Goal: Task Accomplishment & Management: Use online tool/utility

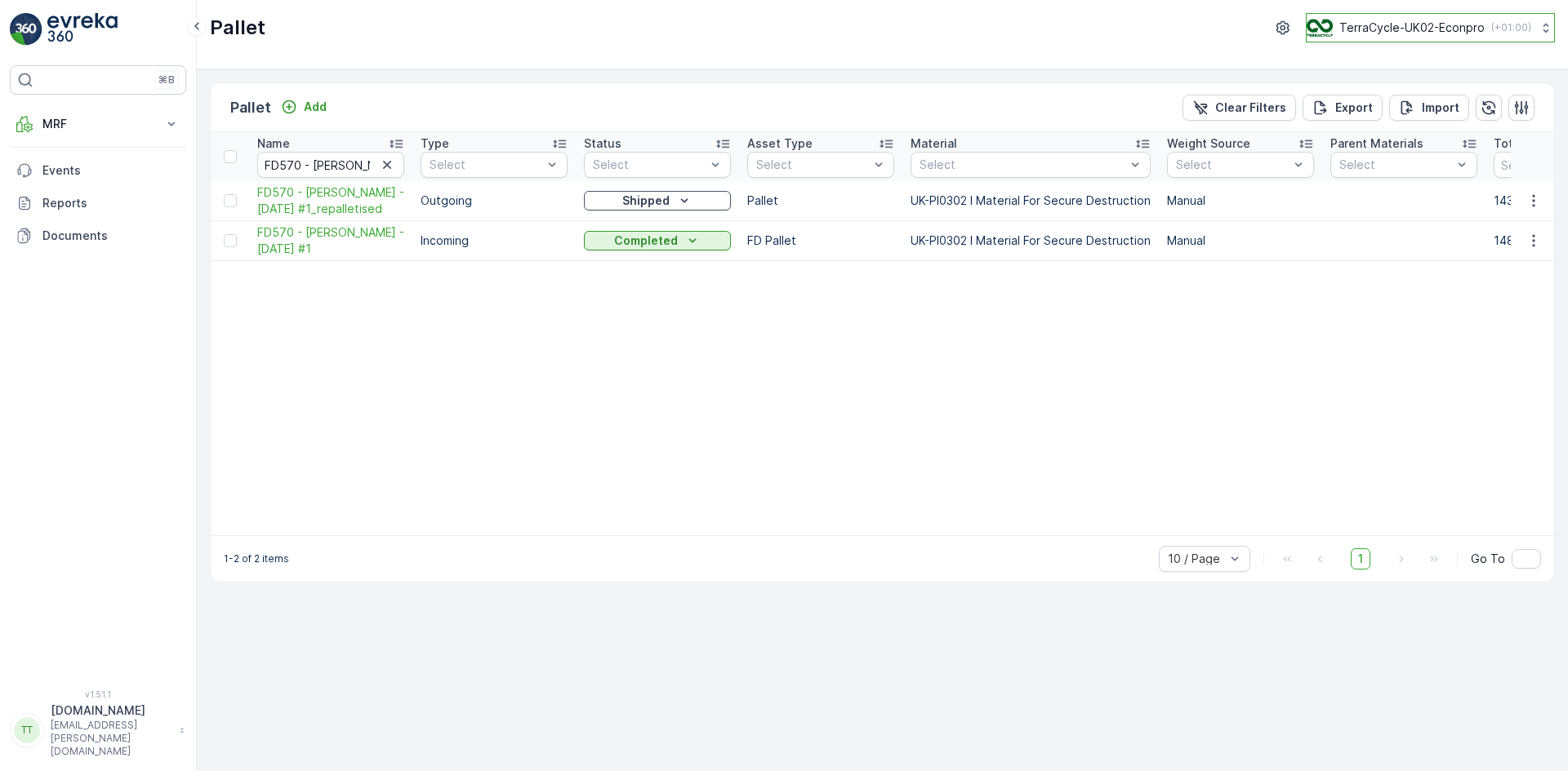
click at [1437, 28] on p "TerraCycle-UK02-Econpro" at bounding box center [1411, 28] width 145 height 16
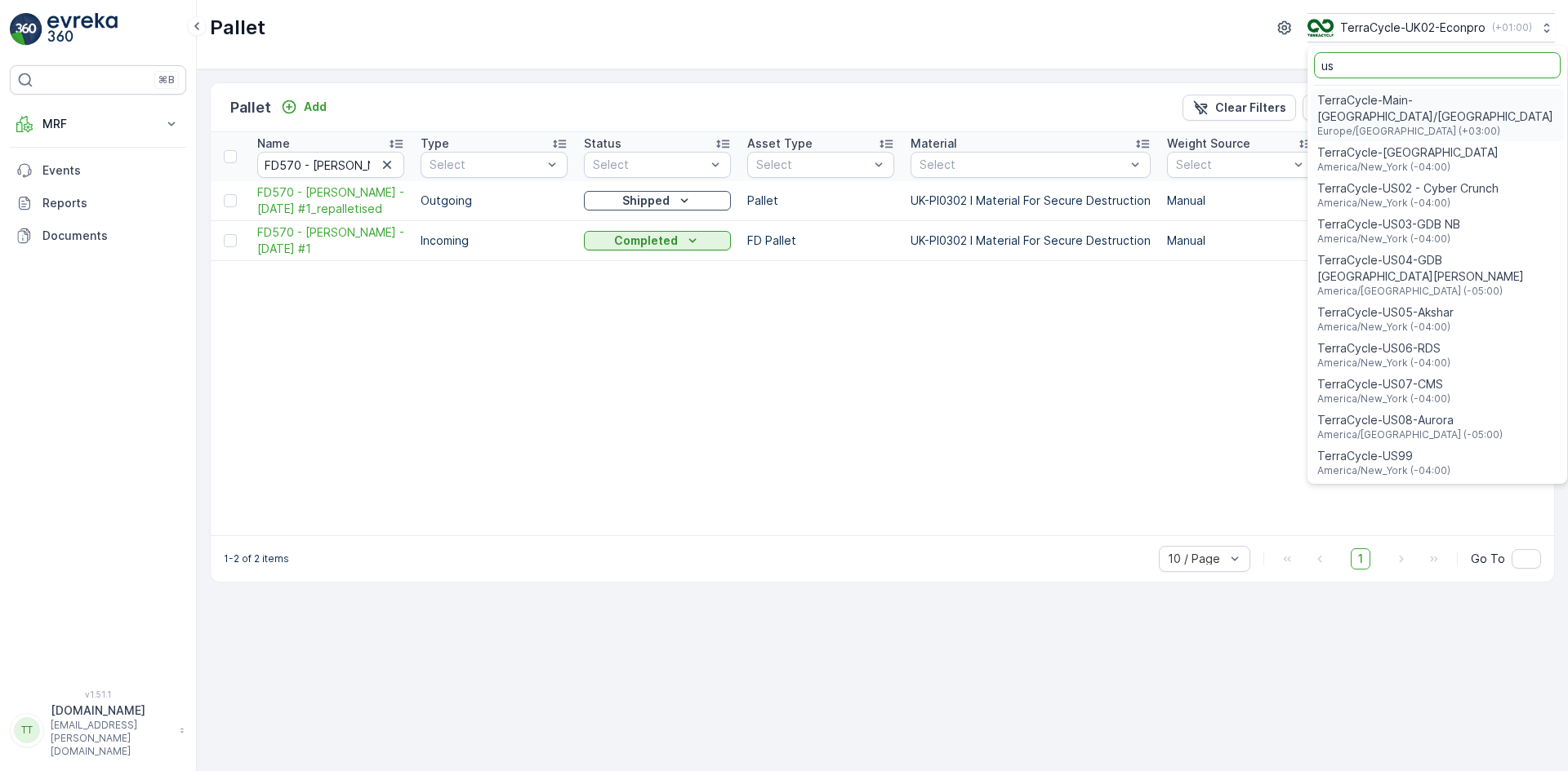
type input "us"
click at [1403, 412] on span "TerraCycle-US08-Aurora" at bounding box center [1410, 420] width 185 height 16
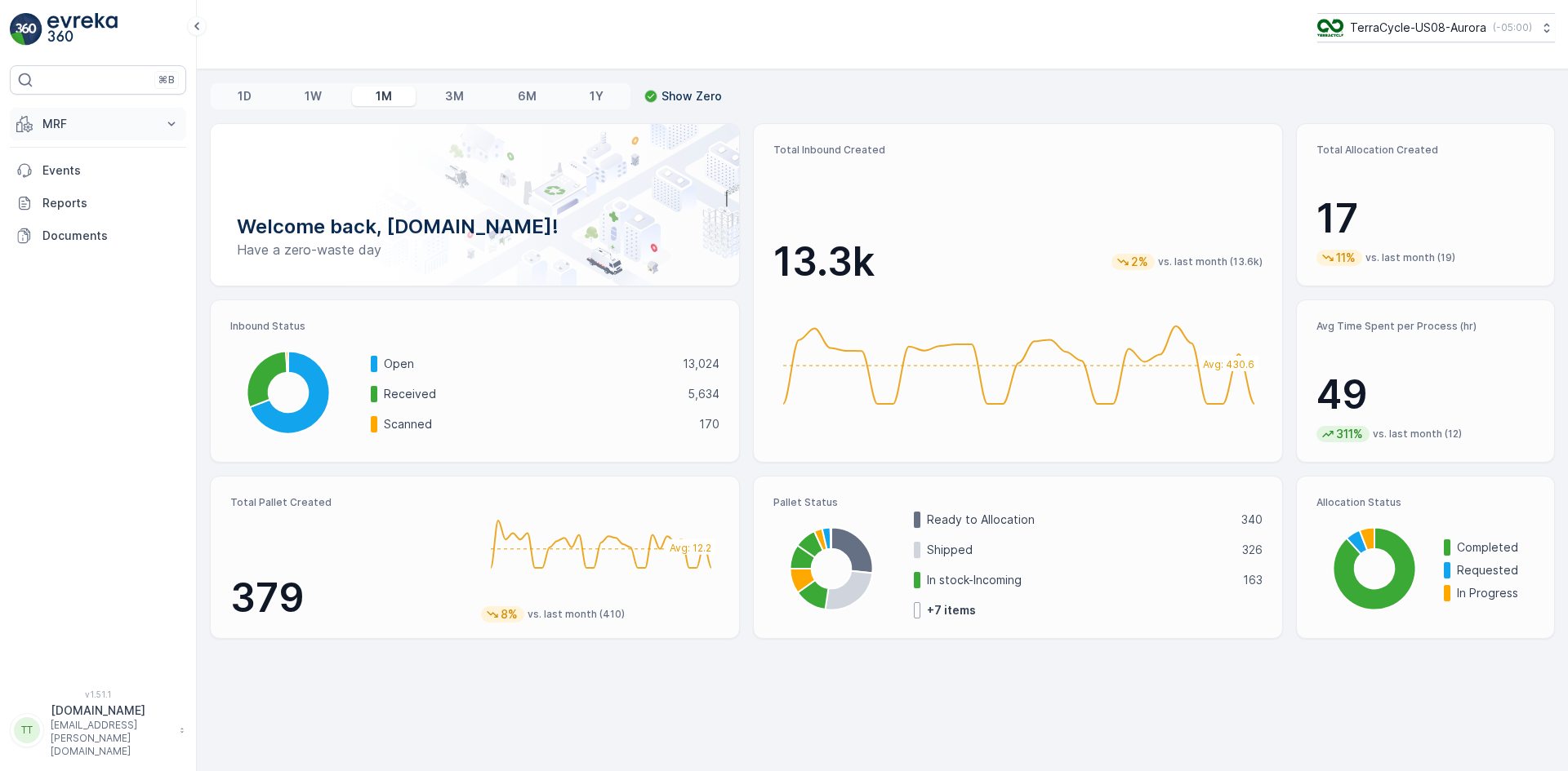
click at [86, 119] on p "MRF" at bounding box center [98, 124] width 111 height 16
click at [92, 173] on link "Inbound" at bounding box center [111, 175] width 151 height 22
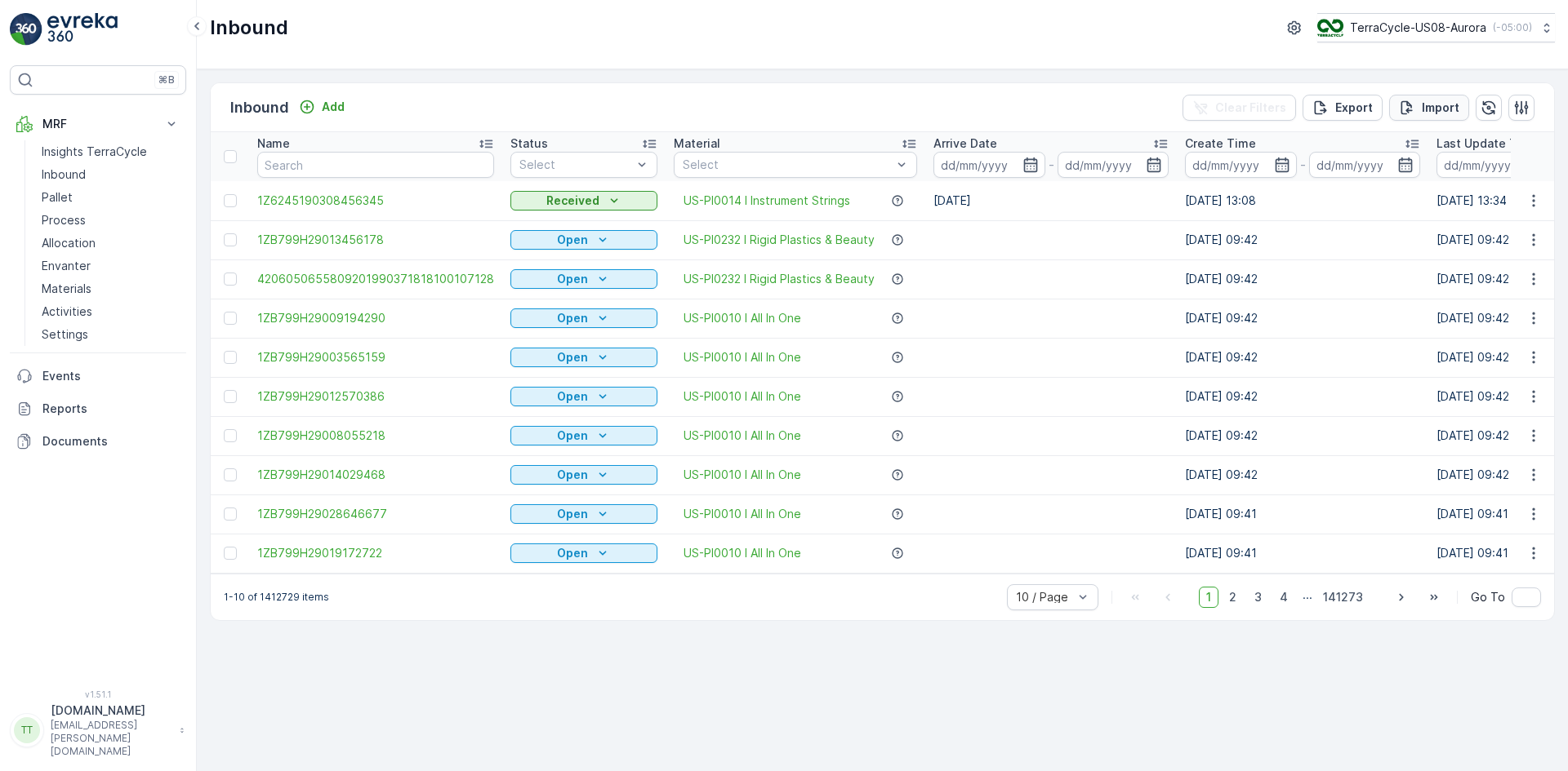
click at [1417, 109] on div "Import" at bounding box center [1429, 107] width 61 height 16
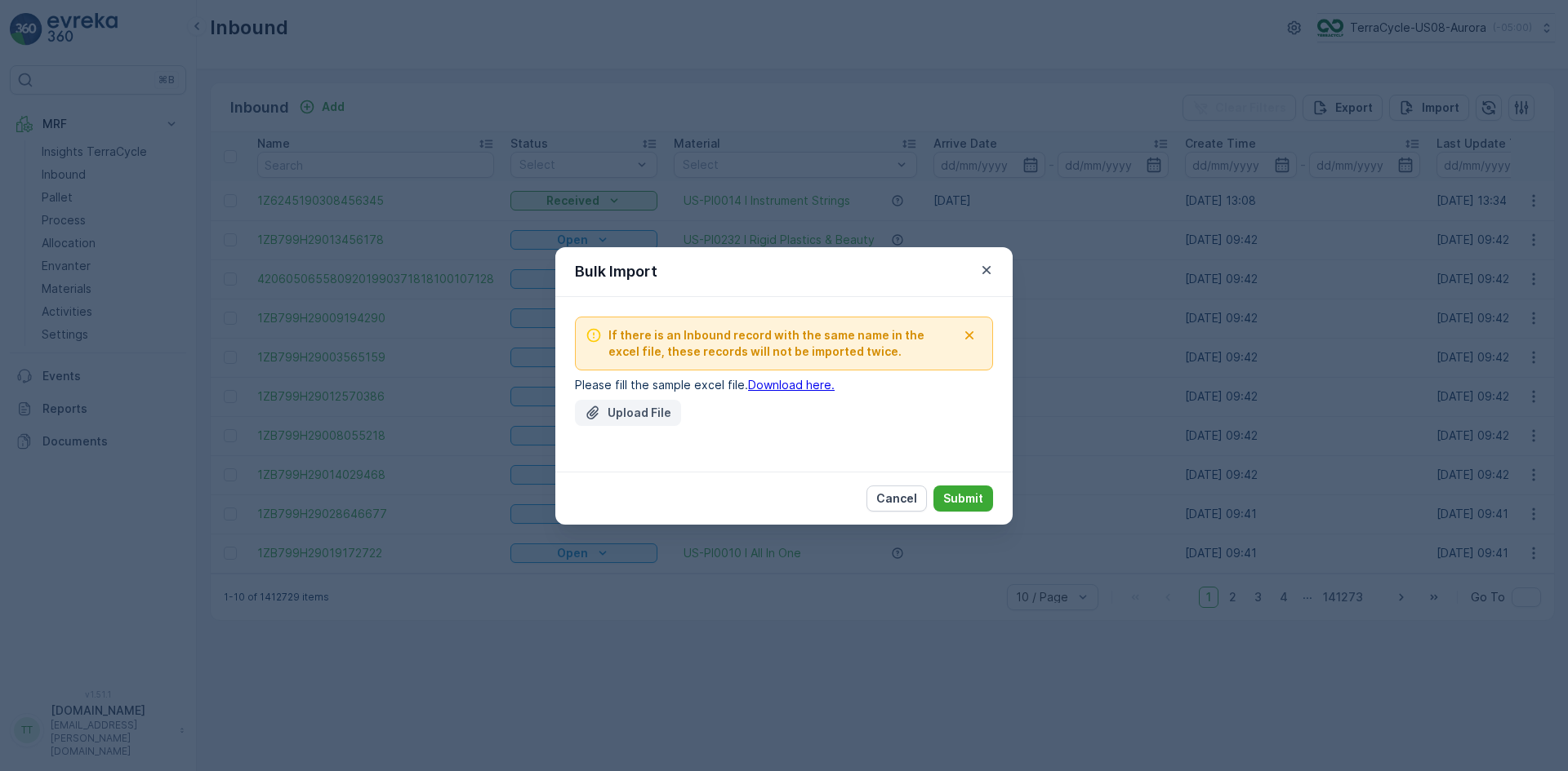
click at [644, 412] on p "Upload File" at bounding box center [639, 412] width 64 height 16
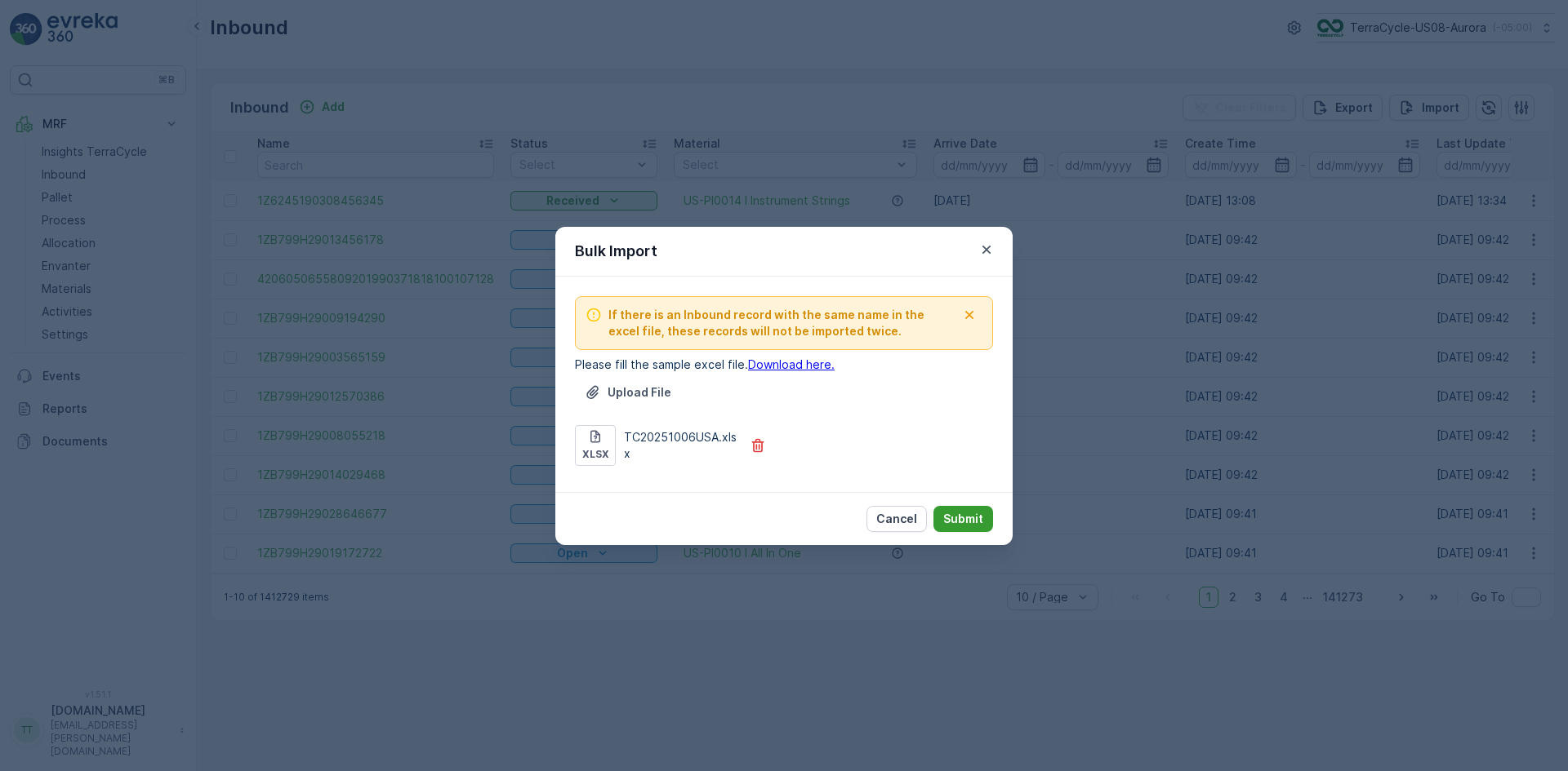
click at [965, 519] on p "Submit" at bounding box center [963, 519] width 40 height 16
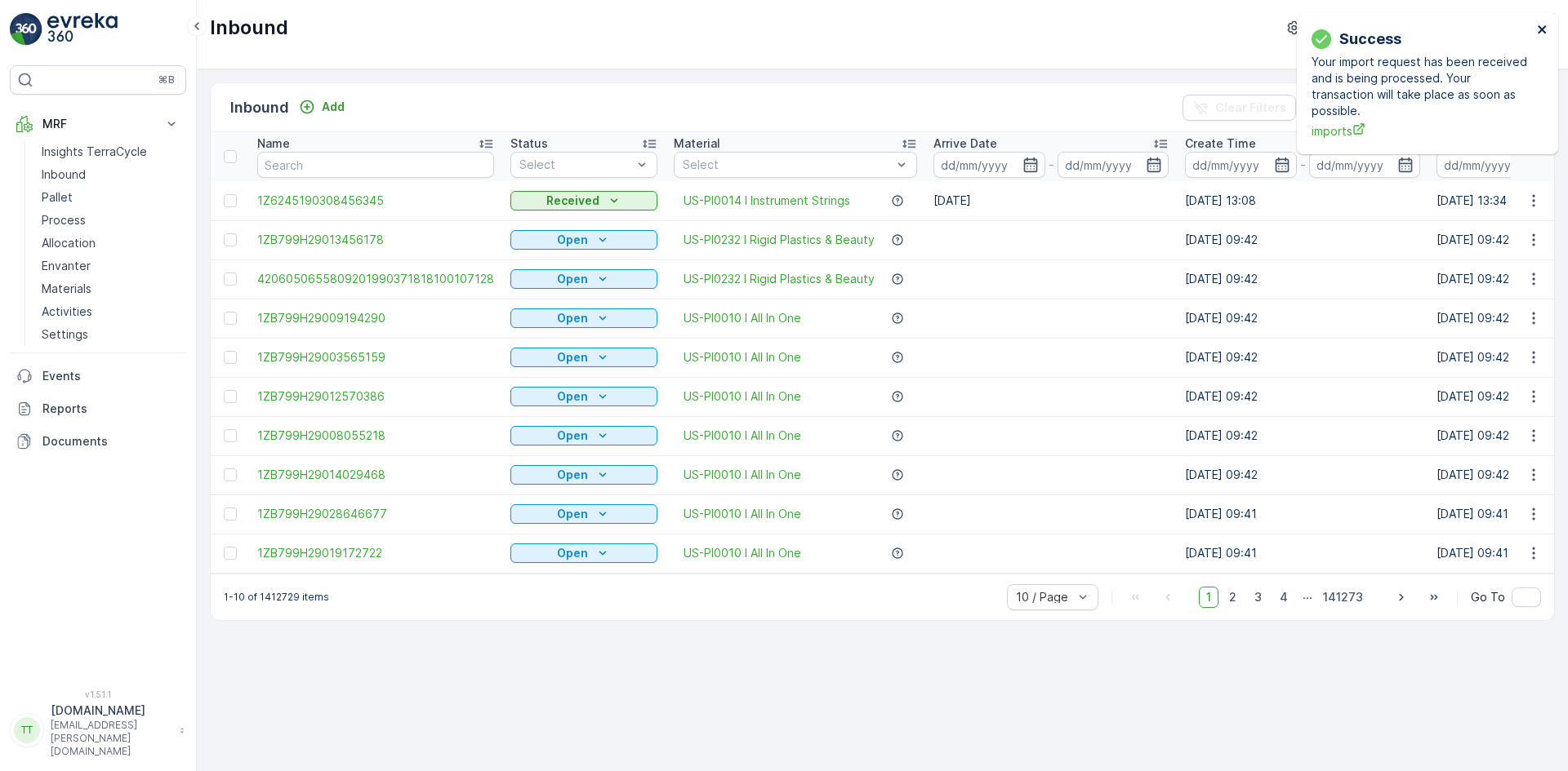
click at [1541, 28] on icon "close" at bounding box center [1541, 29] width 8 height 8
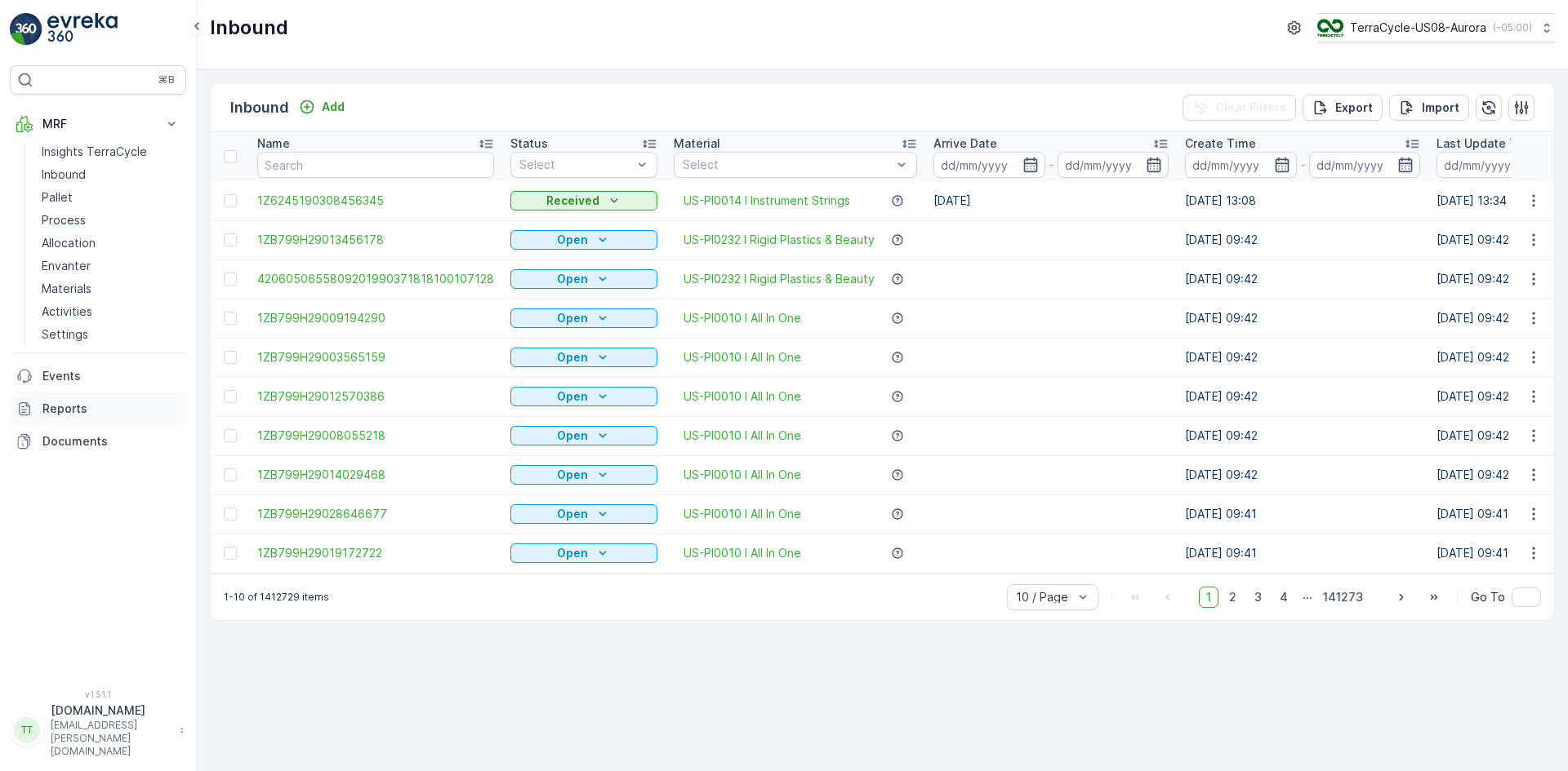
click at [74, 415] on p "Reports" at bounding box center [111, 409] width 138 height 16
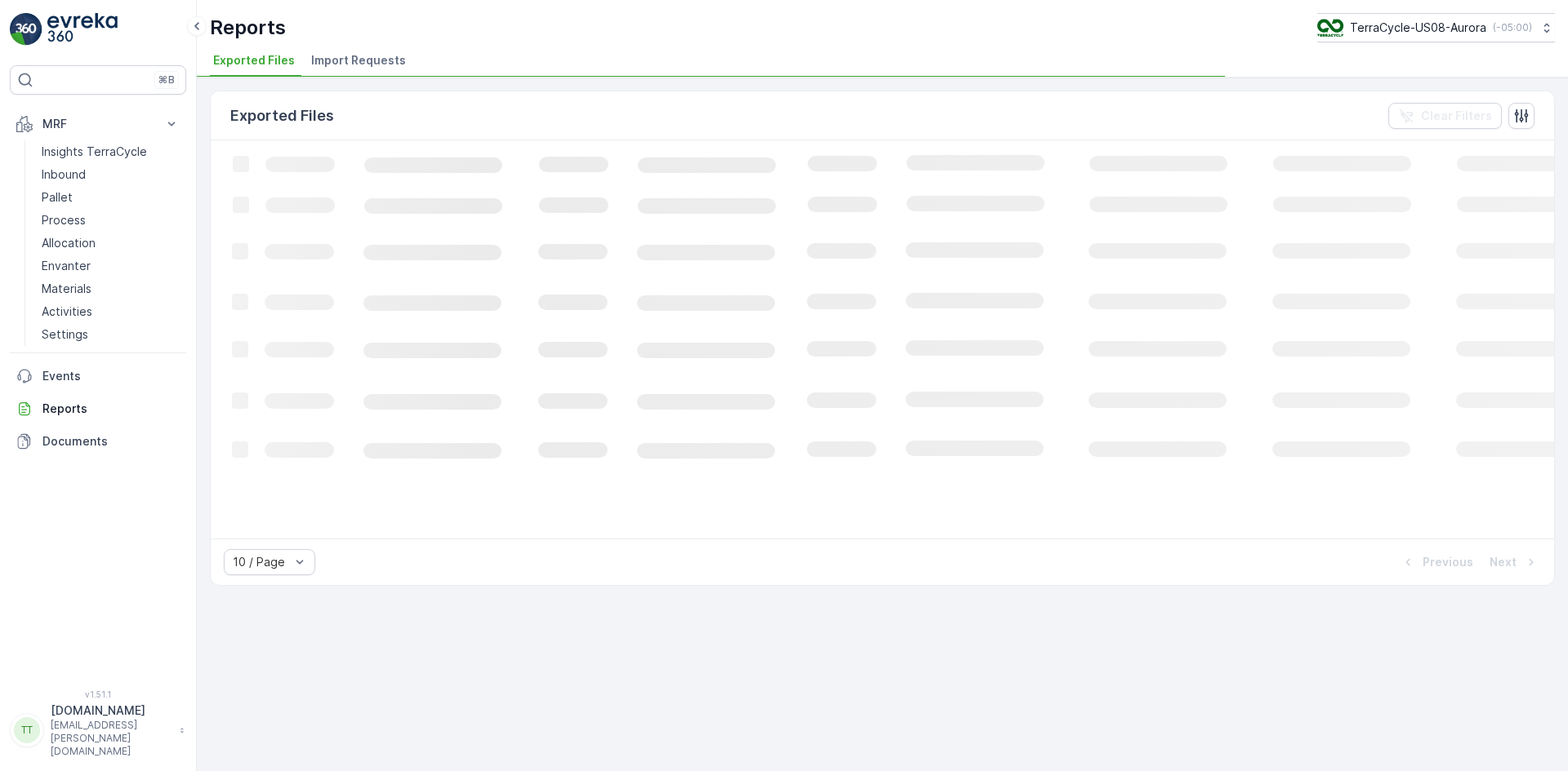
click at [368, 66] on span "Import Requests" at bounding box center [359, 60] width 95 height 16
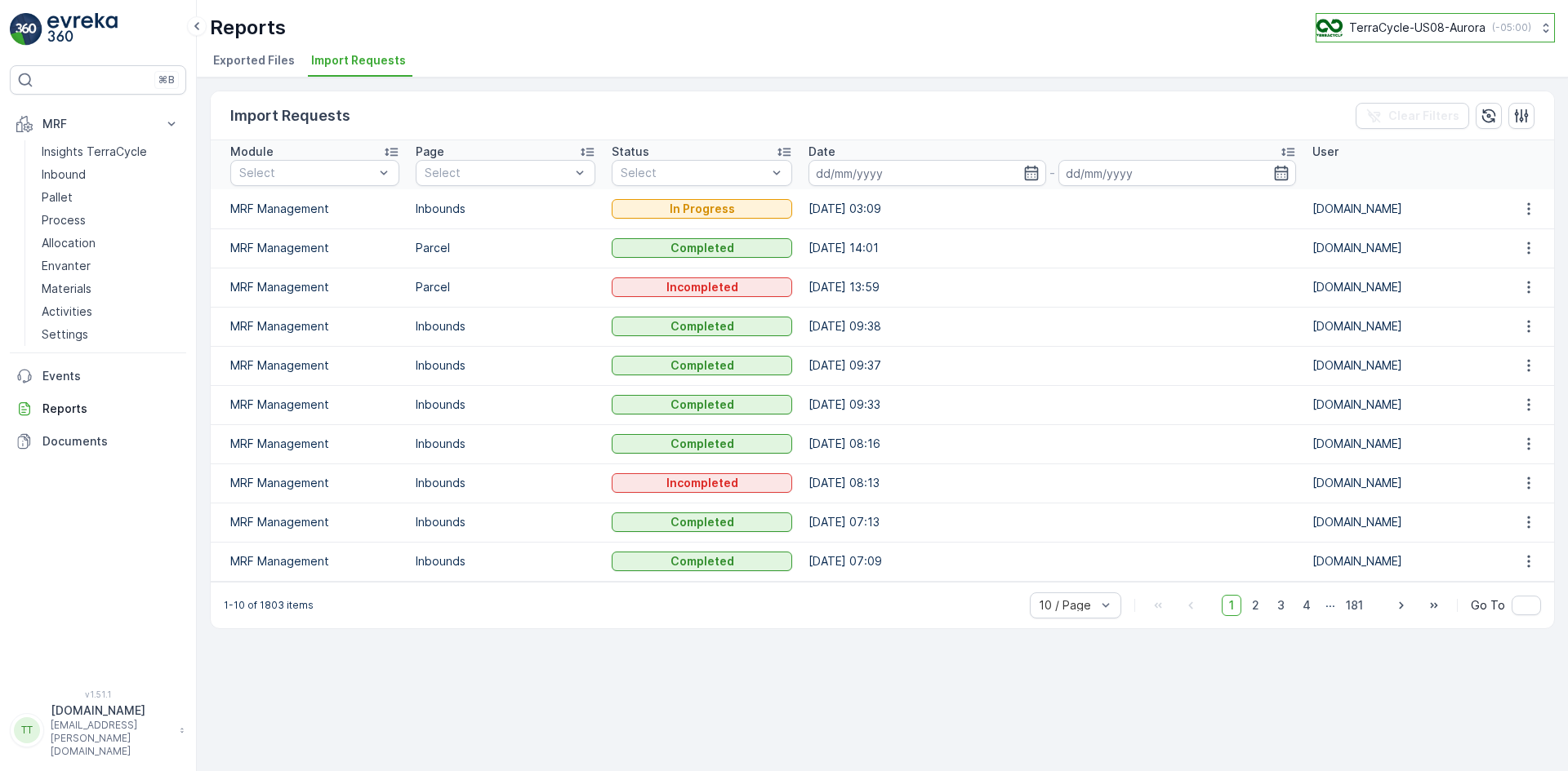
click at [1390, 22] on p "TerraCycle-US08-Aurora" at bounding box center [1418, 28] width 137 height 16
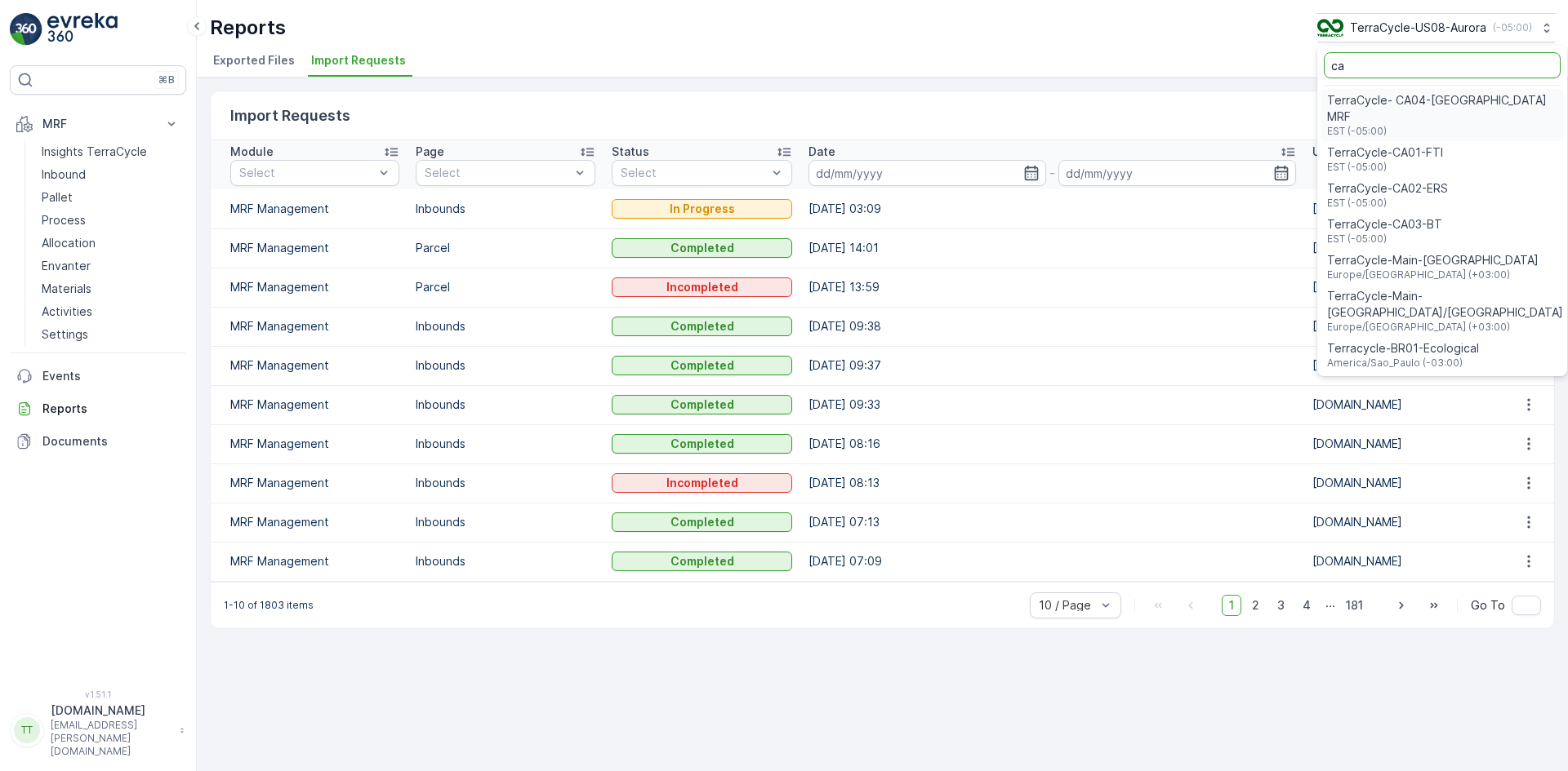
type input "ca"
click at [1429, 141] on div "TerraCycle-CA01-FTI EST (-05:00)" at bounding box center [1442, 159] width 243 height 36
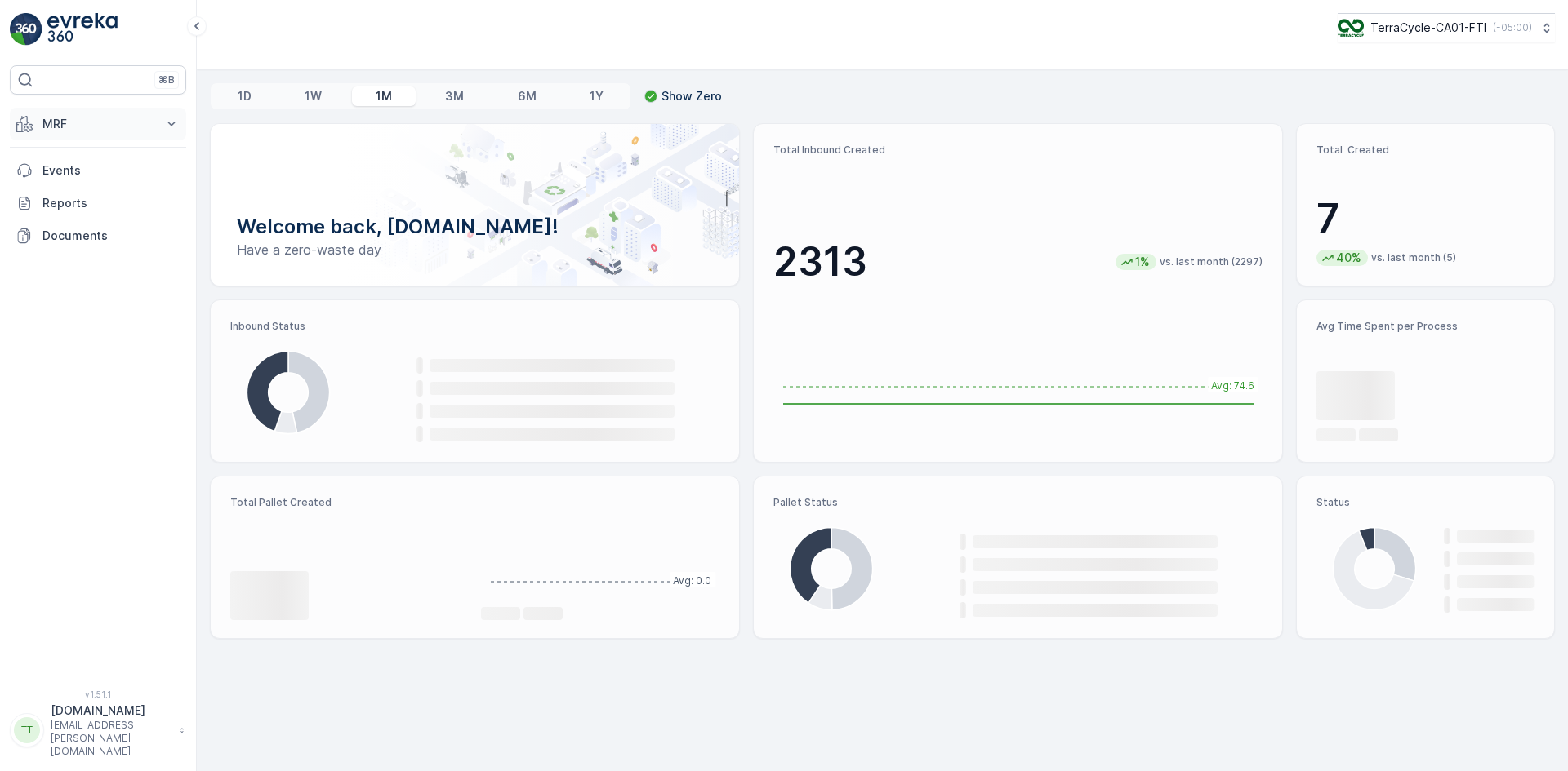
click at [71, 118] on p "MRF" at bounding box center [98, 124] width 111 height 16
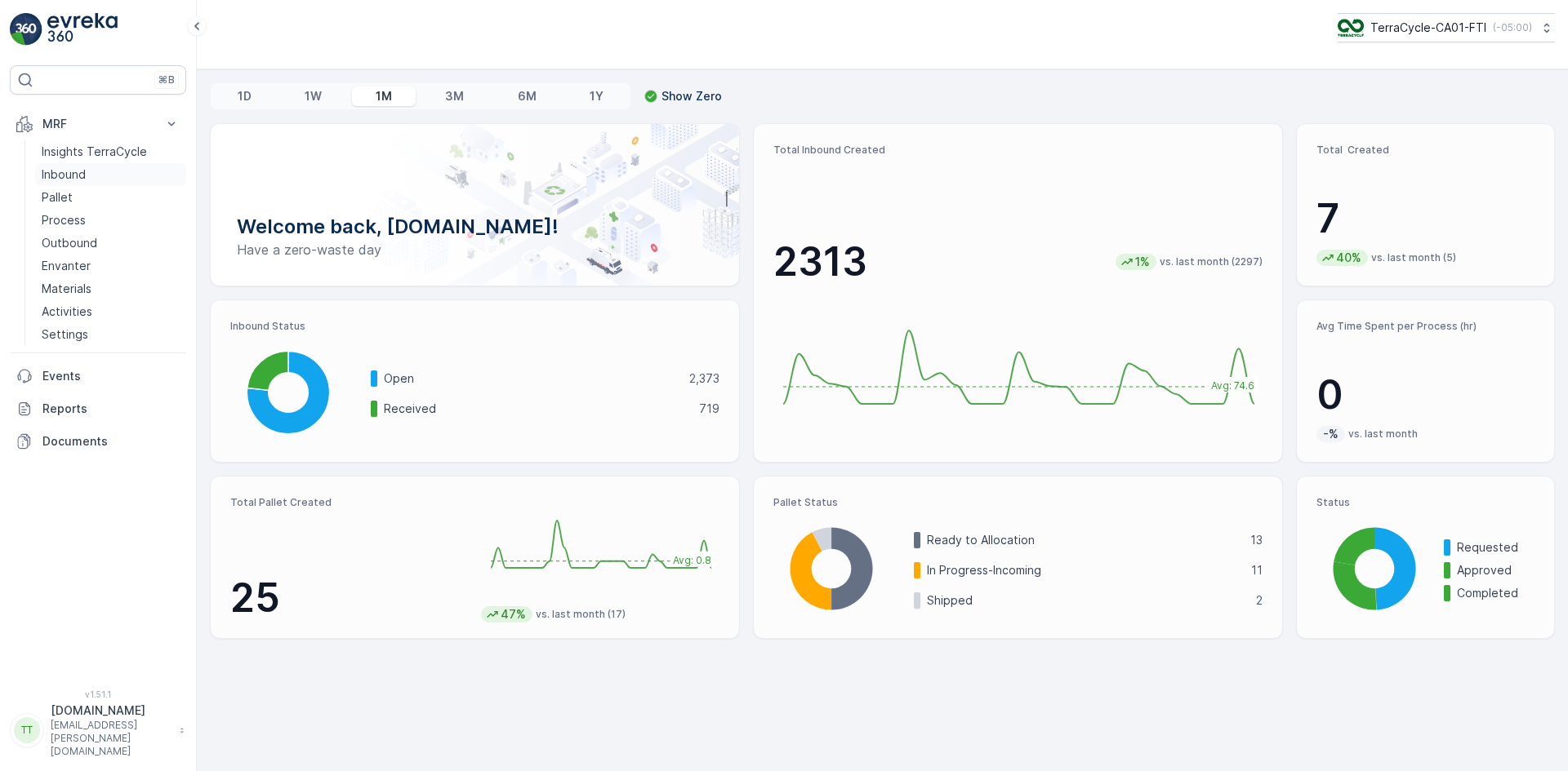
click at [67, 173] on p "Inbound" at bounding box center [63, 175] width 44 height 16
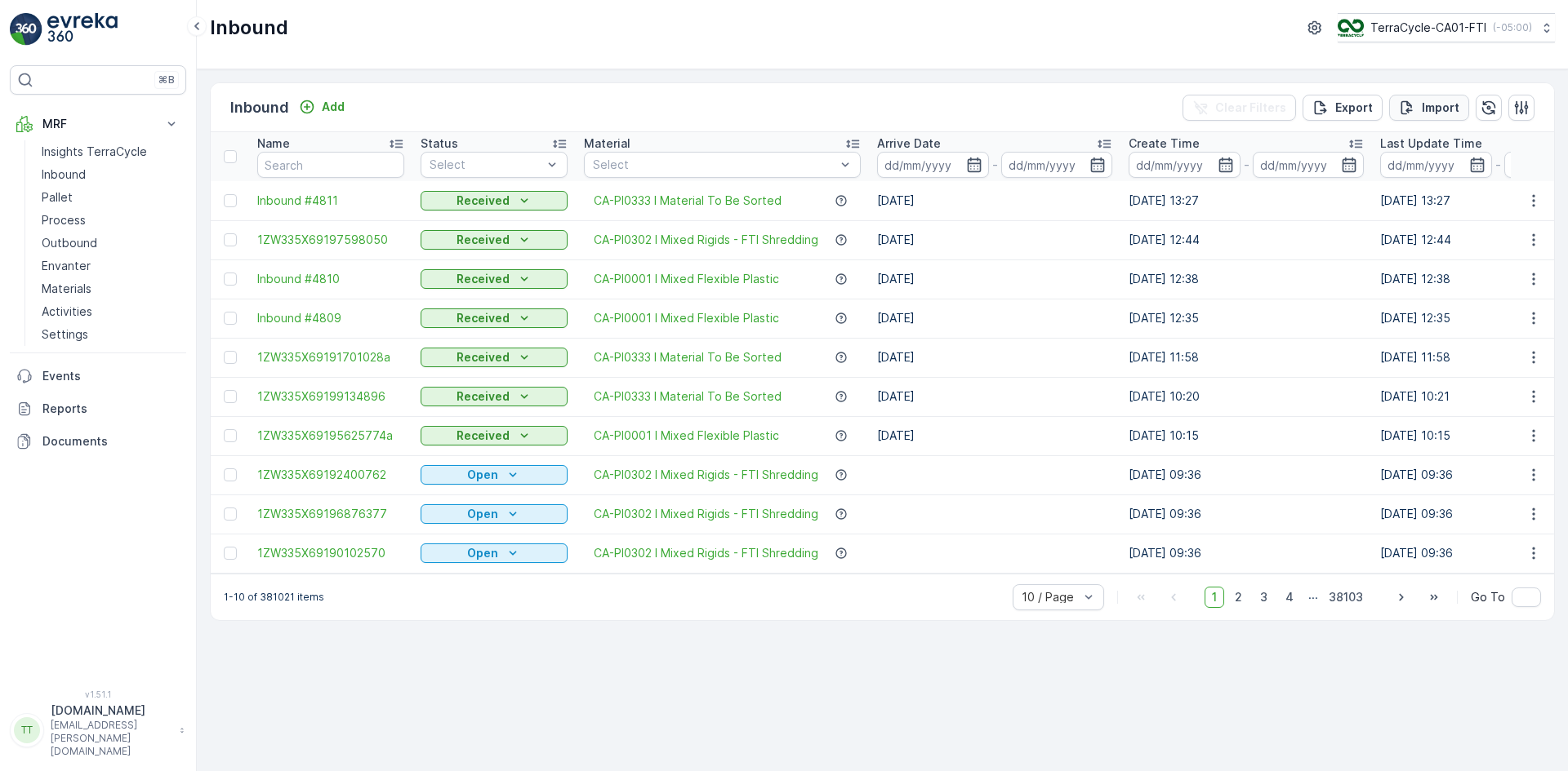
click at [1456, 106] on p "Import" at bounding box center [1440, 107] width 37 height 16
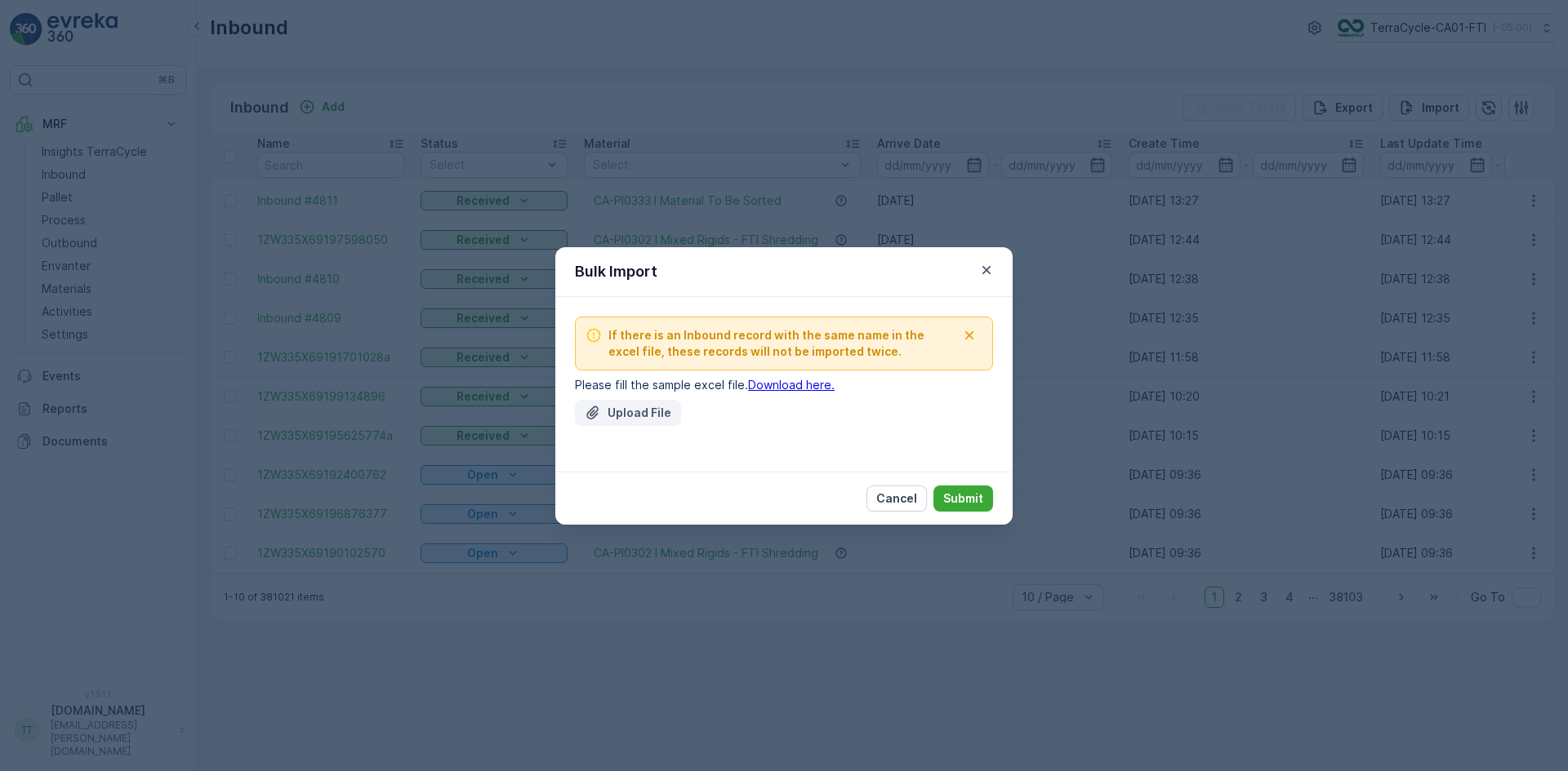
click at [620, 405] on p "Upload File" at bounding box center [639, 412] width 64 height 16
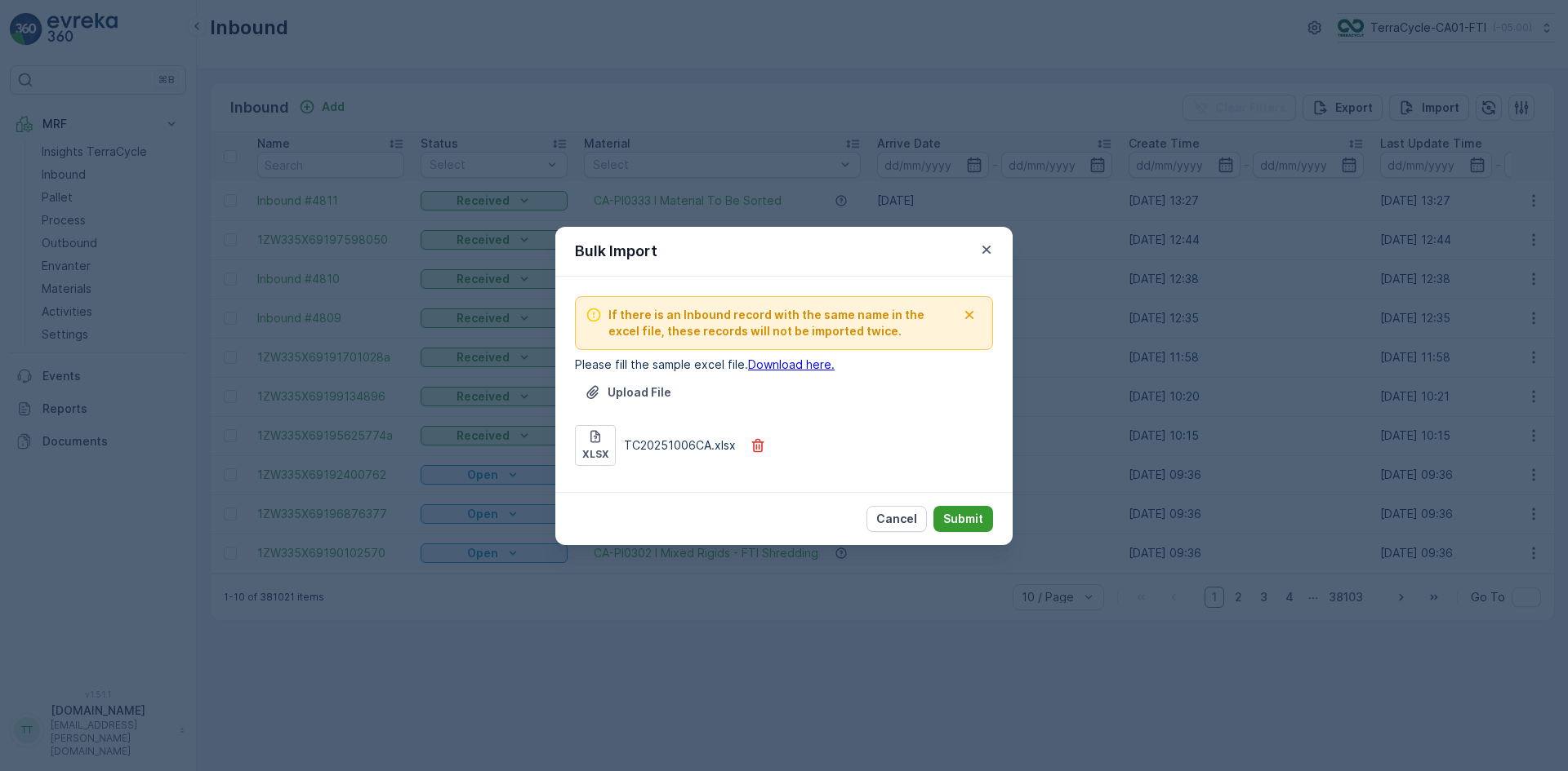
click at [959, 517] on p "Submit" at bounding box center [963, 519] width 40 height 16
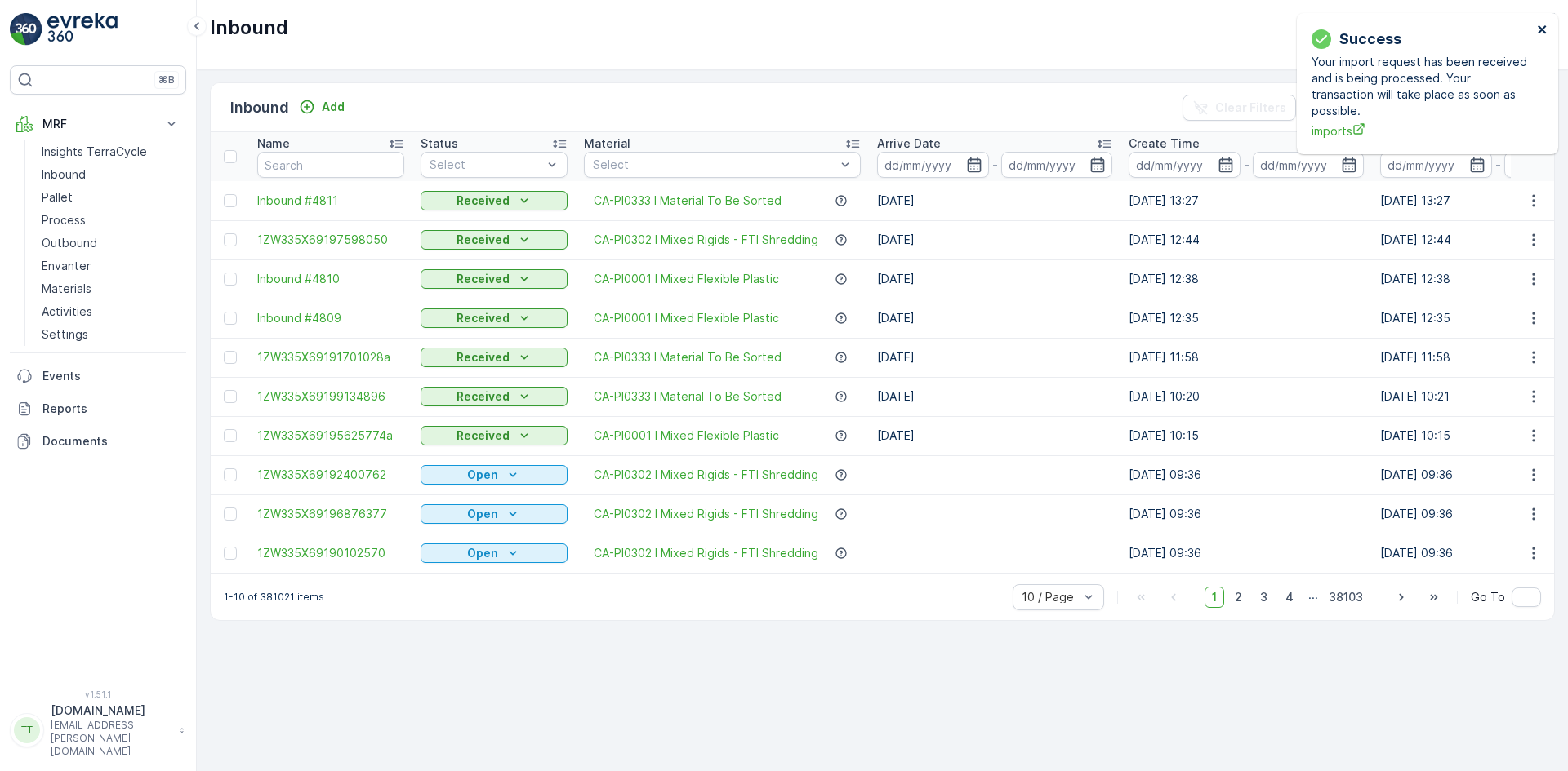
click at [1543, 31] on icon "close" at bounding box center [1541, 29] width 8 height 8
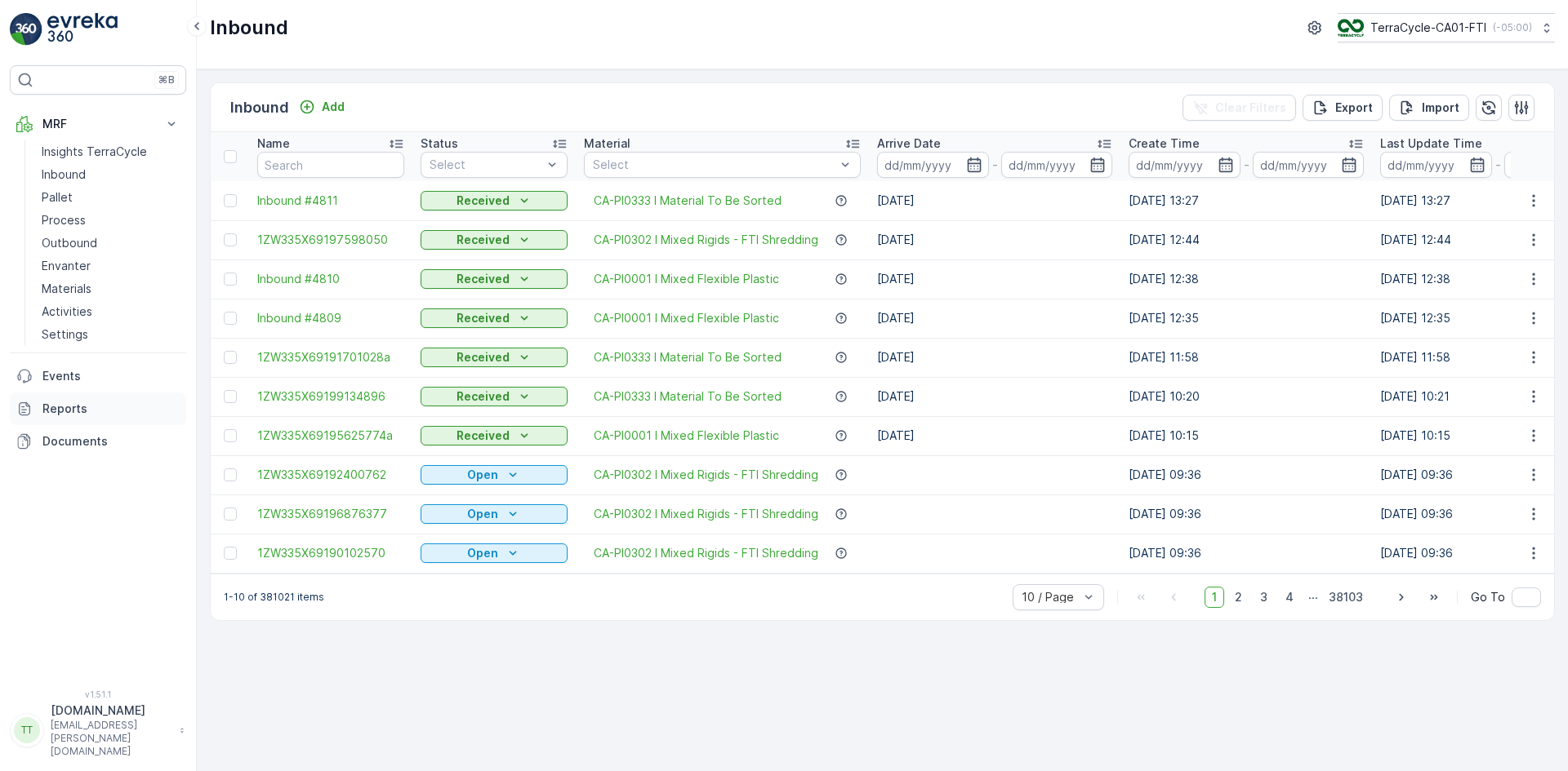
click at [81, 402] on p "Reports" at bounding box center [111, 409] width 138 height 16
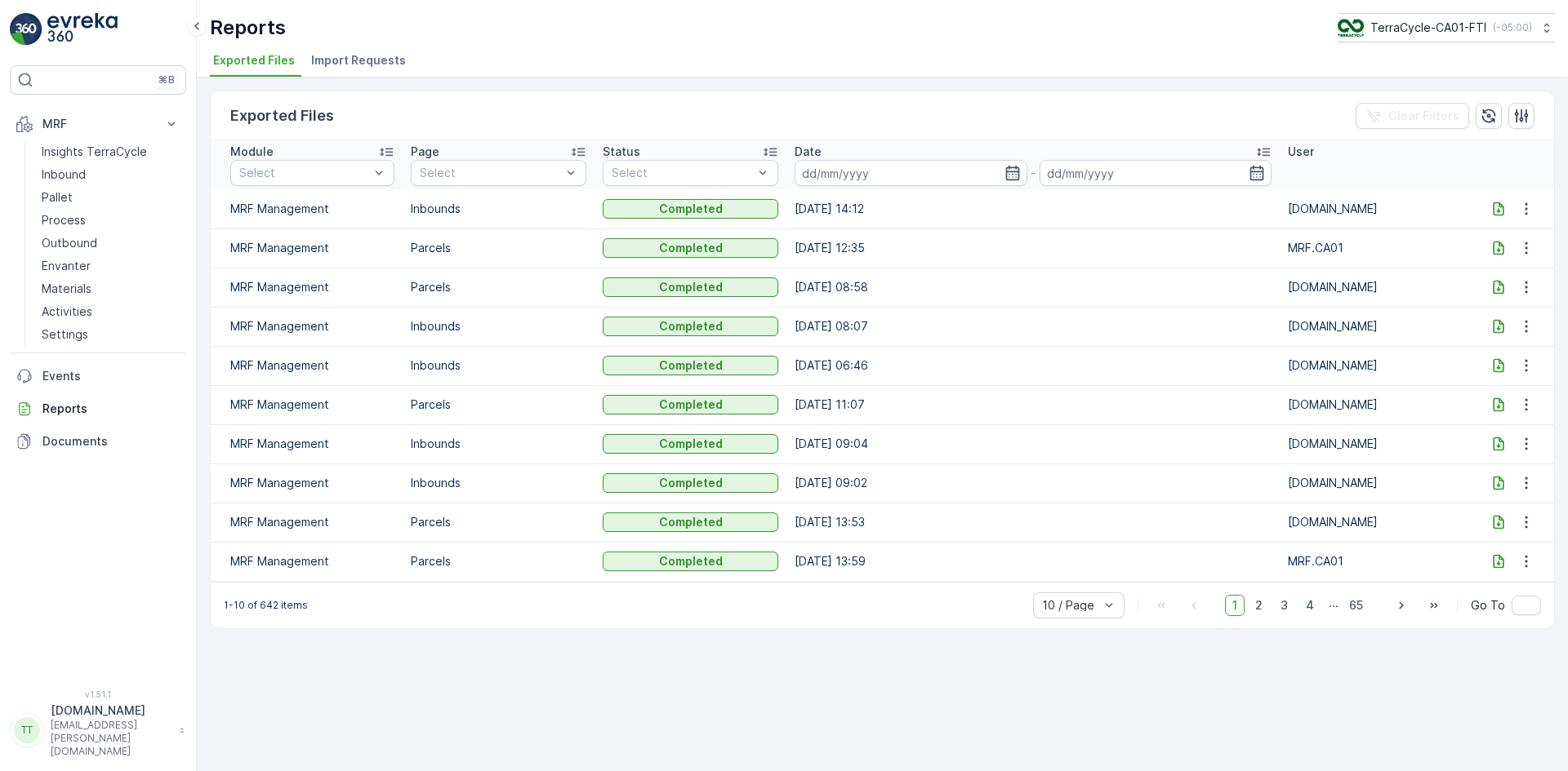
click at [360, 63] on span "Import Requests" at bounding box center [359, 60] width 95 height 16
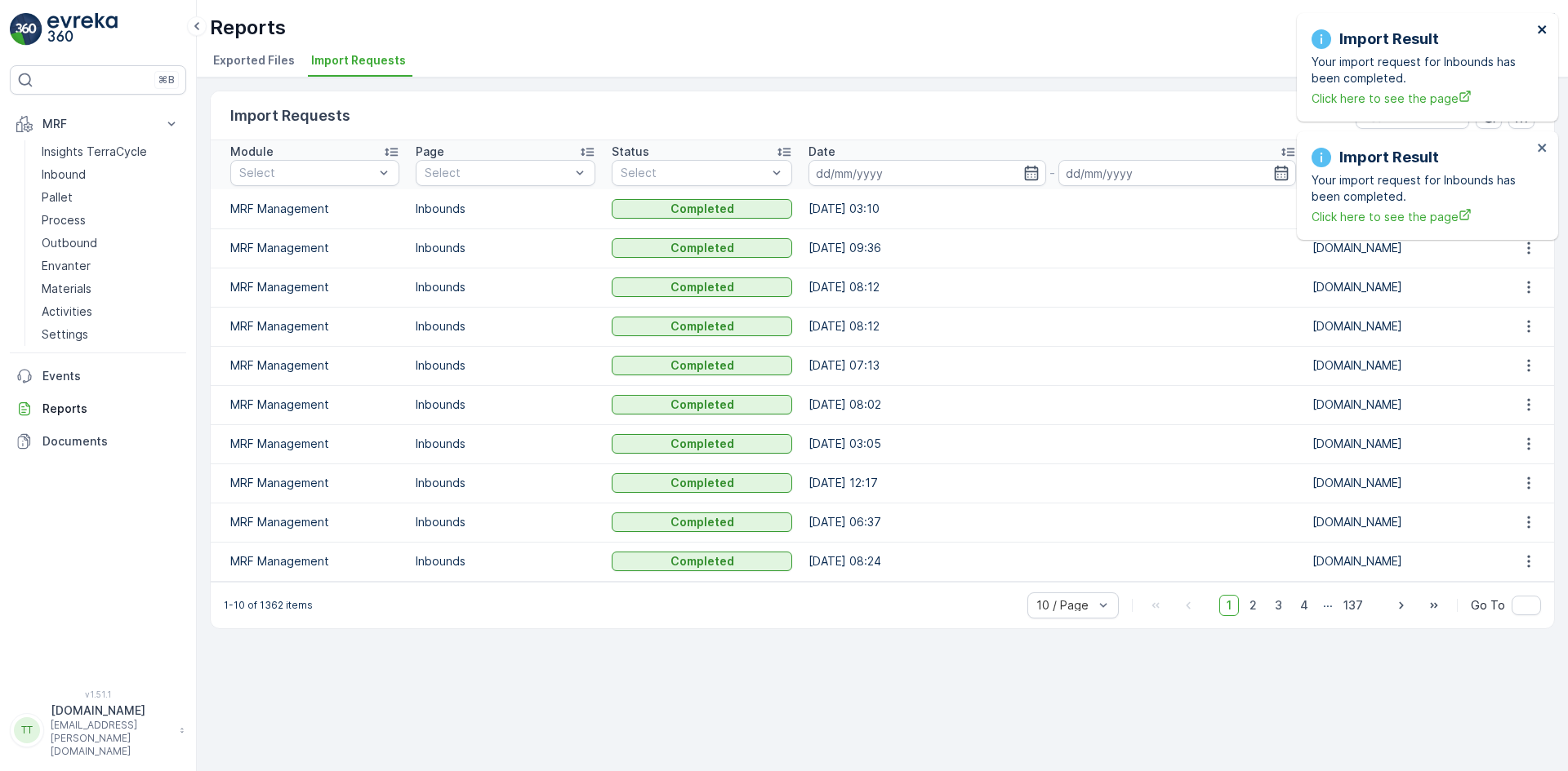
click at [1541, 29] on icon "close" at bounding box center [1541, 29] width 8 height 8
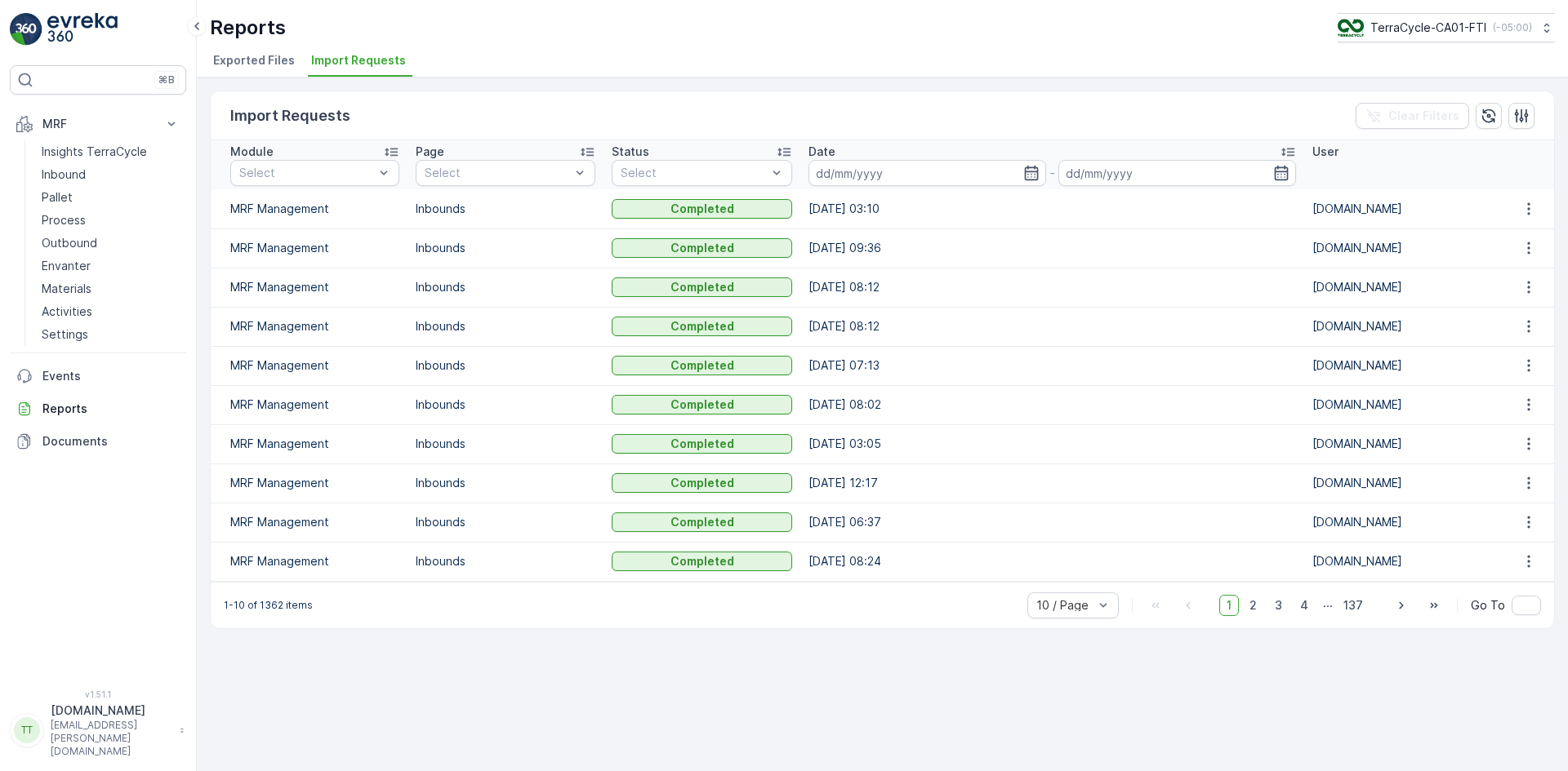
click at [996, 45] on div "Reports TerraCycle-CA01-FTI ( -05:00 ) Exported Files Import Requests" at bounding box center [882, 39] width 1371 height 78
click at [1424, 26] on p "TerraCycle-CA01-FTI" at bounding box center [1427, 28] width 116 height 16
type input "uk"
click at [1430, 144] on span "Europe/London (+01:00)" at bounding box center [1438, 150] width 182 height 13
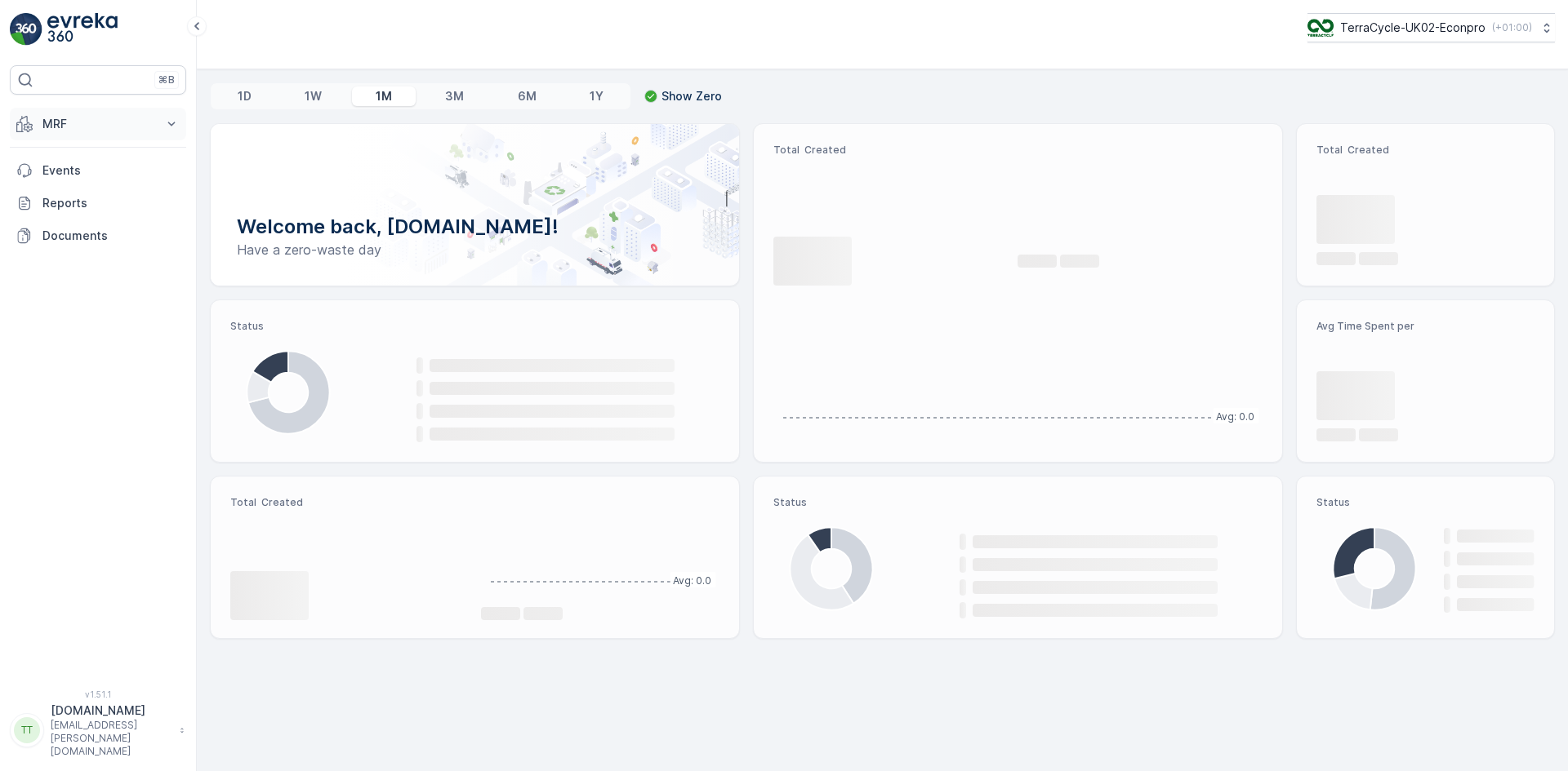
click at [87, 131] on p "MRF" at bounding box center [98, 124] width 111 height 16
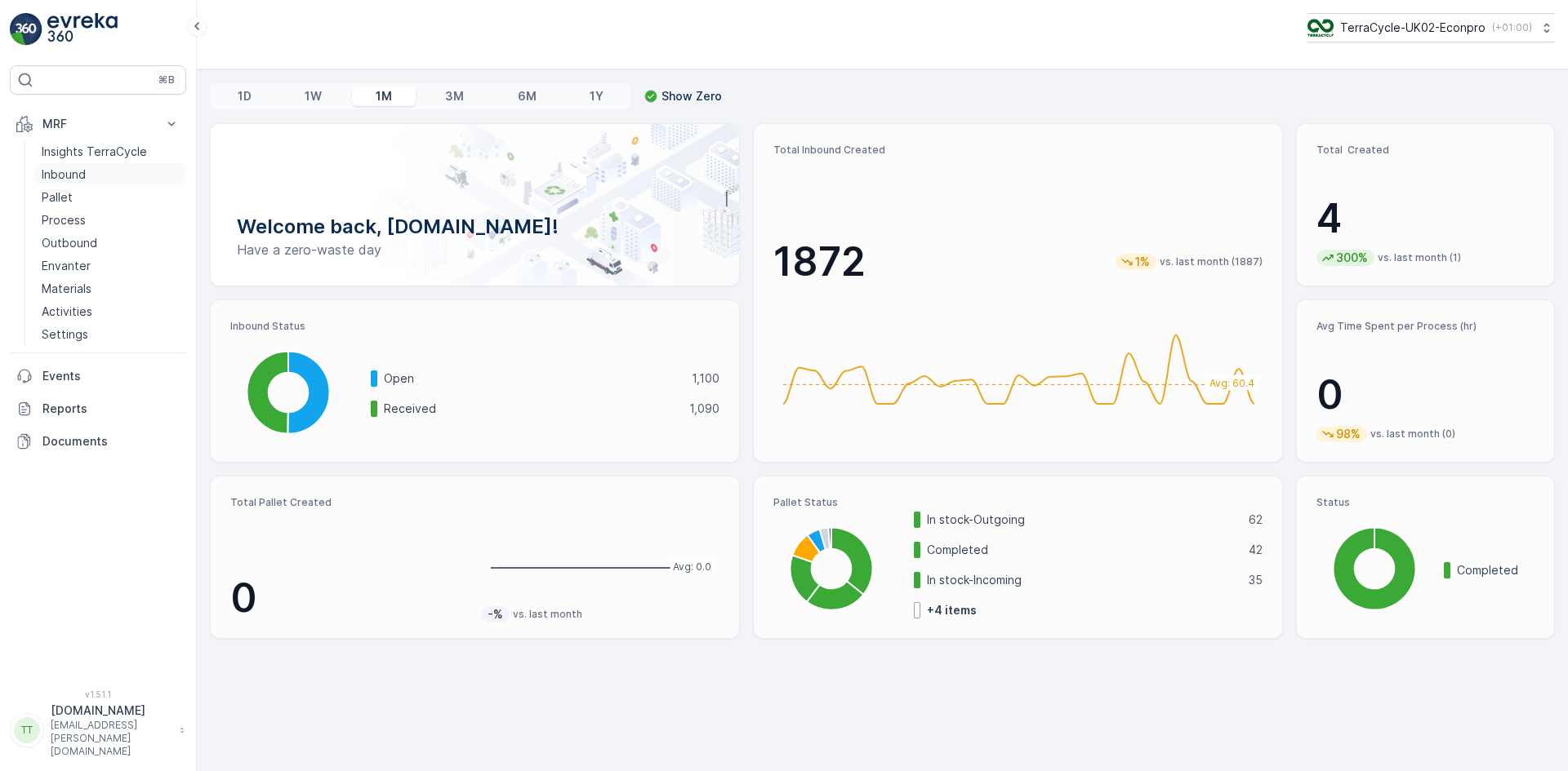
click at [91, 171] on link "Inbound" at bounding box center [111, 175] width 151 height 22
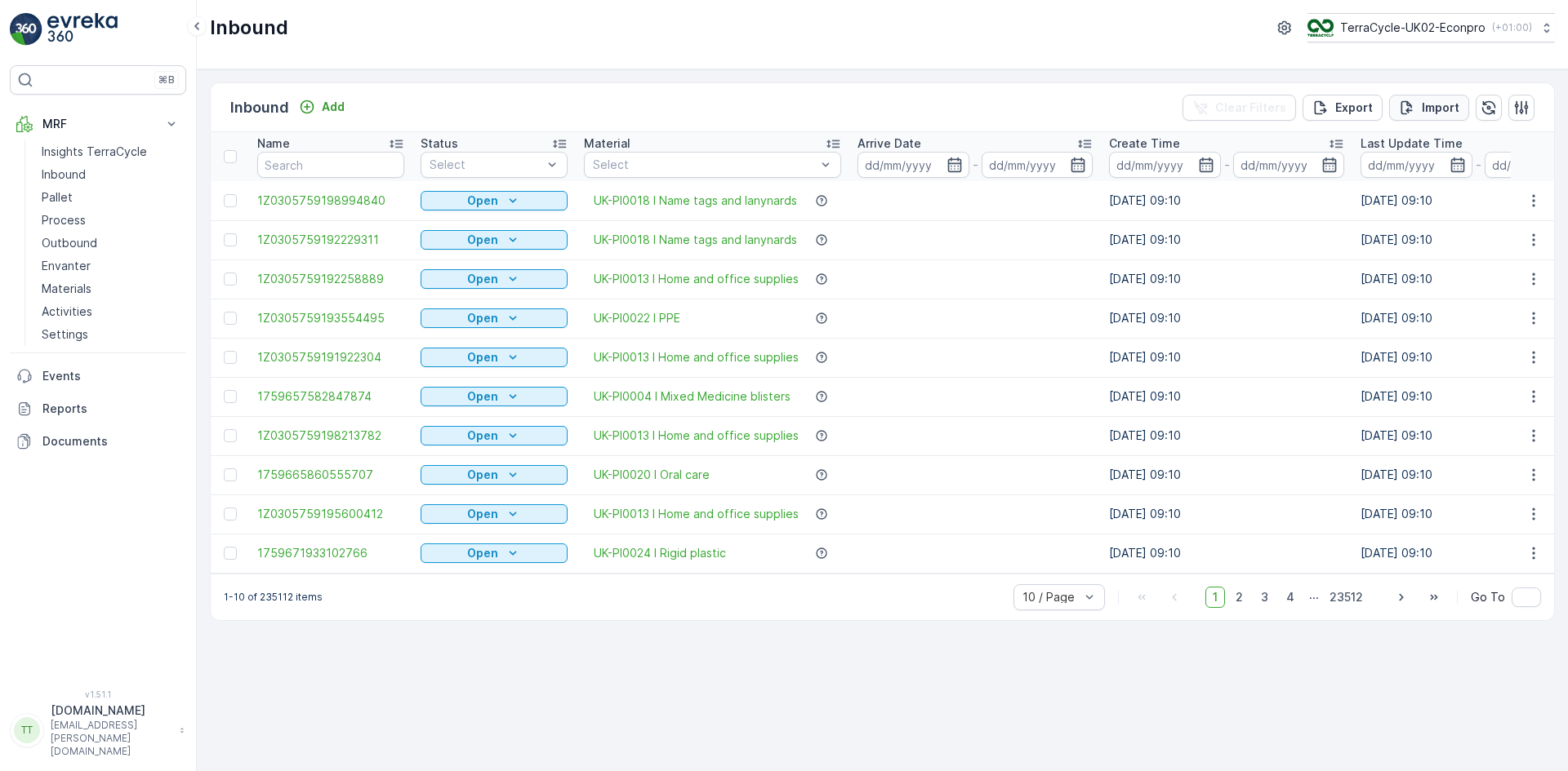
click at [1426, 102] on p "Import" at bounding box center [1440, 107] width 37 height 16
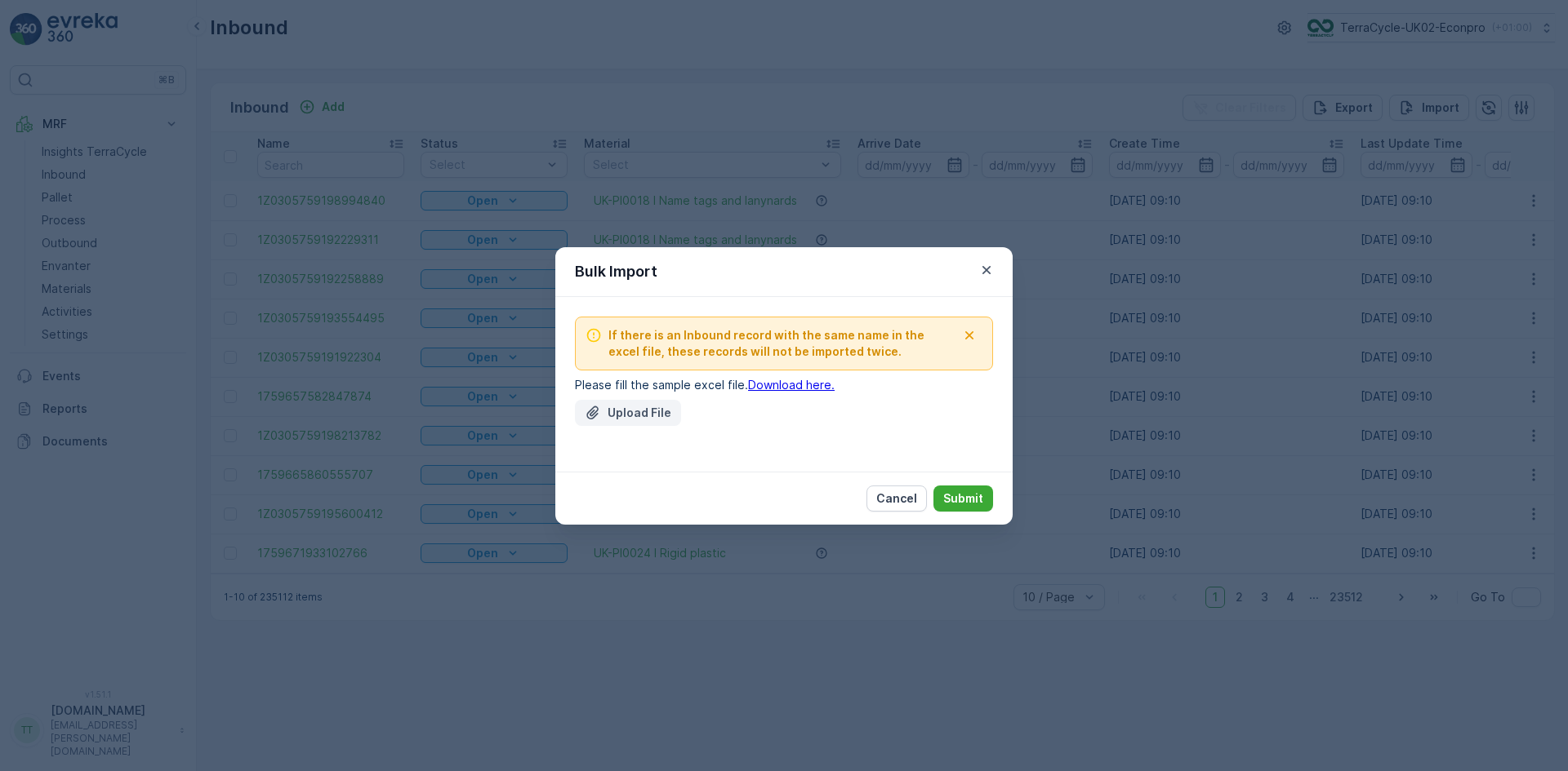
click at [636, 417] on p "Upload File" at bounding box center [639, 412] width 64 height 16
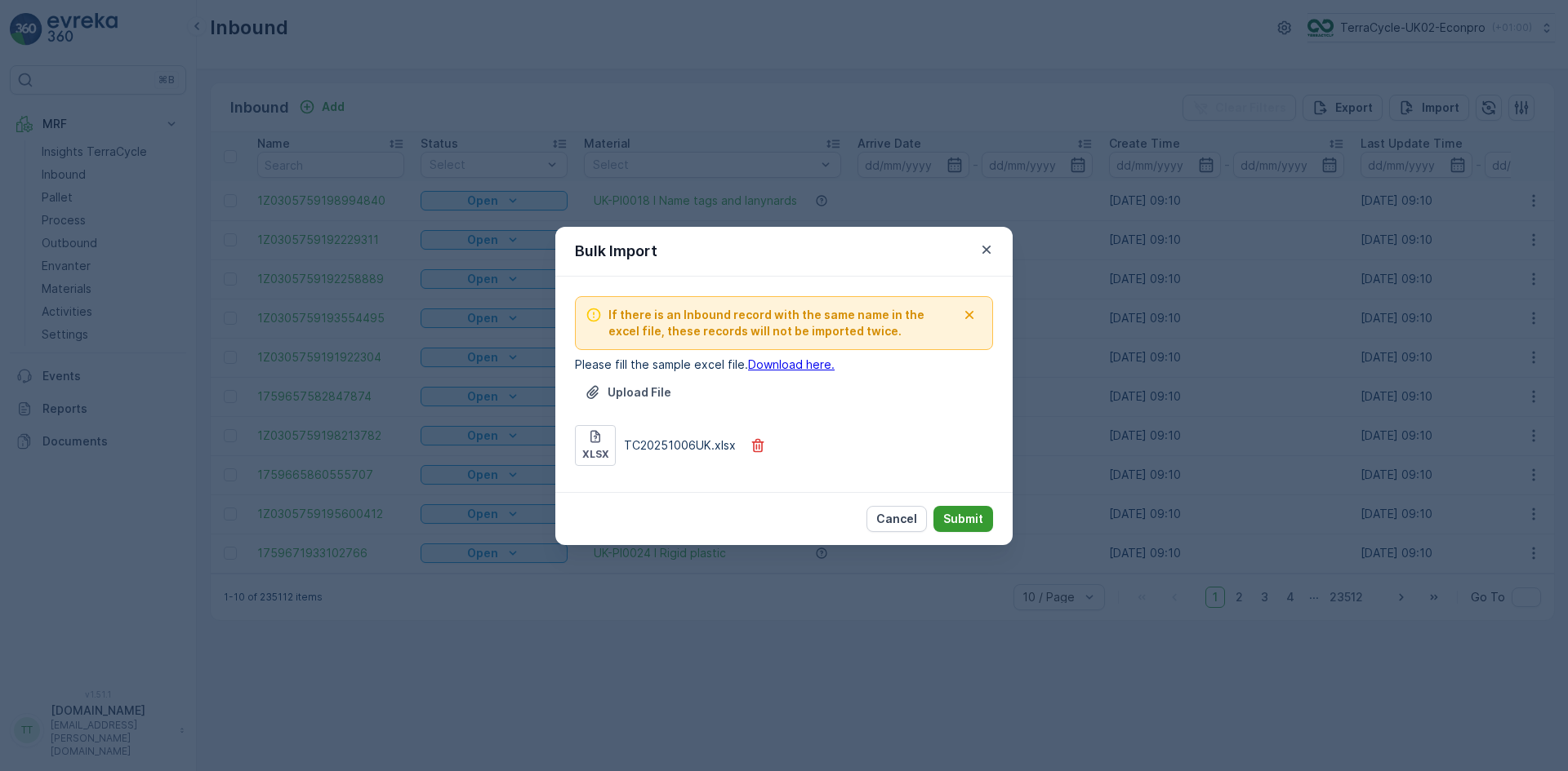
click at [977, 519] on p "Submit" at bounding box center [963, 519] width 40 height 16
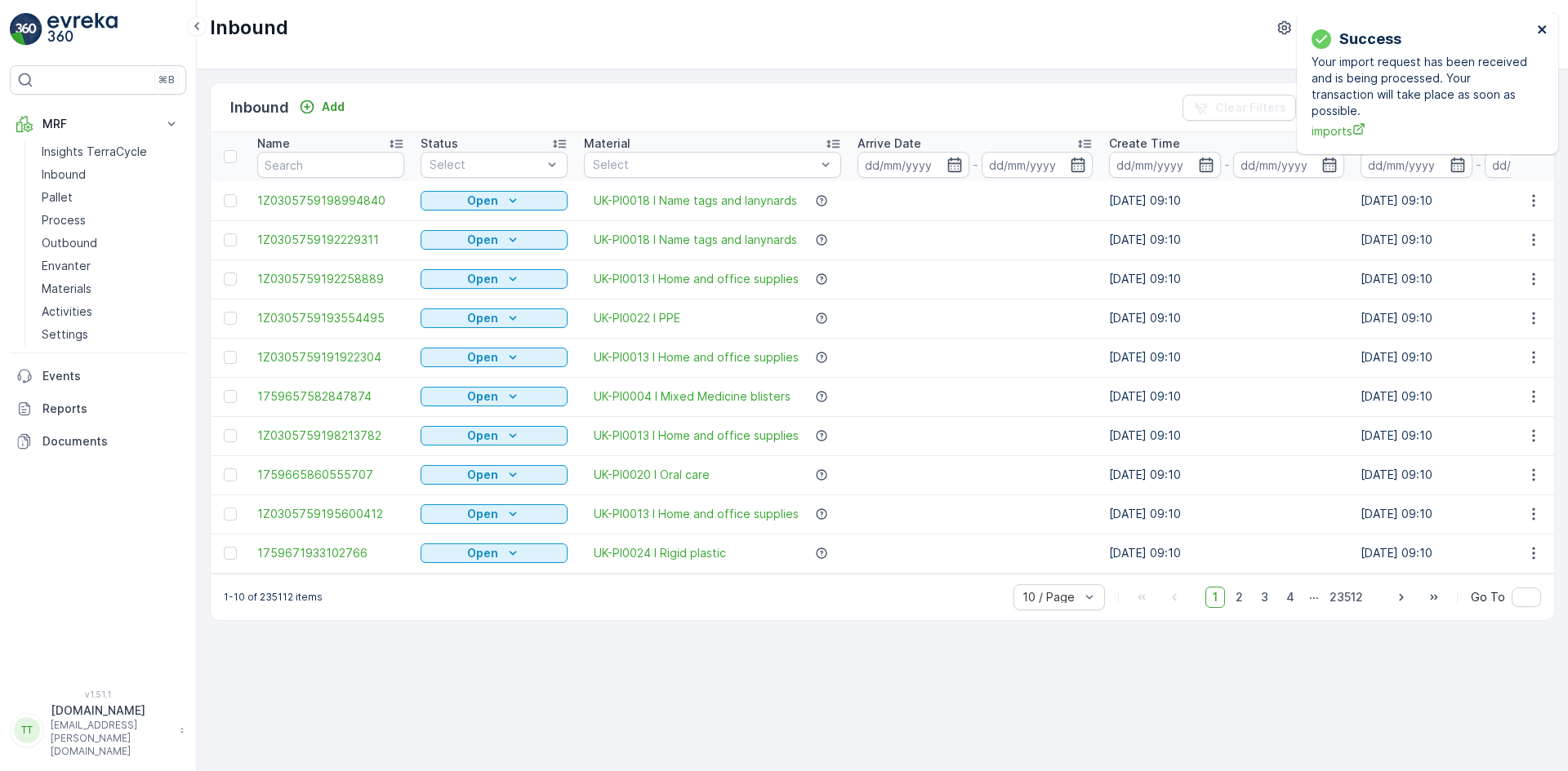
click at [1543, 30] on icon "close" at bounding box center [1541, 29] width 8 height 8
click at [1544, 29] on icon "close" at bounding box center [1542, 29] width 11 height 13
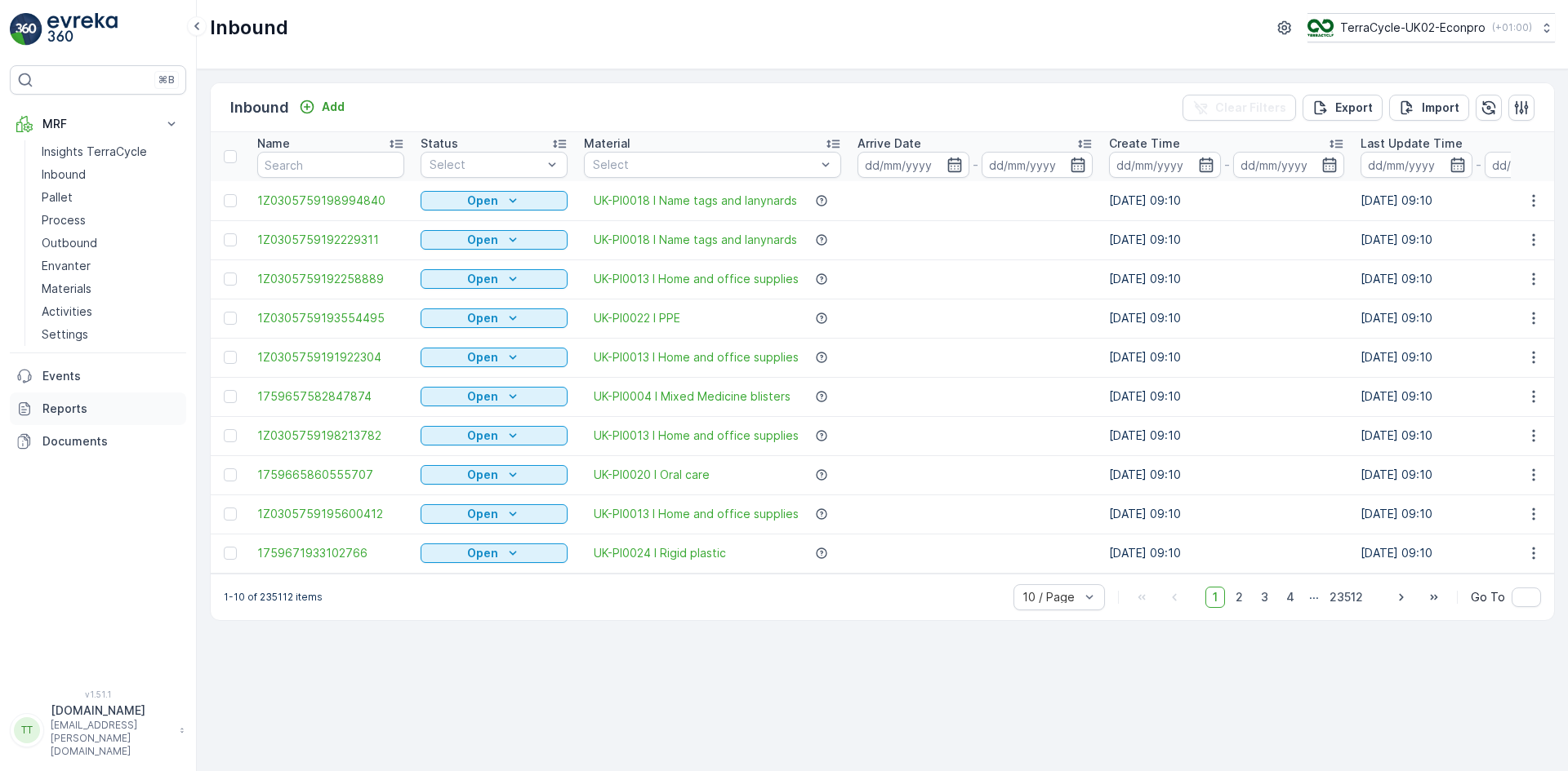
click at [86, 402] on p "Reports" at bounding box center [111, 409] width 138 height 16
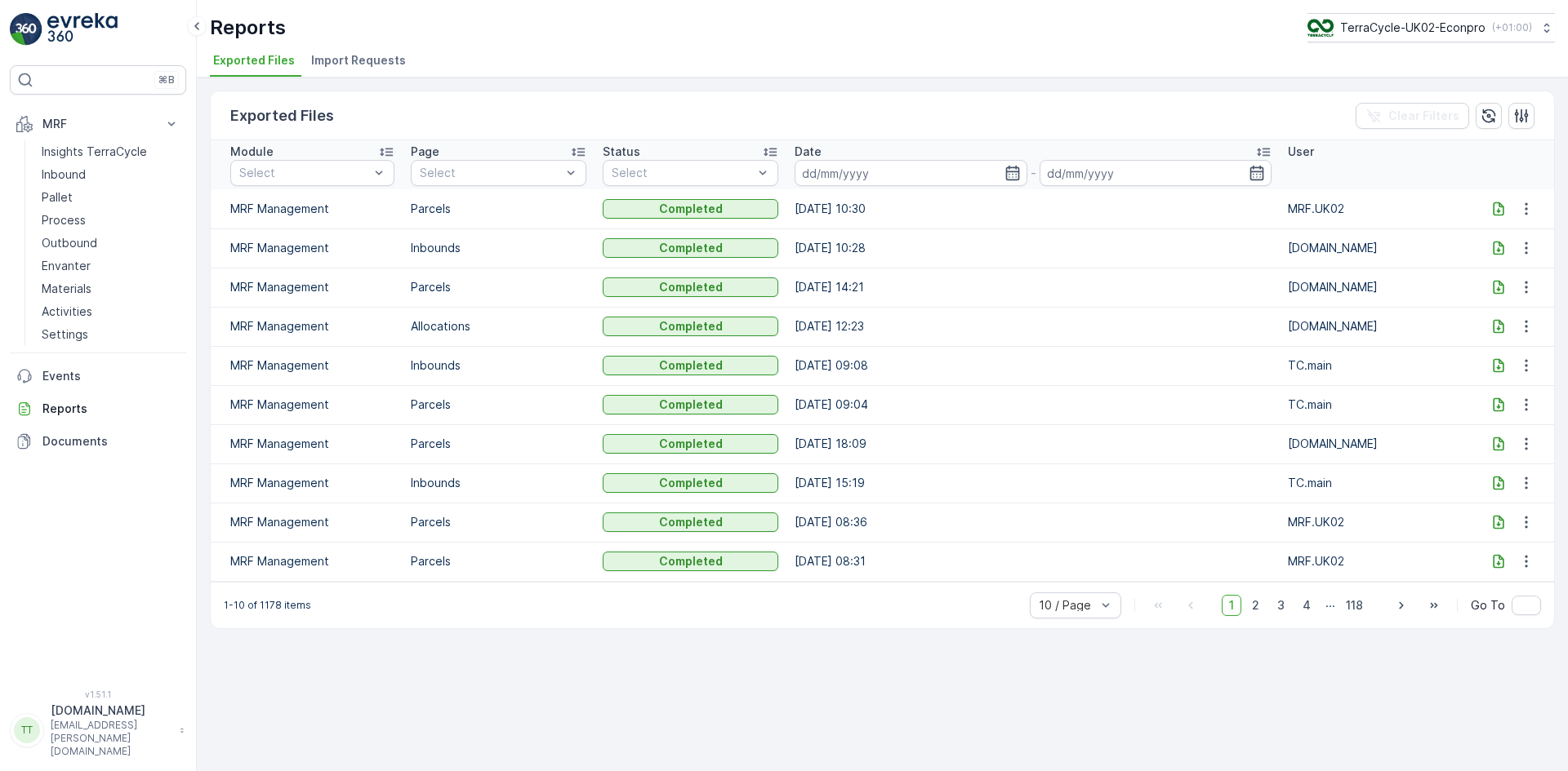
click at [371, 61] on span "Import Requests" at bounding box center [359, 60] width 95 height 16
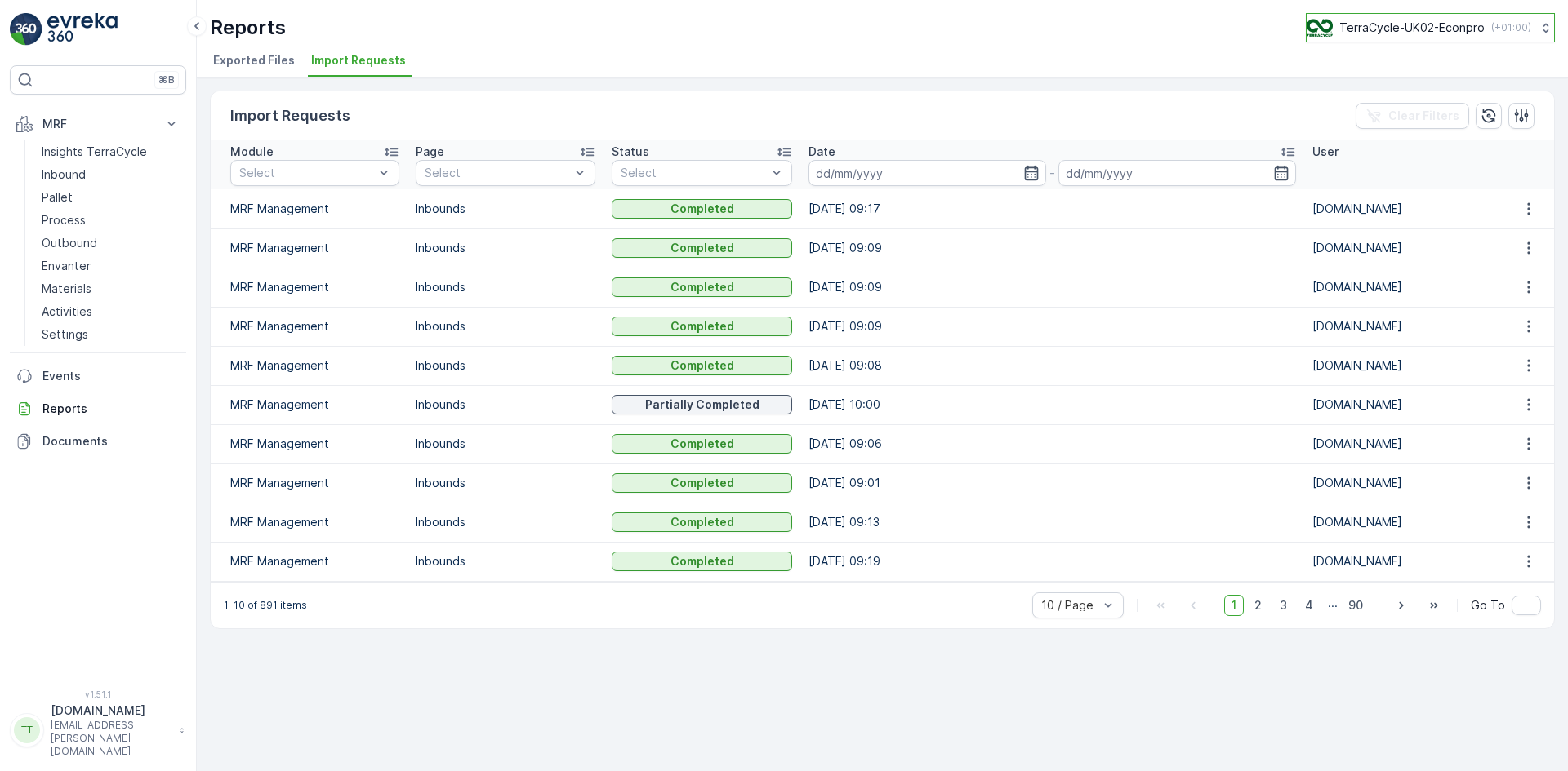
click at [1420, 22] on p "TerraCycle-UK02-Econpro" at bounding box center [1411, 28] width 145 height 16
type input "fr"
click at [1398, 98] on span "TerraCycle- FR02 -MRF" at bounding box center [1408, 100] width 182 height 16
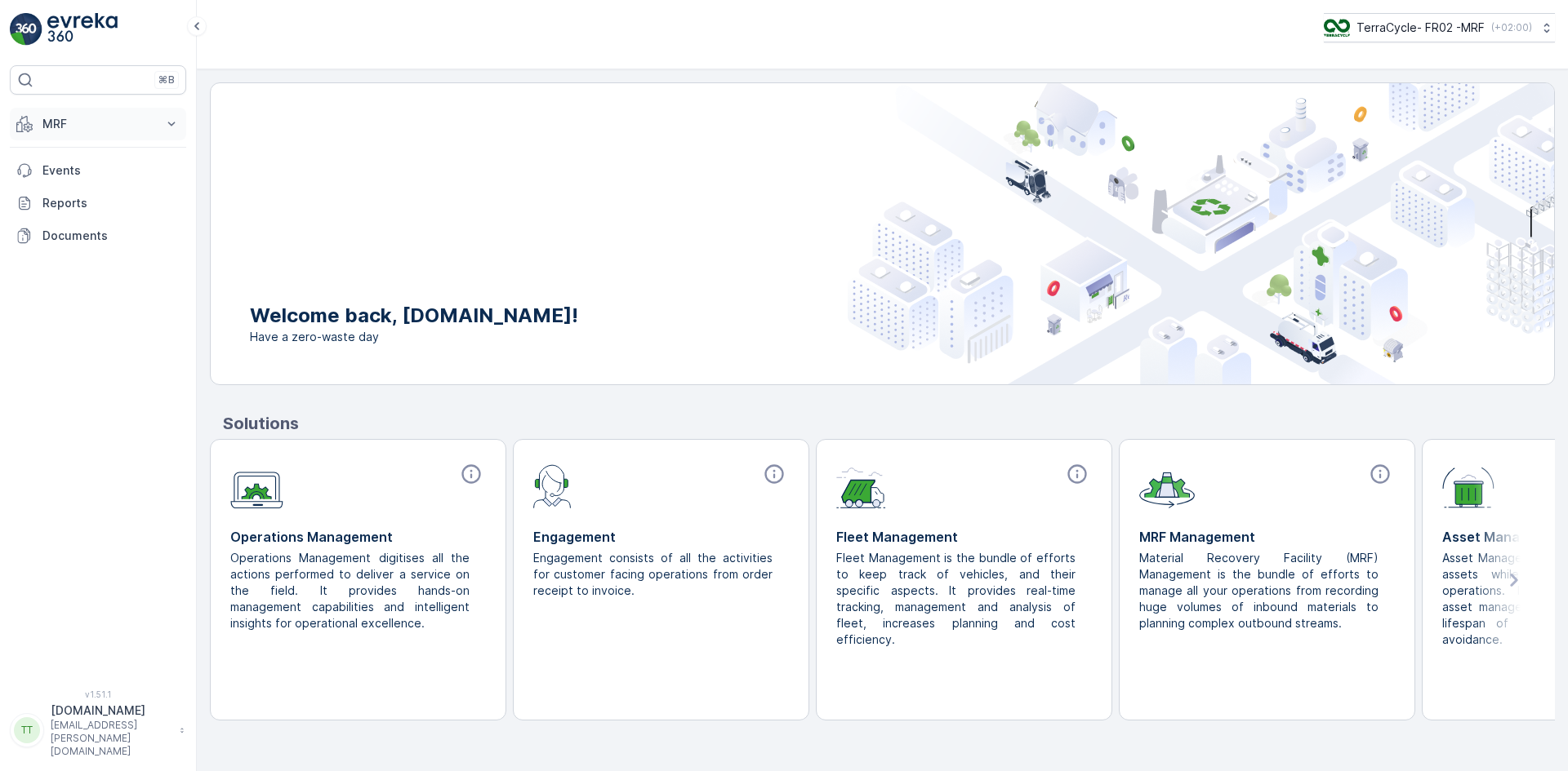
click at [69, 129] on p "MRF" at bounding box center [98, 124] width 111 height 16
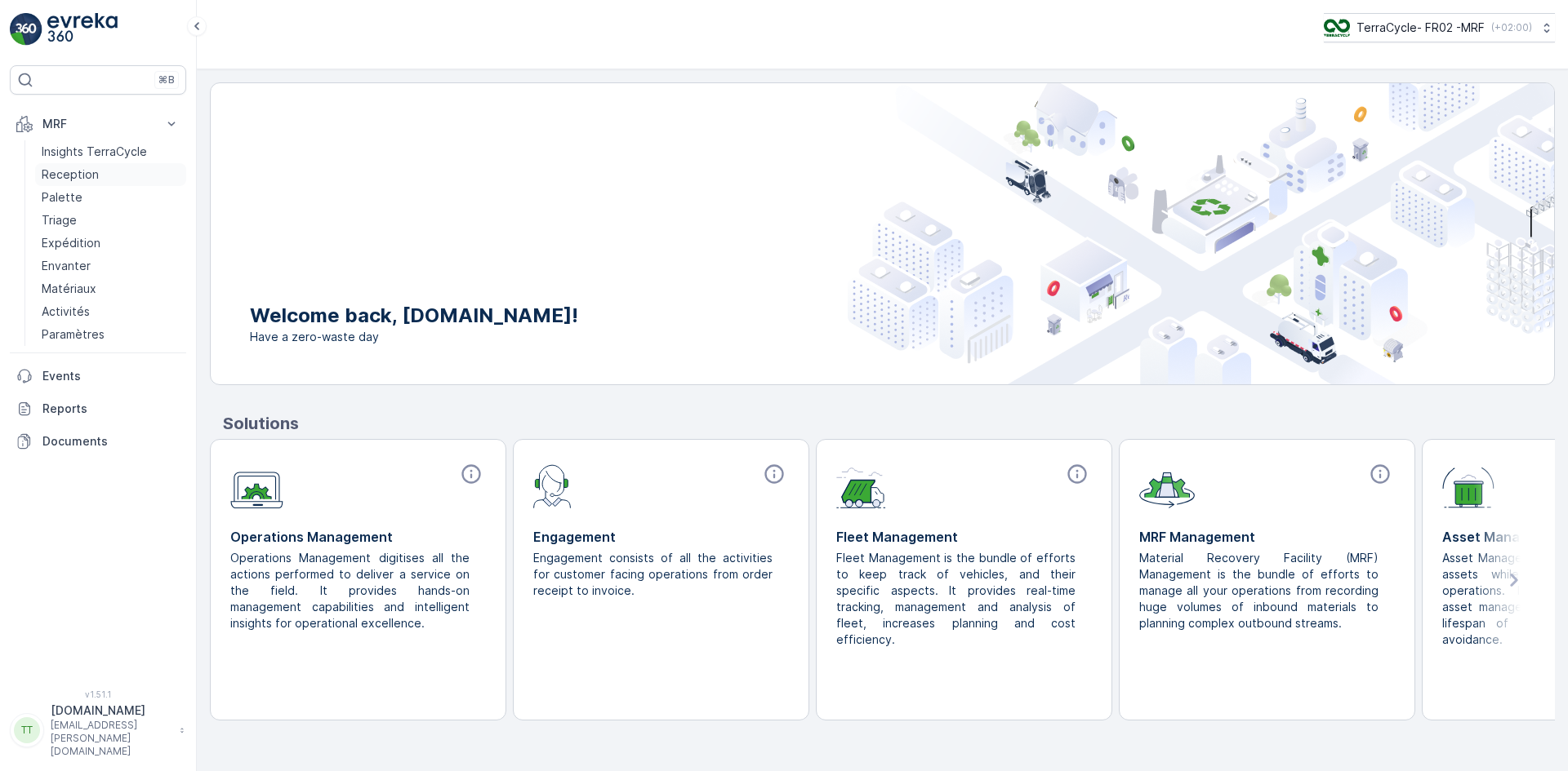
click at [74, 171] on p "Reception" at bounding box center [70, 175] width 57 height 16
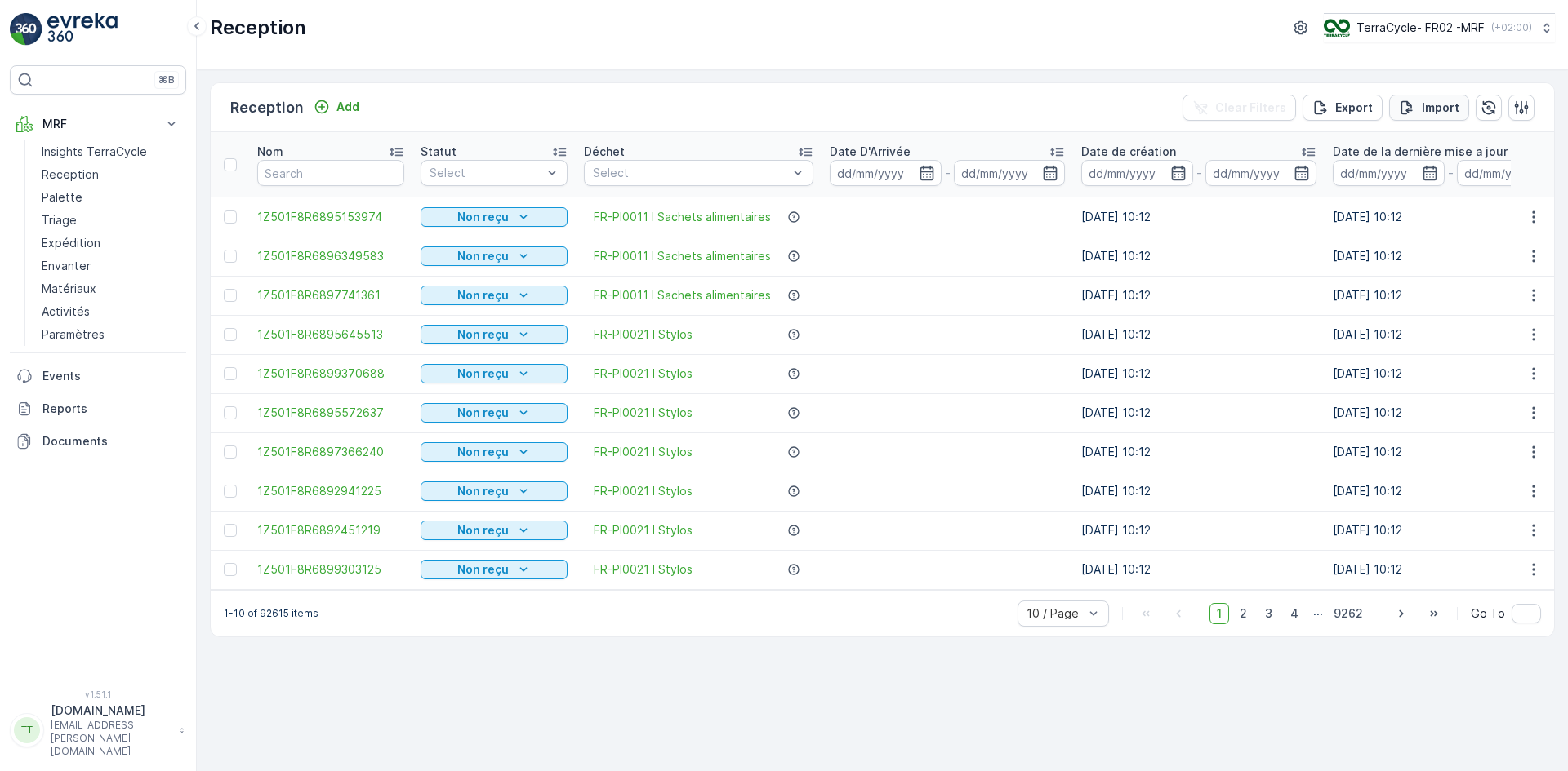
click at [1441, 105] on p "Import" at bounding box center [1440, 107] width 37 height 16
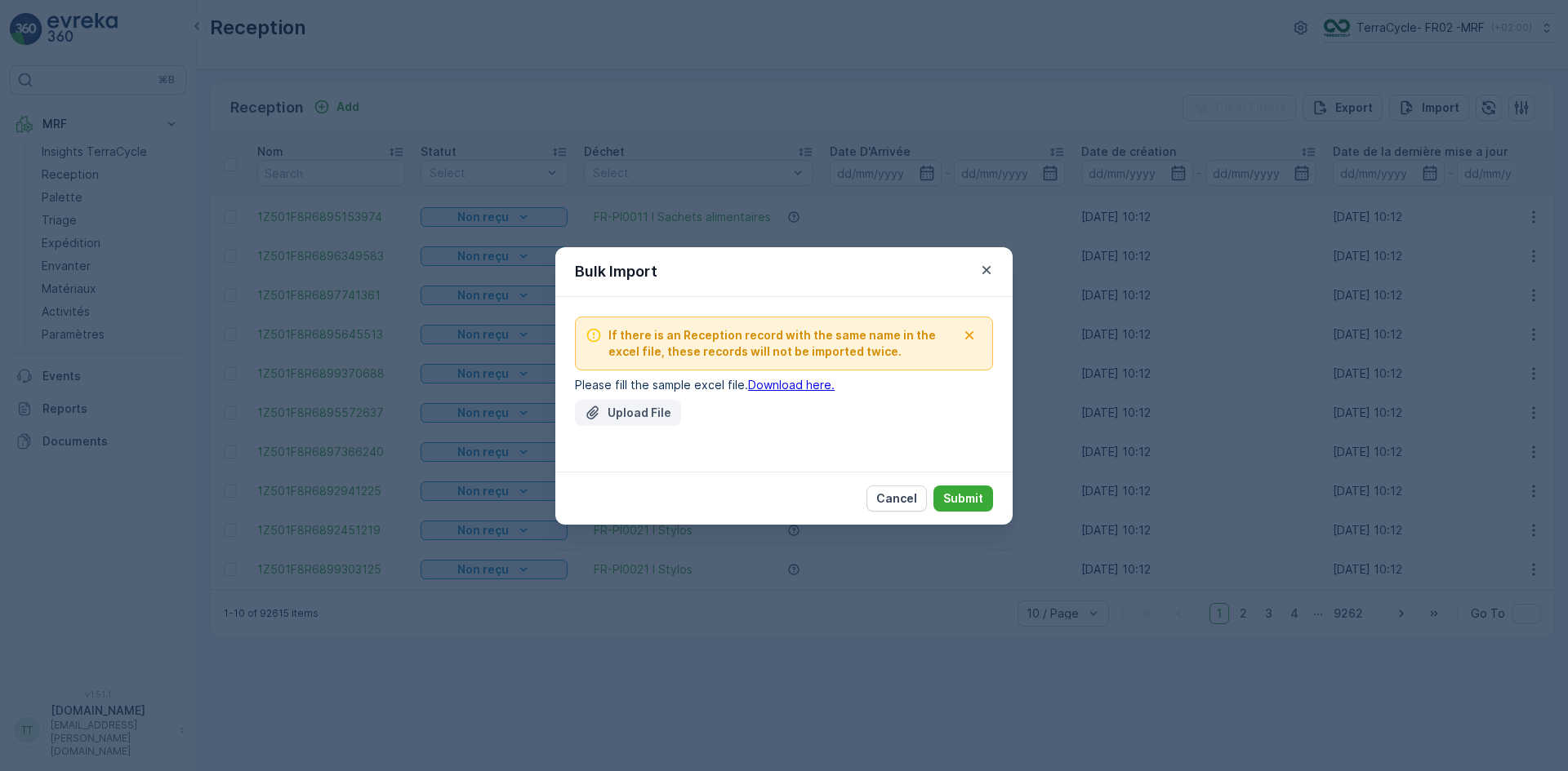
click at [618, 417] on p "Upload File" at bounding box center [639, 412] width 64 height 16
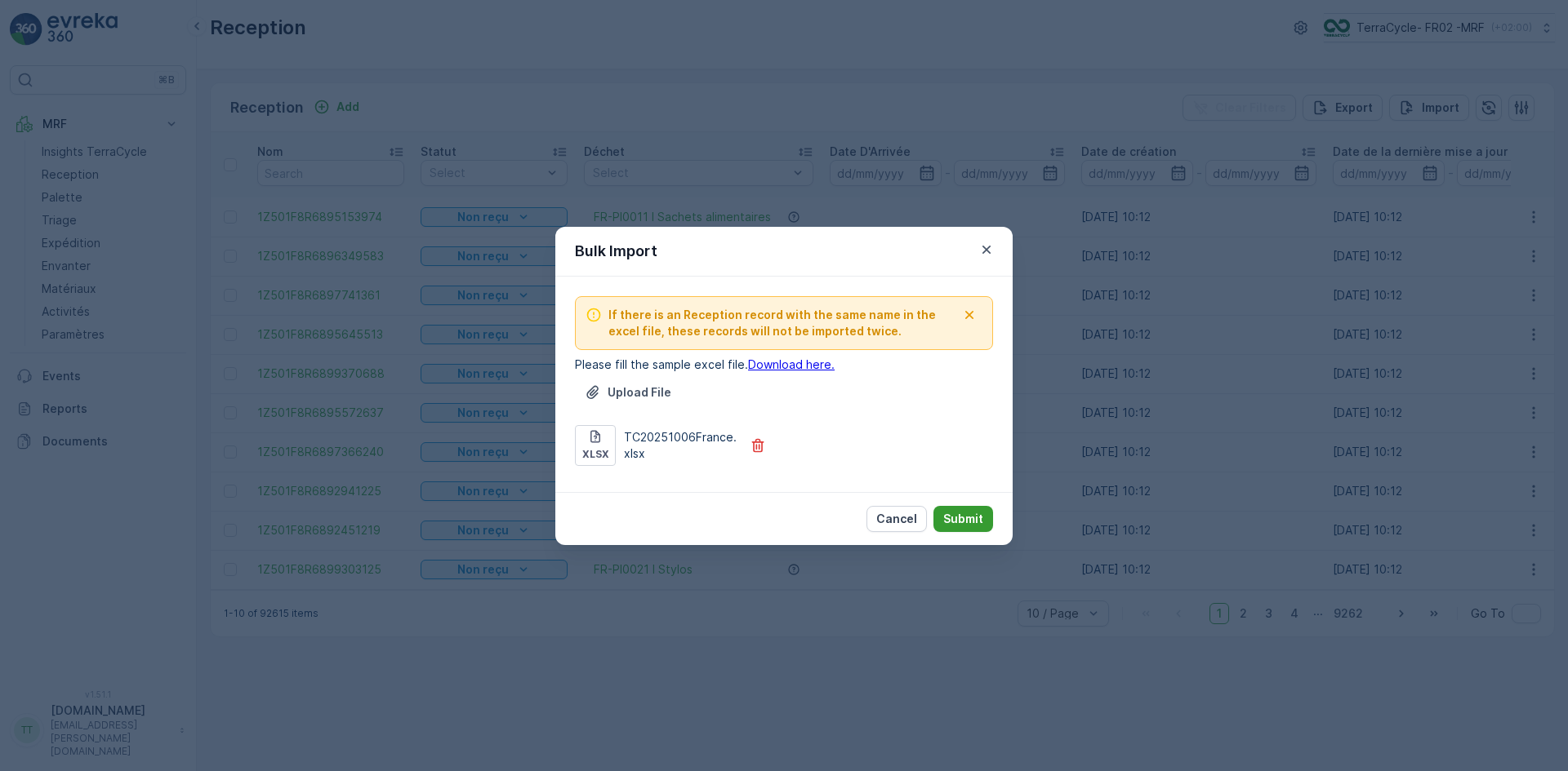
click at [984, 519] on button "Submit" at bounding box center [963, 519] width 60 height 26
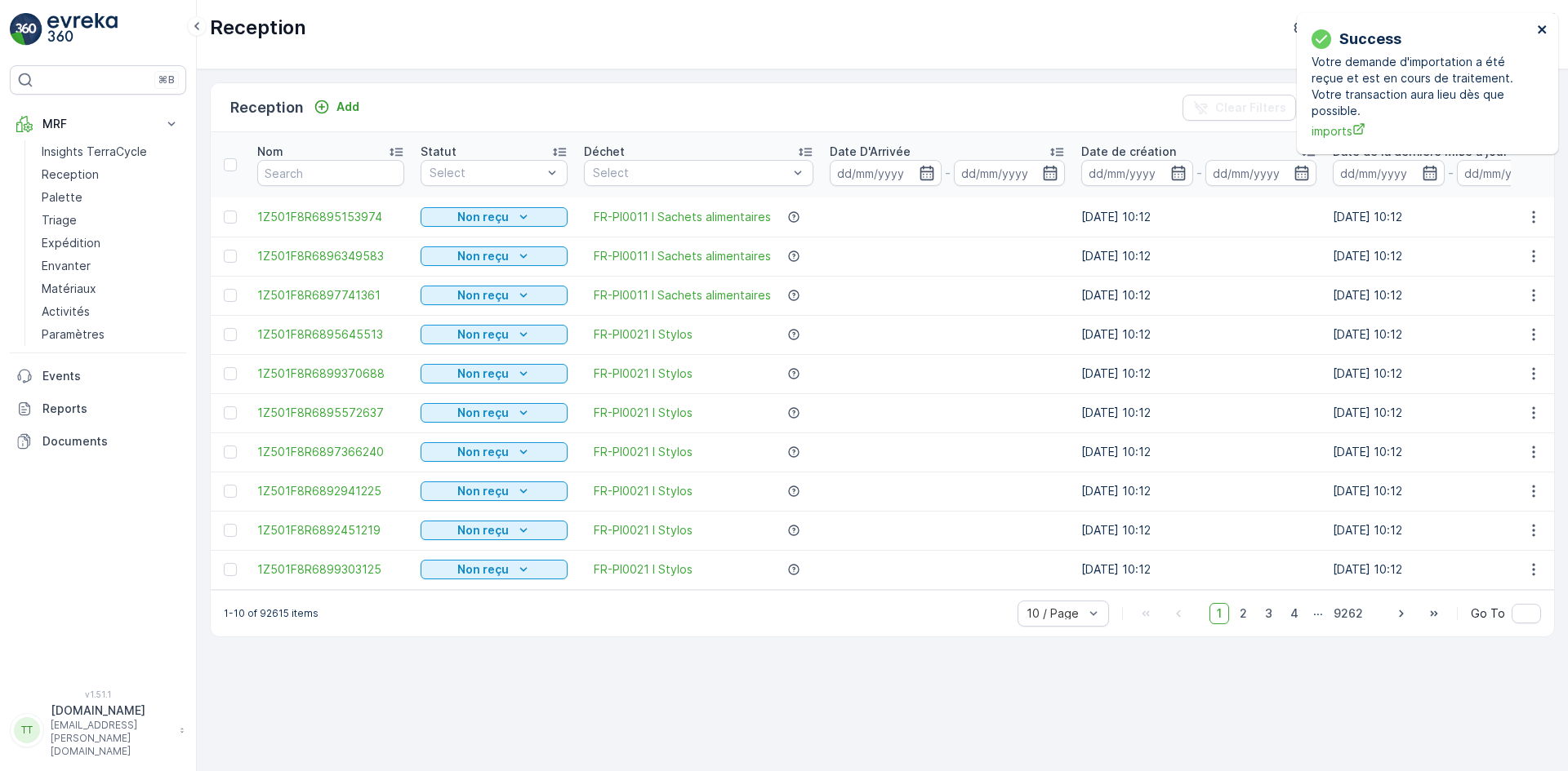
click at [1539, 26] on icon "close" at bounding box center [1541, 29] width 8 height 8
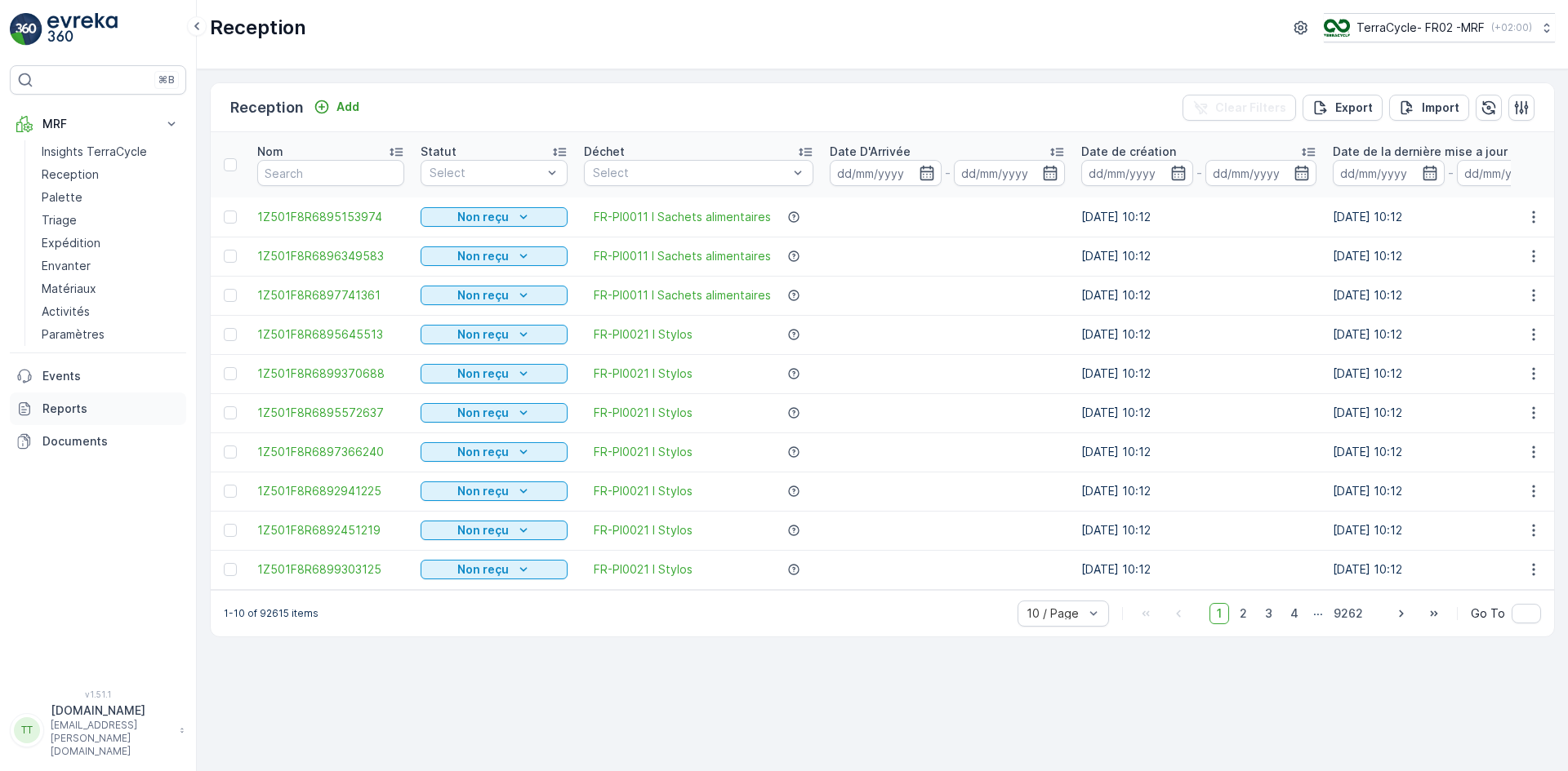
click at [70, 409] on p "Reports" at bounding box center [111, 409] width 138 height 16
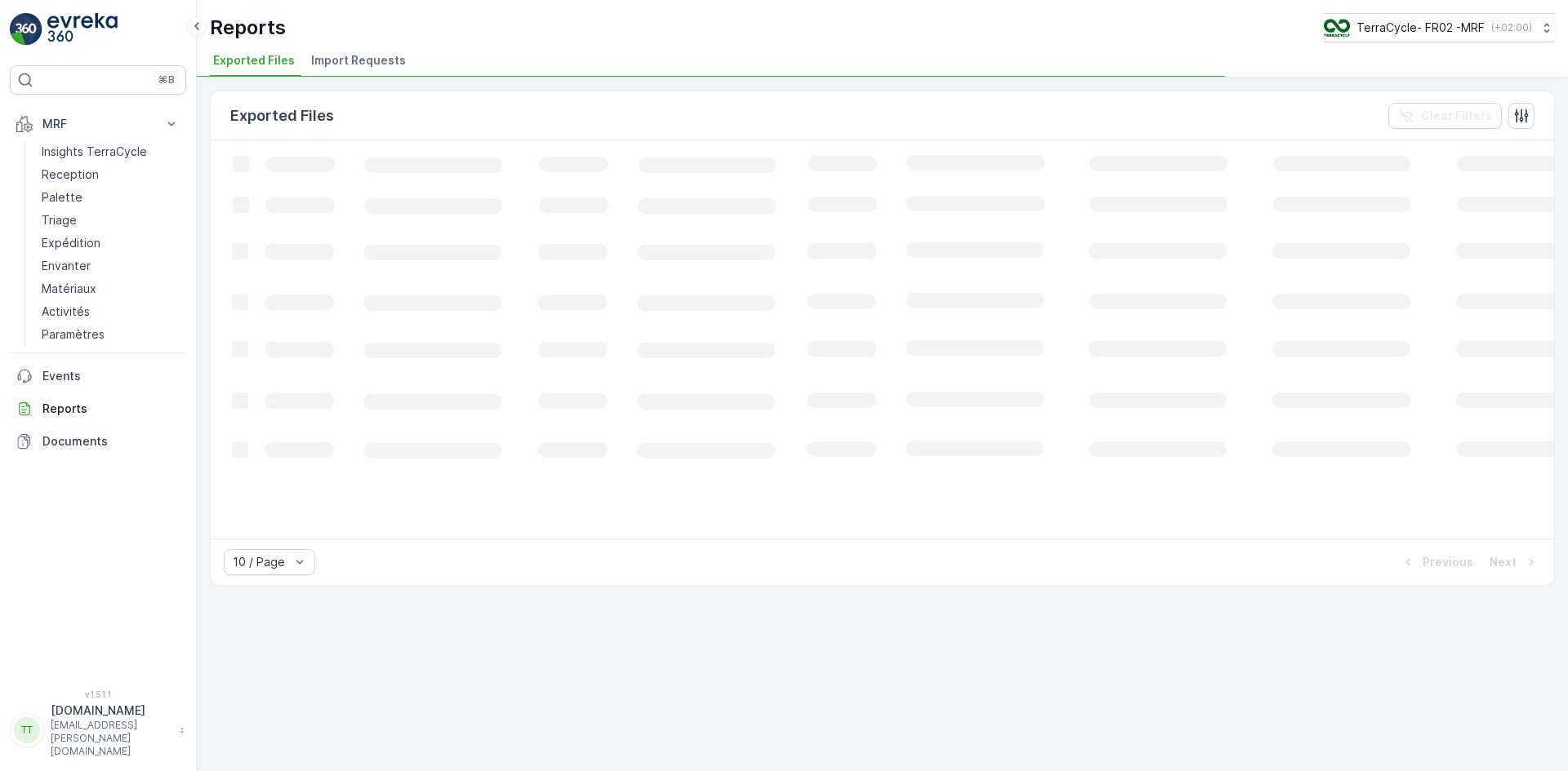
click at [364, 61] on span "Import Requests" at bounding box center [359, 60] width 95 height 16
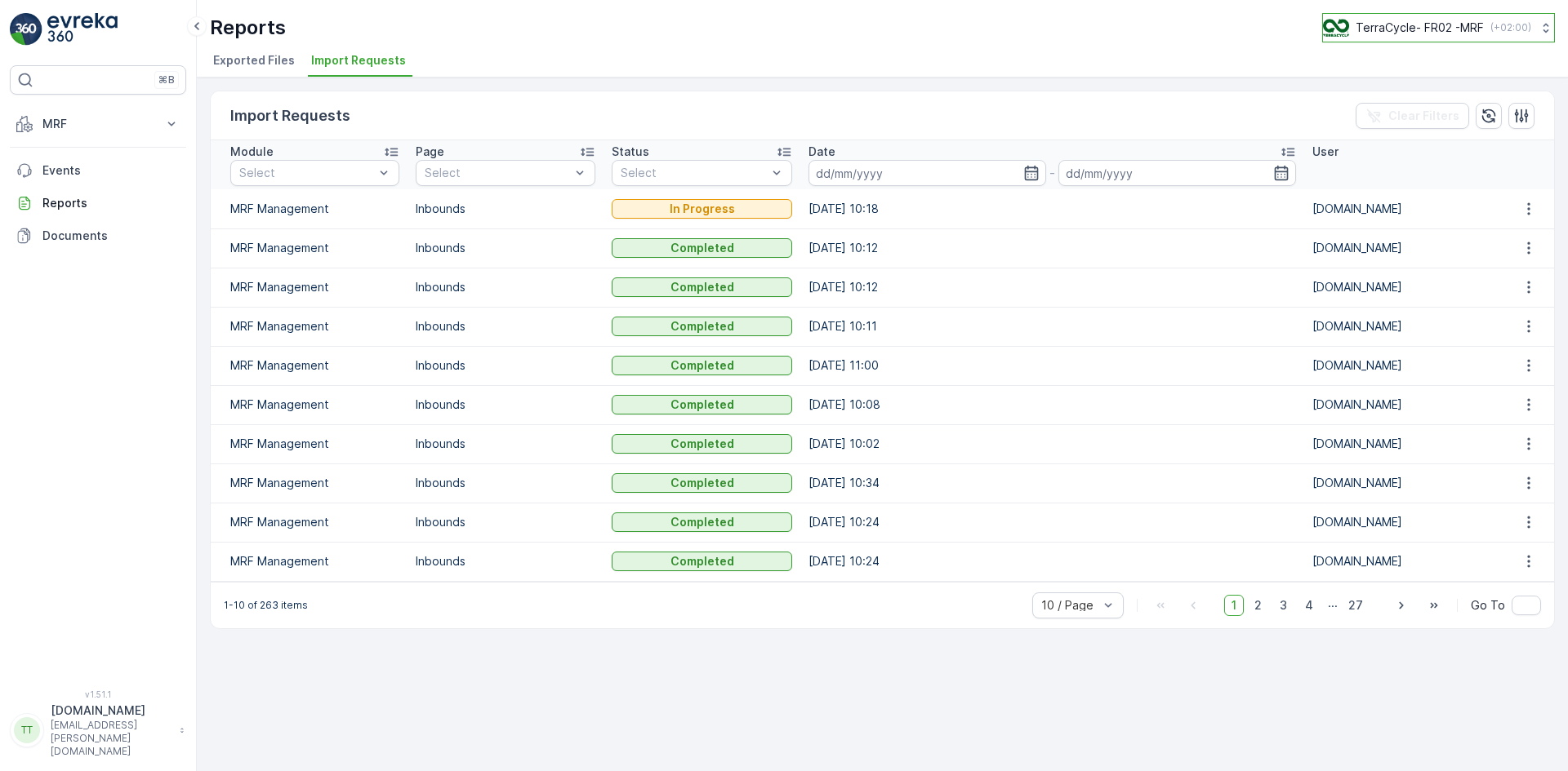
click at [1396, 22] on p "TerraCycle- FR02 -MRF" at bounding box center [1419, 28] width 128 height 16
type input "nl"
click at [1360, 102] on span "TerraCycle-NL-MRF" at bounding box center [1424, 100] width 182 height 16
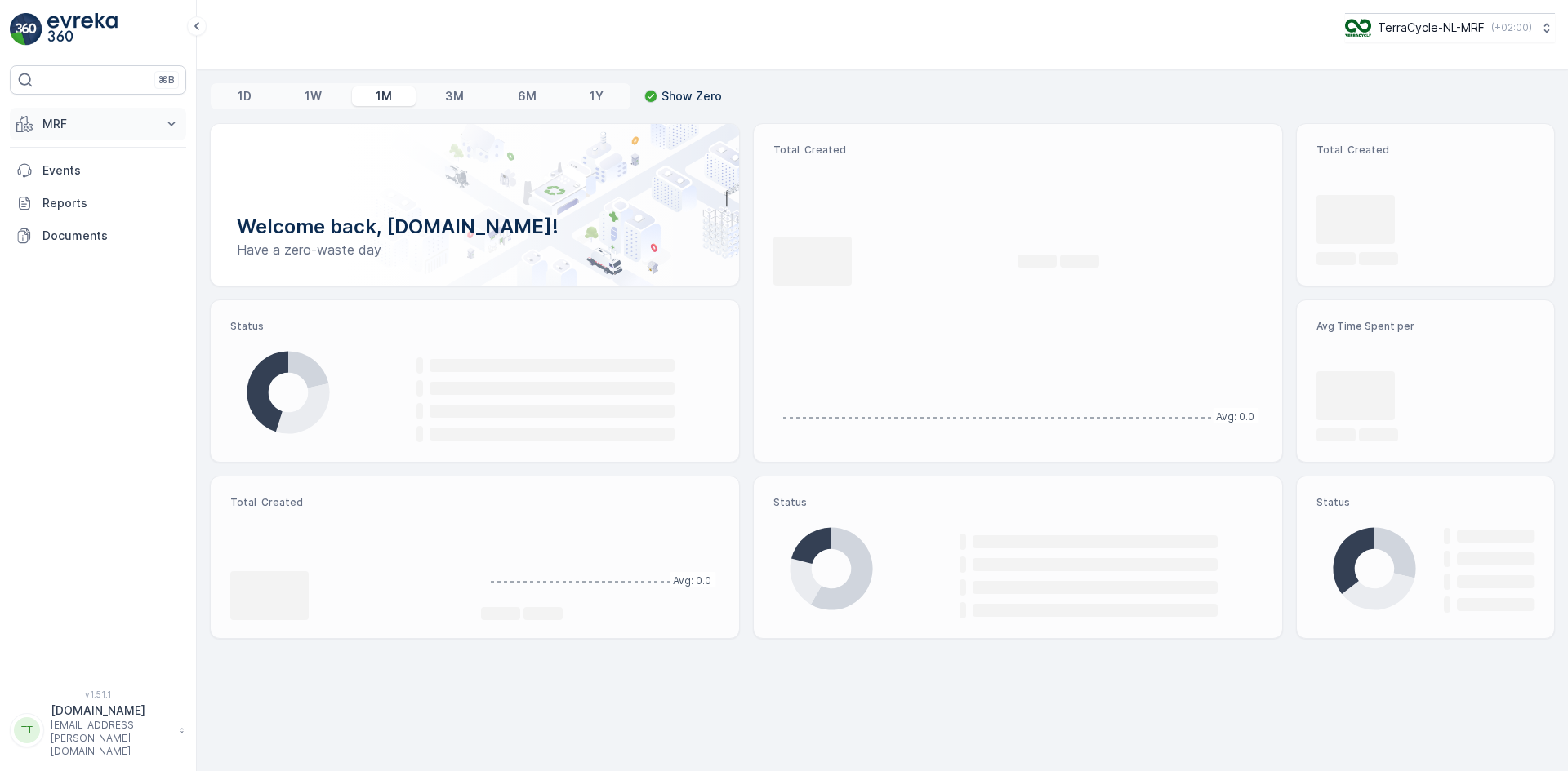
click at [83, 123] on p "MRF" at bounding box center [98, 124] width 111 height 16
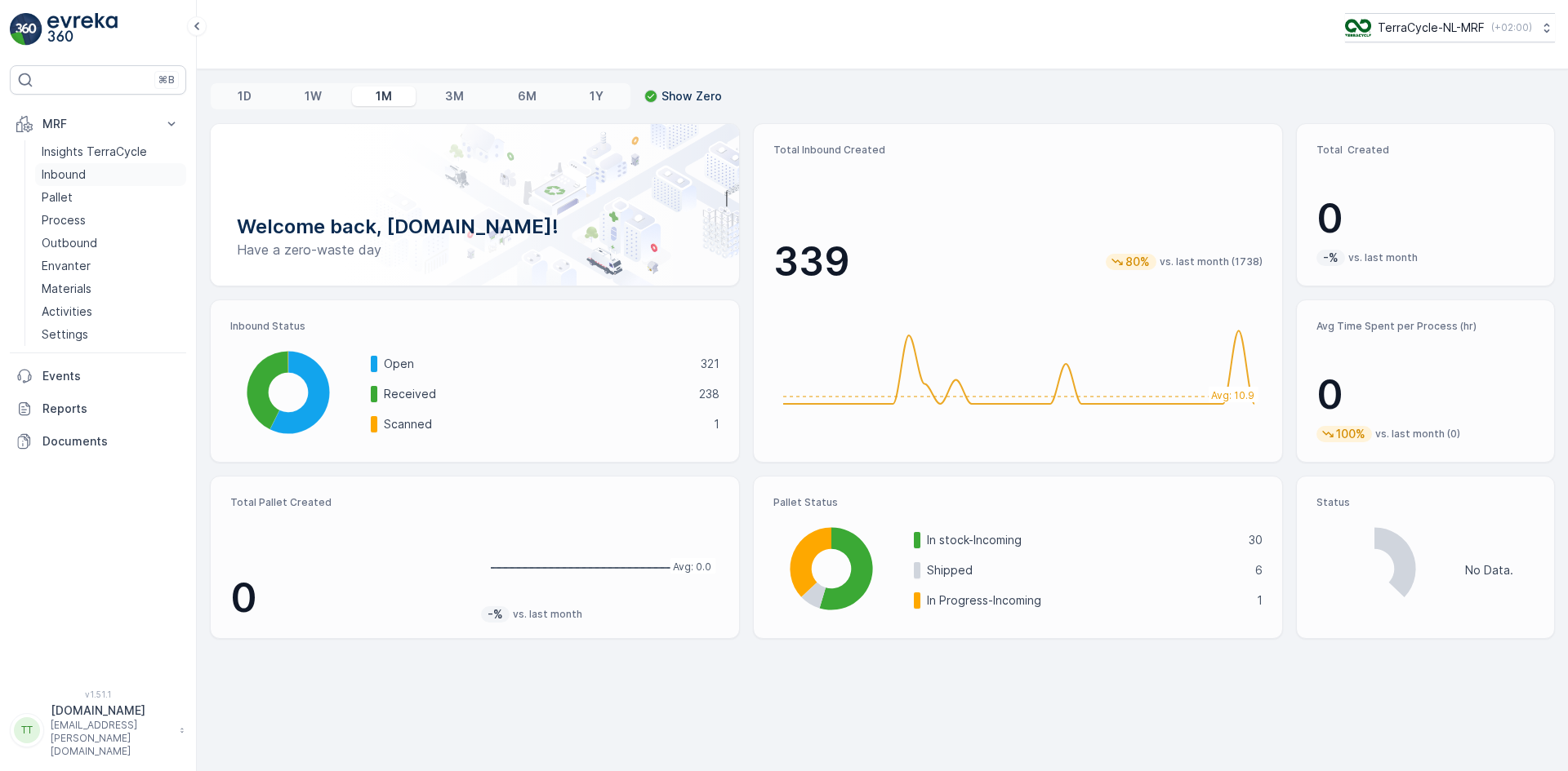
click at [80, 173] on p "Inbound" at bounding box center [63, 175] width 44 height 16
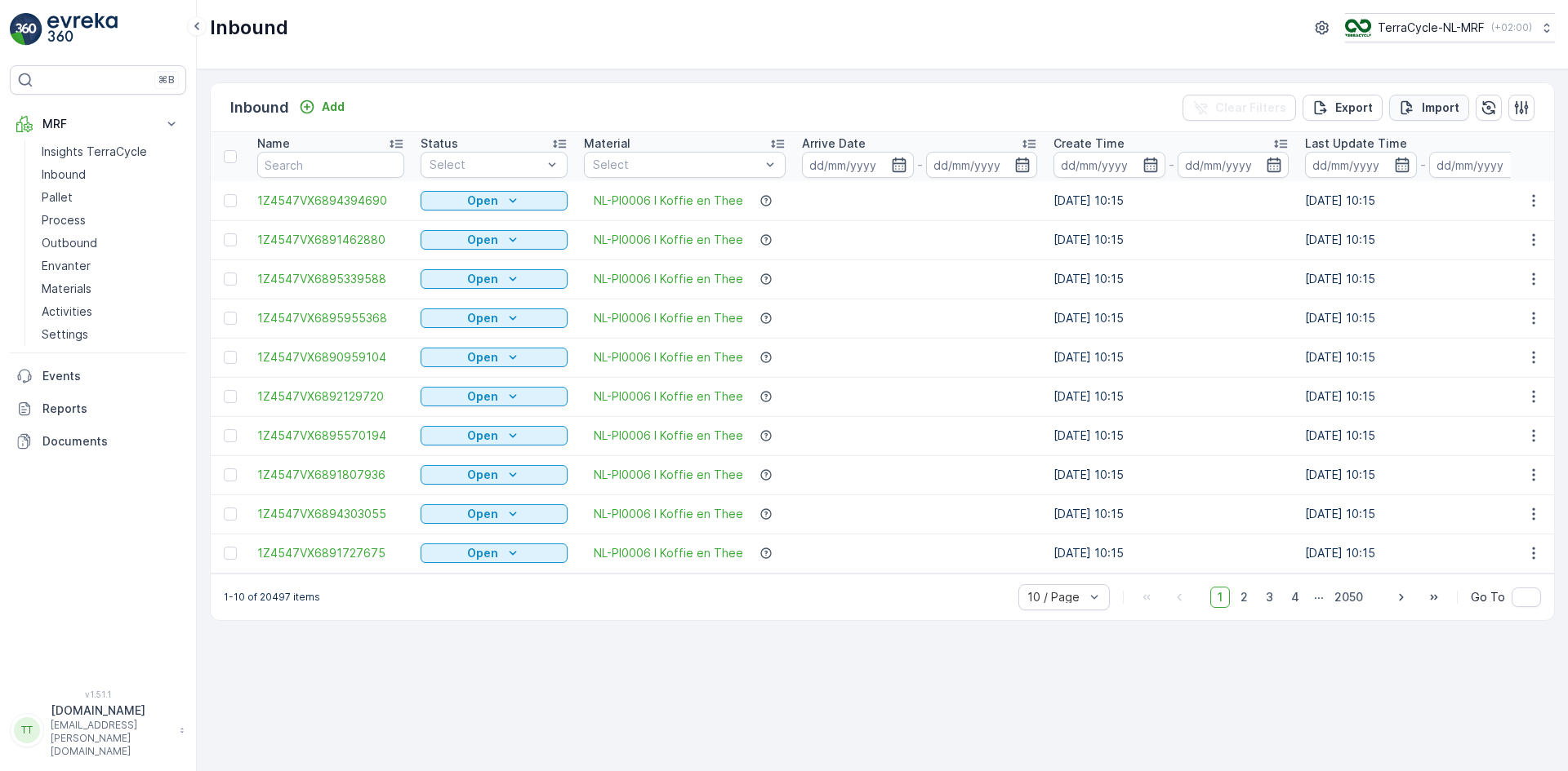
click at [1429, 104] on p "Import" at bounding box center [1440, 107] width 37 height 16
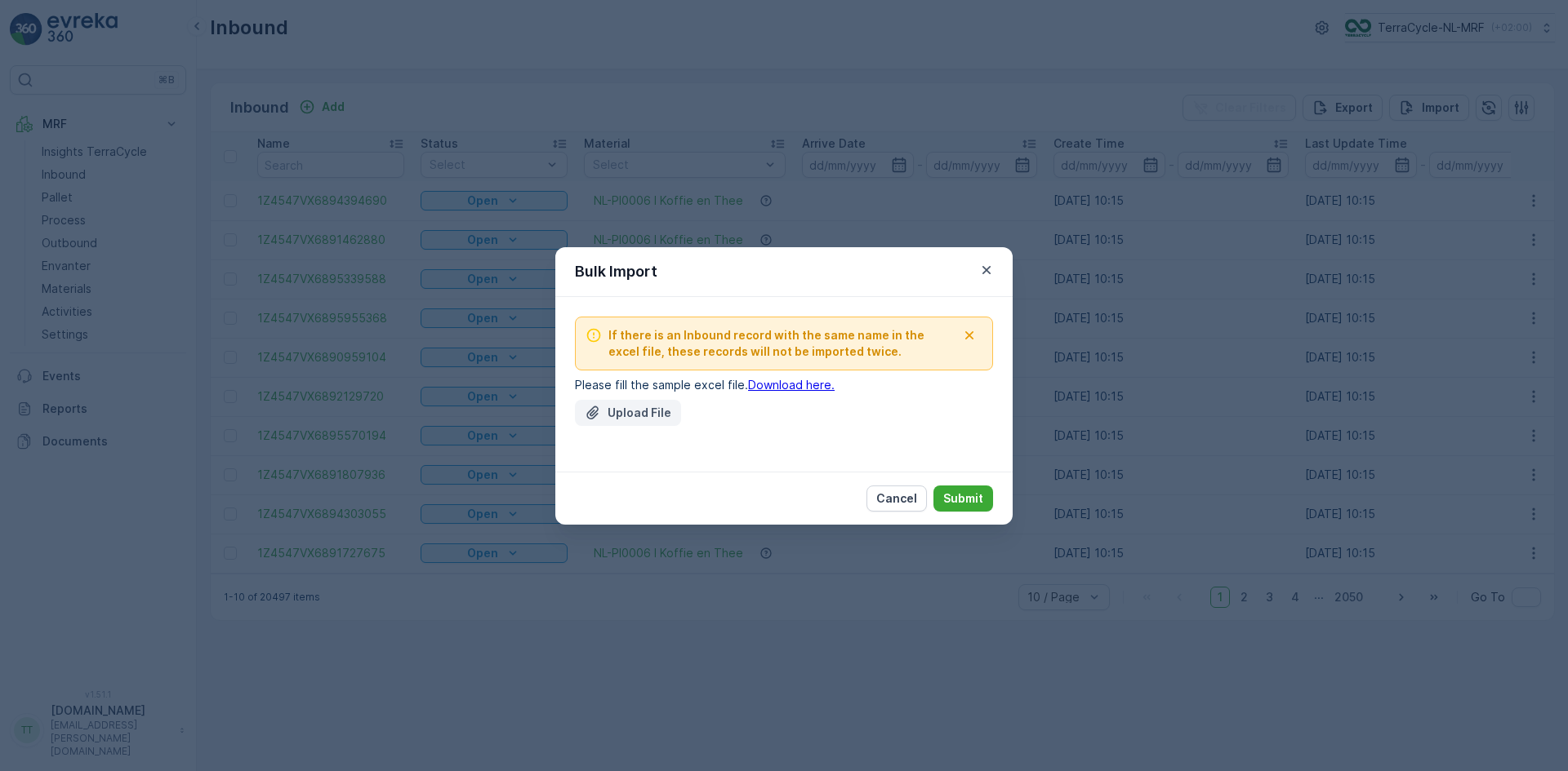
click at [648, 413] on p "Upload File" at bounding box center [639, 412] width 64 height 16
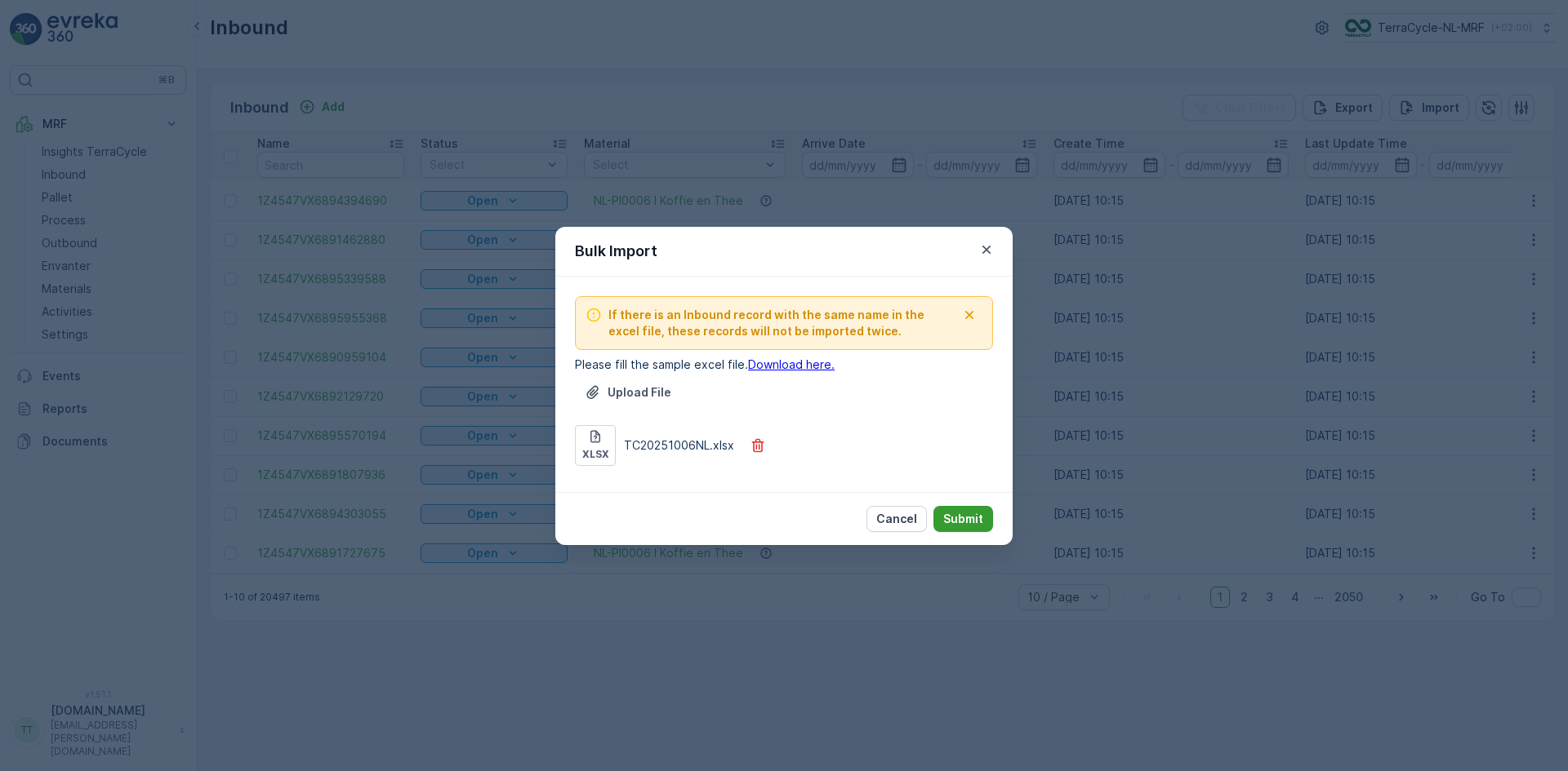
click at [968, 517] on p "Submit" at bounding box center [963, 519] width 40 height 16
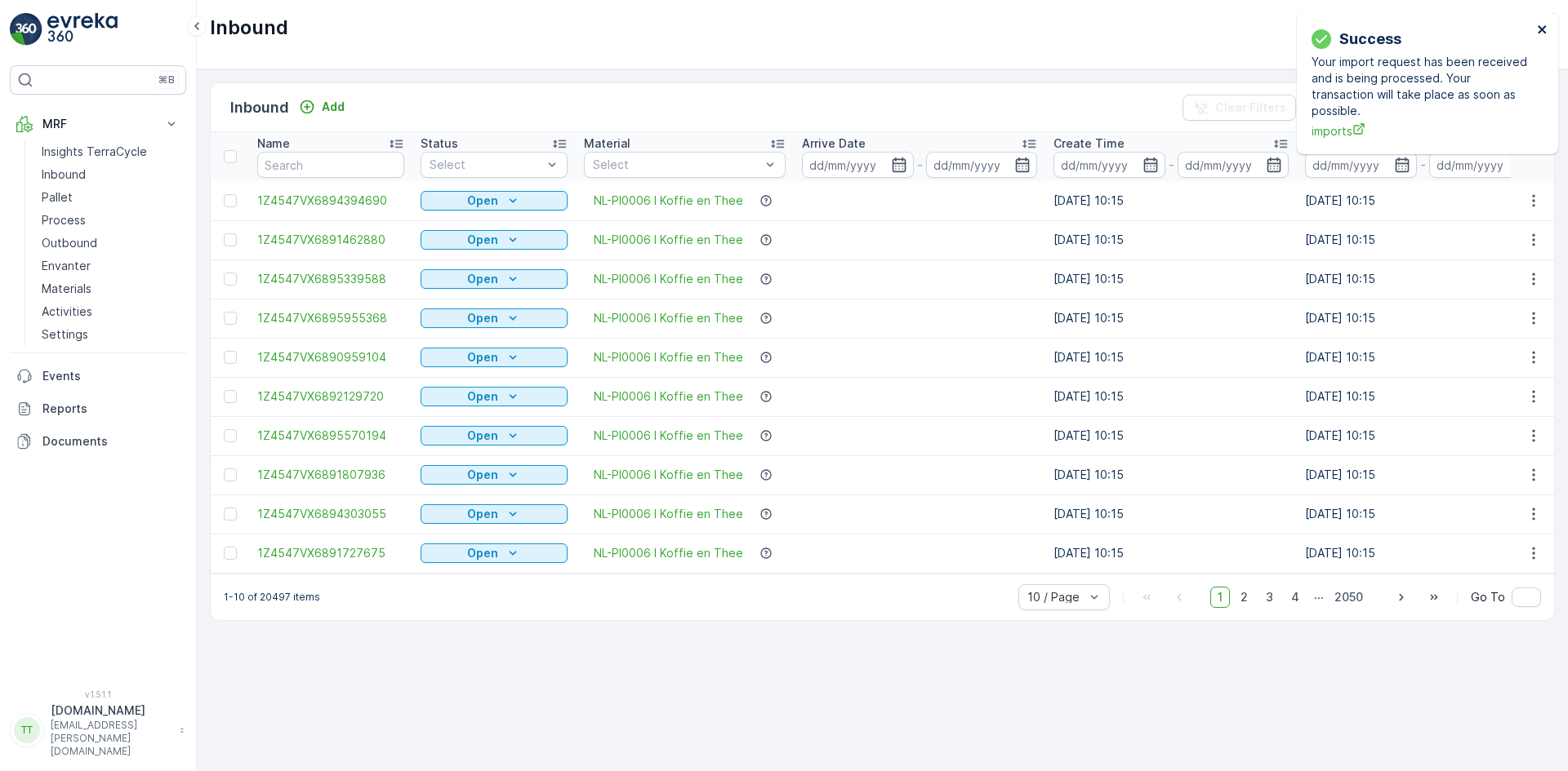
click at [1543, 29] on icon "close" at bounding box center [1541, 29] width 8 height 8
click at [1541, 26] on icon "close" at bounding box center [1542, 29] width 11 height 13
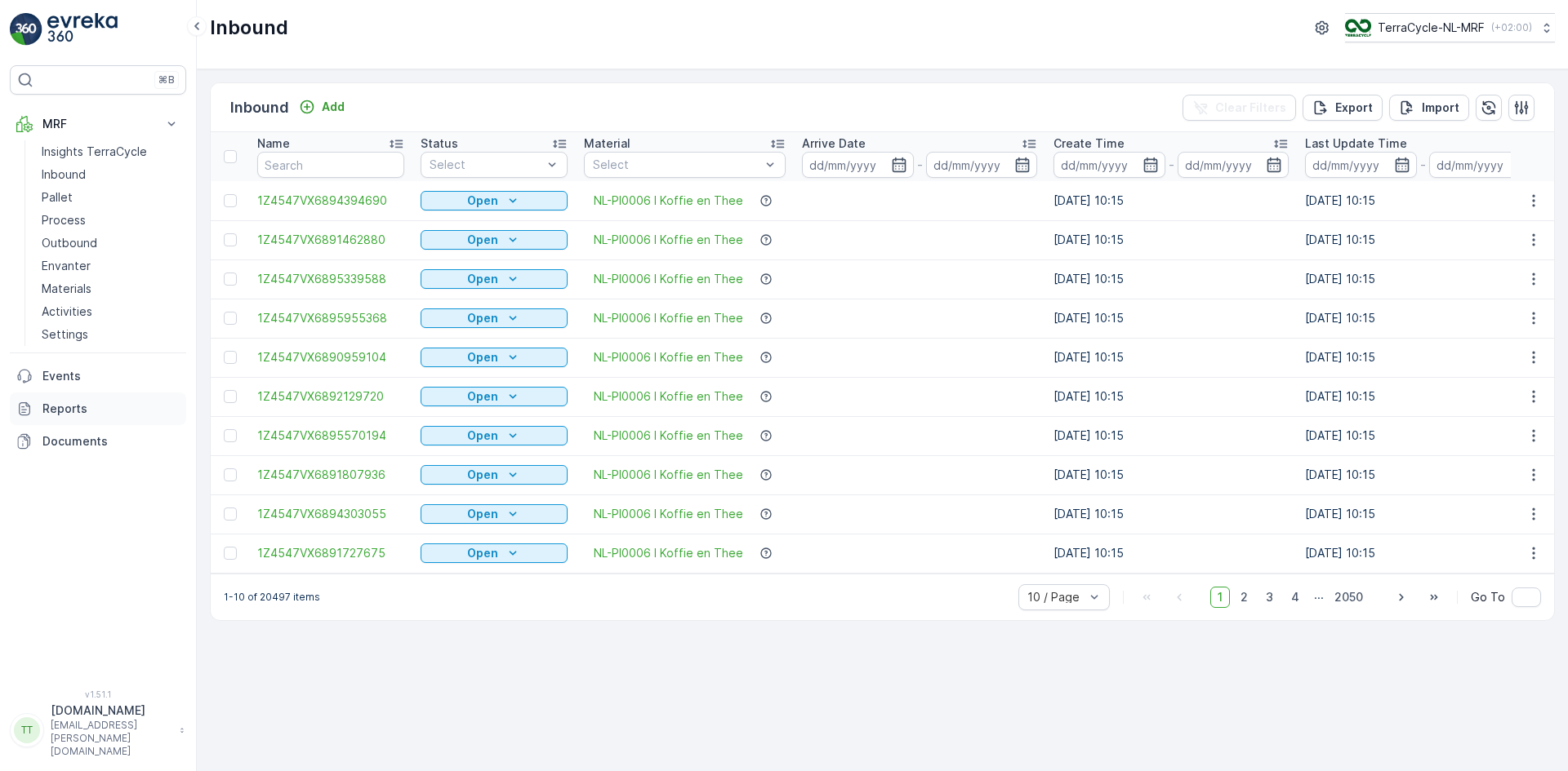
click at [84, 406] on p "Reports" at bounding box center [111, 409] width 138 height 16
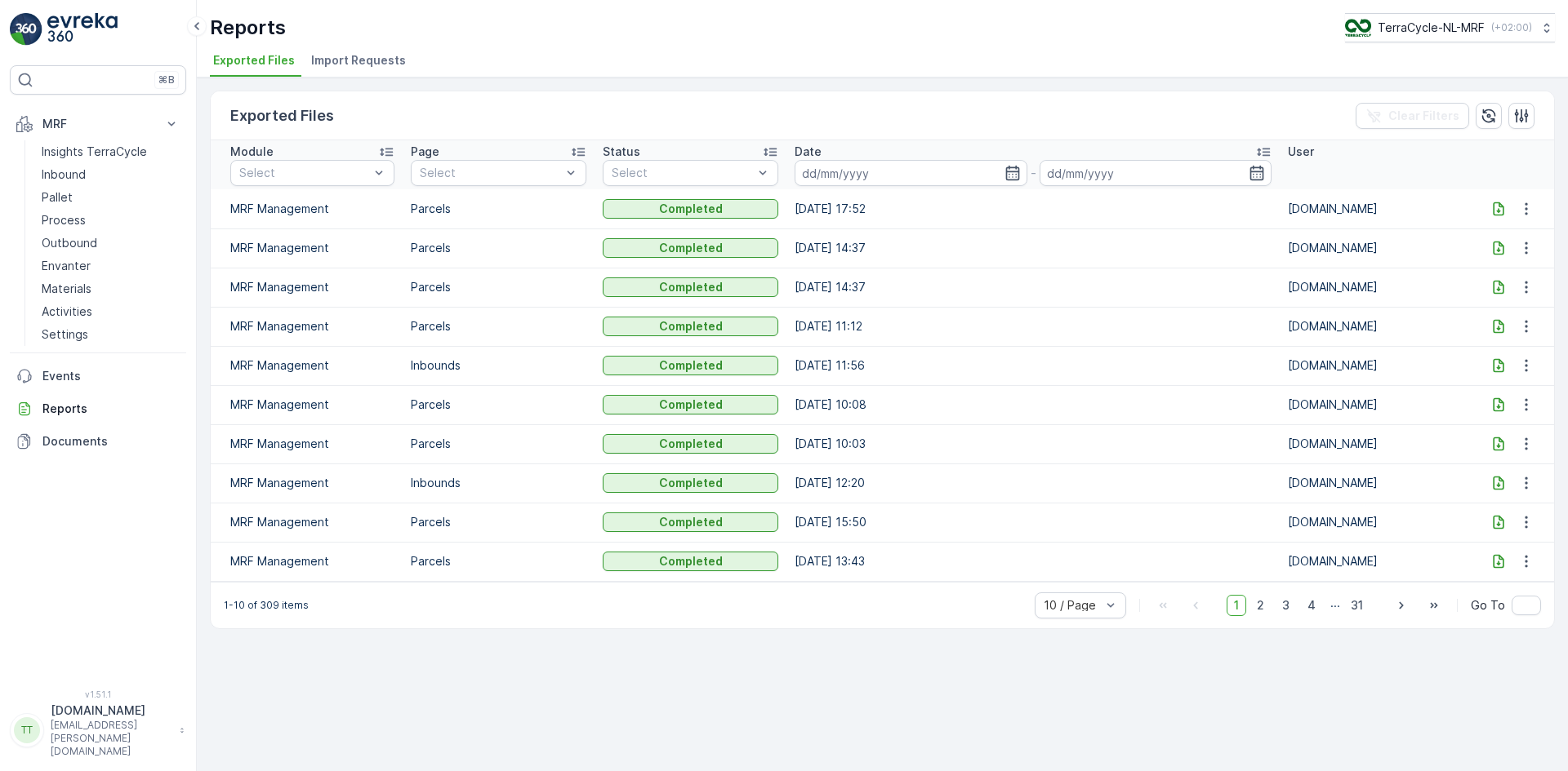
click at [372, 57] on span "Import Requests" at bounding box center [359, 60] width 95 height 16
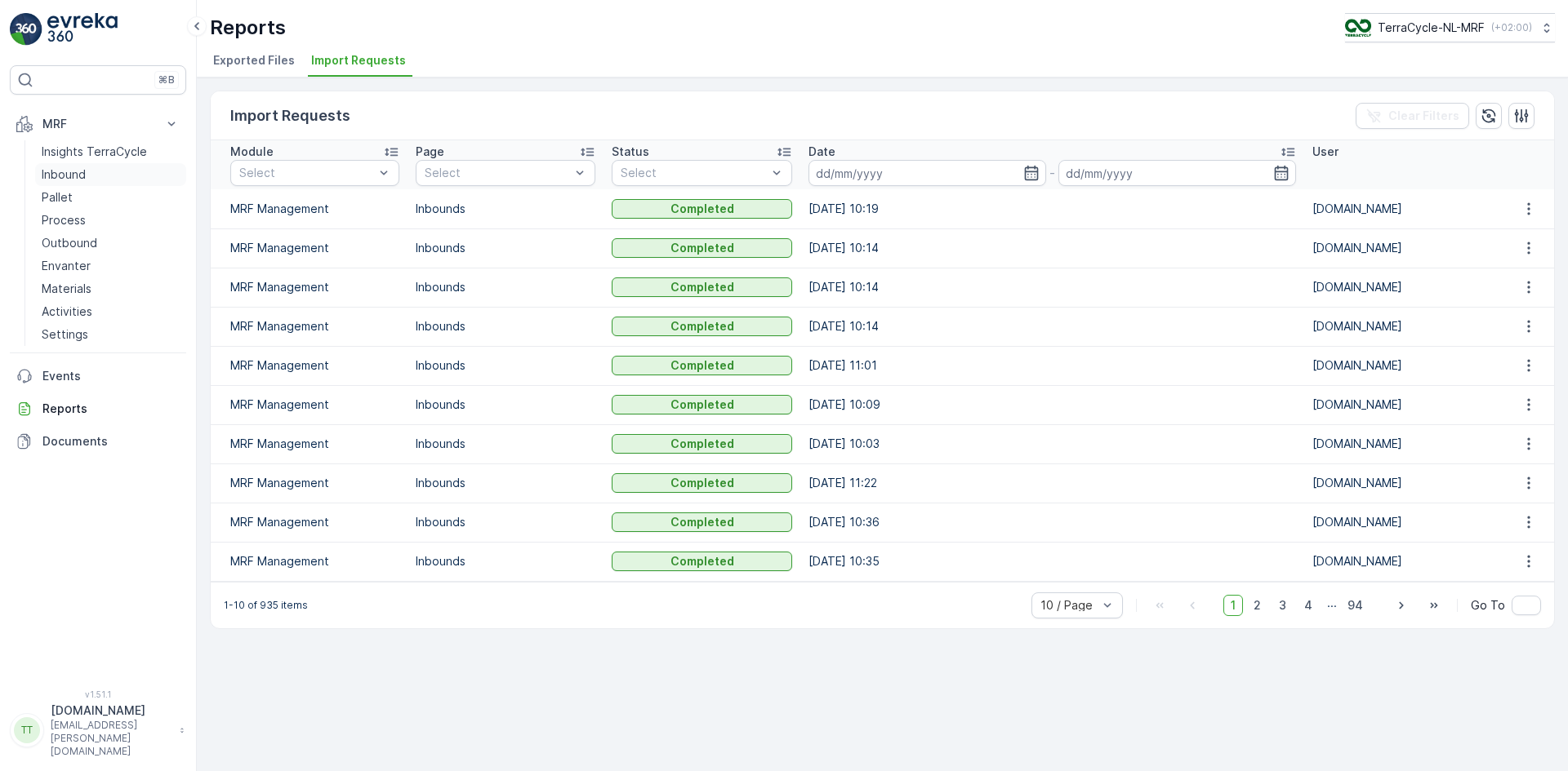
click at [97, 181] on link "Inbound" at bounding box center [111, 175] width 151 height 22
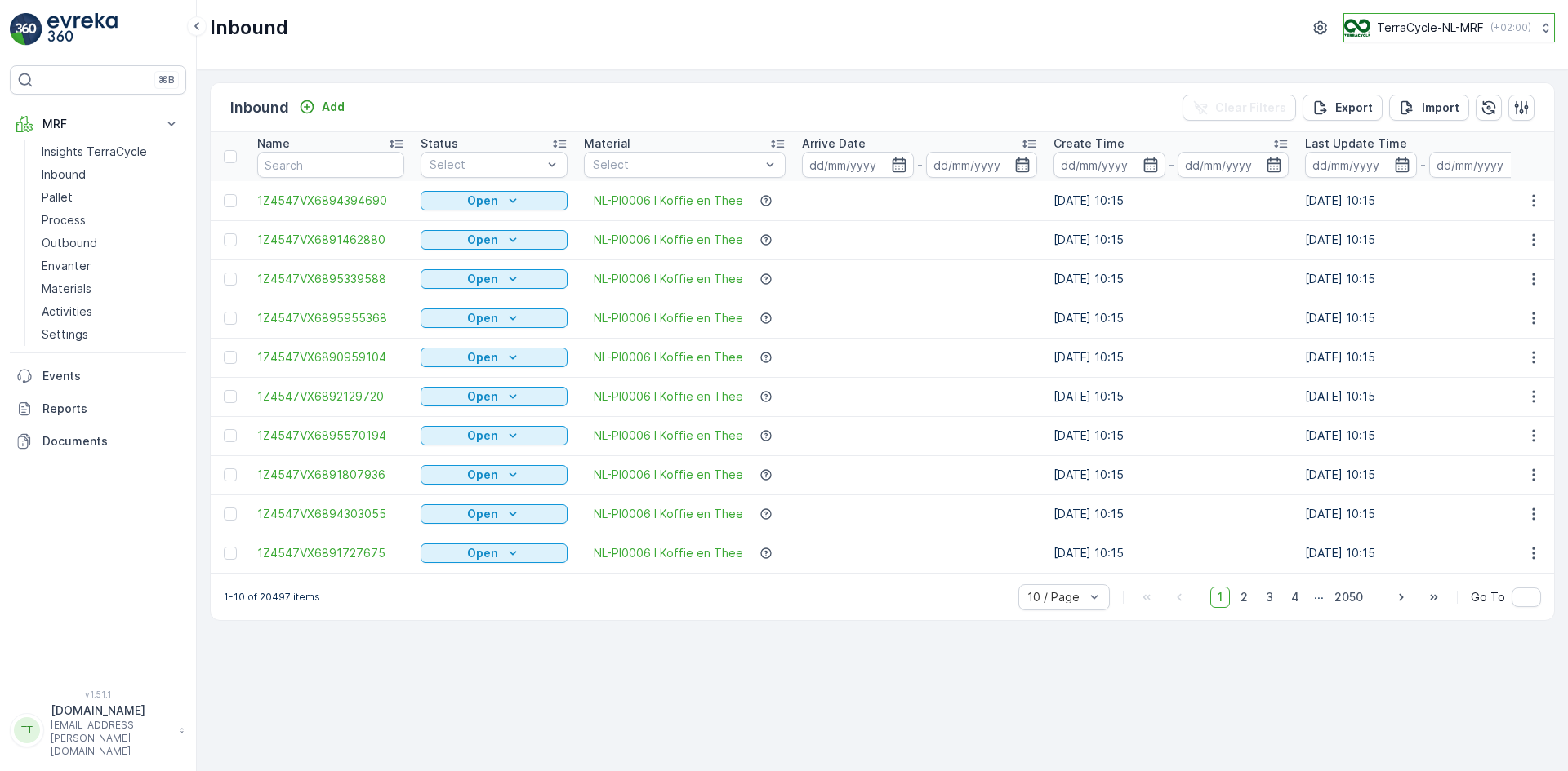
click at [1440, 23] on p "TerraCycle-NL-MRF" at bounding box center [1430, 28] width 107 height 16
type input "nz"
click at [1437, 100] on span "TerraCycle-NZ01-TripleP" at bounding box center [1423, 100] width 137 height 16
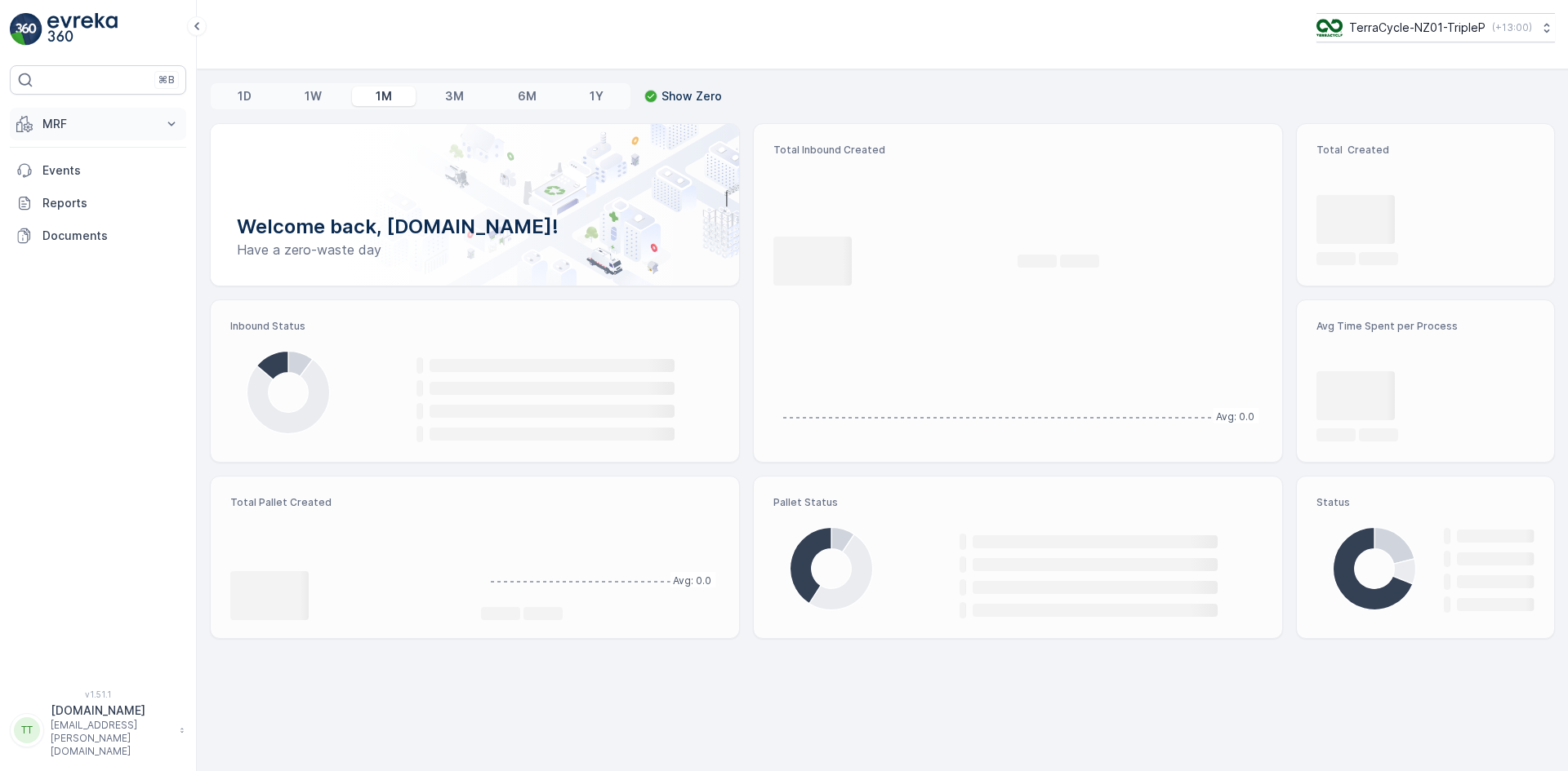
click at [100, 123] on p "MRF" at bounding box center [98, 124] width 111 height 16
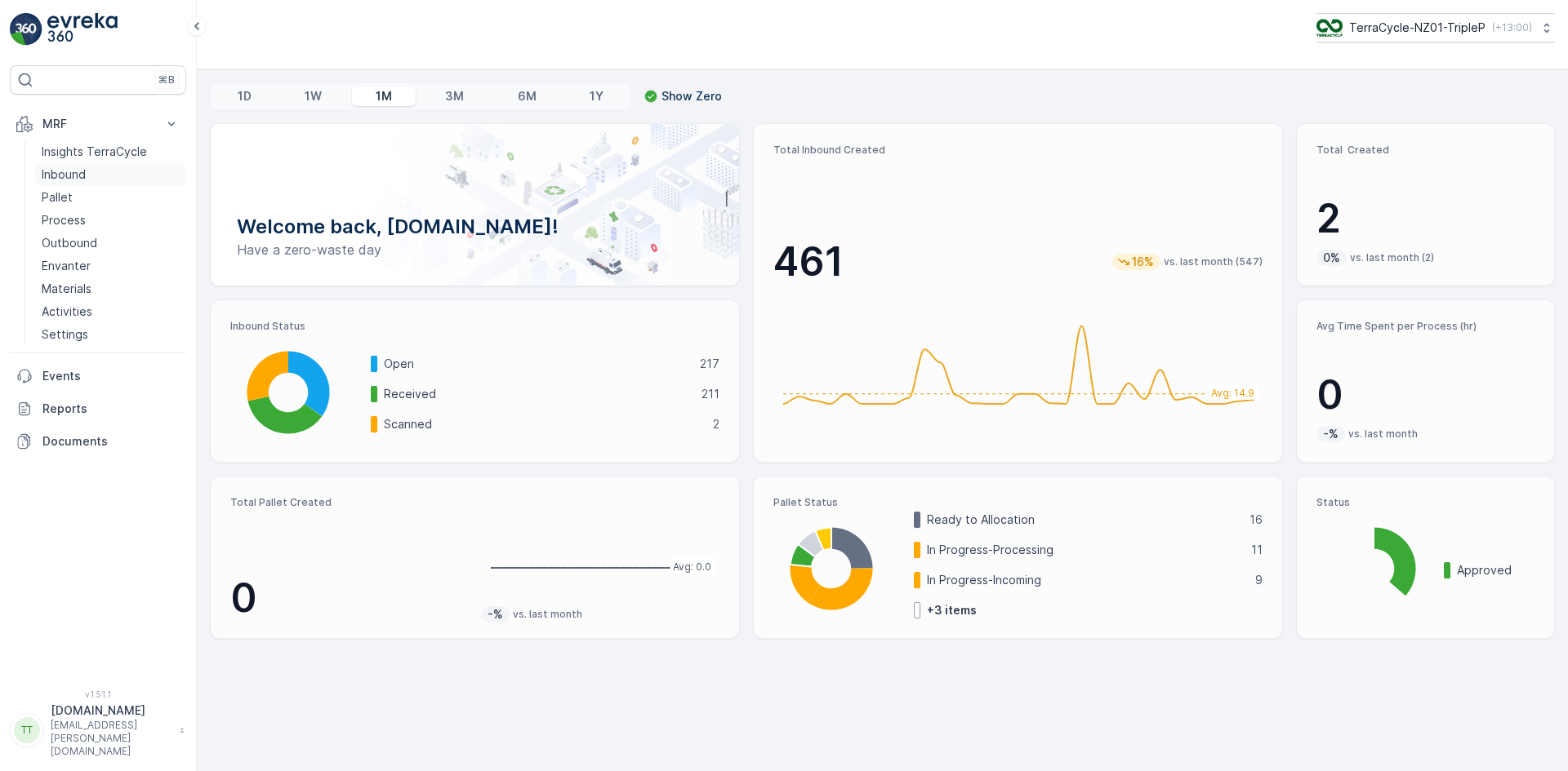
click at [86, 175] on link "Inbound" at bounding box center [111, 175] width 151 height 22
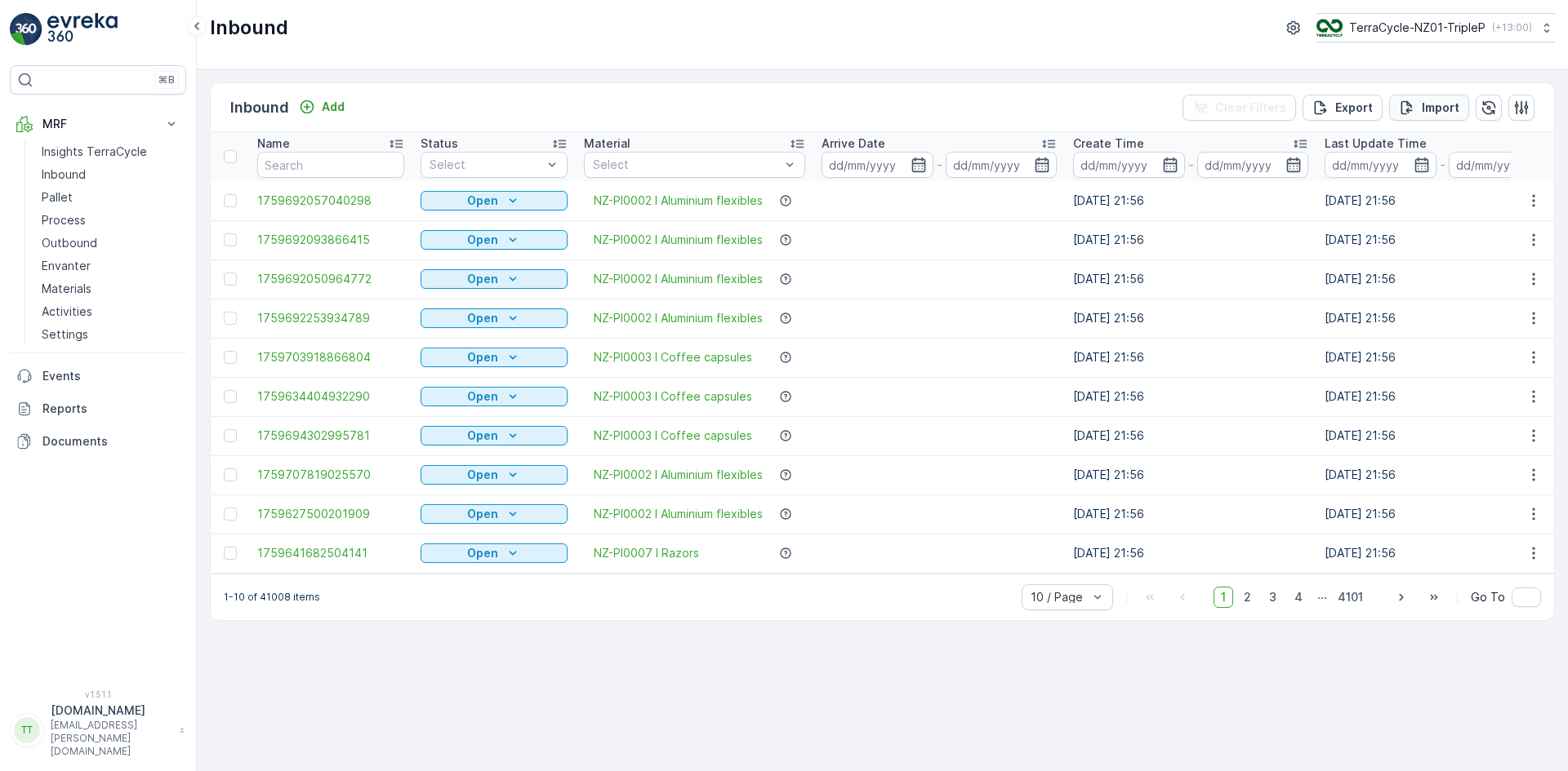
click at [1443, 110] on p "Import" at bounding box center [1440, 107] width 37 height 16
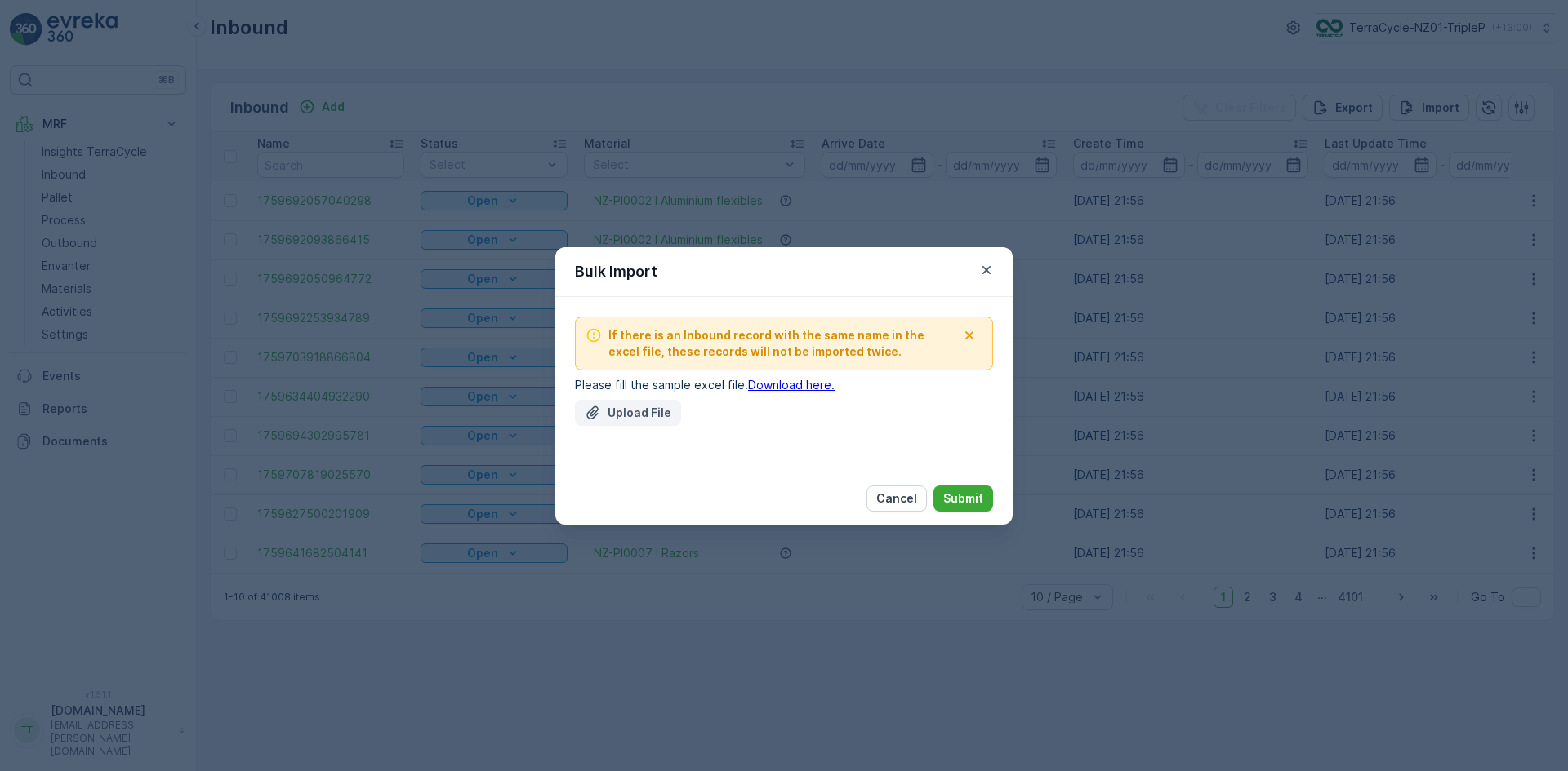
click at [635, 410] on p "Upload File" at bounding box center [639, 412] width 64 height 16
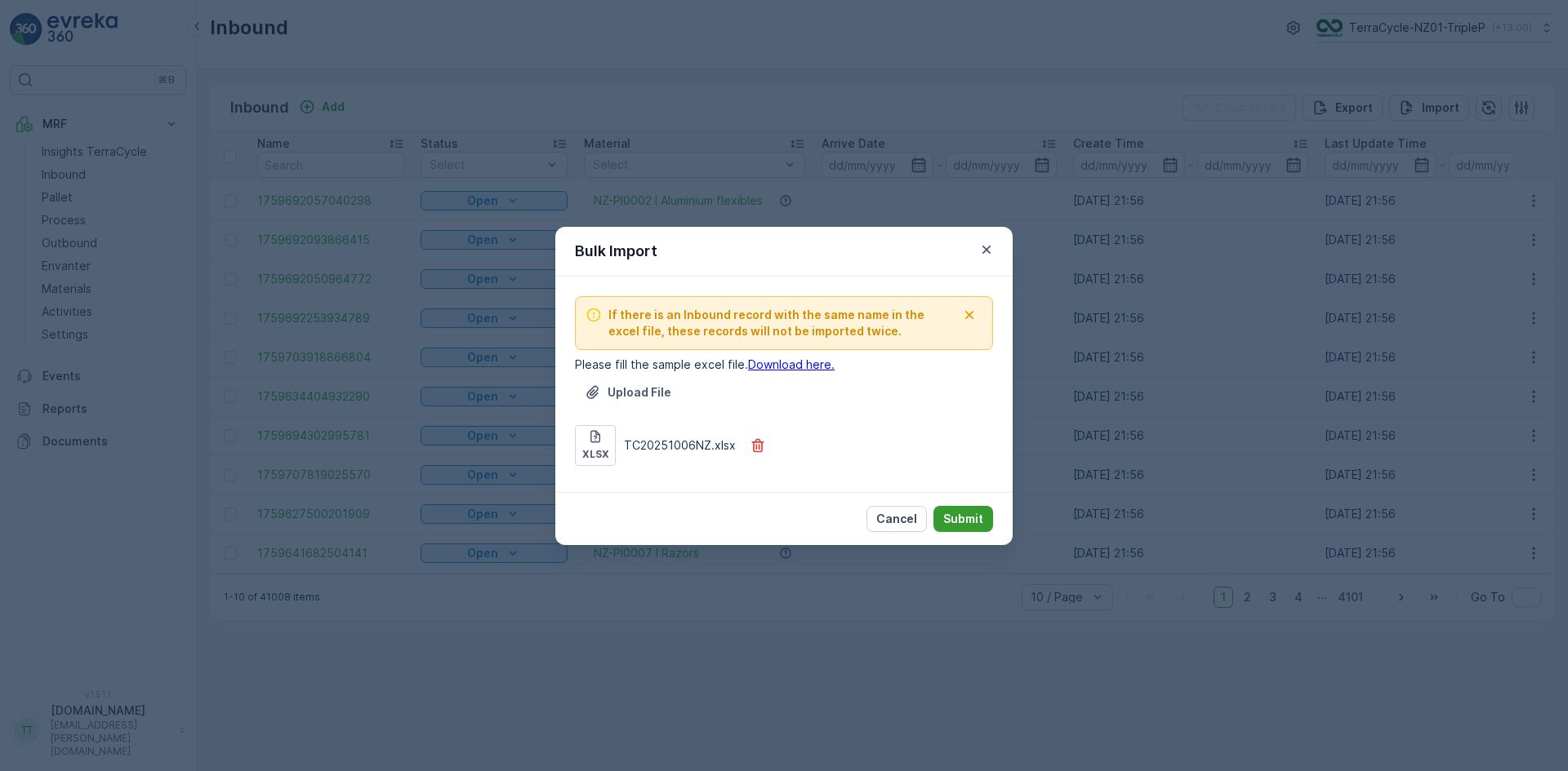
click at [975, 516] on p "Submit" at bounding box center [963, 519] width 40 height 16
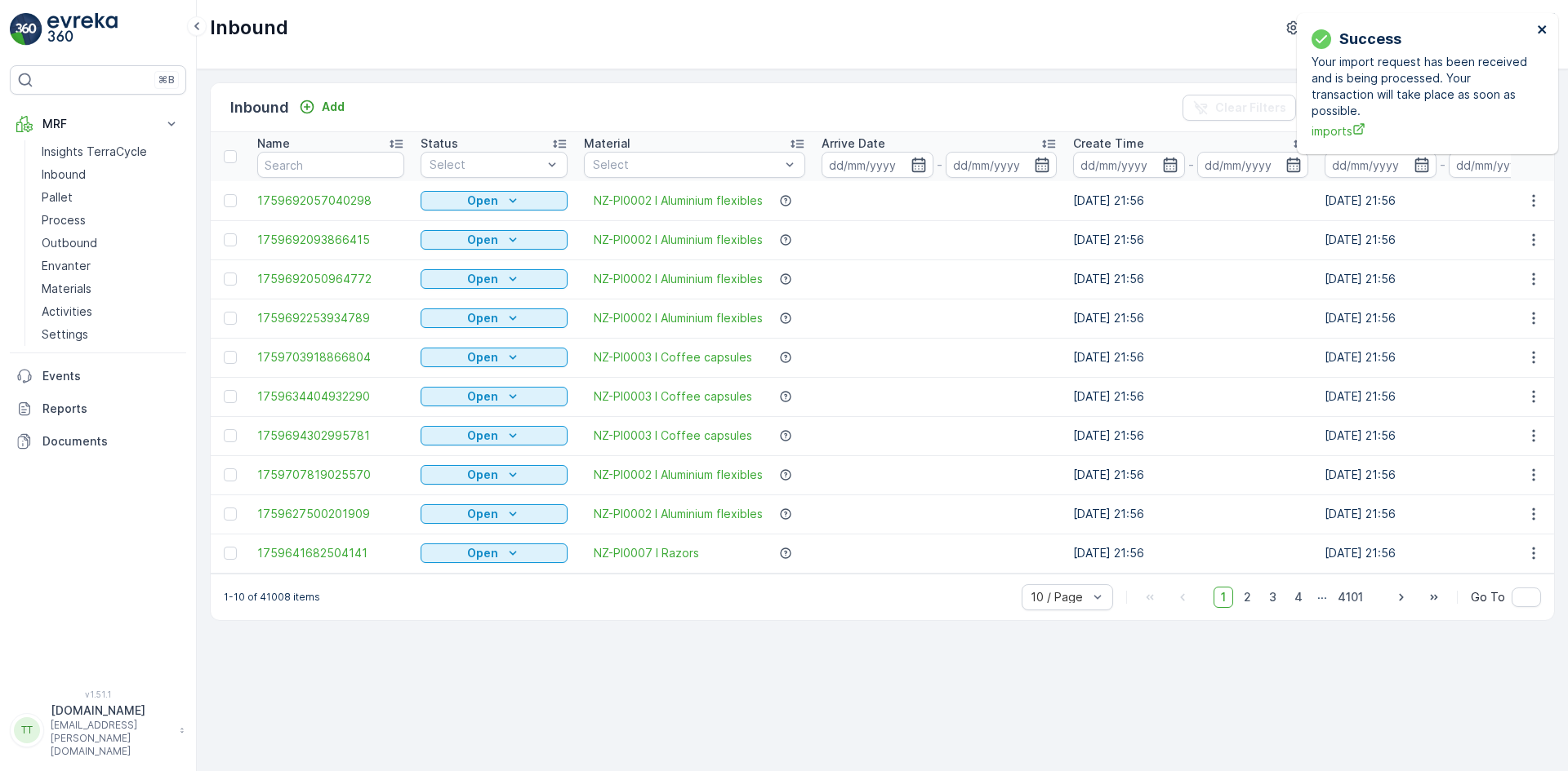
click at [1546, 24] on icon "close" at bounding box center [1542, 29] width 11 height 13
click at [1540, 28] on icon "close" at bounding box center [1541, 29] width 8 height 8
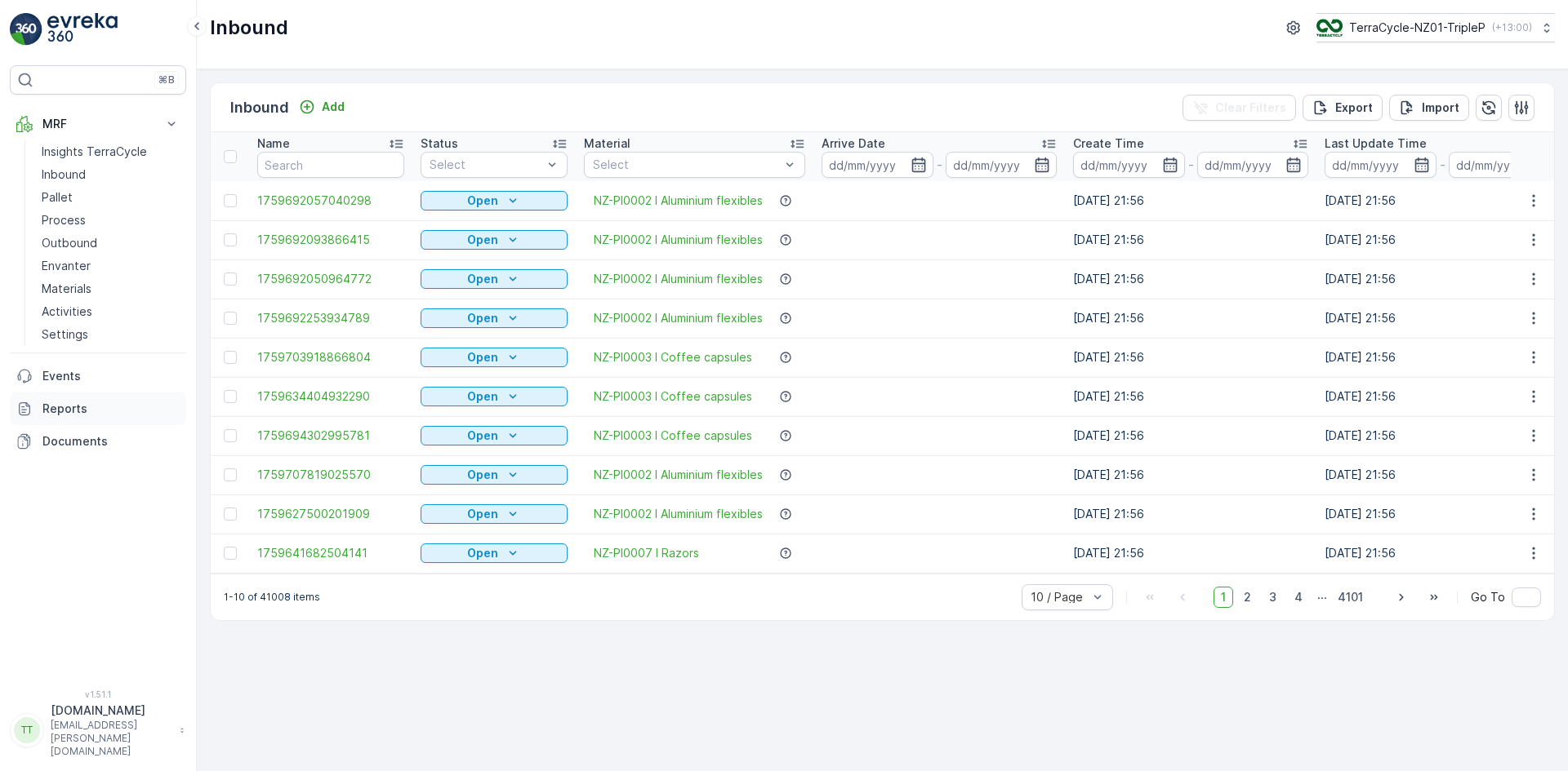
click at [86, 411] on p "Reports" at bounding box center [111, 409] width 138 height 16
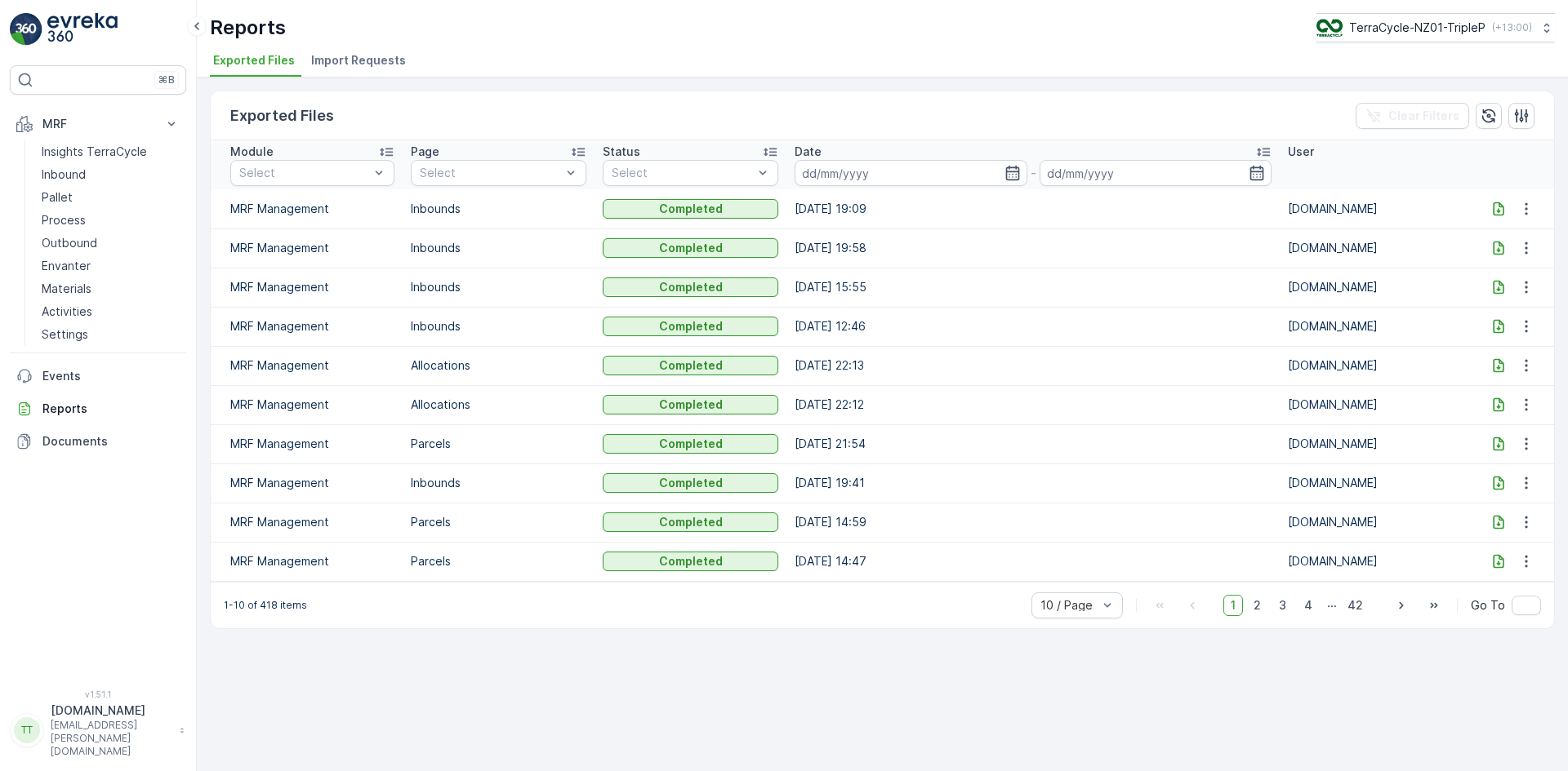
click at [362, 62] on span "Import Requests" at bounding box center [359, 60] width 95 height 16
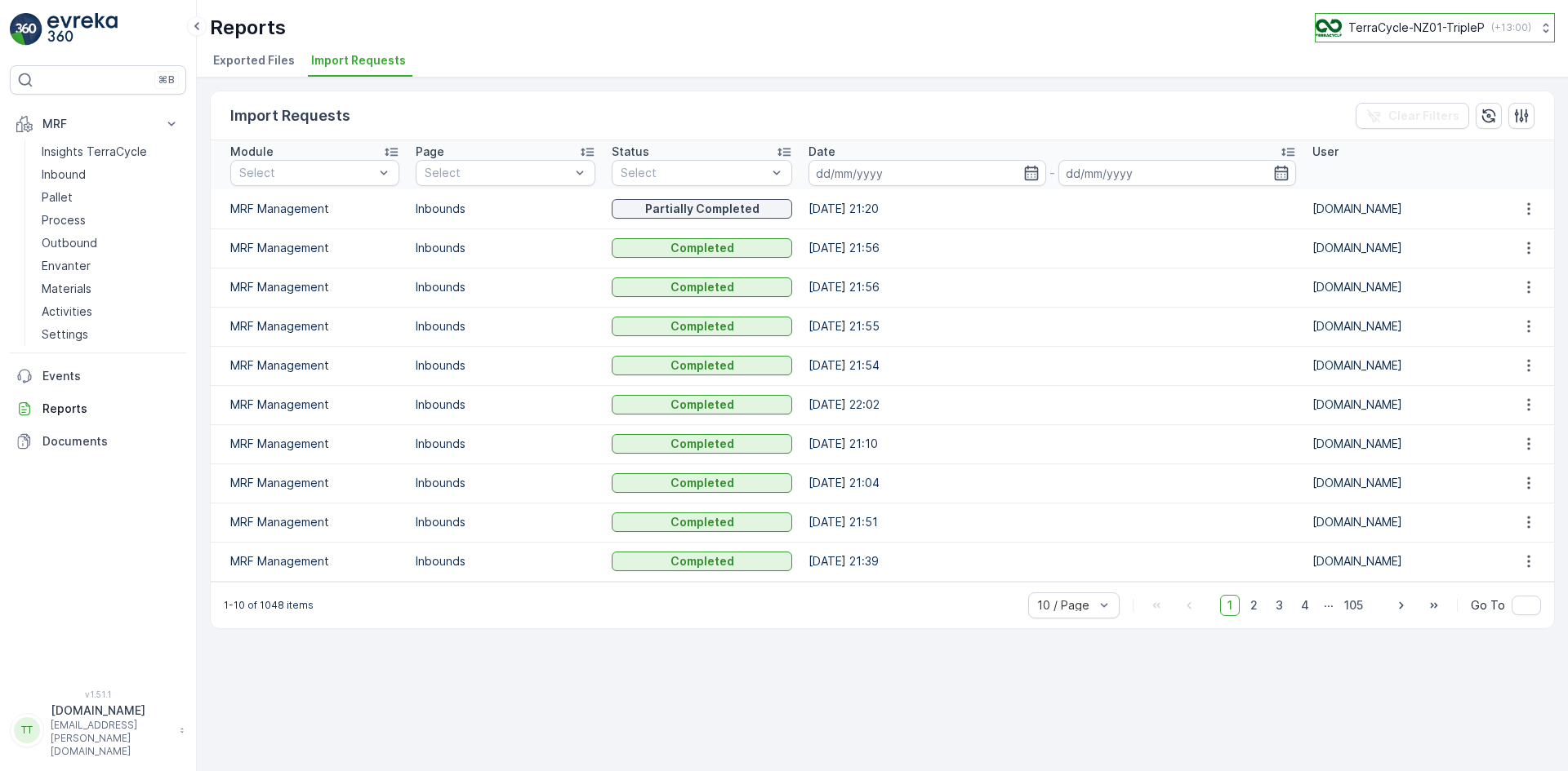
click at [1427, 22] on p "TerraCycle-NZ01-TripleP" at bounding box center [1417, 28] width 137 height 16
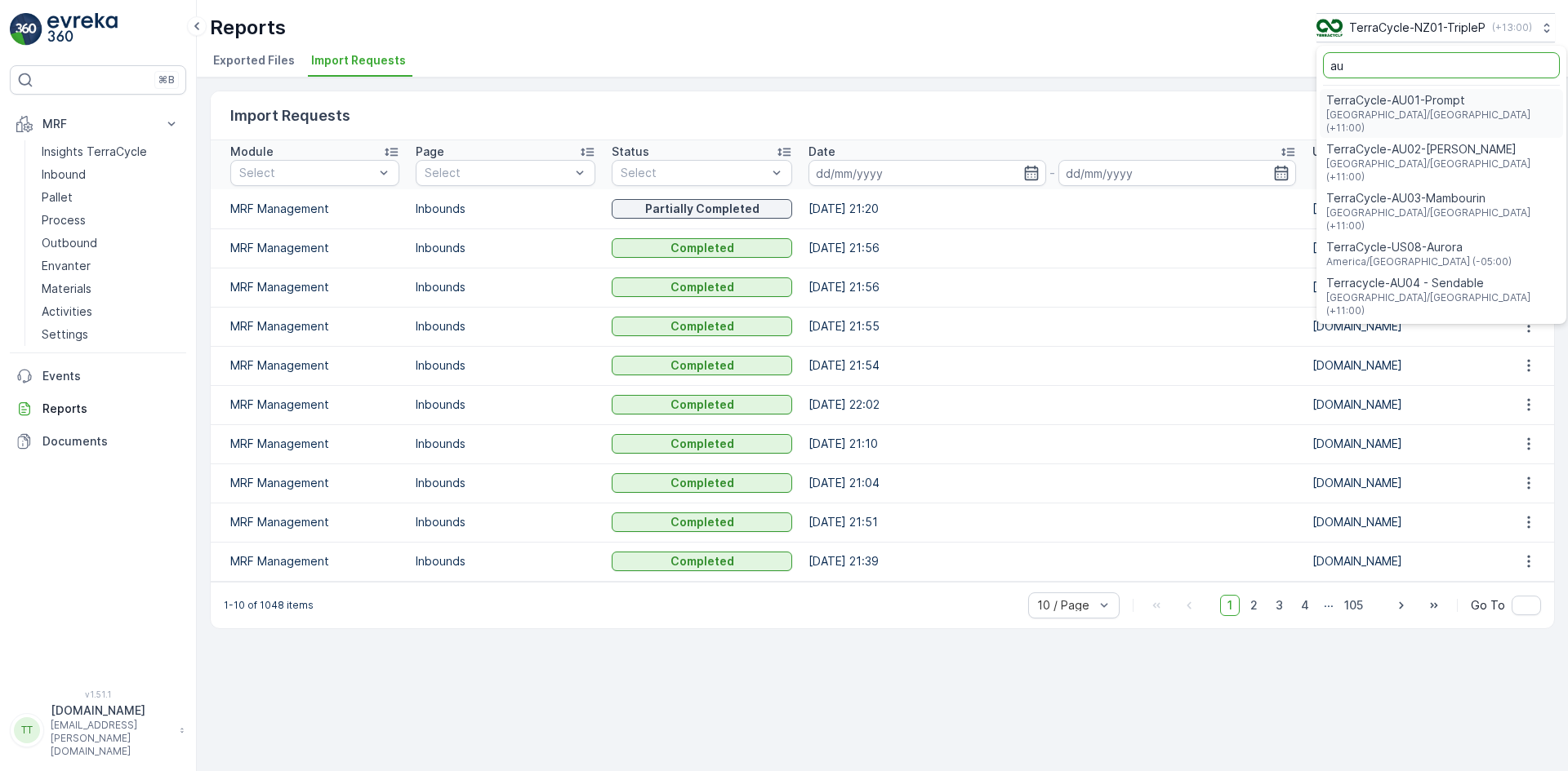
type input "au"
click at [1442, 92] on span "TerraCycle-AU01-Prompt" at bounding box center [1441, 100] width 230 height 16
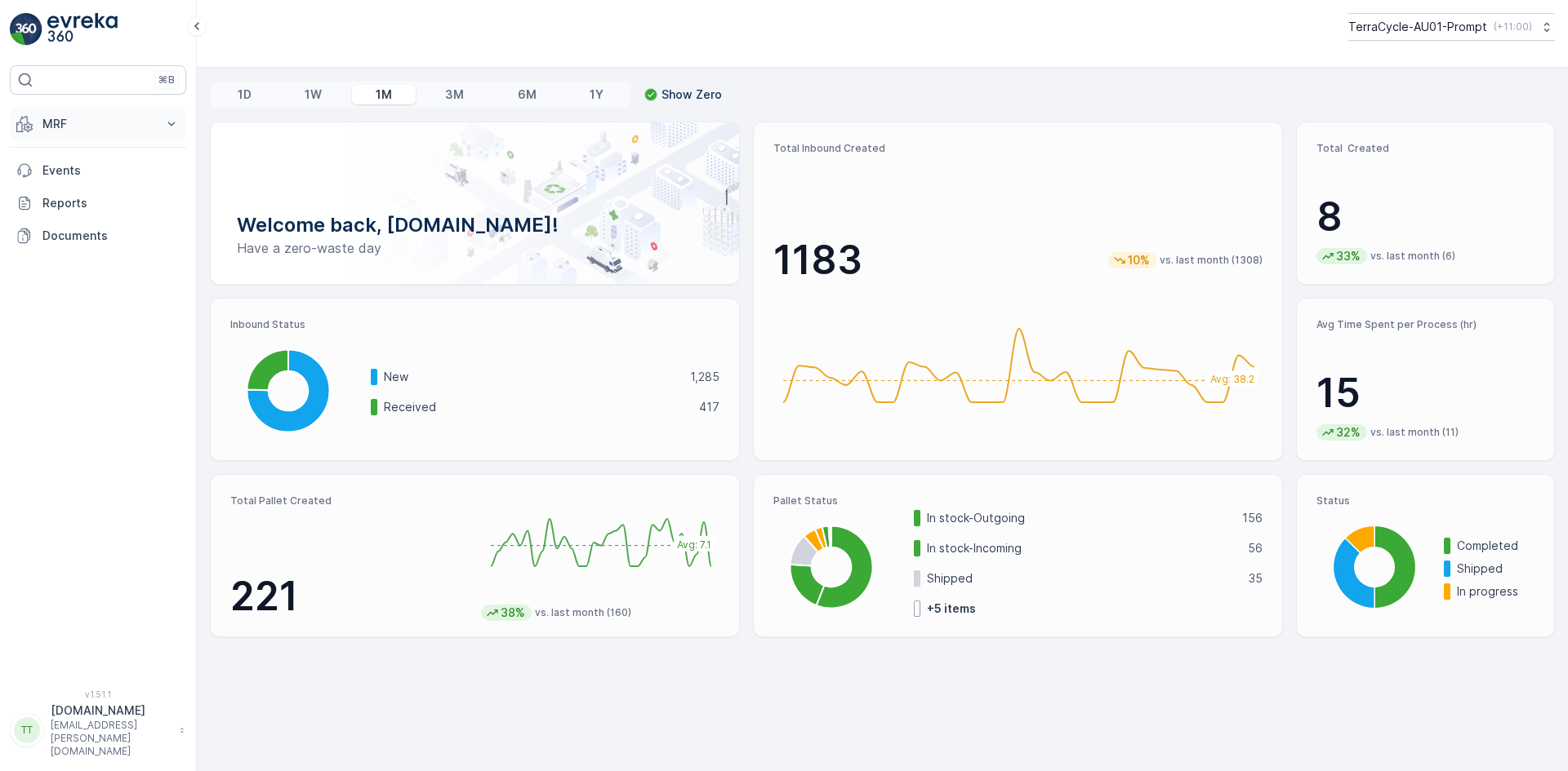
click at [46, 122] on p "MRF" at bounding box center [98, 124] width 111 height 16
click at [77, 176] on p "Inbound" at bounding box center [63, 175] width 44 height 16
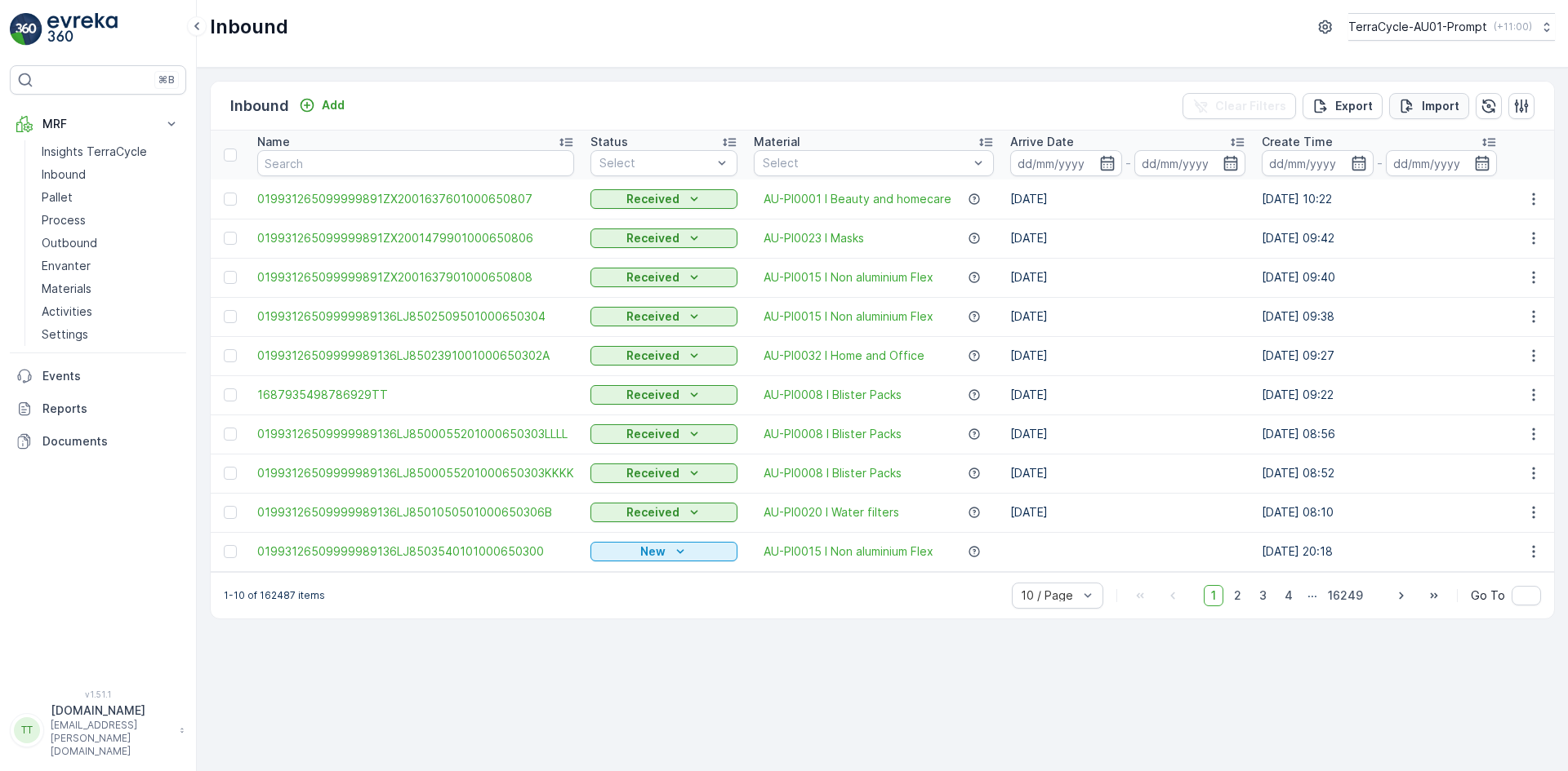
click at [1443, 105] on p "Import" at bounding box center [1440, 105] width 37 height 16
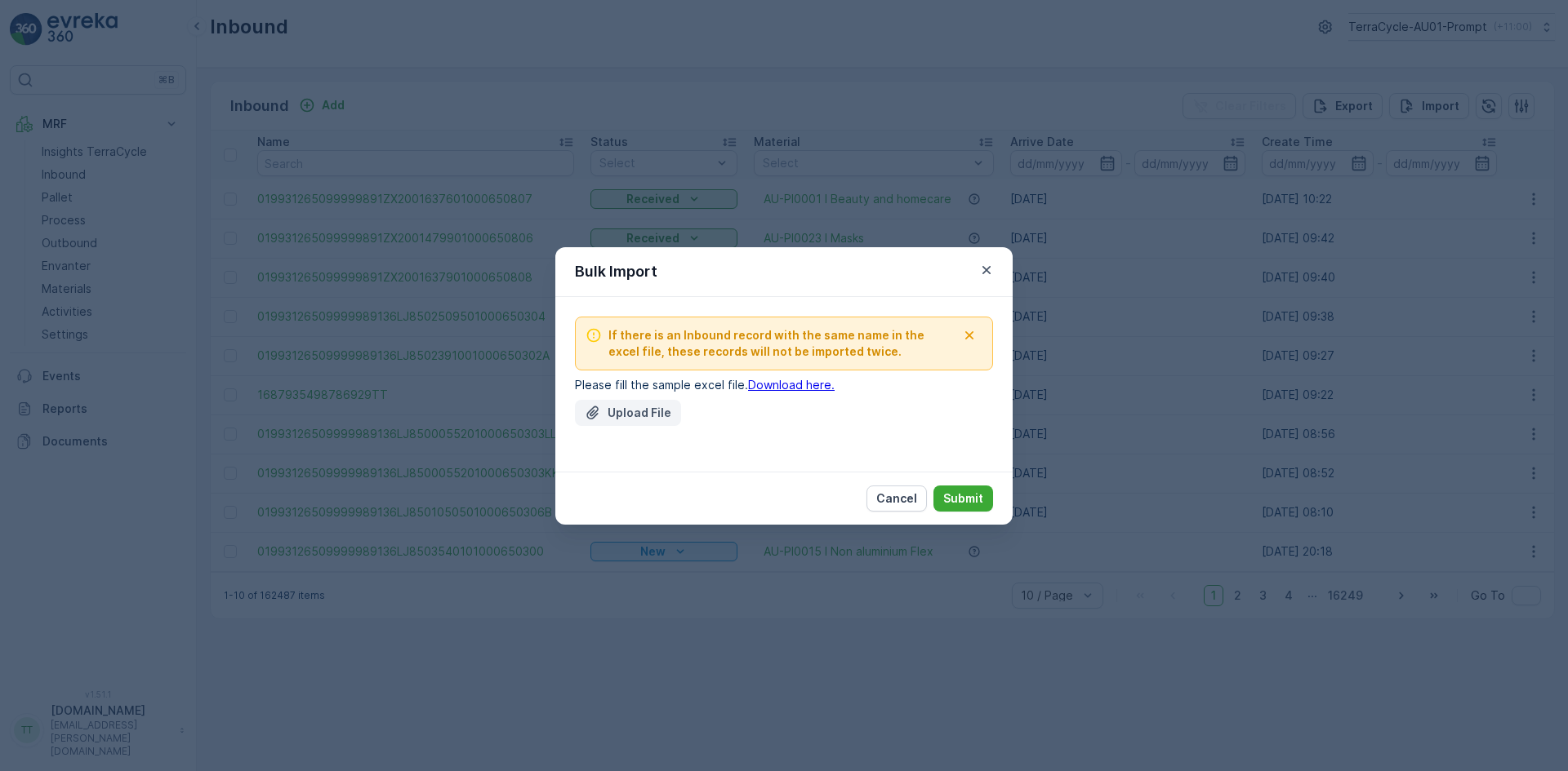
click at [641, 414] on p "Upload File" at bounding box center [639, 412] width 64 height 16
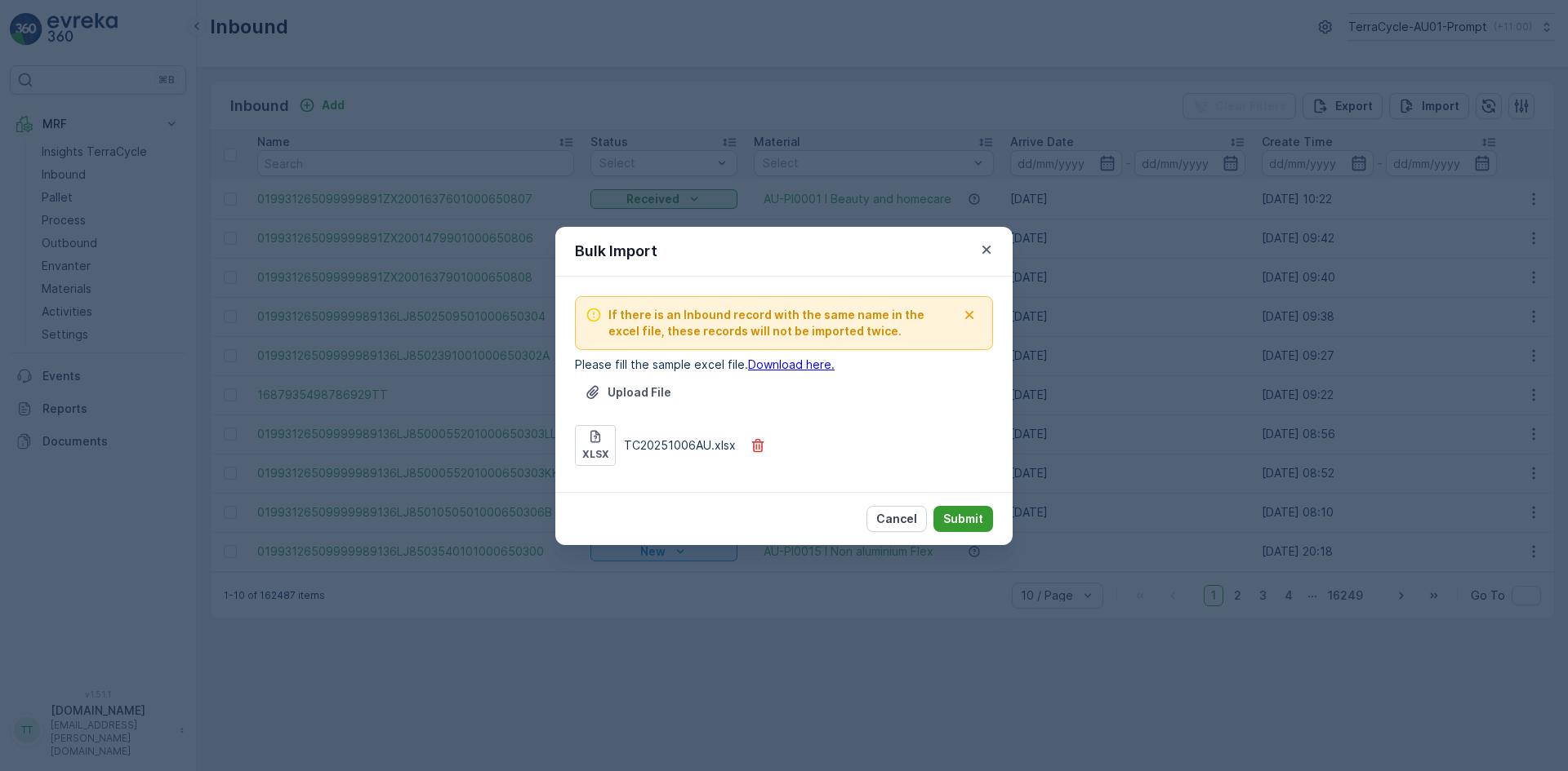
click at [962, 521] on p "Submit" at bounding box center [963, 519] width 40 height 16
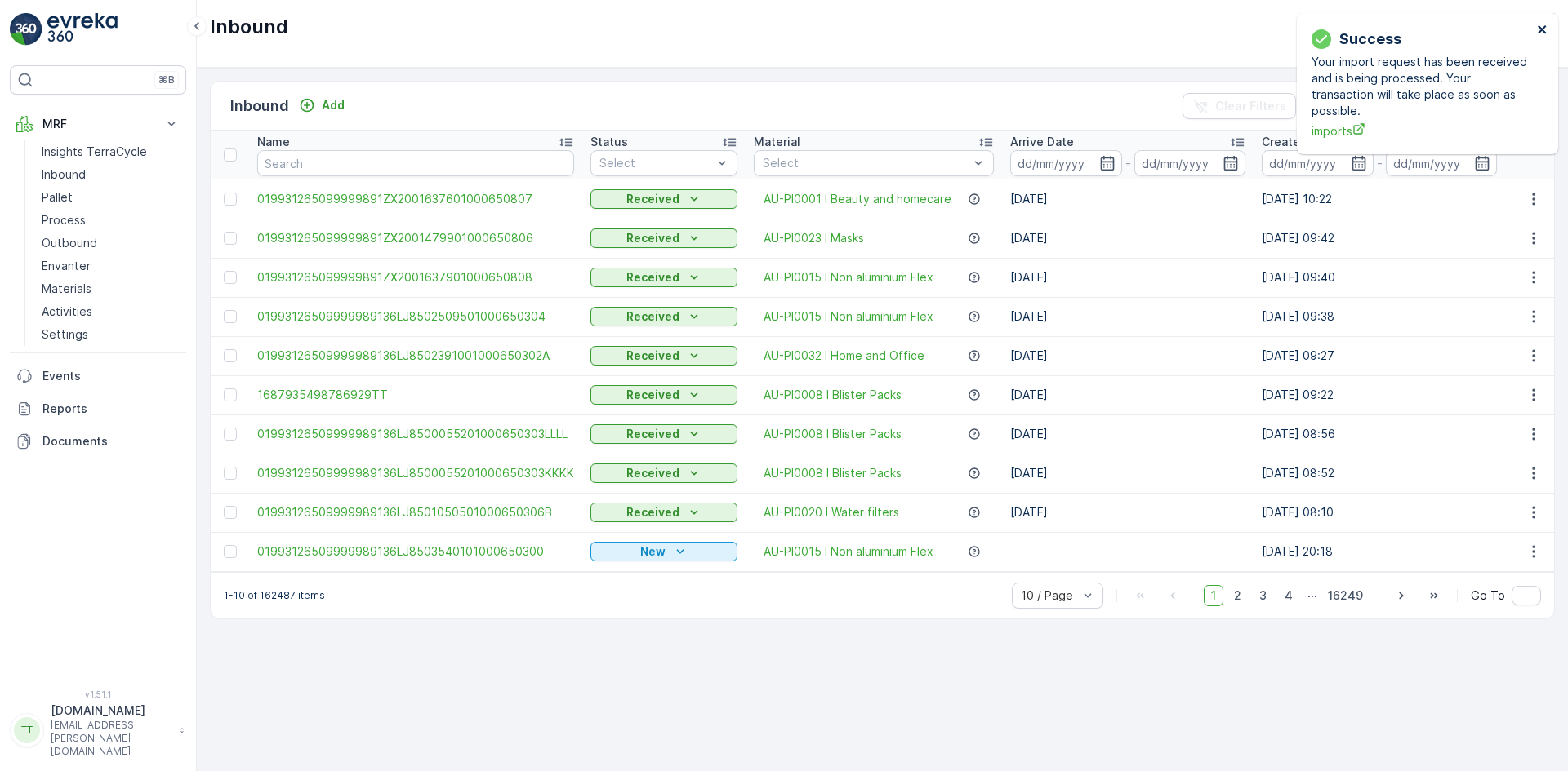
click at [1546, 27] on icon "close" at bounding box center [1542, 29] width 11 height 13
click at [1544, 28] on icon "close" at bounding box center [1541, 29] width 8 height 8
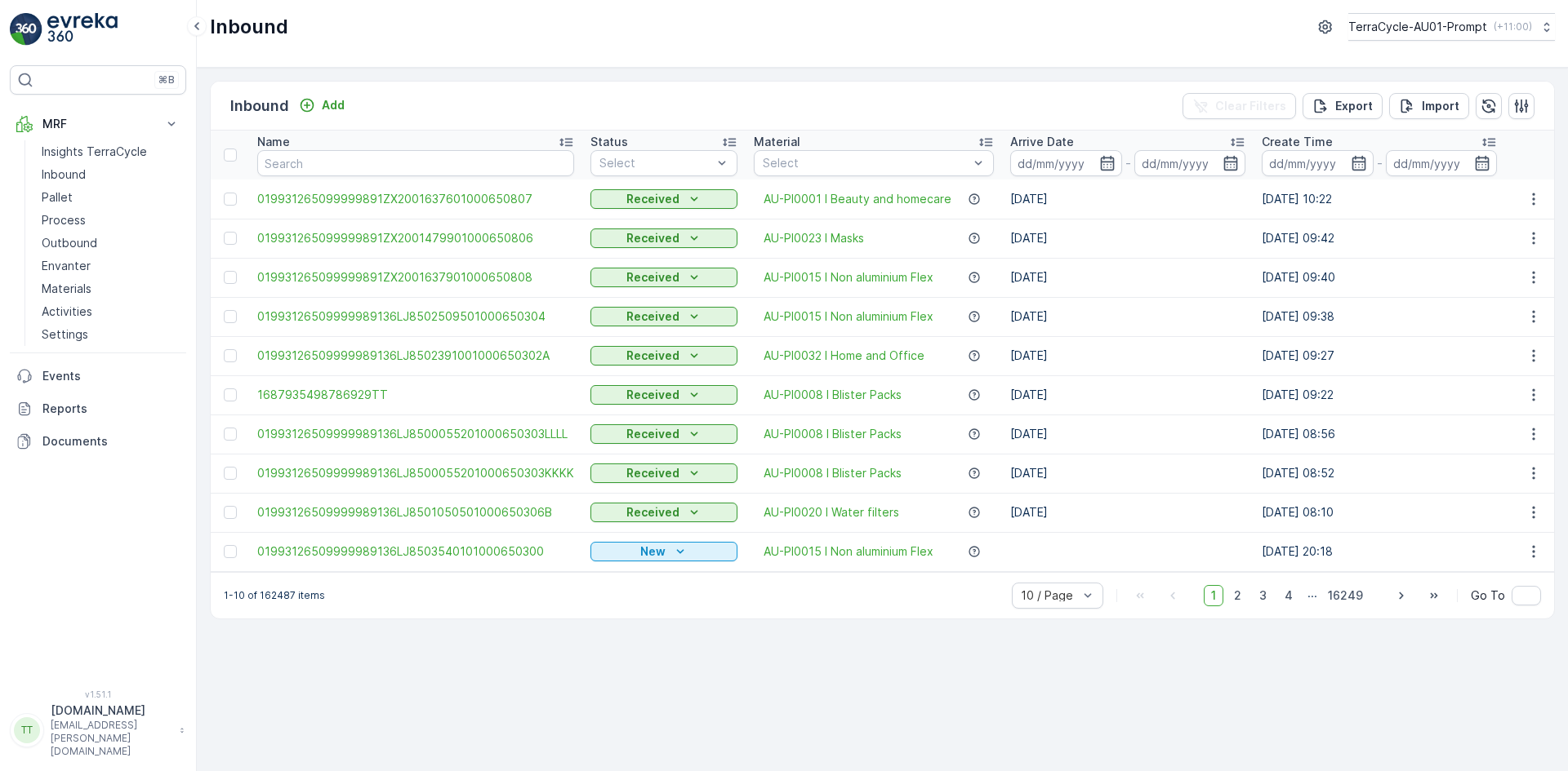
click at [256, 33] on p "Inbound" at bounding box center [249, 27] width 79 height 26
click at [301, 28] on div "Inbound TerraCycle-AU01-Prompt ( +11:00 )" at bounding box center [882, 27] width 1345 height 28
click at [256, 26] on p "Inbound" at bounding box center [249, 27] width 79 height 26
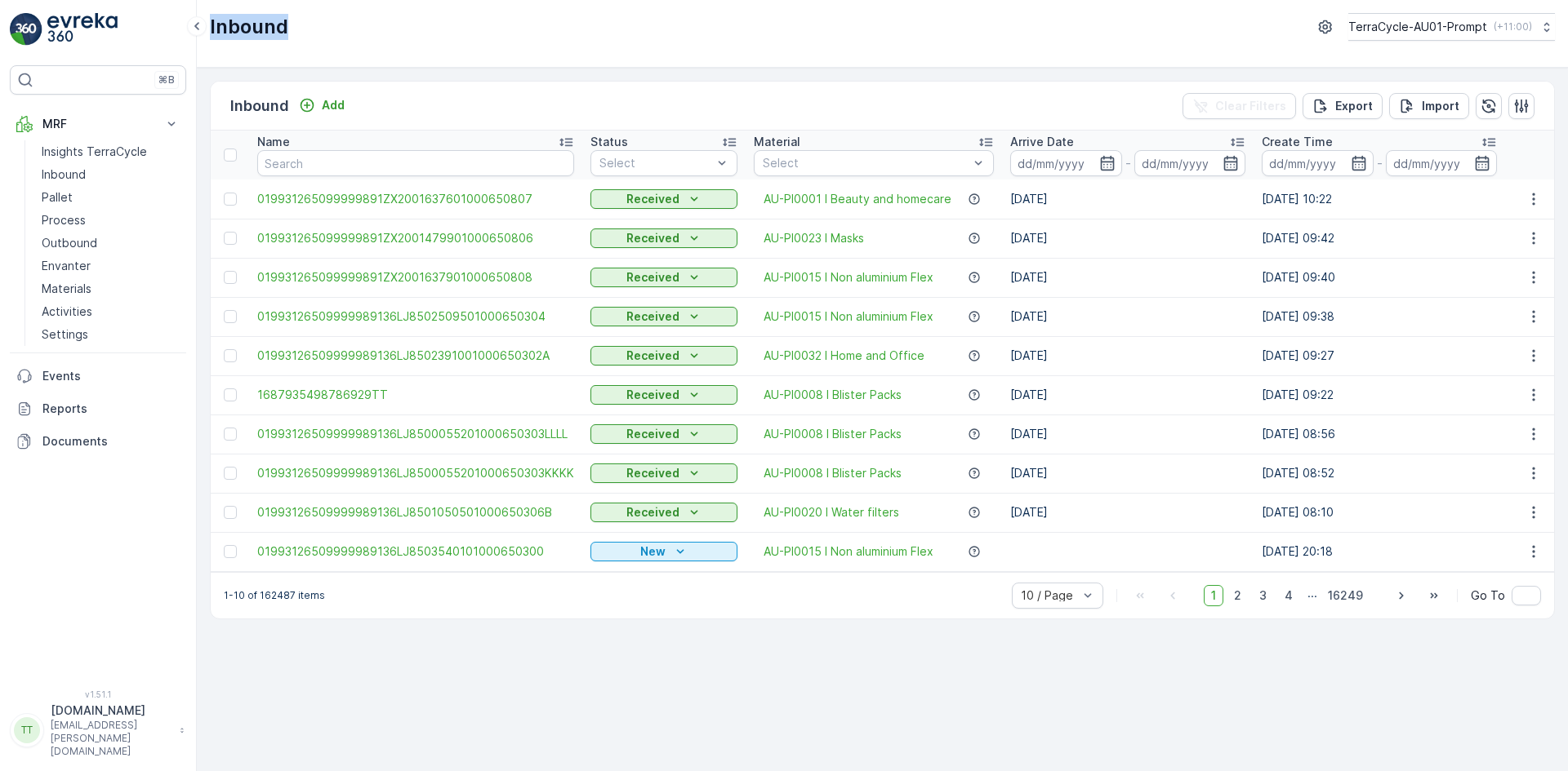
click at [304, 31] on div "Inbound TerraCycle-AU01-Prompt ( +11:00 )" at bounding box center [882, 27] width 1345 height 28
click at [256, 29] on p "Inbound" at bounding box center [249, 27] width 79 height 26
click at [304, 29] on div "Inbound TerraCycle-AU01-Prompt ( +11:00 )" at bounding box center [882, 27] width 1345 height 28
click at [265, 25] on p "Inbound" at bounding box center [249, 27] width 79 height 26
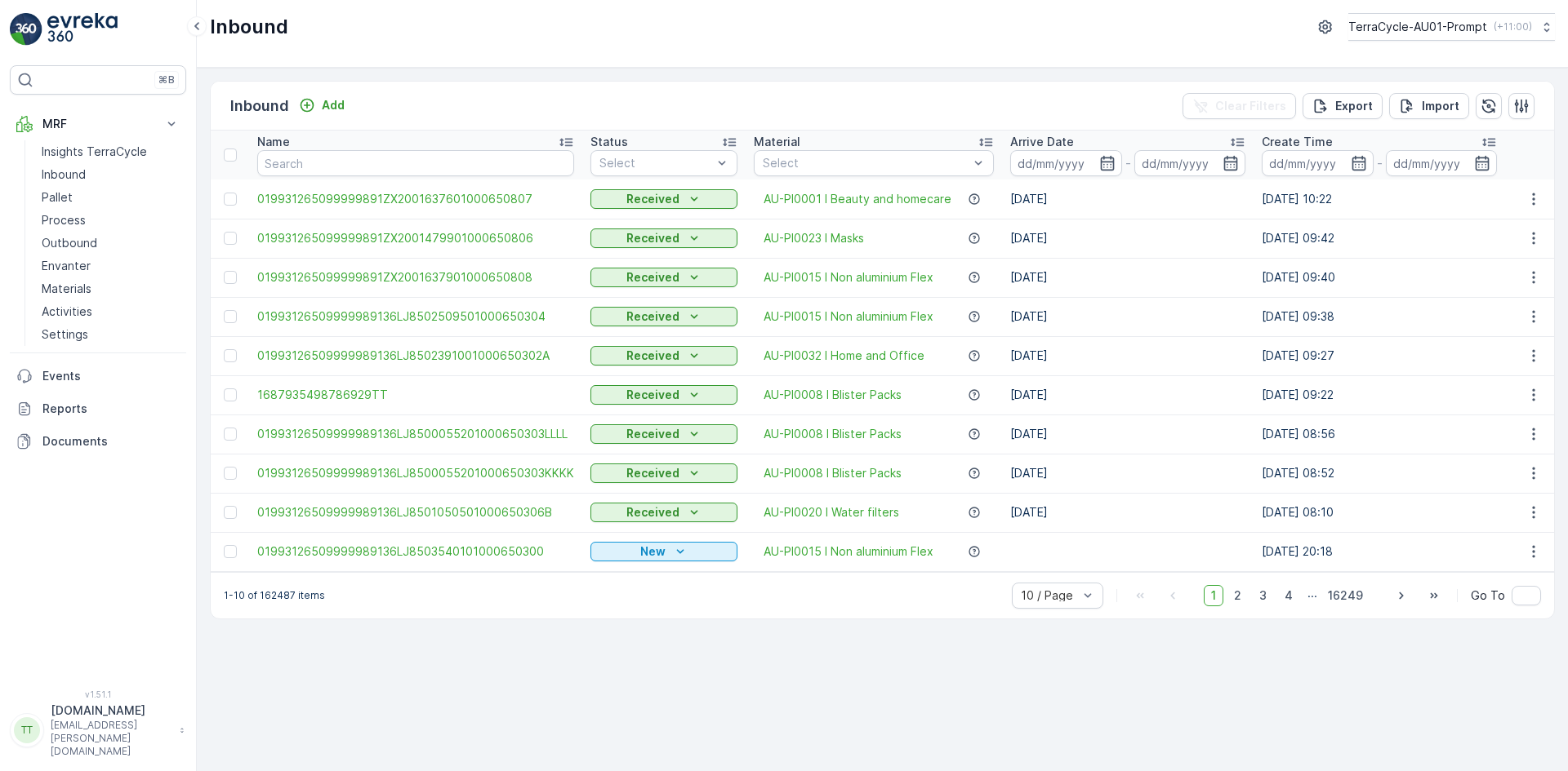
click at [259, 26] on p "Inbound" at bounding box center [249, 27] width 79 height 26
click at [299, 28] on div "Inbound TerraCycle-AU01-Prompt ( +11:00 )" at bounding box center [882, 27] width 1345 height 28
click at [264, 27] on p "Inbound" at bounding box center [249, 27] width 79 height 26
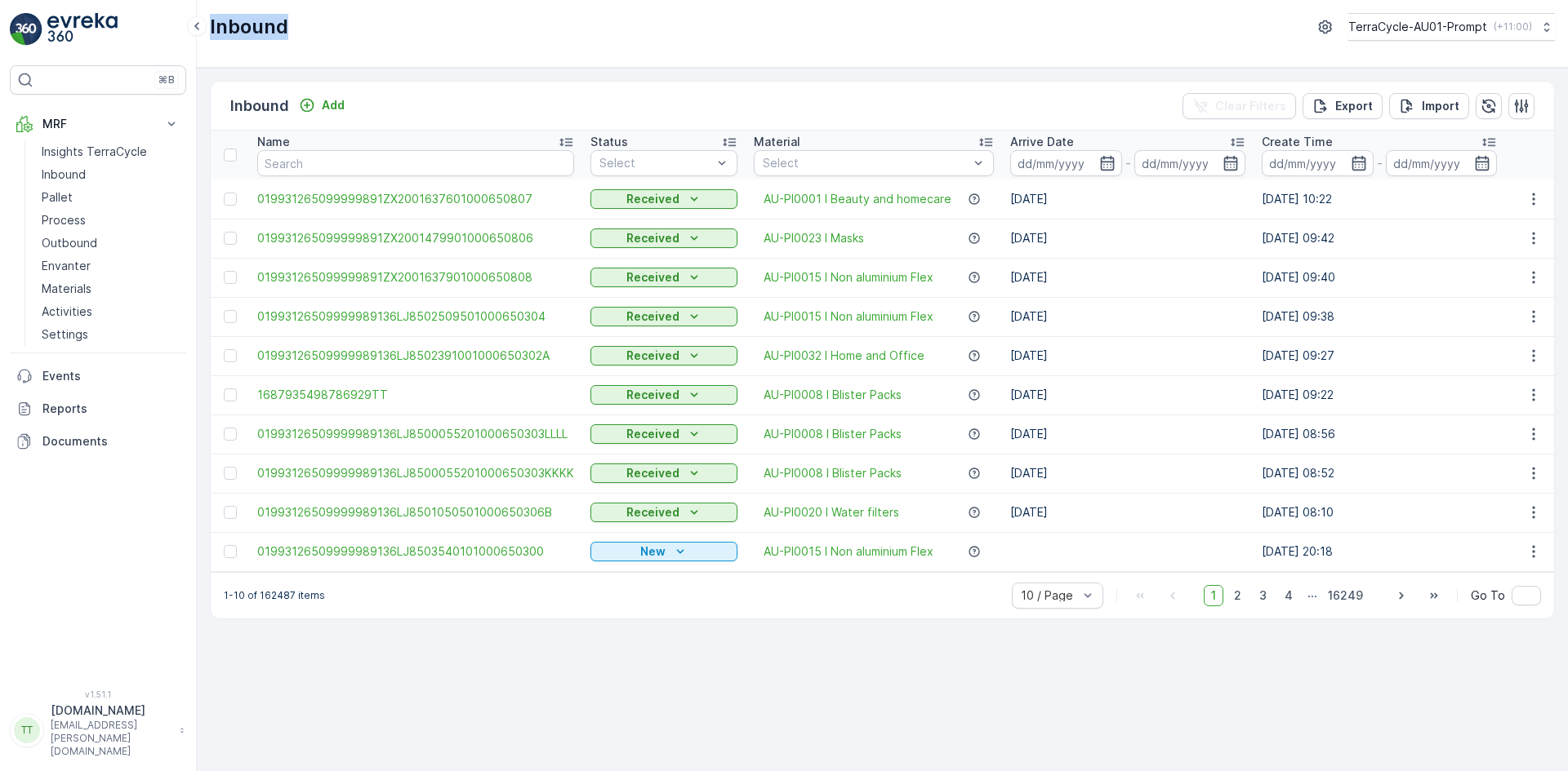
click at [298, 28] on div "Inbound TerraCycle-AU01-Prompt ( +11:00 )" at bounding box center [882, 27] width 1345 height 28
click at [272, 28] on p "Inbound" at bounding box center [249, 27] width 79 height 26
click at [297, 29] on div "Inbound TerraCycle-AU01-Prompt ( +11:00 )" at bounding box center [882, 27] width 1345 height 28
click at [270, 28] on p "Inbound" at bounding box center [249, 27] width 79 height 26
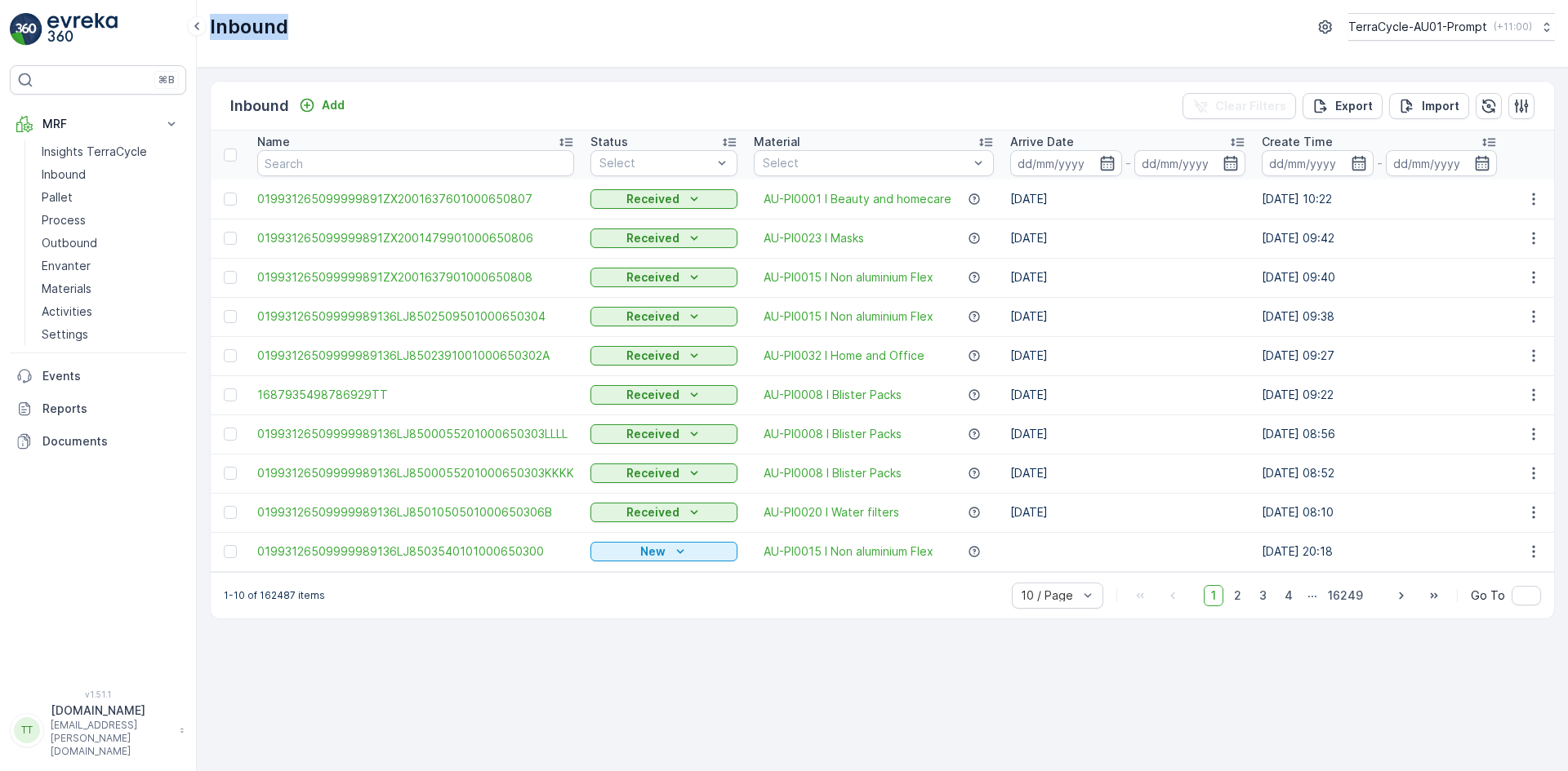
click at [270, 28] on p "Inbound" at bounding box center [249, 27] width 79 height 26
click at [298, 28] on div "Inbound TerraCycle-AU01-Prompt ( +11:00 )" at bounding box center [882, 27] width 1345 height 28
click at [275, 27] on p "Inbound" at bounding box center [249, 27] width 79 height 26
click at [300, 26] on div "Inbound TerraCycle-AU01-Prompt ( +11:00 )" at bounding box center [882, 27] width 1345 height 28
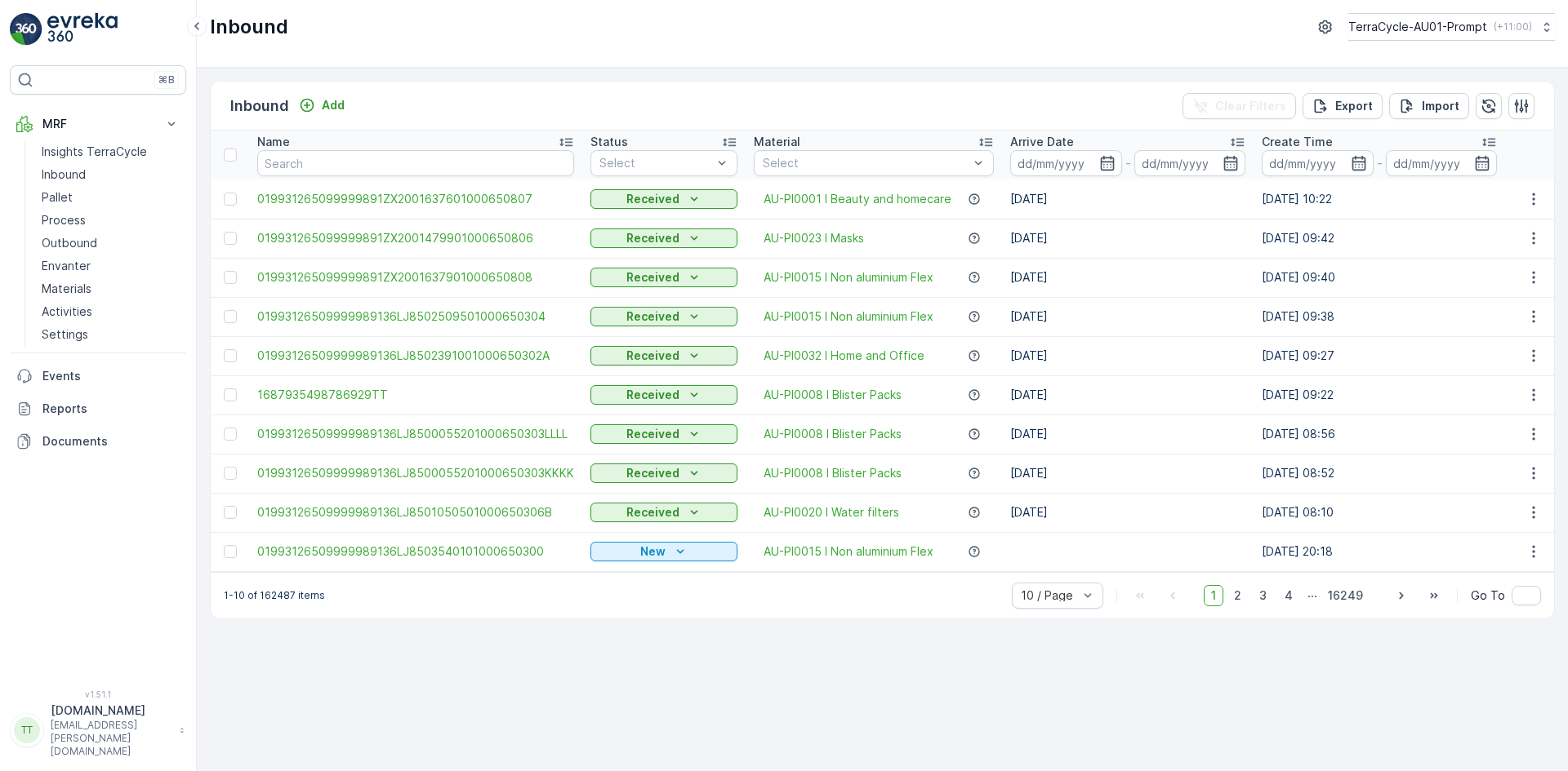
click at [256, 25] on p "Inbound" at bounding box center [249, 27] width 79 height 26
click at [311, 26] on div "Inbound TerraCycle-AU01-Prompt ( +11:00 )" at bounding box center [882, 27] width 1345 height 28
click at [246, 25] on p "Inbound" at bounding box center [249, 27] width 79 height 26
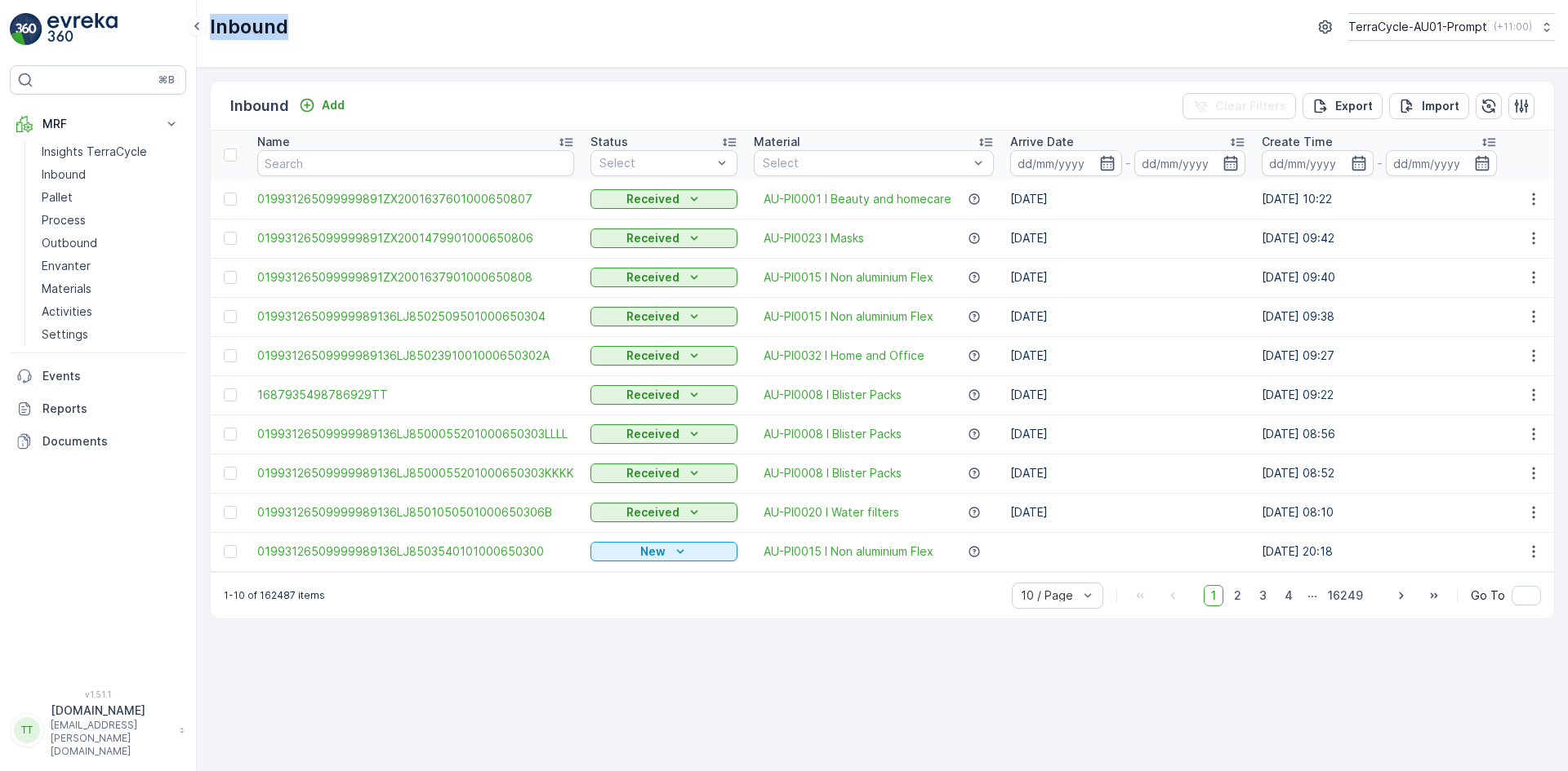
click at [330, 25] on div "Inbound TerraCycle-AU01-Prompt ( +11:00 )" at bounding box center [882, 27] width 1345 height 28
click at [258, 26] on p "Inbound" at bounding box center [249, 27] width 79 height 26
click at [306, 31] on div "Inbound TerraCycle-AU01-Prompt ( +11:00 )" at bounding box center [882, 27] width 1345 height 28
click at [255, 27] on p "Inbound" at bounding box center [249, 27] width 79 height 26
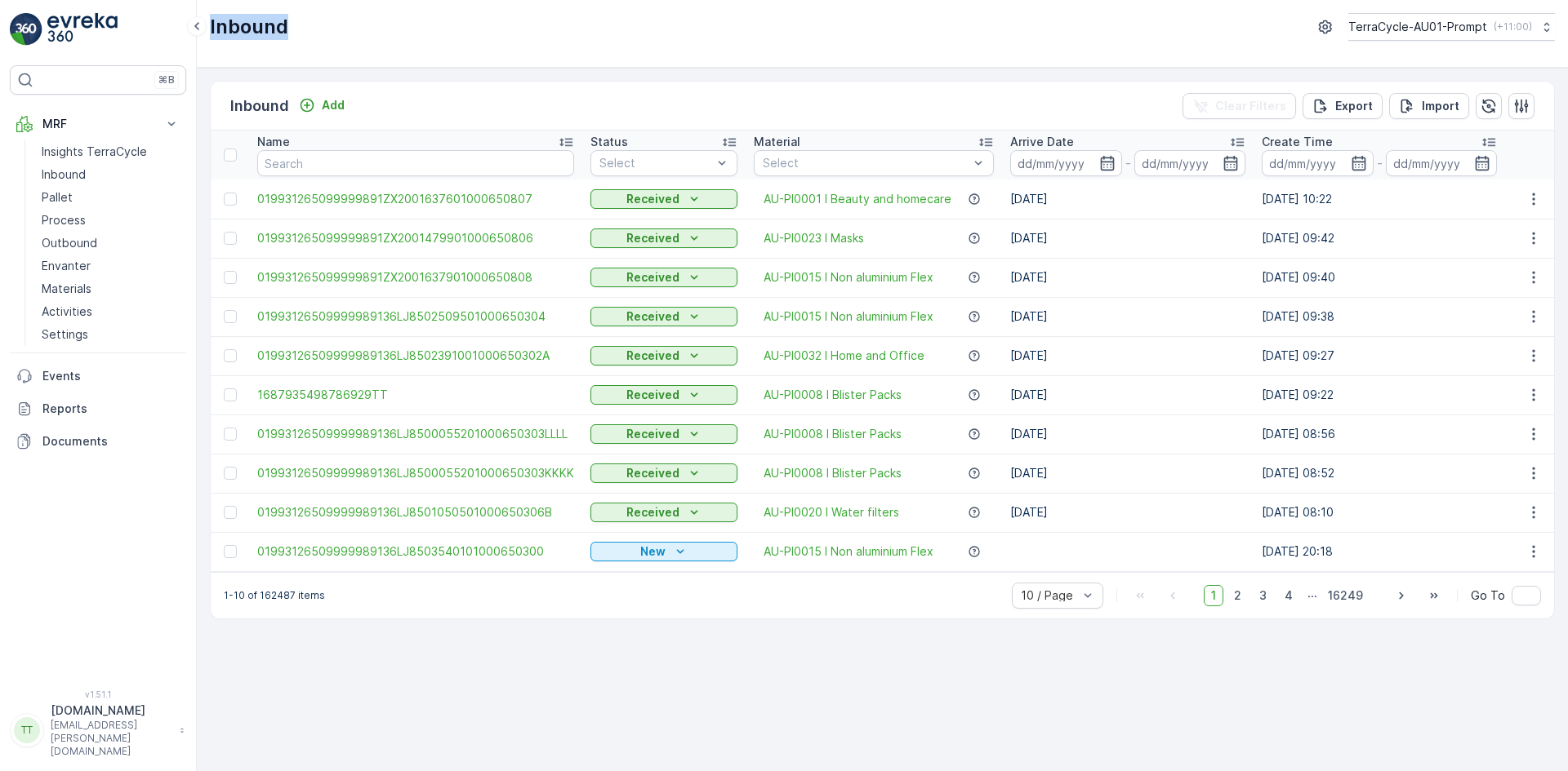
click at [255, 27] on p "Inbound" at bounding box center [249, 27] width 79 height 26
click at [305, 28] on div "Inbound TerraCycle-AU01-Prompt ( +11:00 )" at bounding box center [882, 27] width 1345 height 28
click at [248, 28] on p "Inbound" at bounding box center [249, 27] width 79 height 26
click at [300, 30] on div "Inbound TerraCycle-AU01-Prompt ( +11:00 )" at bounding box center [882, 27] width 1345 height 28
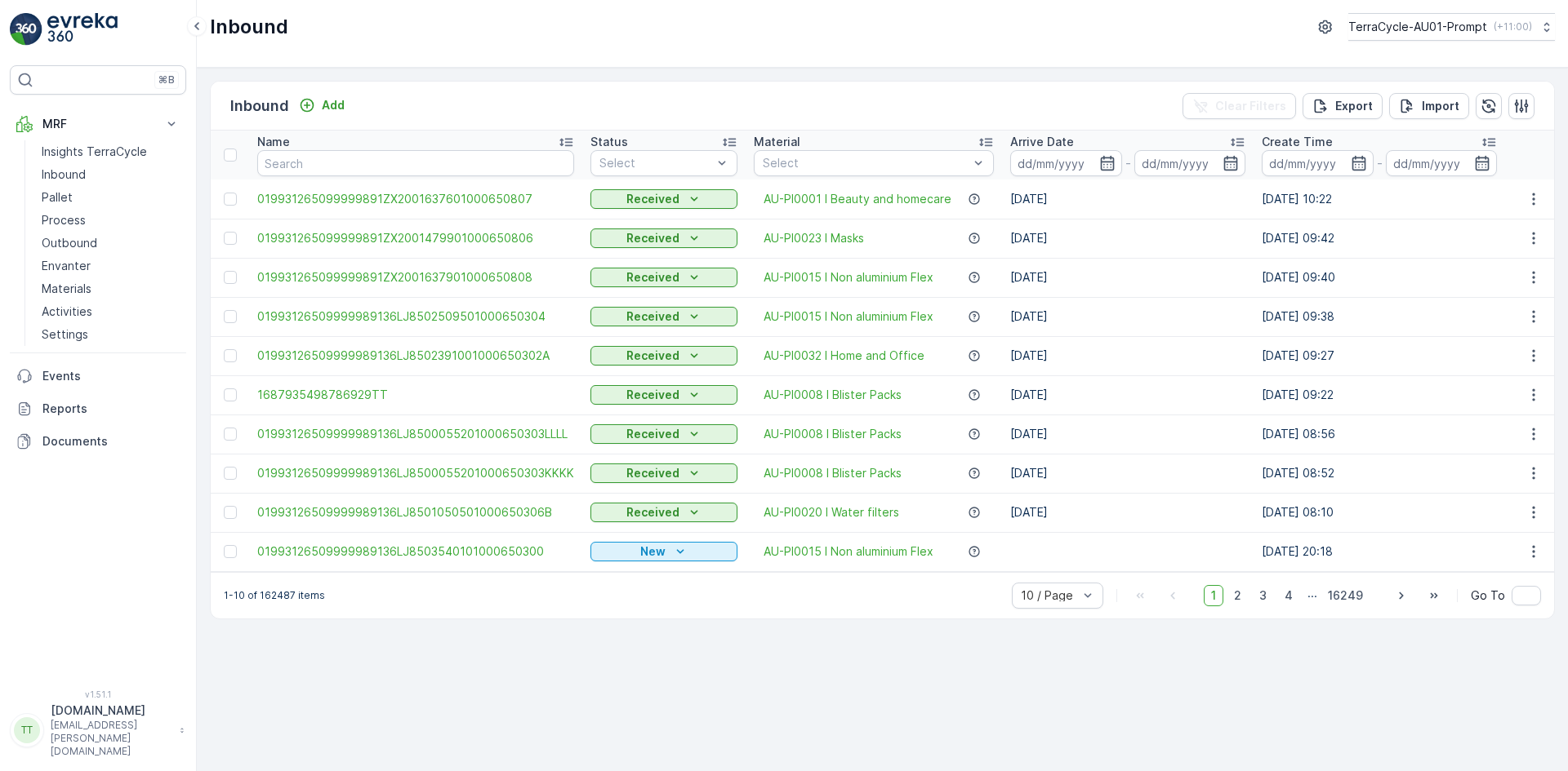
click at [254, 28] on p "Inbound" at bounding box center [249, 27] width 79 height 26
click at [85, 407] on p "Reports" at bounding box center [111, 409] width 138 height 16
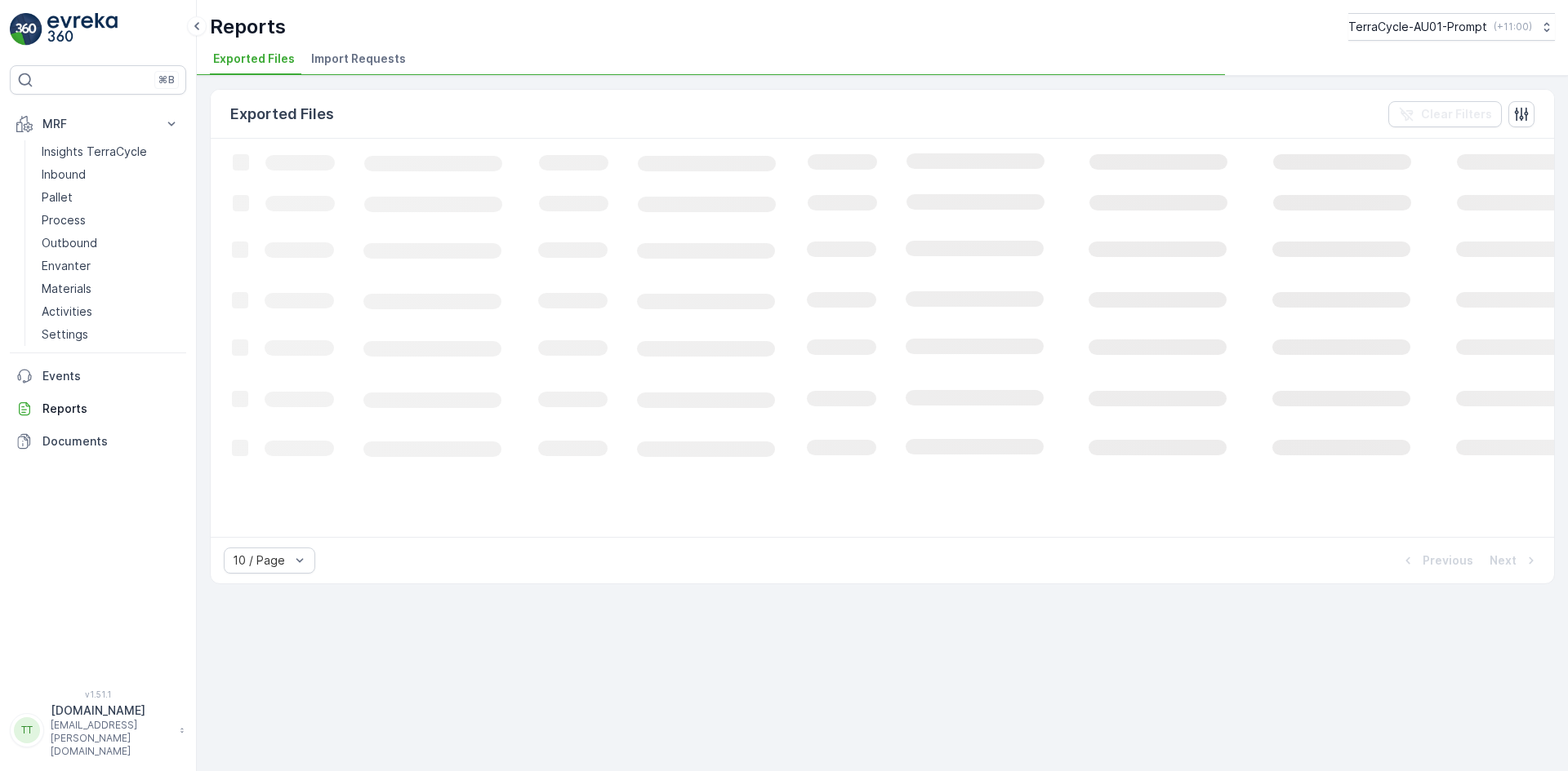
click at [341, 58] on span "Import Requests" at bounding box center [359, 59] width 95 height 16
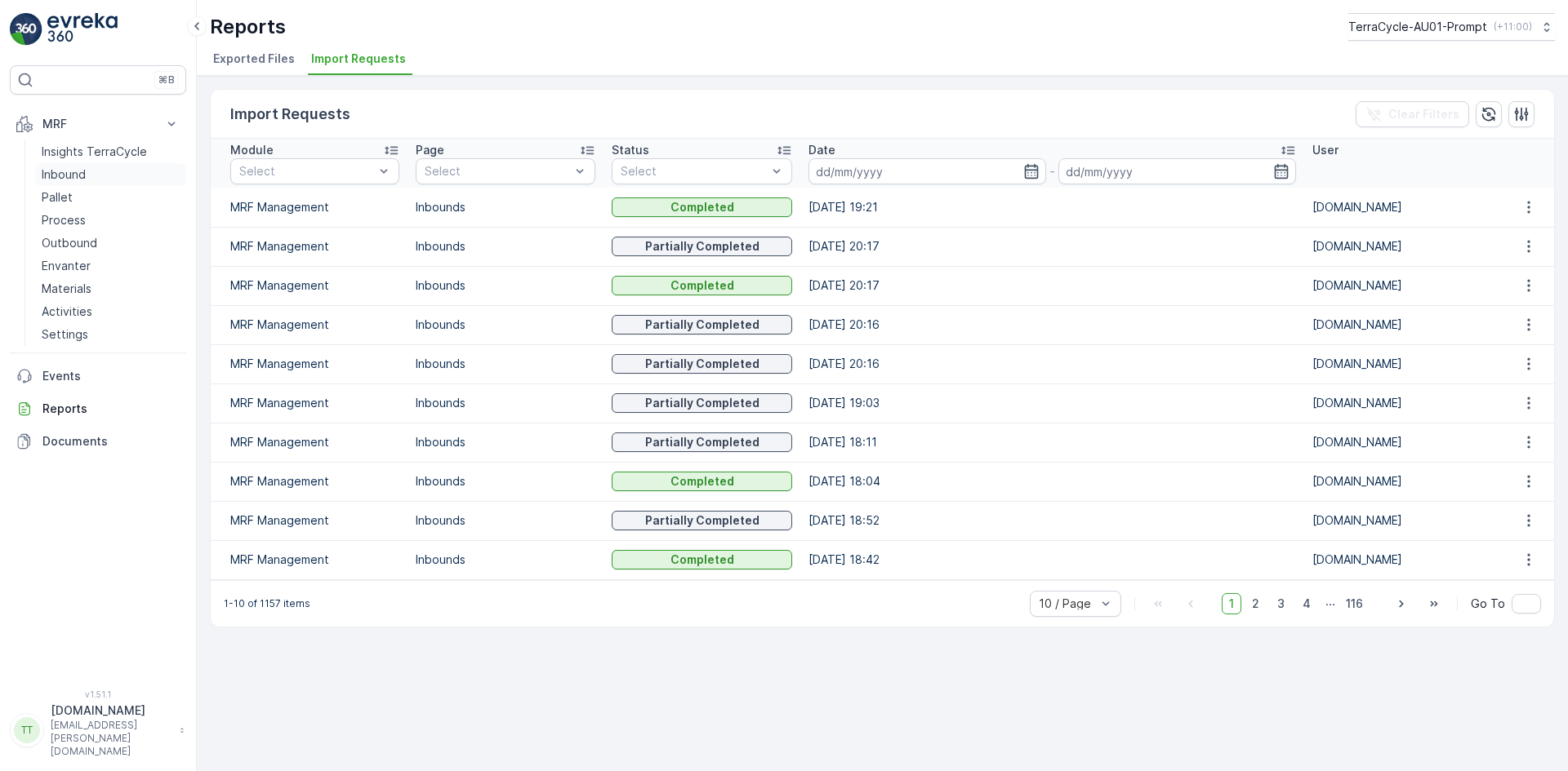
click at [66, 179] on p "Inbound" at bounding box center [63, 175] width 44 height 16
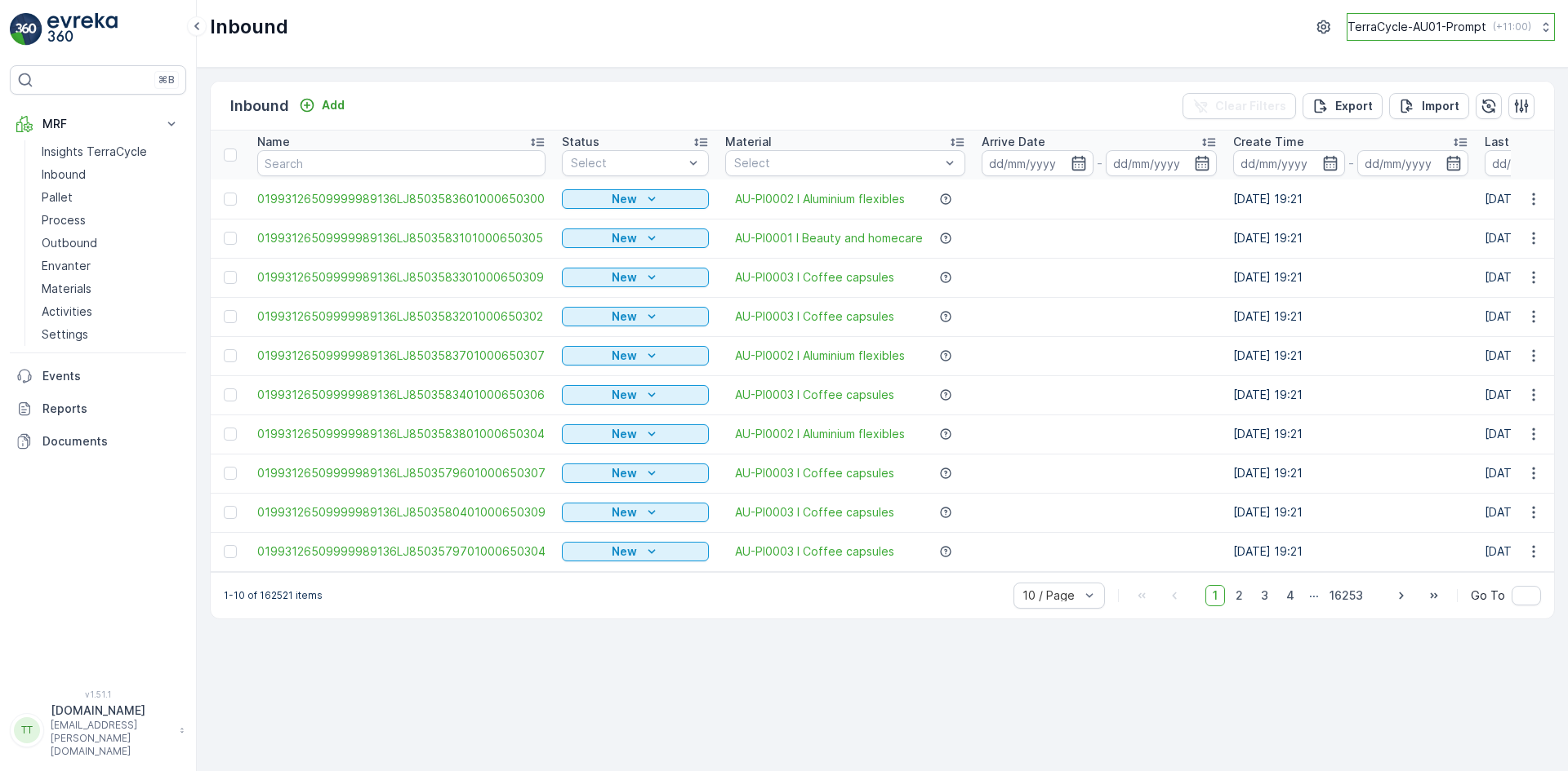
click at [1394, 26] on p "TerraCycle-AU01-Prompt" at bounding box center [1417, 27] width 139 height 16
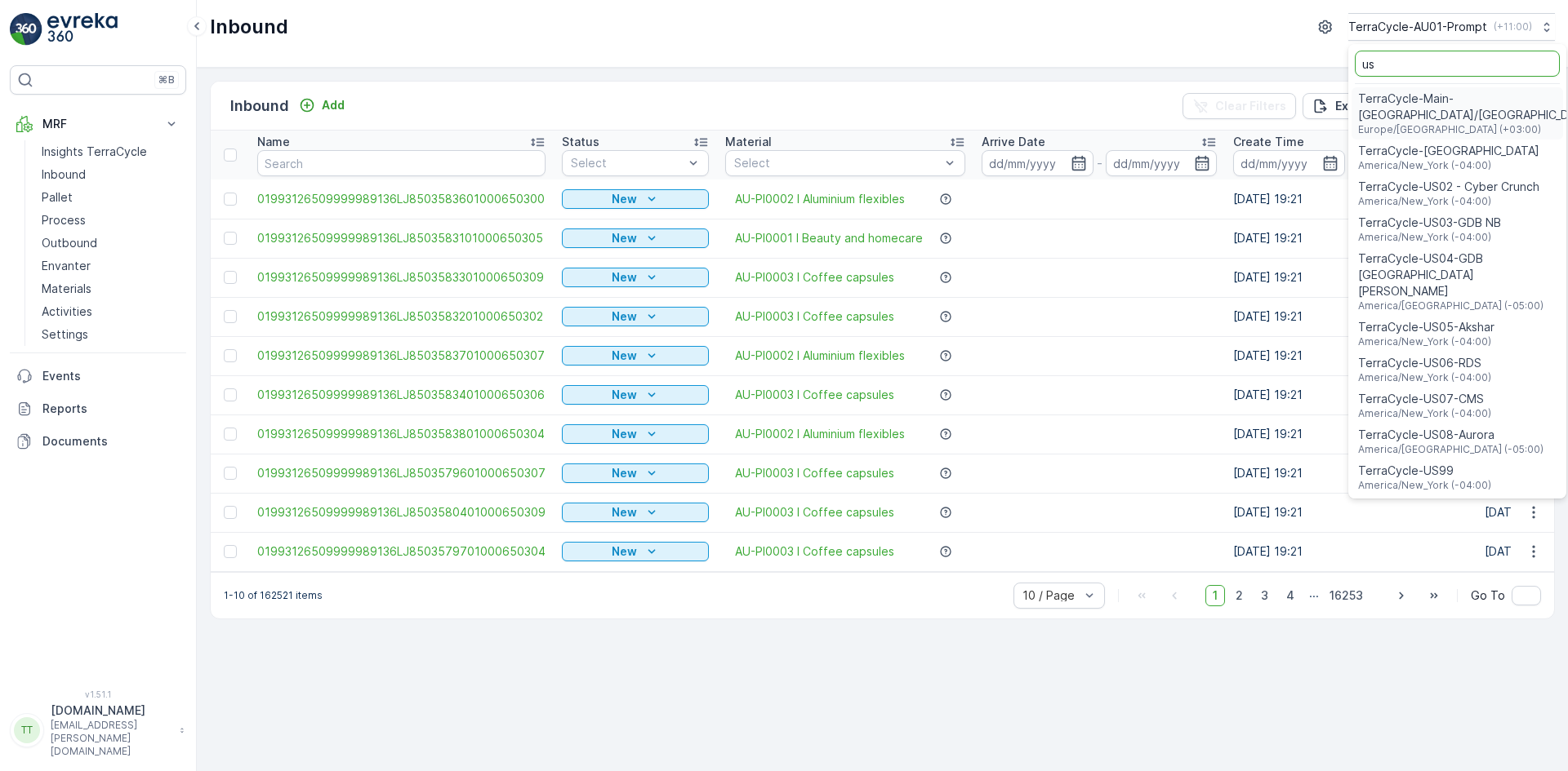
type input "us"
click at [1430, 427] on span "TerraCycle-US08-Aurora" at bounding box center [1450, 435] width 185 height 16
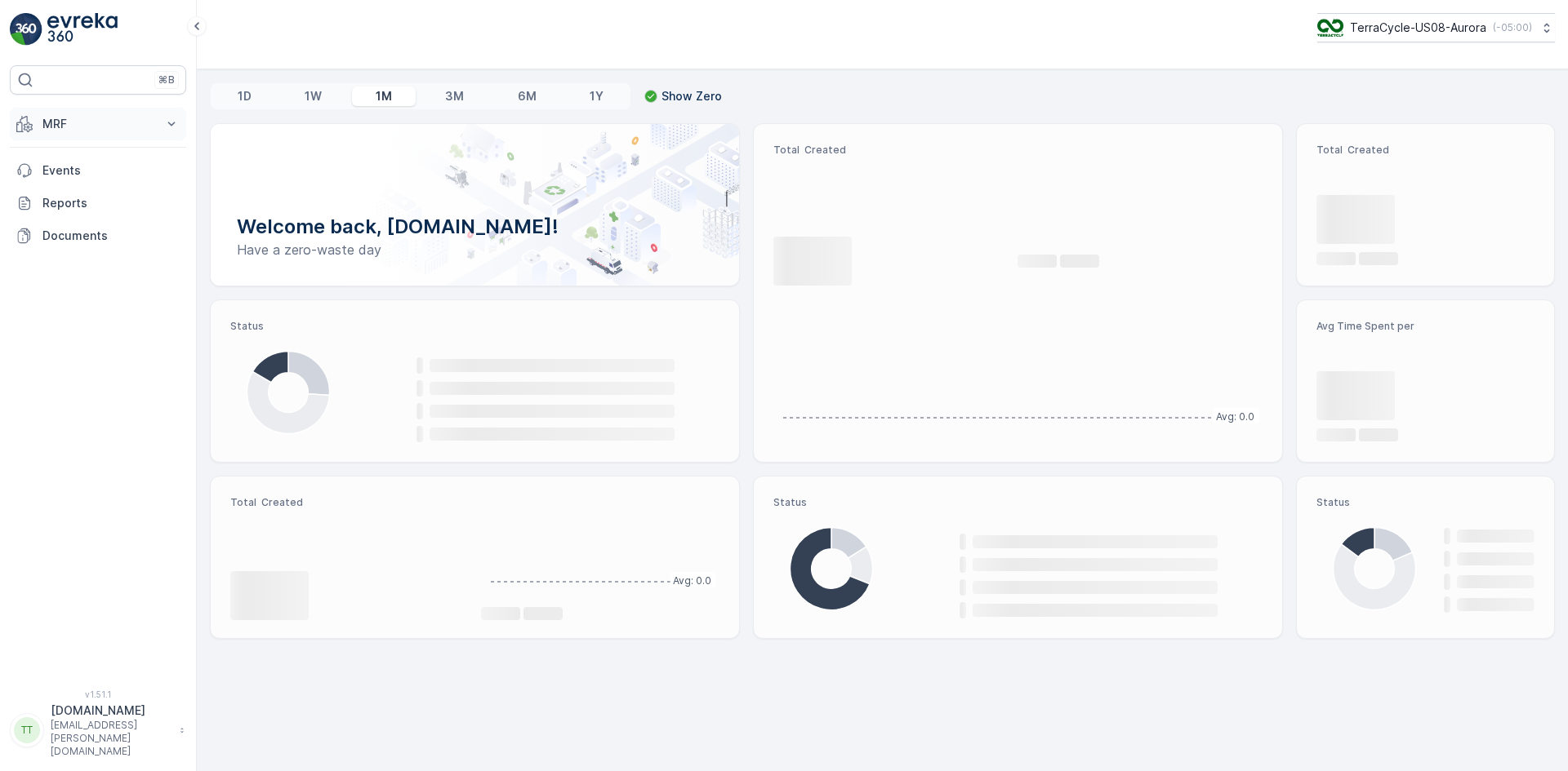
click at [89, 119] on p "MRF" at bounding box center [98, 124] width 111 height 16
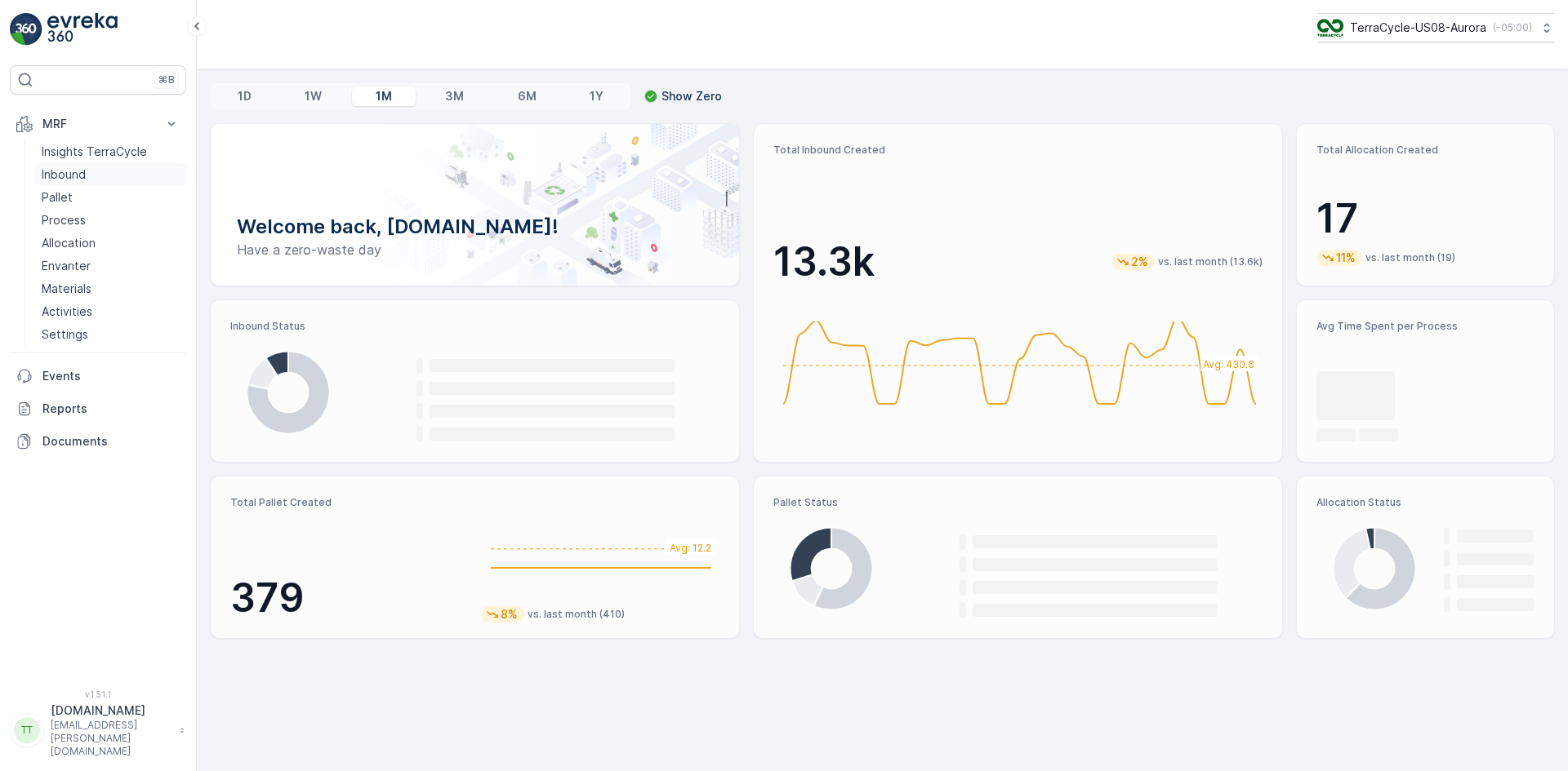
click at [78, 173] on p "Inbound" at bounding box center [63, 175] width 44 height 16
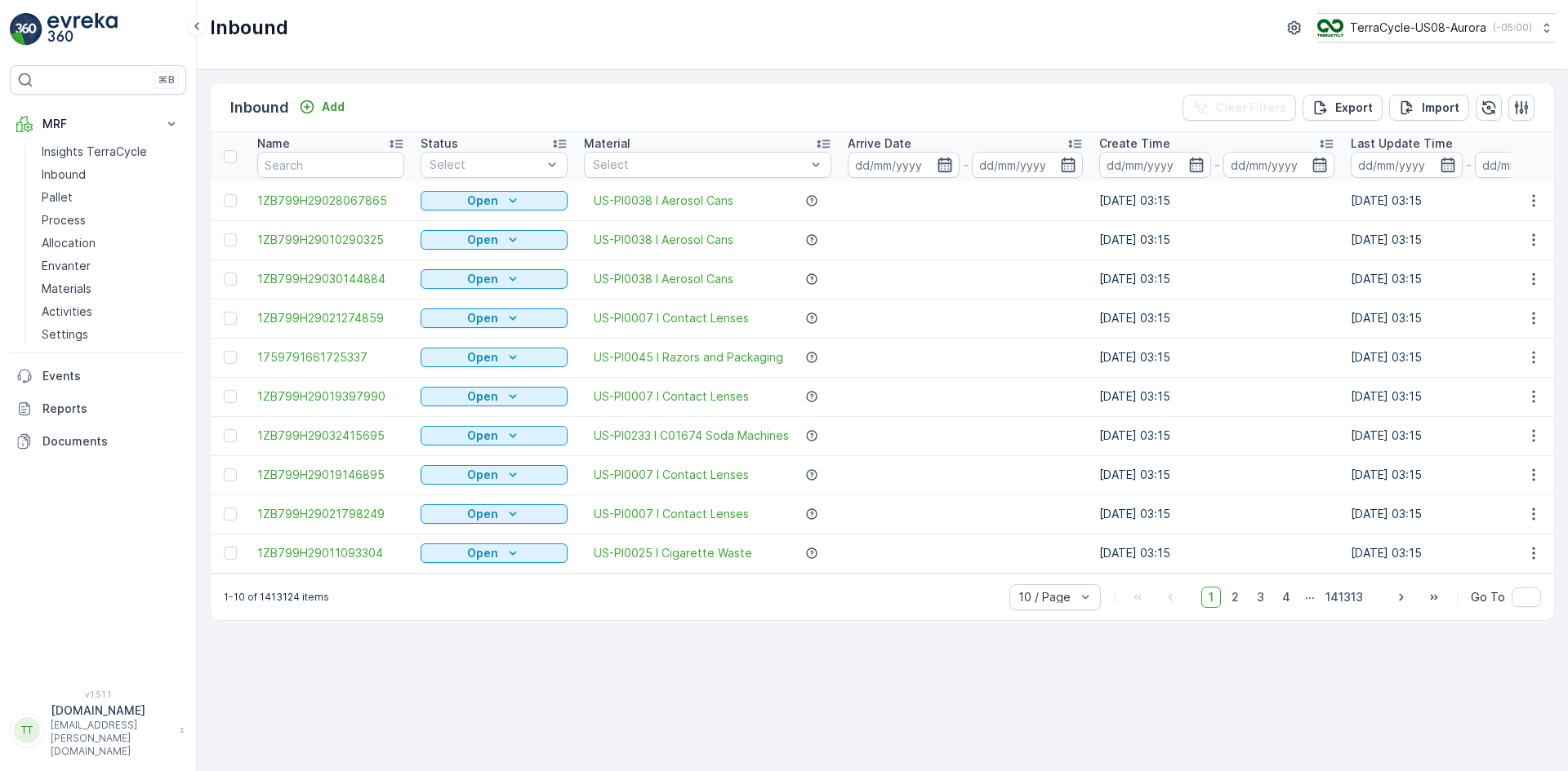
click at [945, 162] on icon "button" at bounding box center [944, 164] width 16 height 16
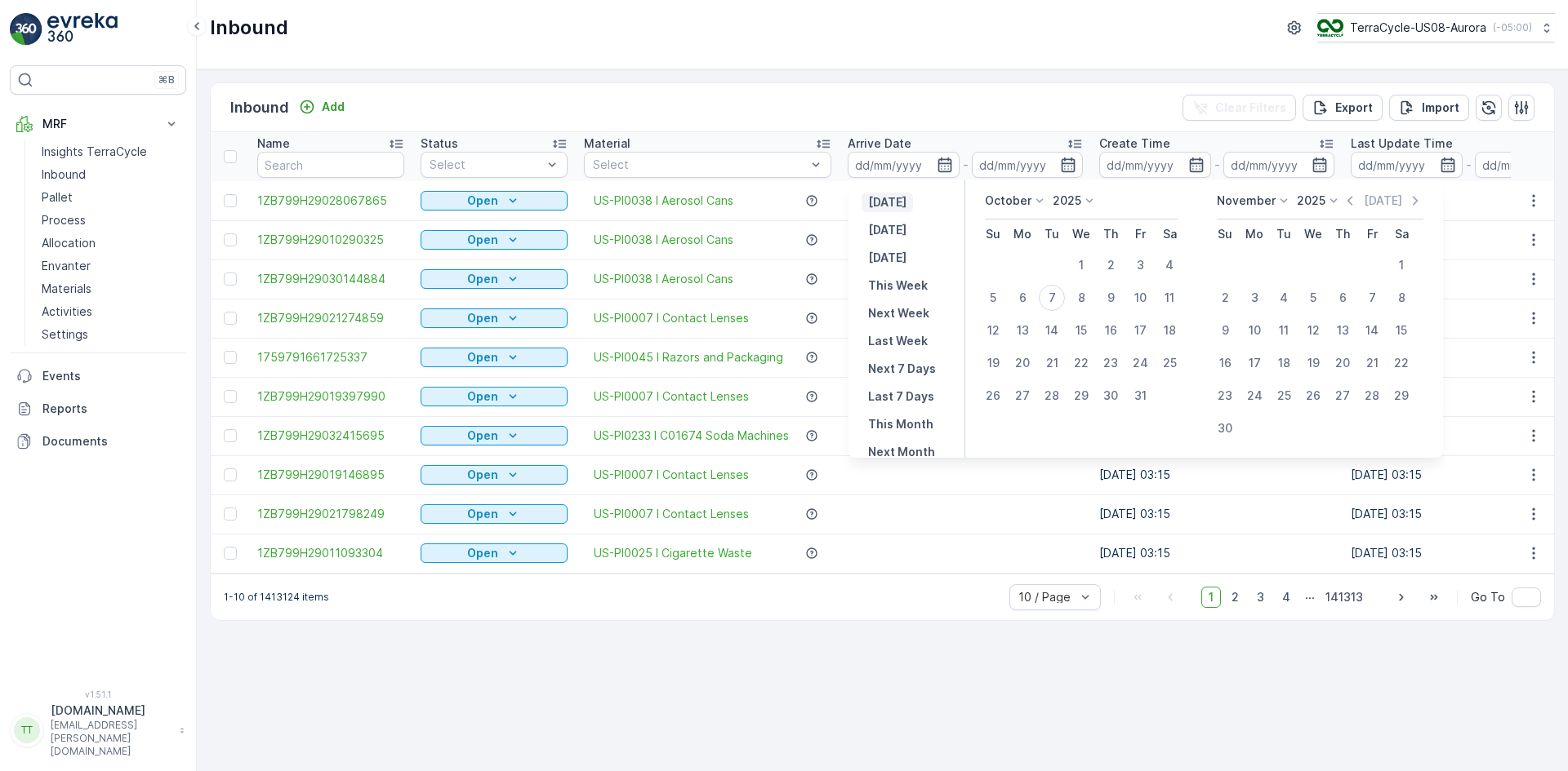
click at [898, 200] on p "[DATE]" at bounding box center [887, 202] width 38 height 16
type input "[DATE]"
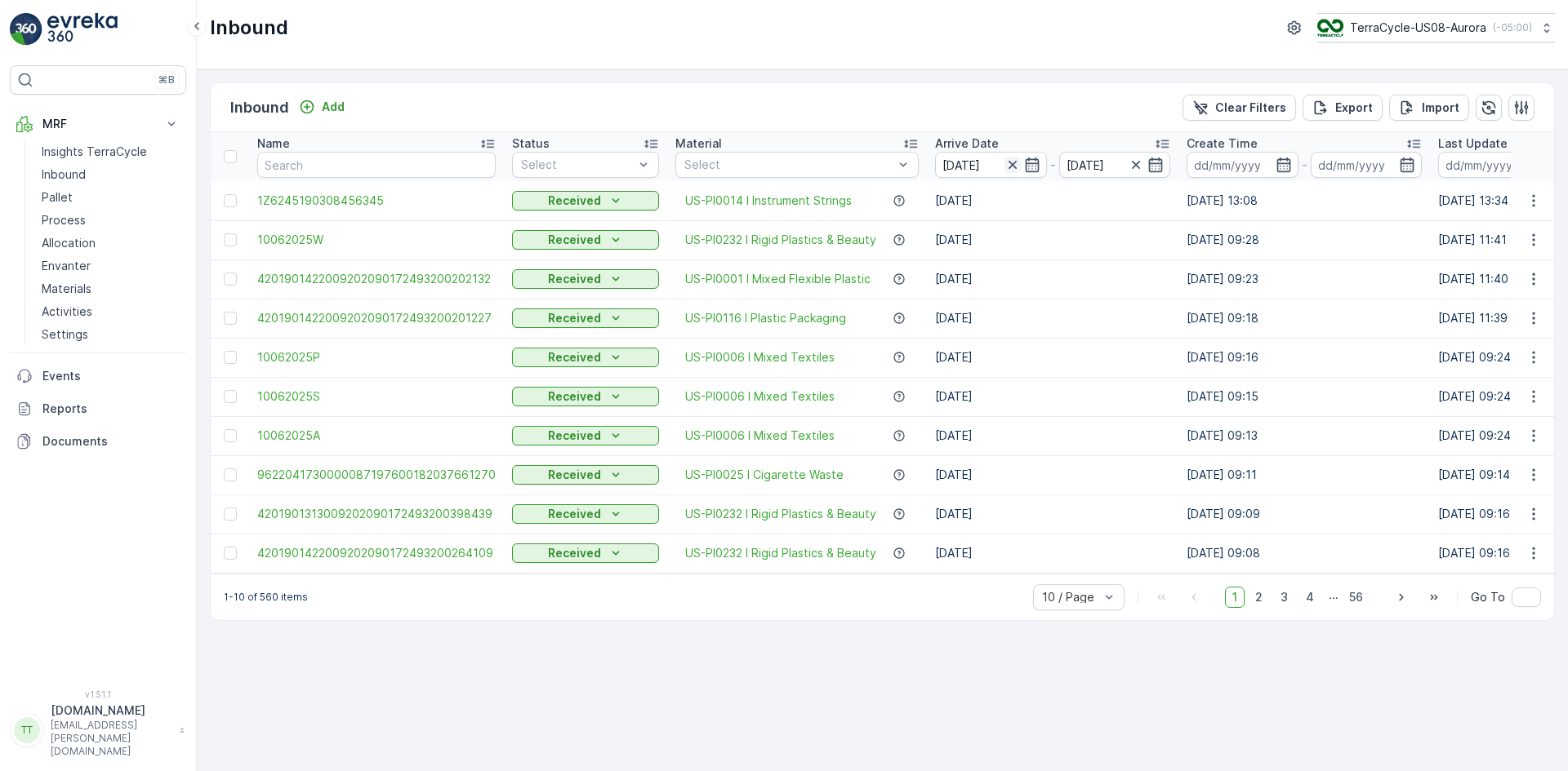
click at [1008, 167] on icon "button" at bounding box center [1011, 164] width 8 height 8
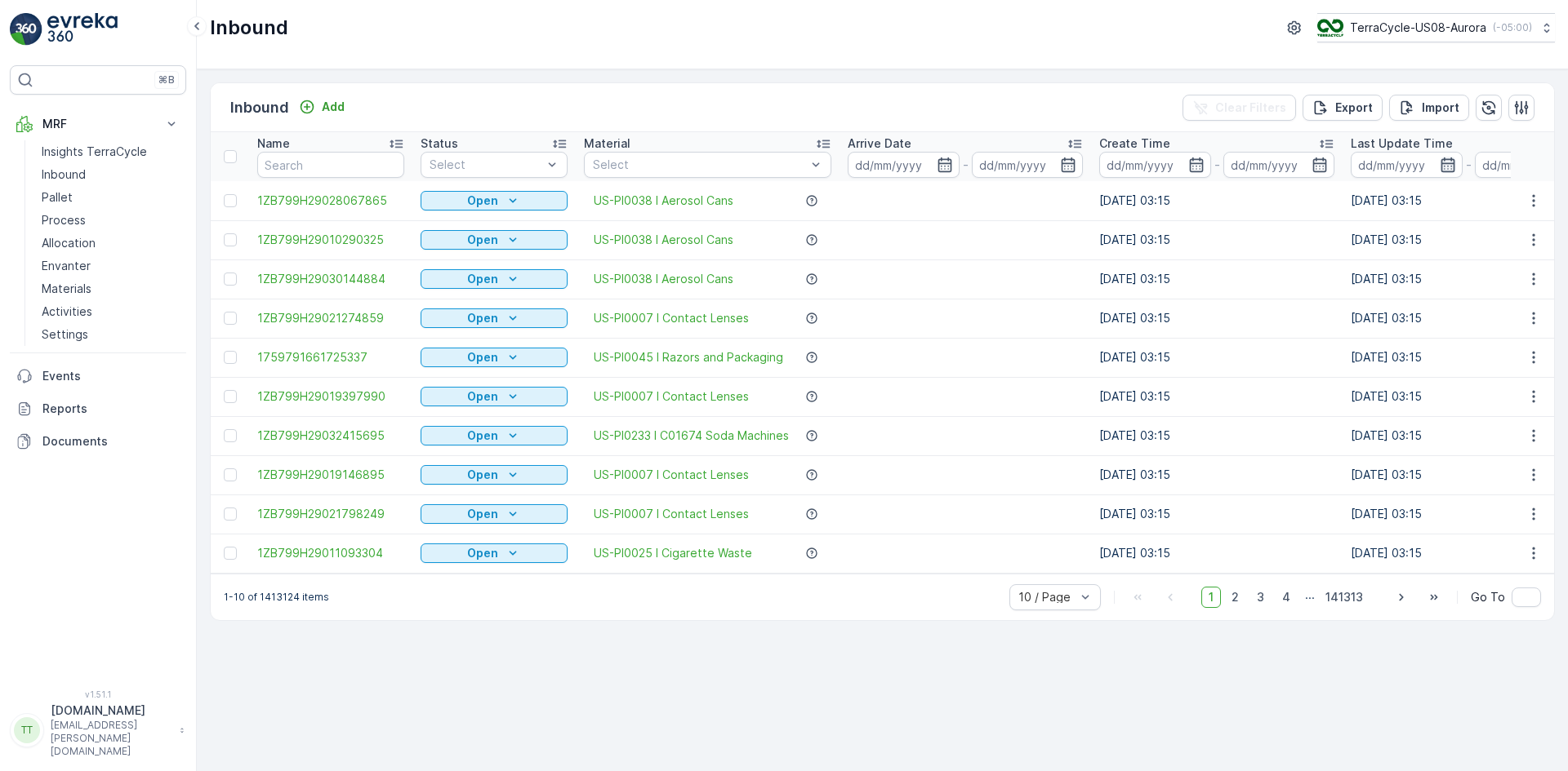
click at [1447, 164] on icon "button" at bounding box center [1448, 164] width 14 height 15
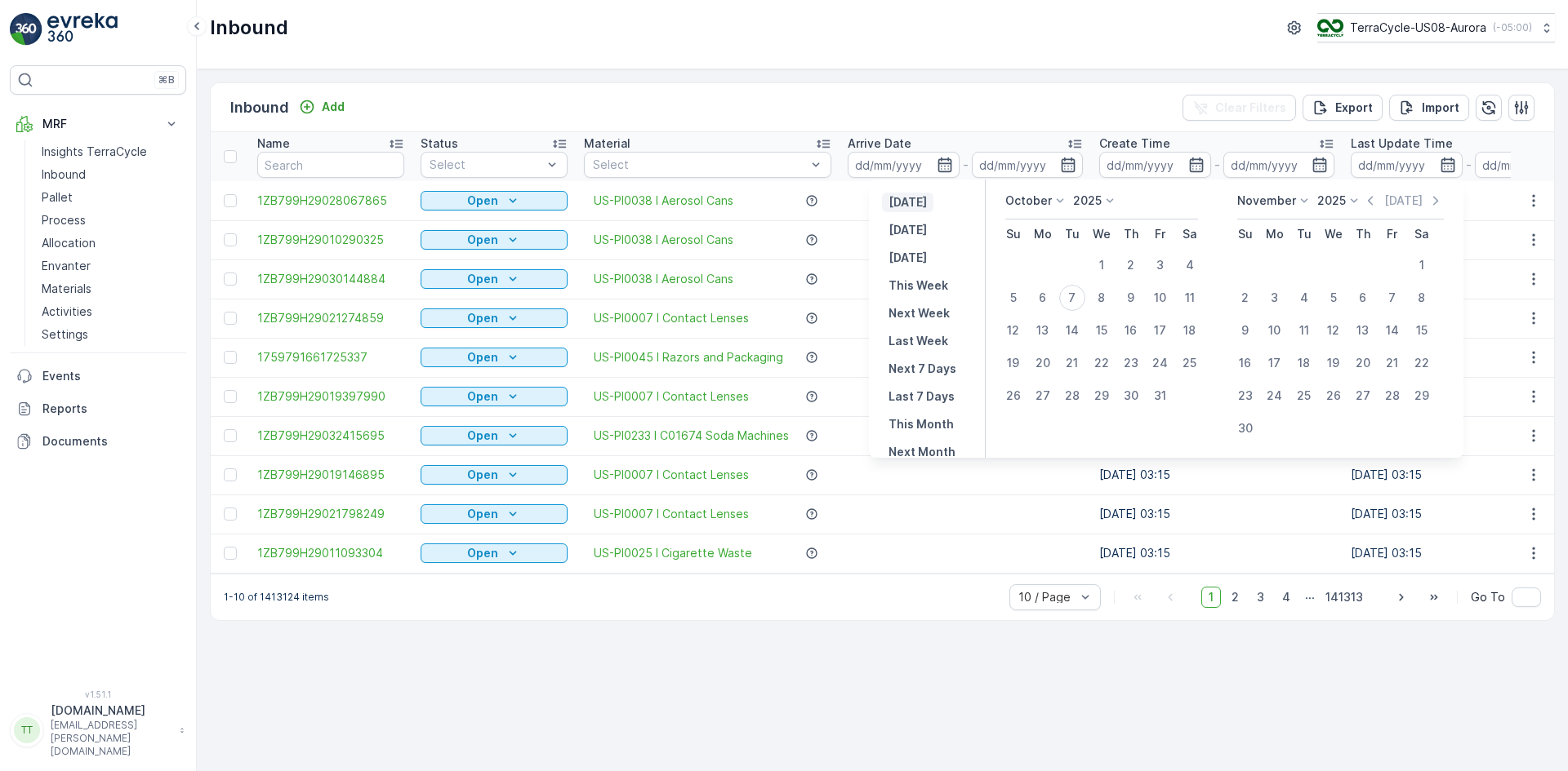
click at [927, 203] on p "[DATE]" at bounding box center [907, 202] width 38 height 16
type input "[DATE]"
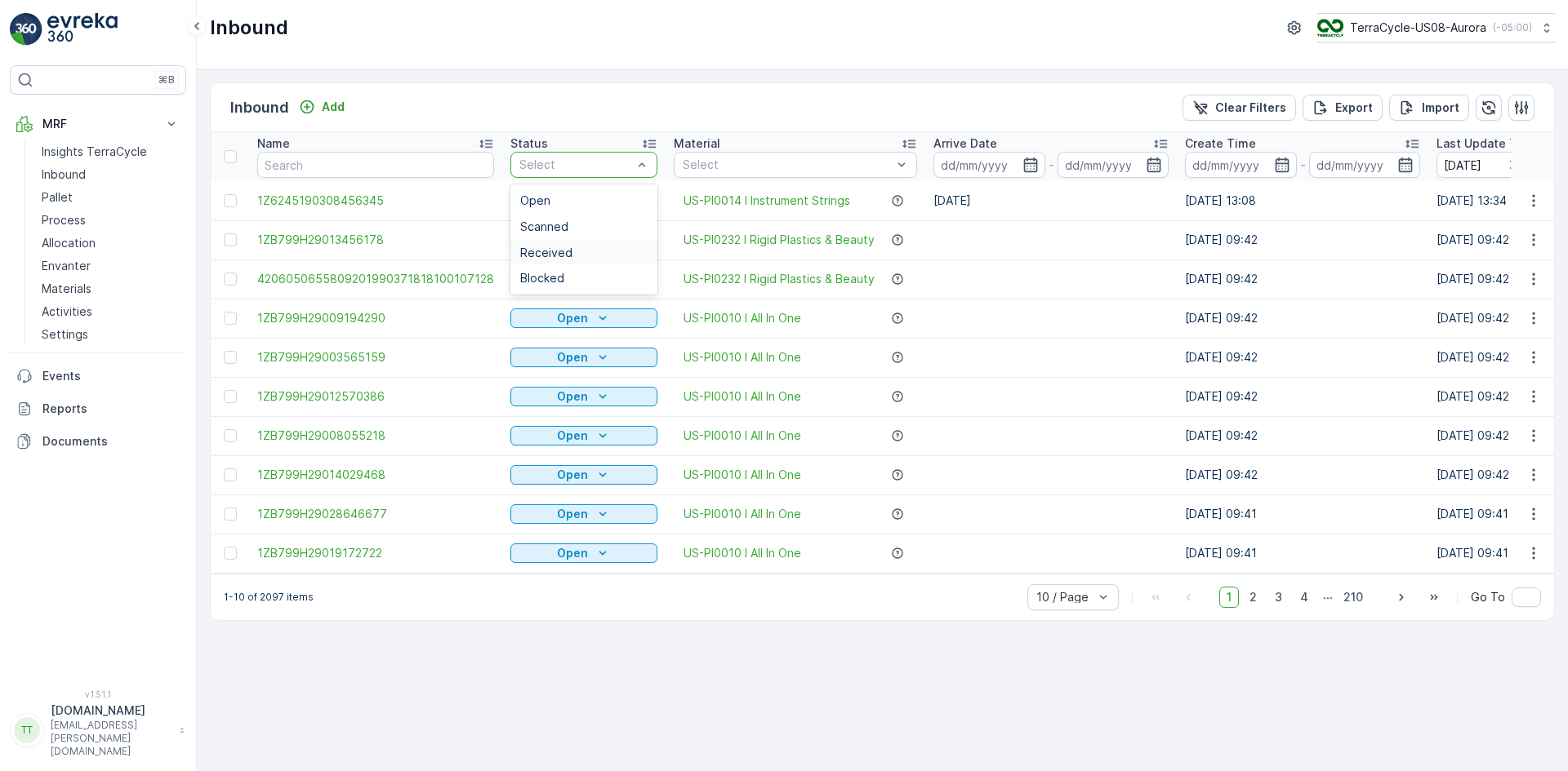
click at [548, 252] on span "Received" at bounding box center [546, 252] width 52 height 13
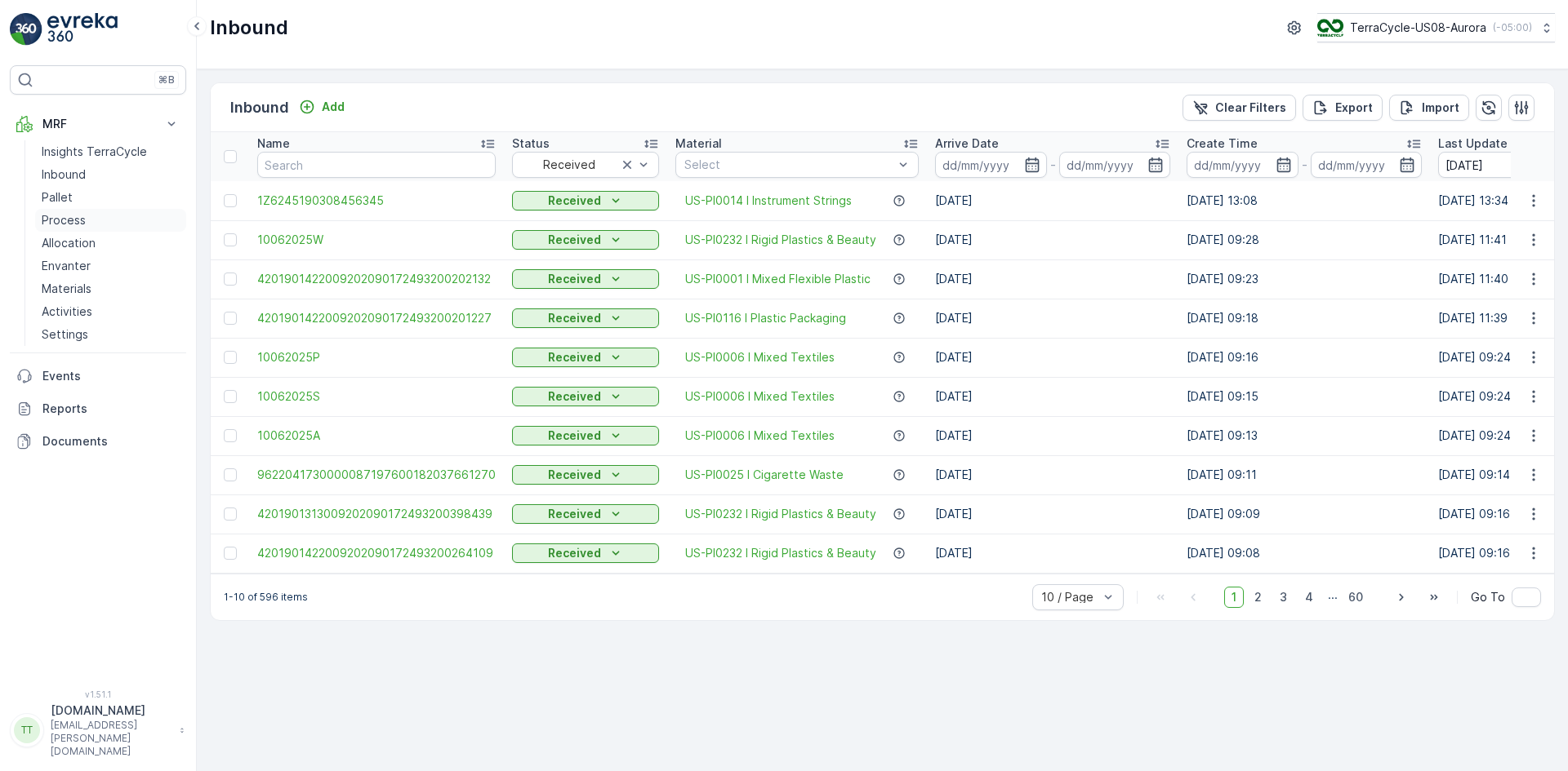
click at [68, 220] on p "Process" at bounding box center [63, 220] width 44 height 16
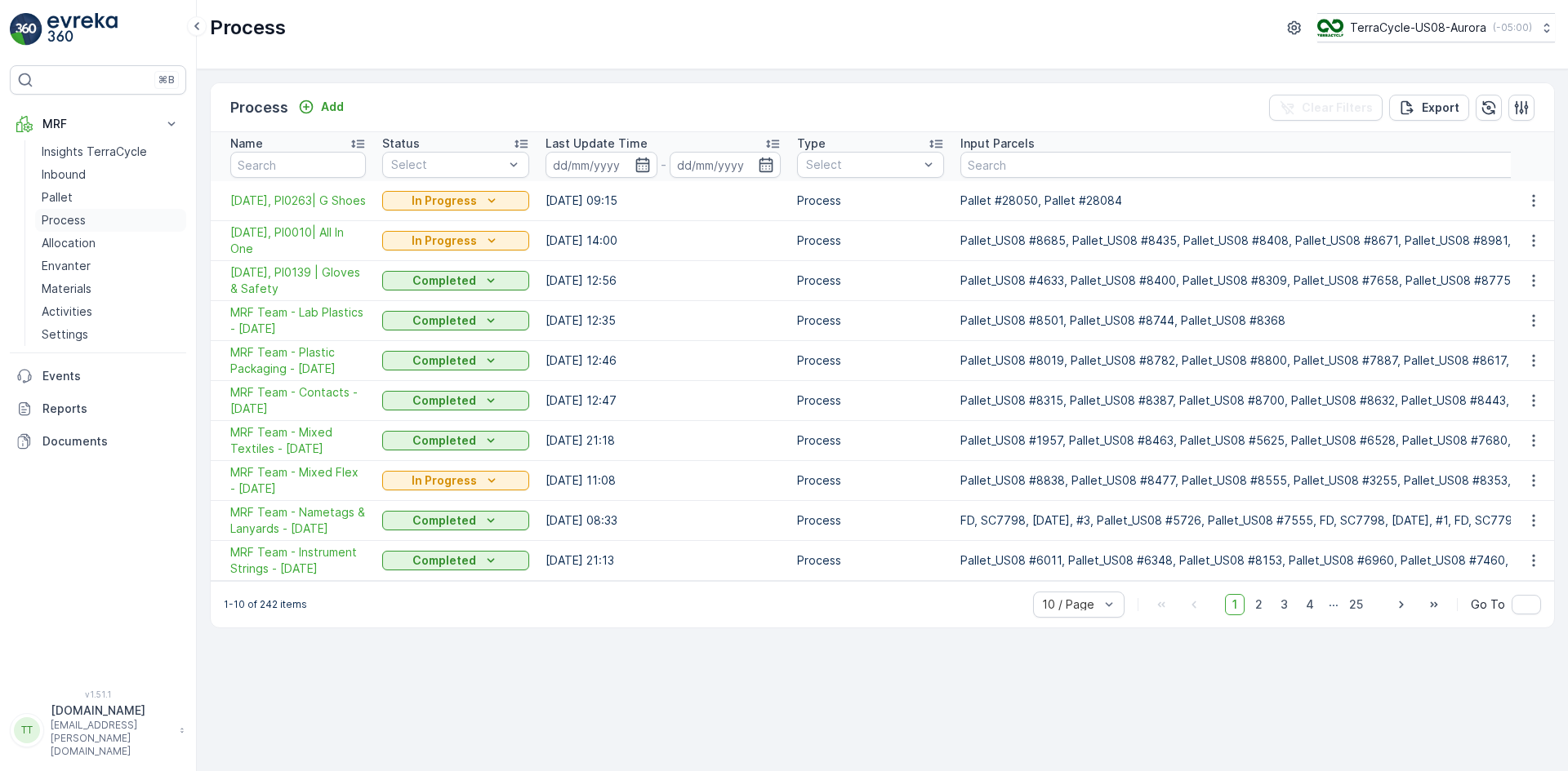
click at [82, 219] on p "Process" at bounding box center [63, 220] width 44 height 16
click at [640, 161] on icon "button" at bounding box center [643, 164] width 16 height 16
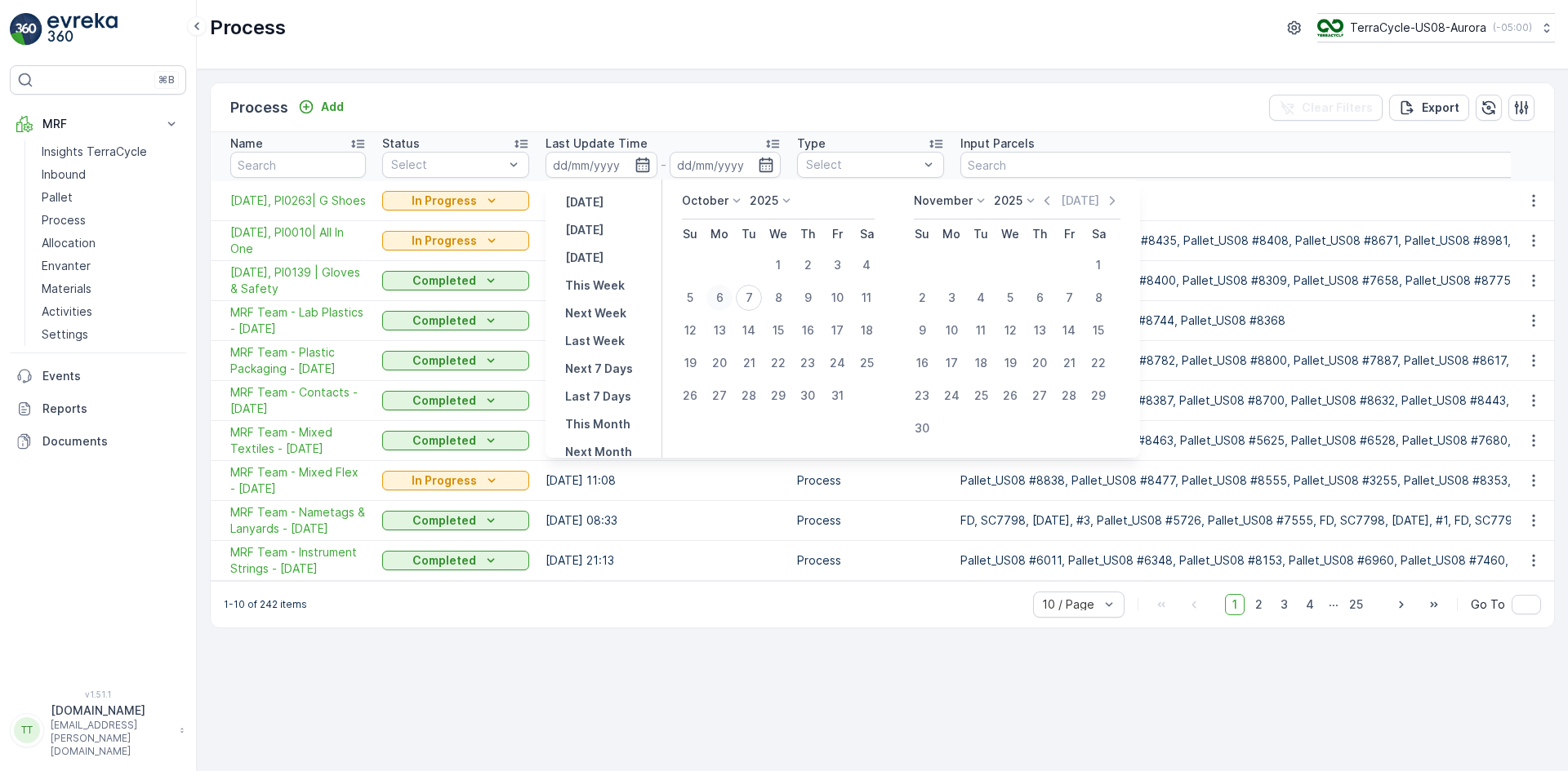
click at [719, 300] on div "6" at bounding box center [720, 298] width 26 height 26
type input "[DATE]"
click at [756, 300] on div "7" at bounding box center [749, 298] width 26 height 26
type input "07.10.2025"
click at [726, 297] on div "6" at bounding box center [720, 298] width 26 height 26
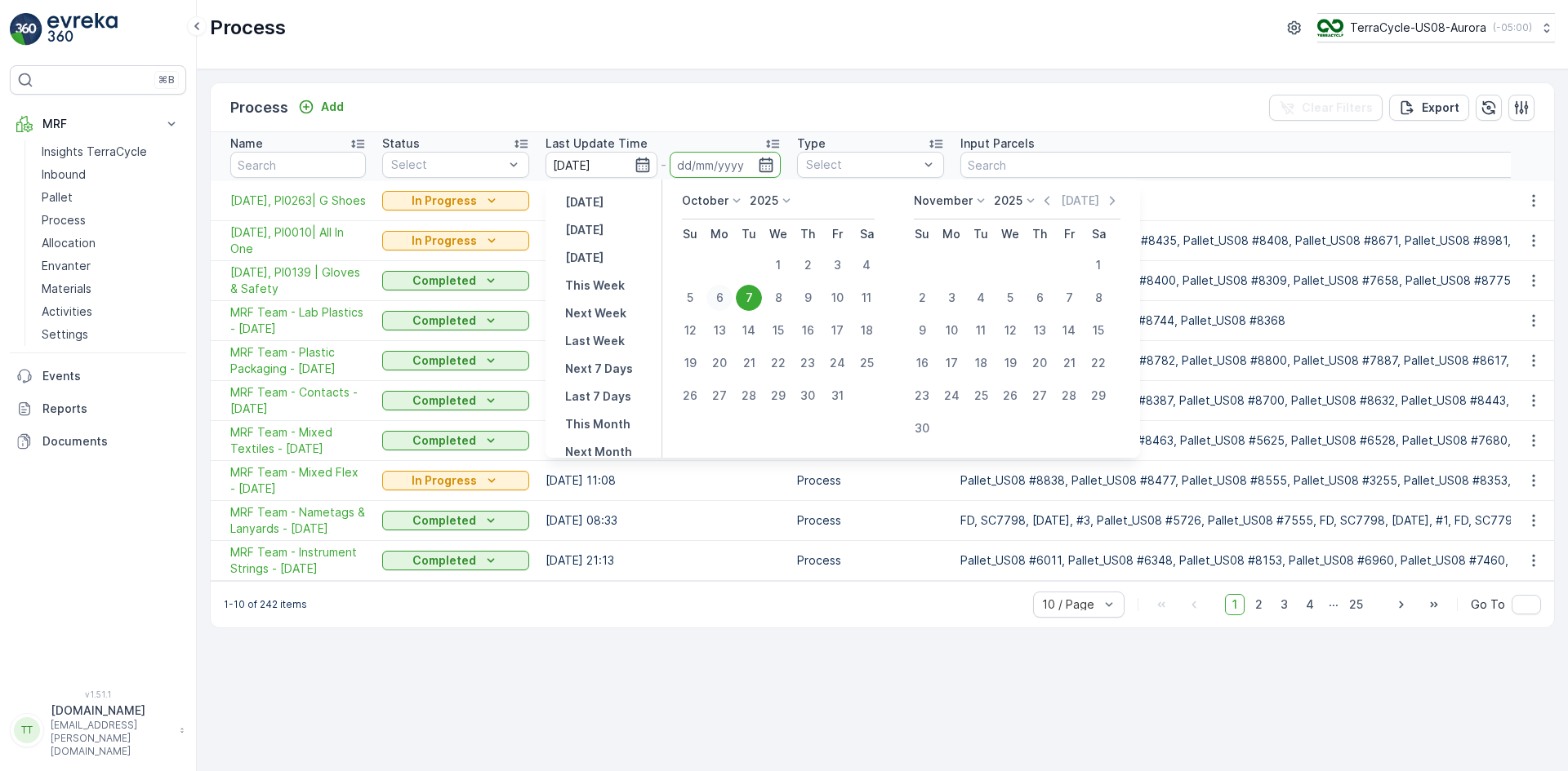
type input "[DATE]"
click at [752, 297] on div "7" at bounding box center [749, 298] width 26 height 26
type input "07.10.2025"
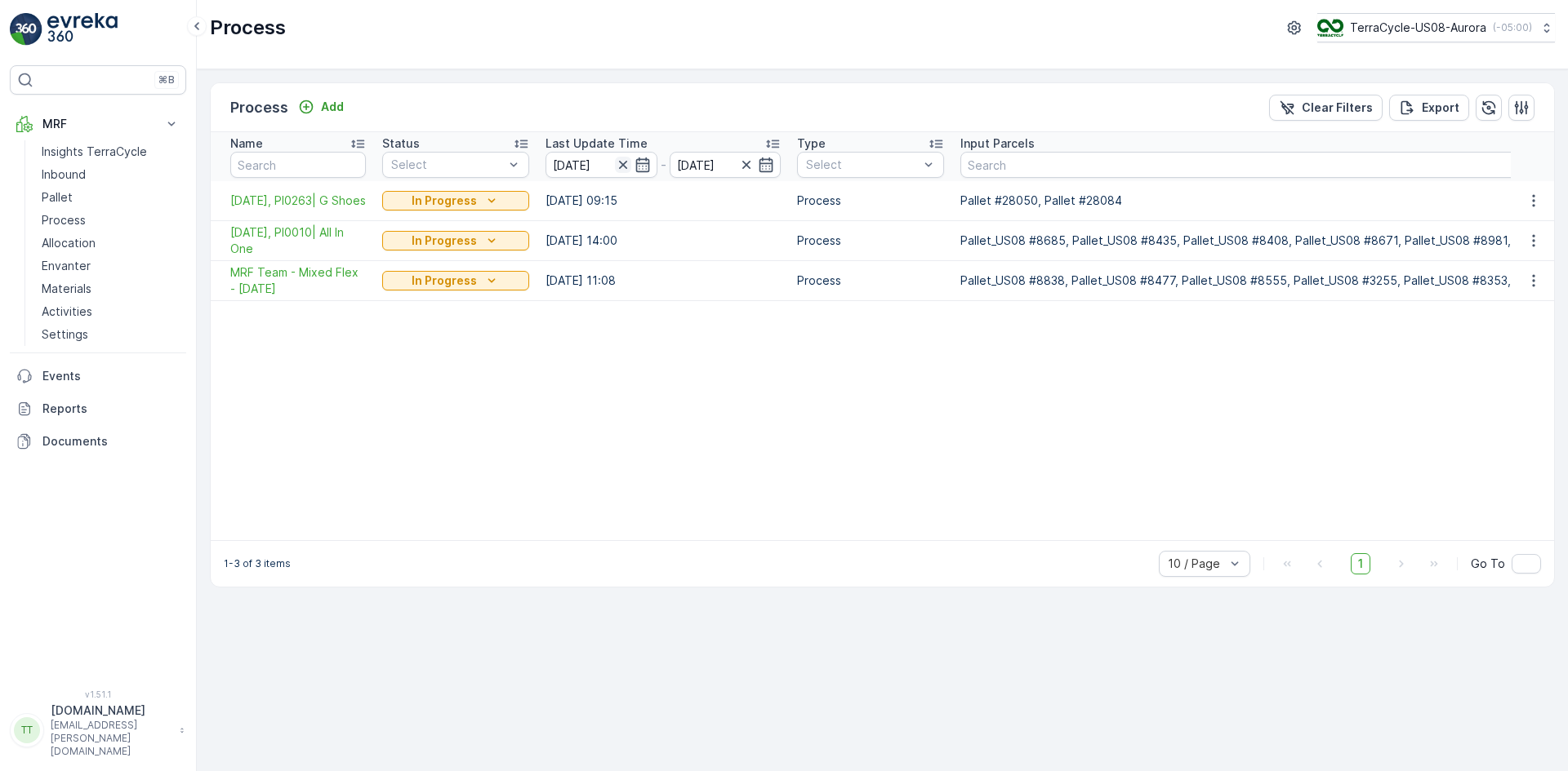
click at [625, 162] on icon "button" at bounding box center [622, 164] width 8 height 8
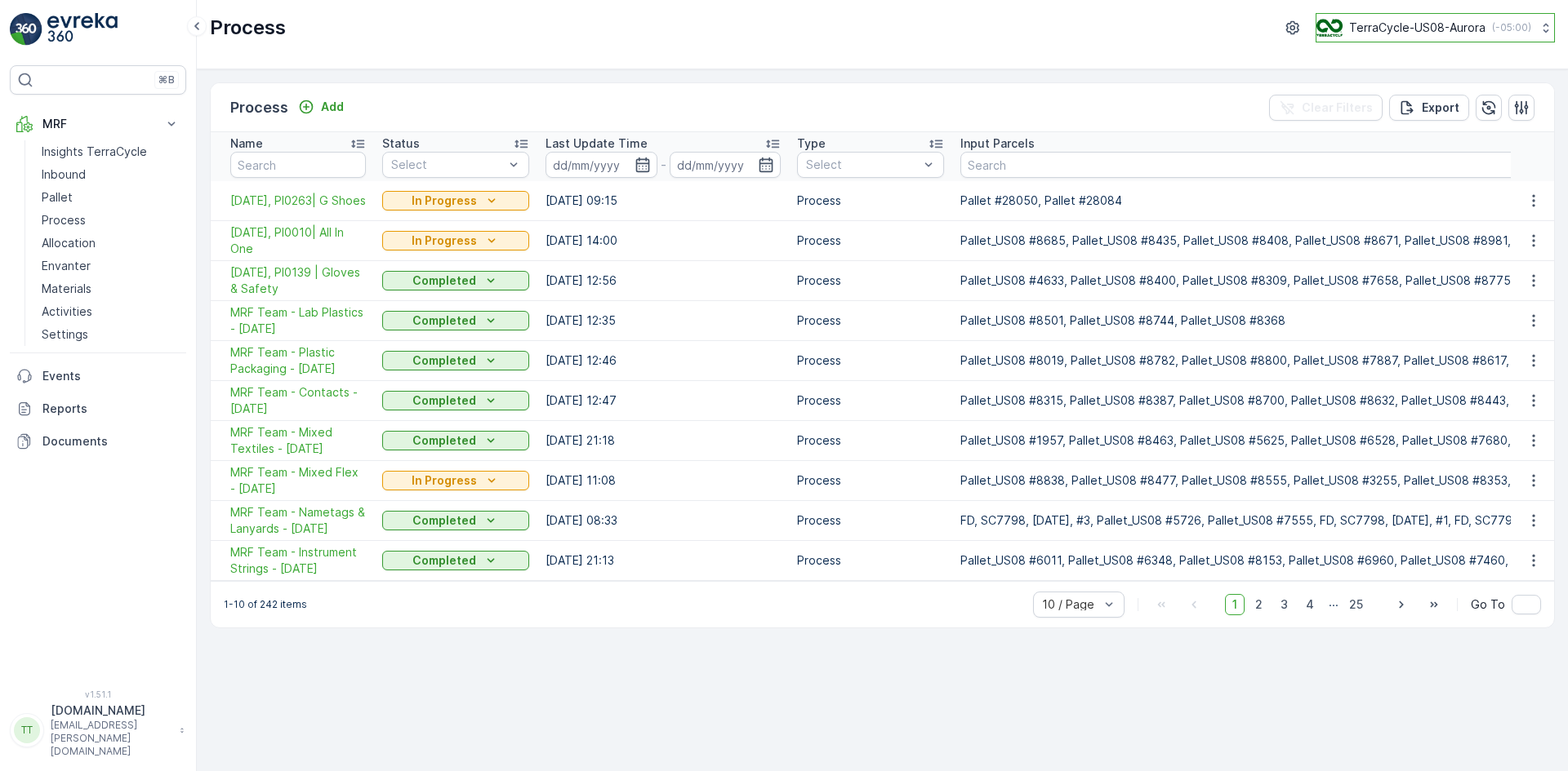
click at [1392, 24] on p "TerraCycle-US08-Aurora" at bounding box center [1418, 28] width 137 height 16
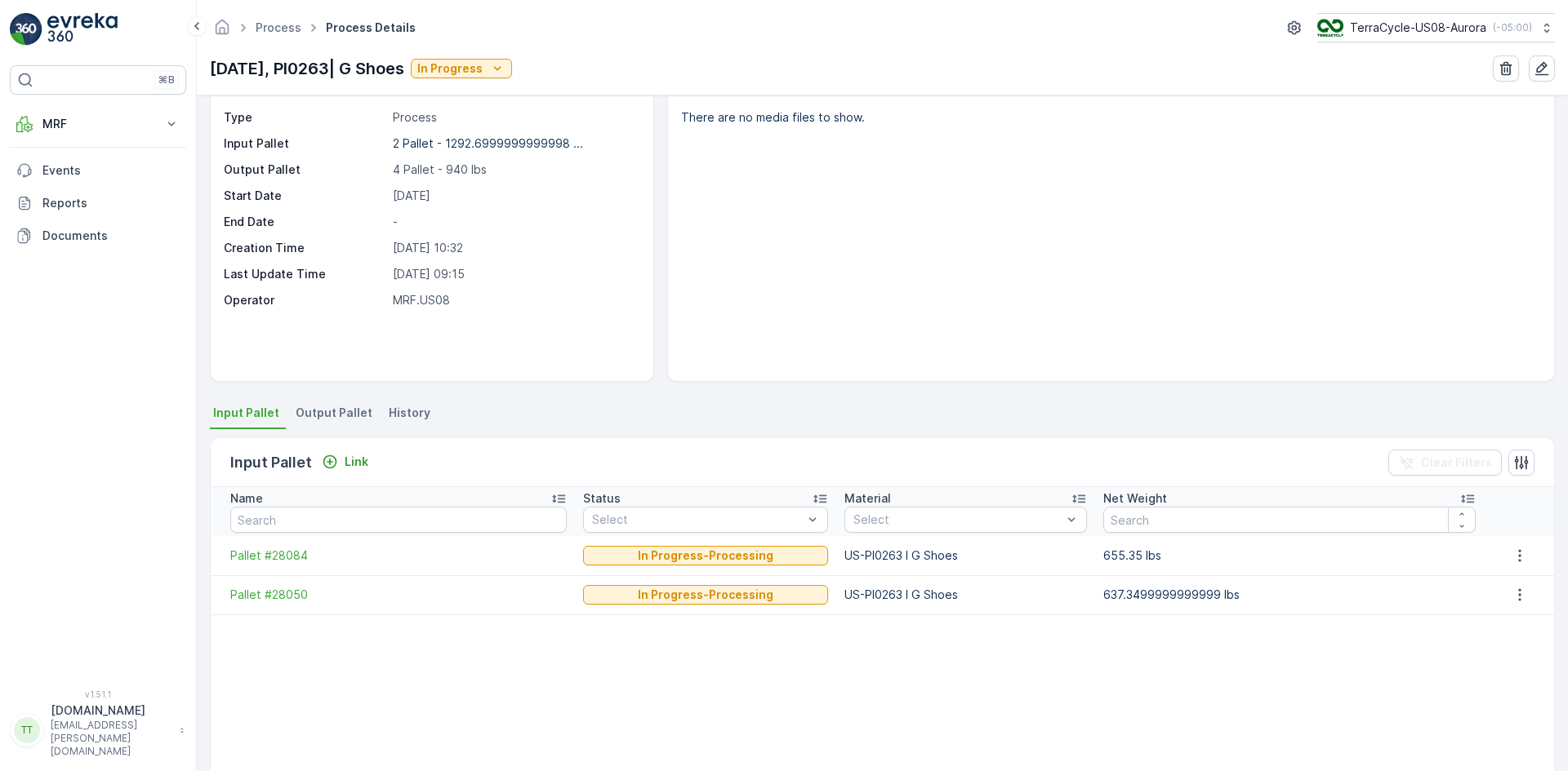
scroll to position [81, 0]
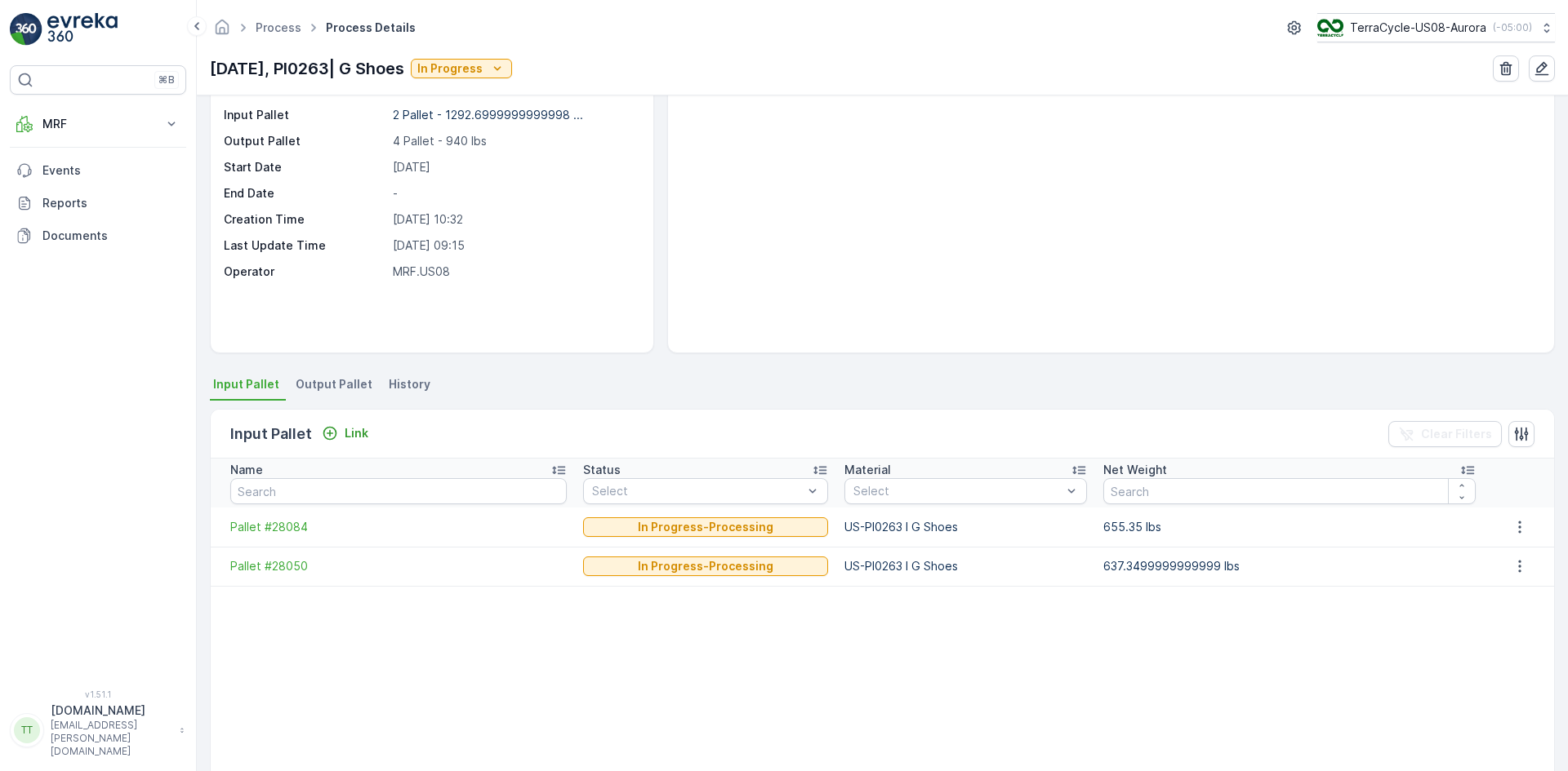
click at [338, 386] on span "Output Pallet" at bounding box center [334, 384] width 77 height 16
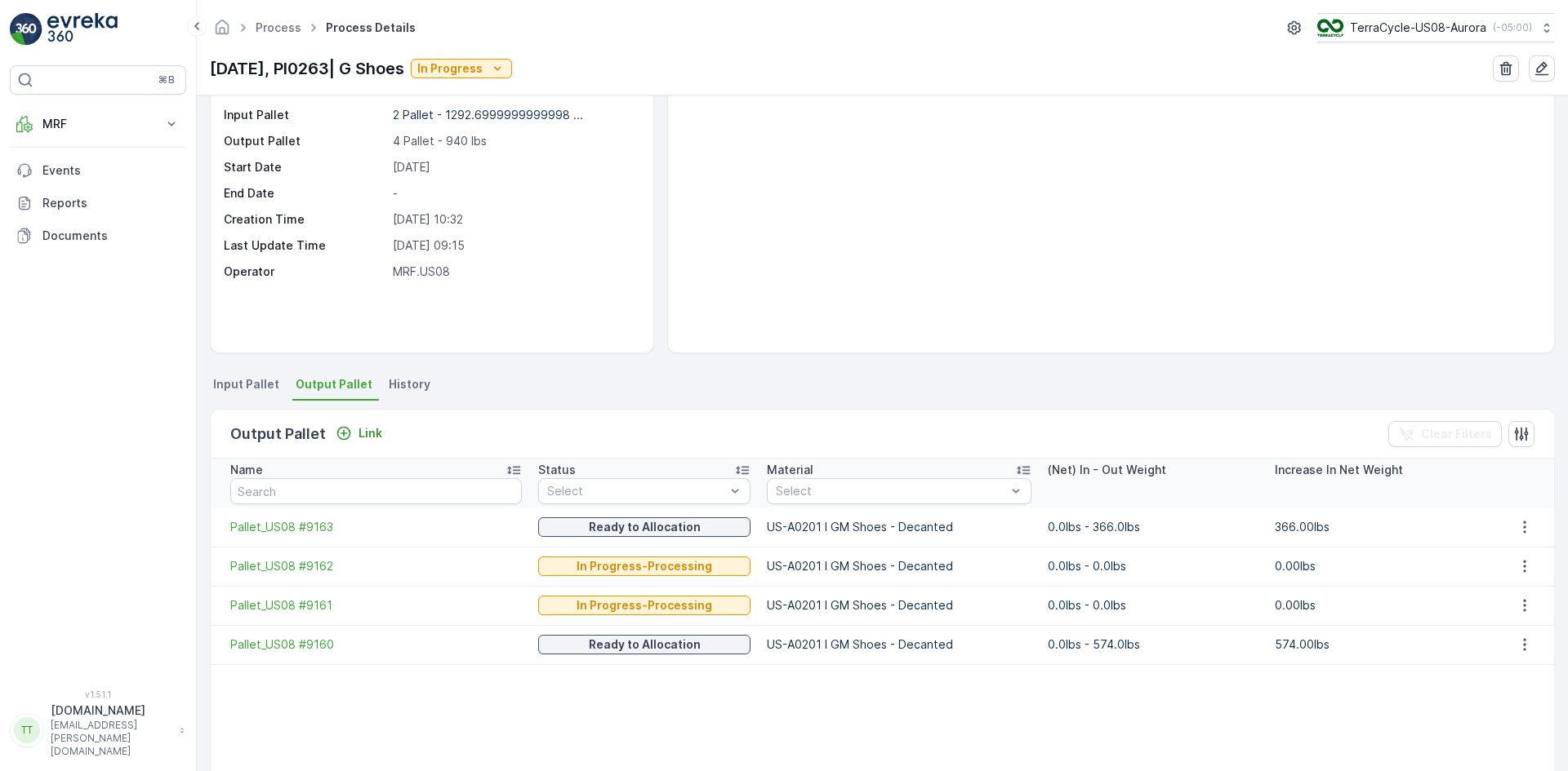
click at [402, 382] on span "History" at bounding box center [409, 384] width 42 height 16
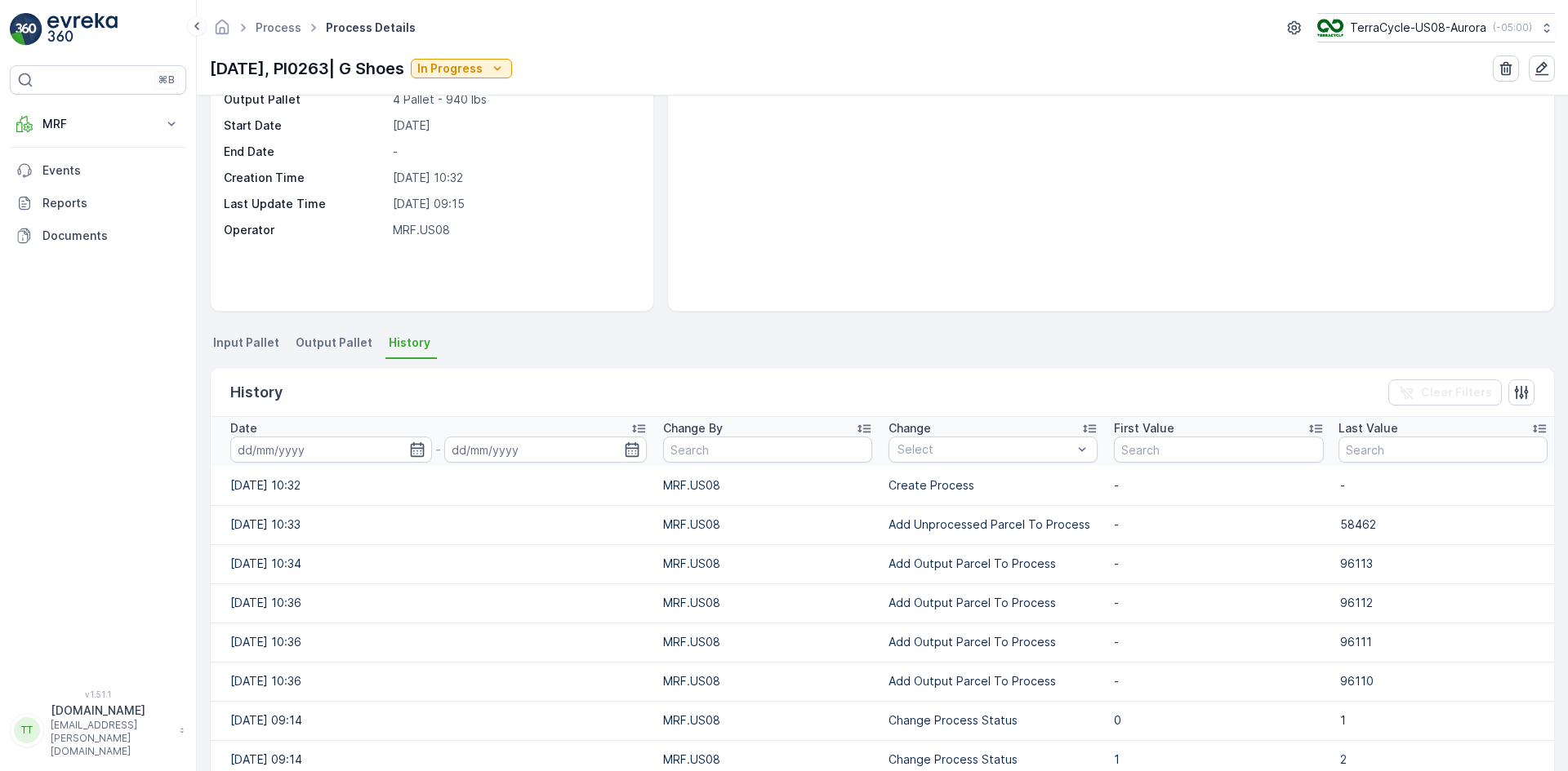
scroll to position [163, 0]
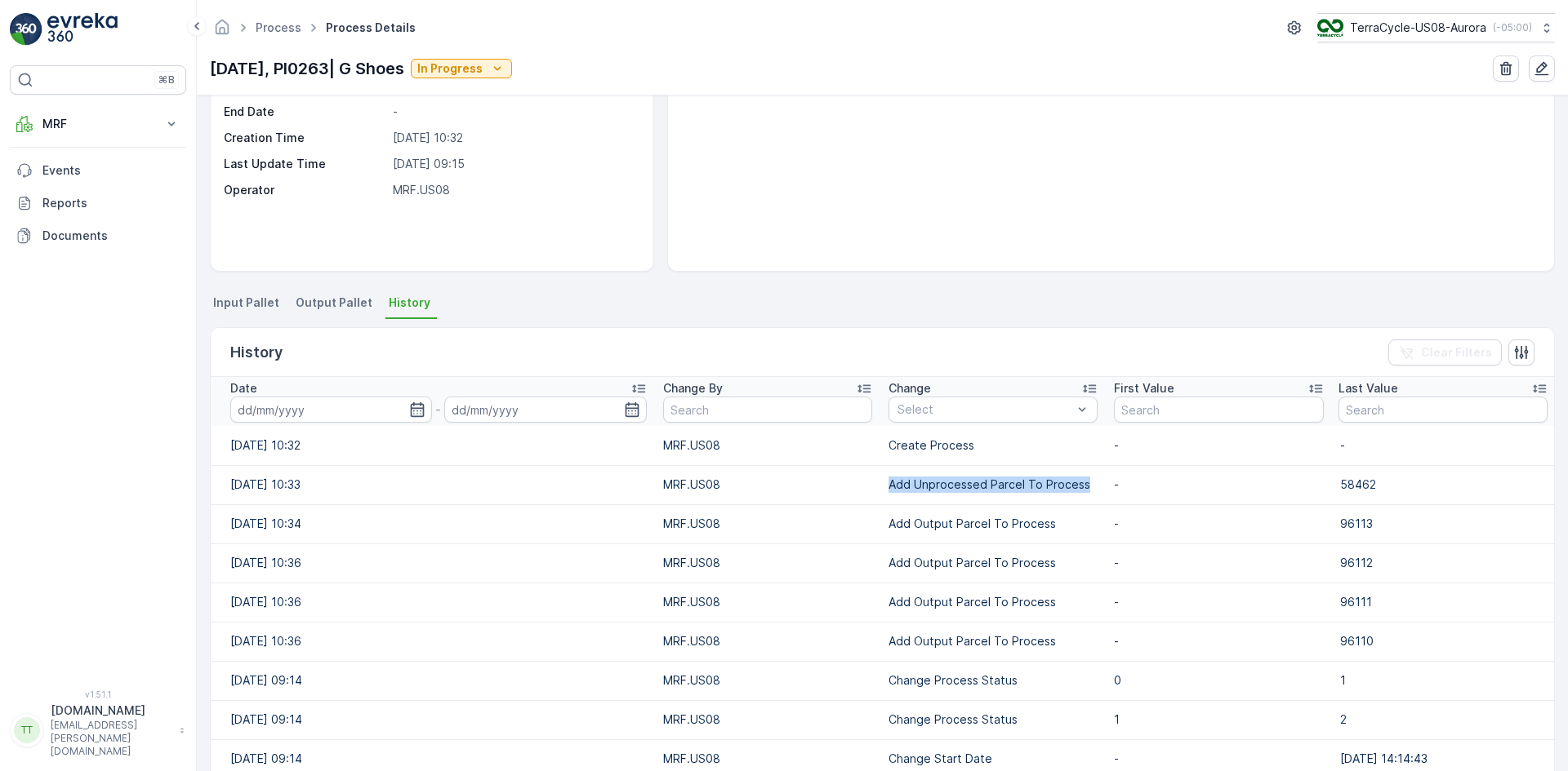
drag, startPoint x: 880, startPoint y: 487, endPoint x: 1076, endPoint y: 487, distance: 196.0
click at [1076, 487] on p "Add Unprocessed Parcel To Process" at bounding box center [993, 484] width 209 height 16
copy p "Add Unprocessed Parcel To Process"
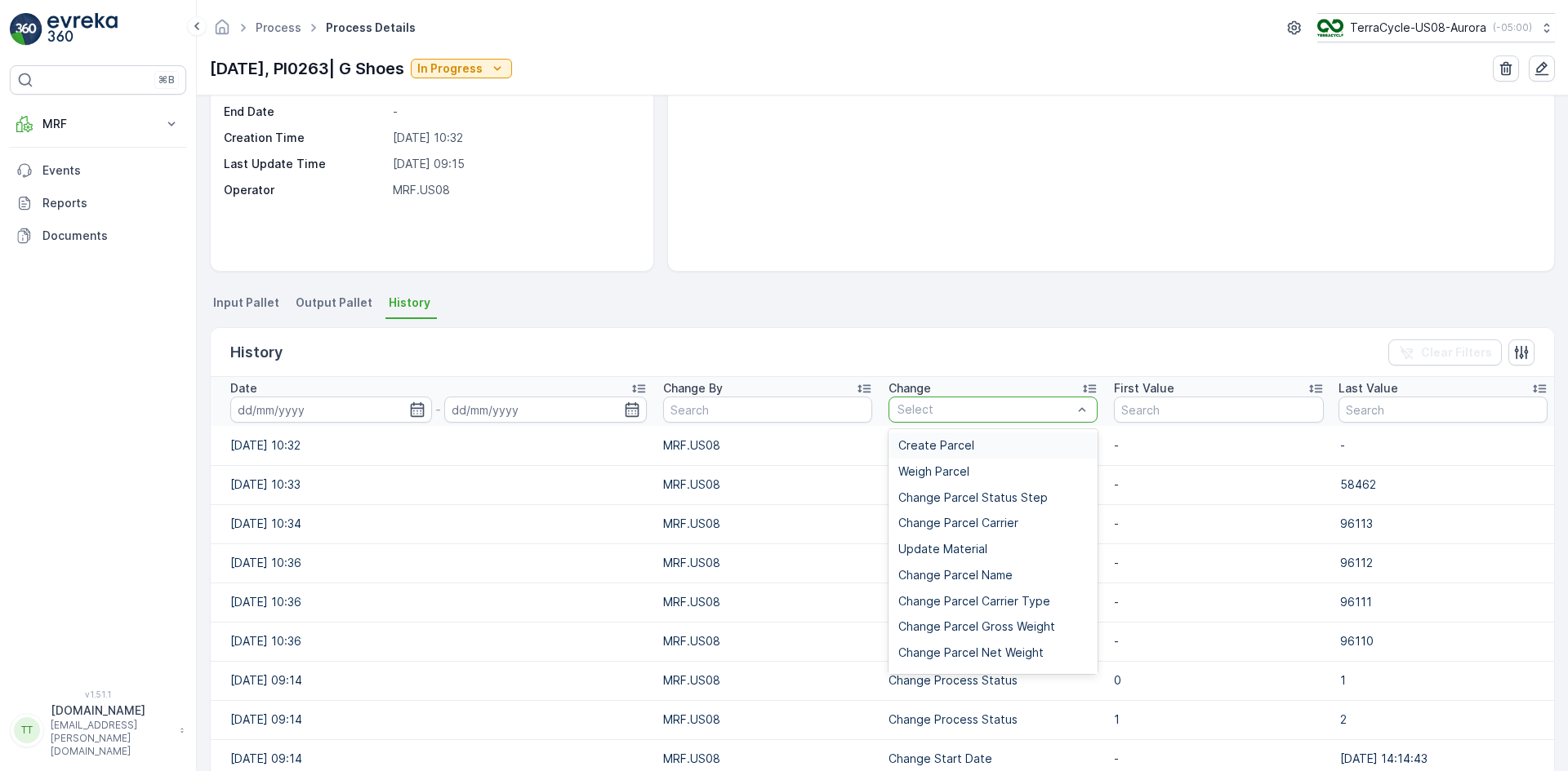
type input "Add Unprocessed Parcel To Process"
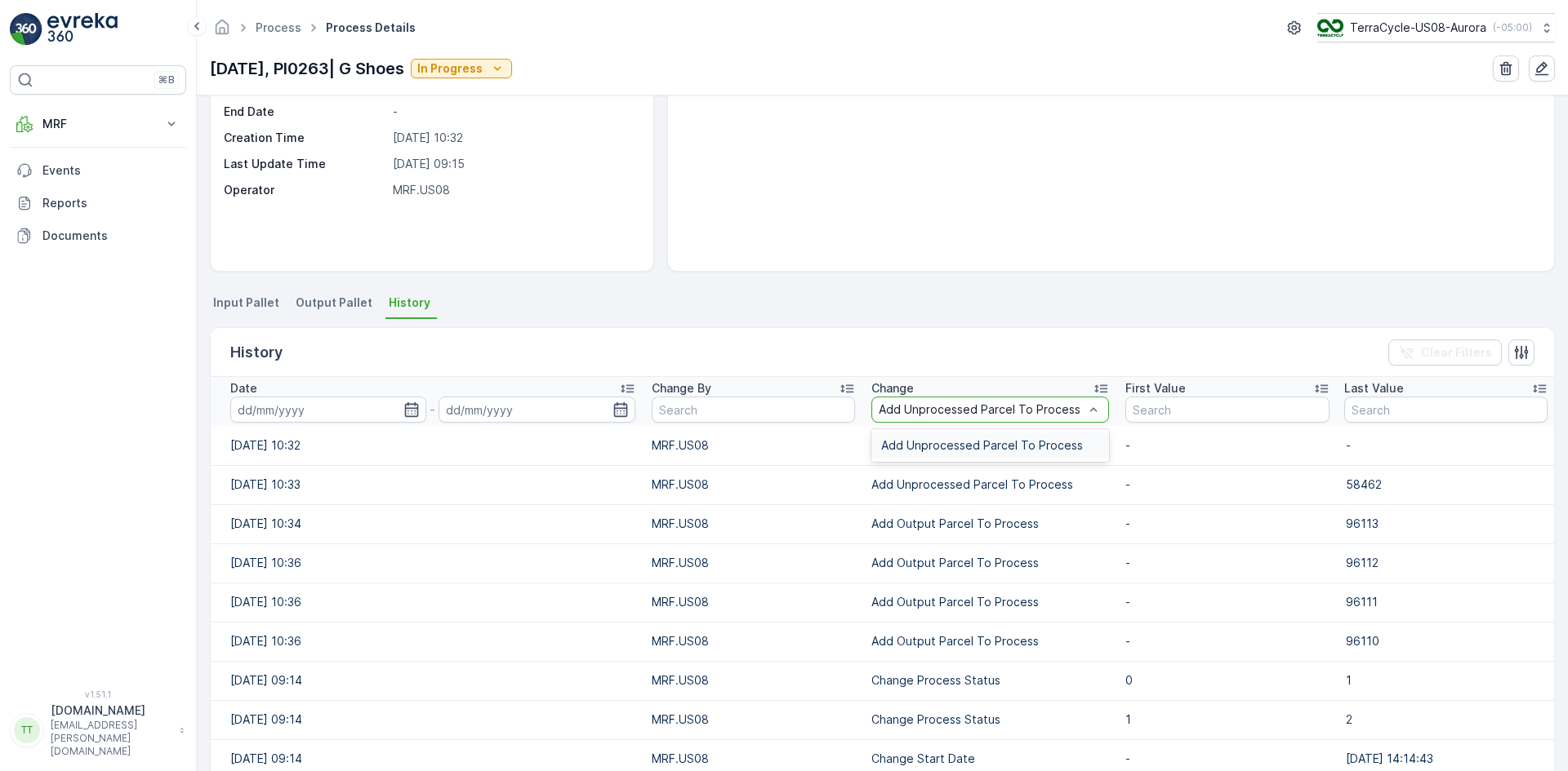
click at [918, 444] on span "Add Unprocessed Parcel To Process" at bounding box center [982, 445] width 202 height 13
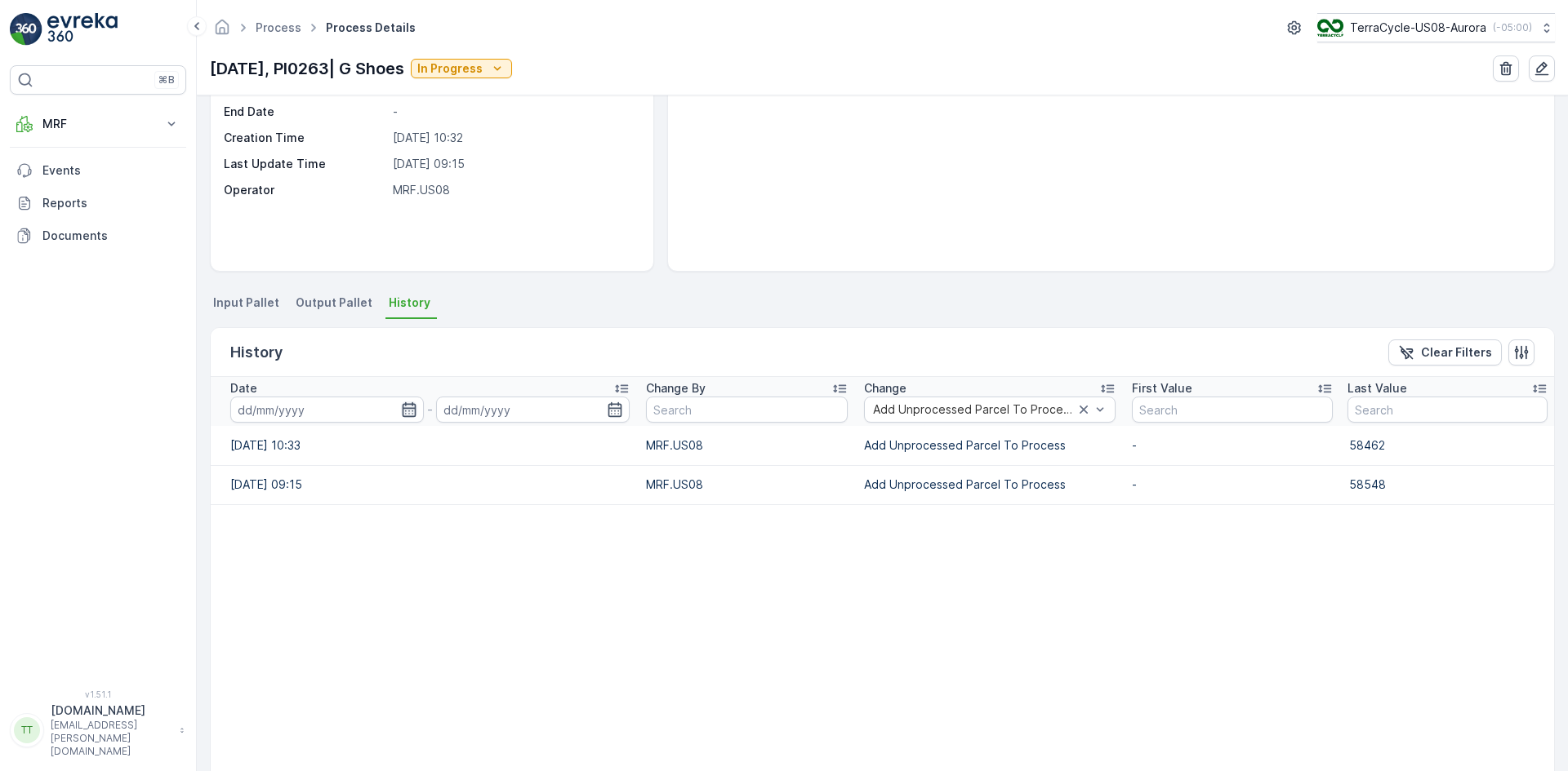
click at [406, 410] on icon "button" at bounding box center [409, 410] width 16 height 16
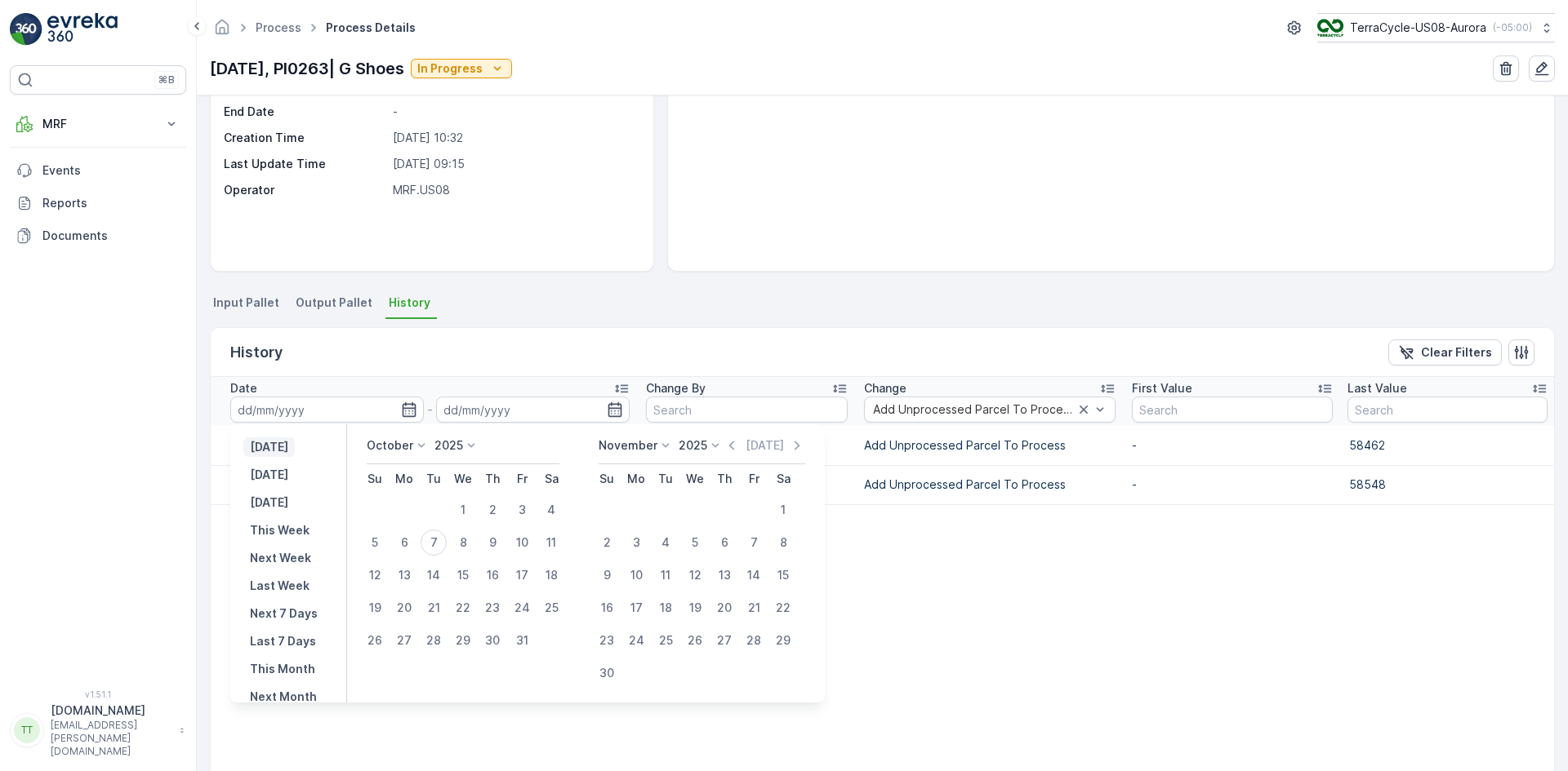
click at [288, 447] on p "Yesterday" at bounding box center [269, 447] width 38 height 16
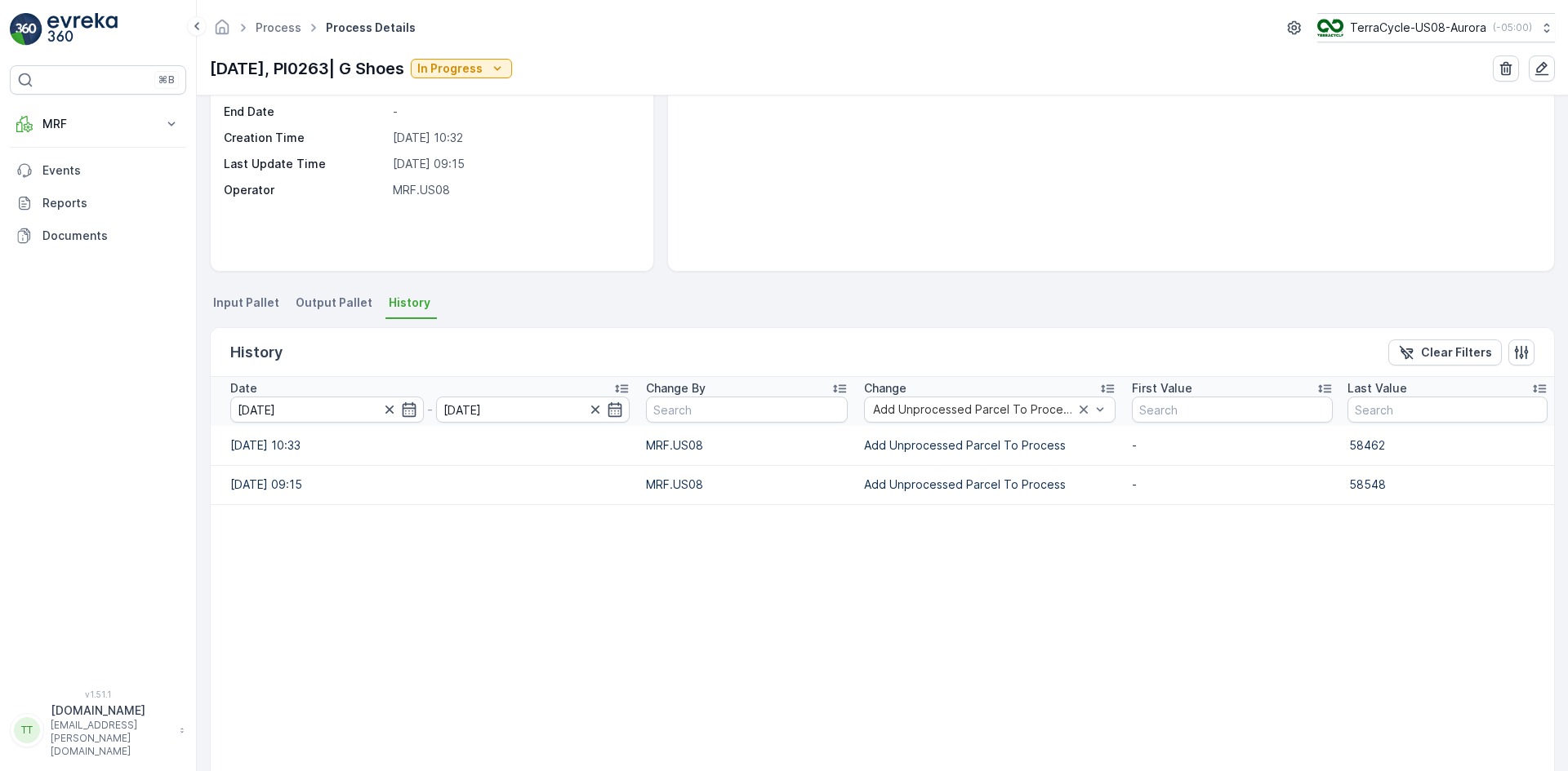
type input "06.10.2025"
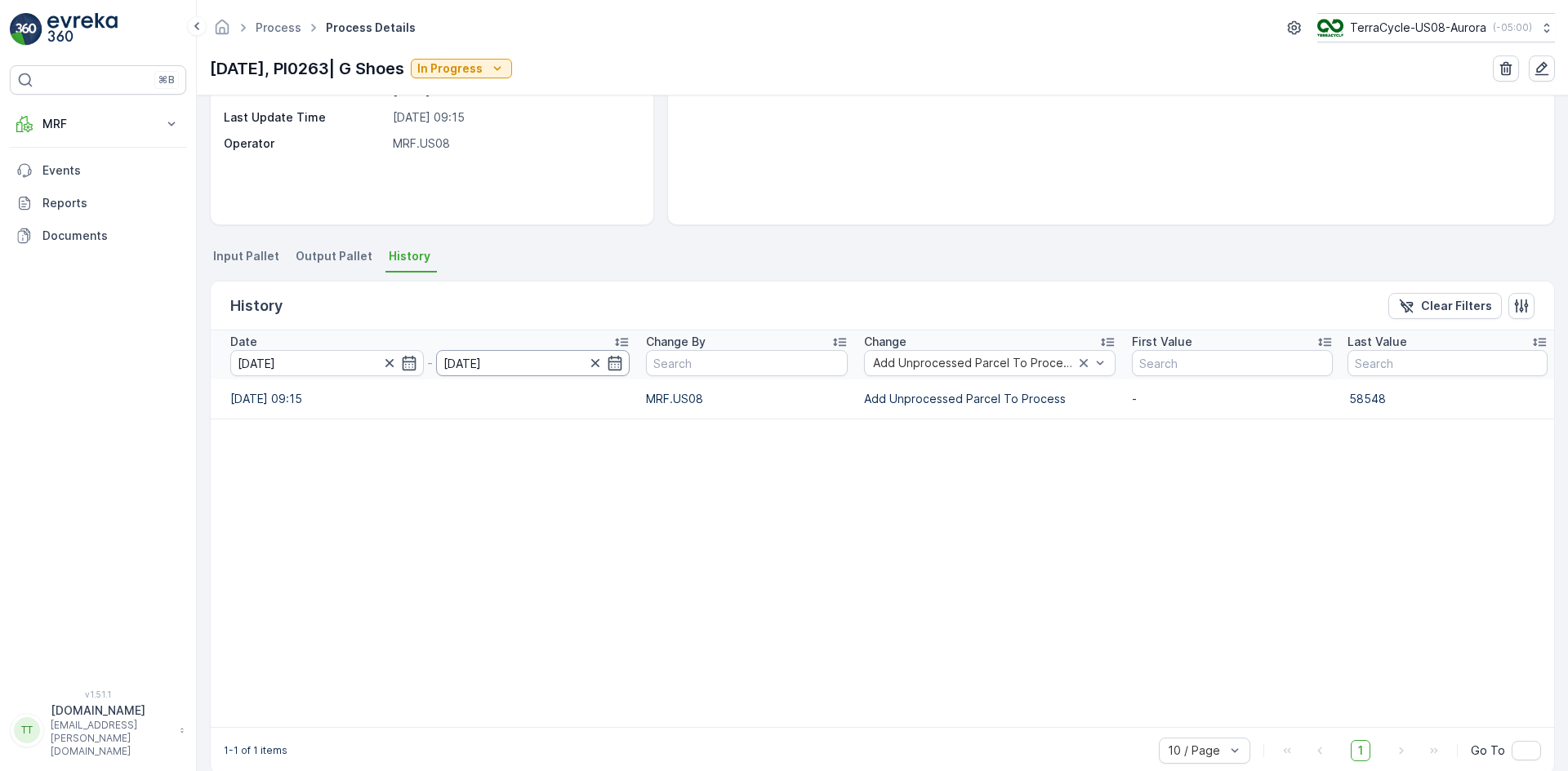
scroll to position [234, 0]
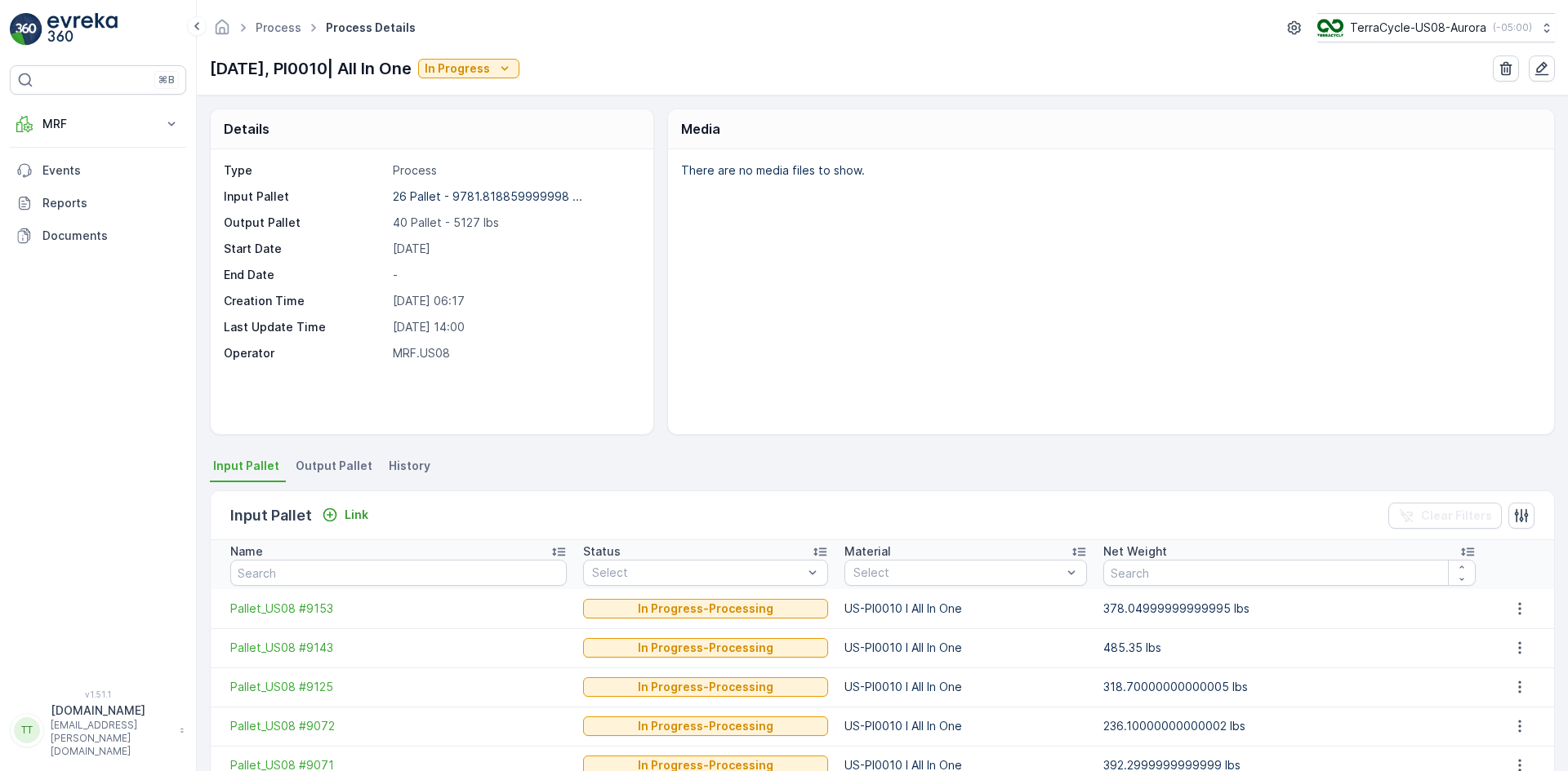
click at [400, 467] on span "History" at bounding box center [409, 466] width 42 height 16
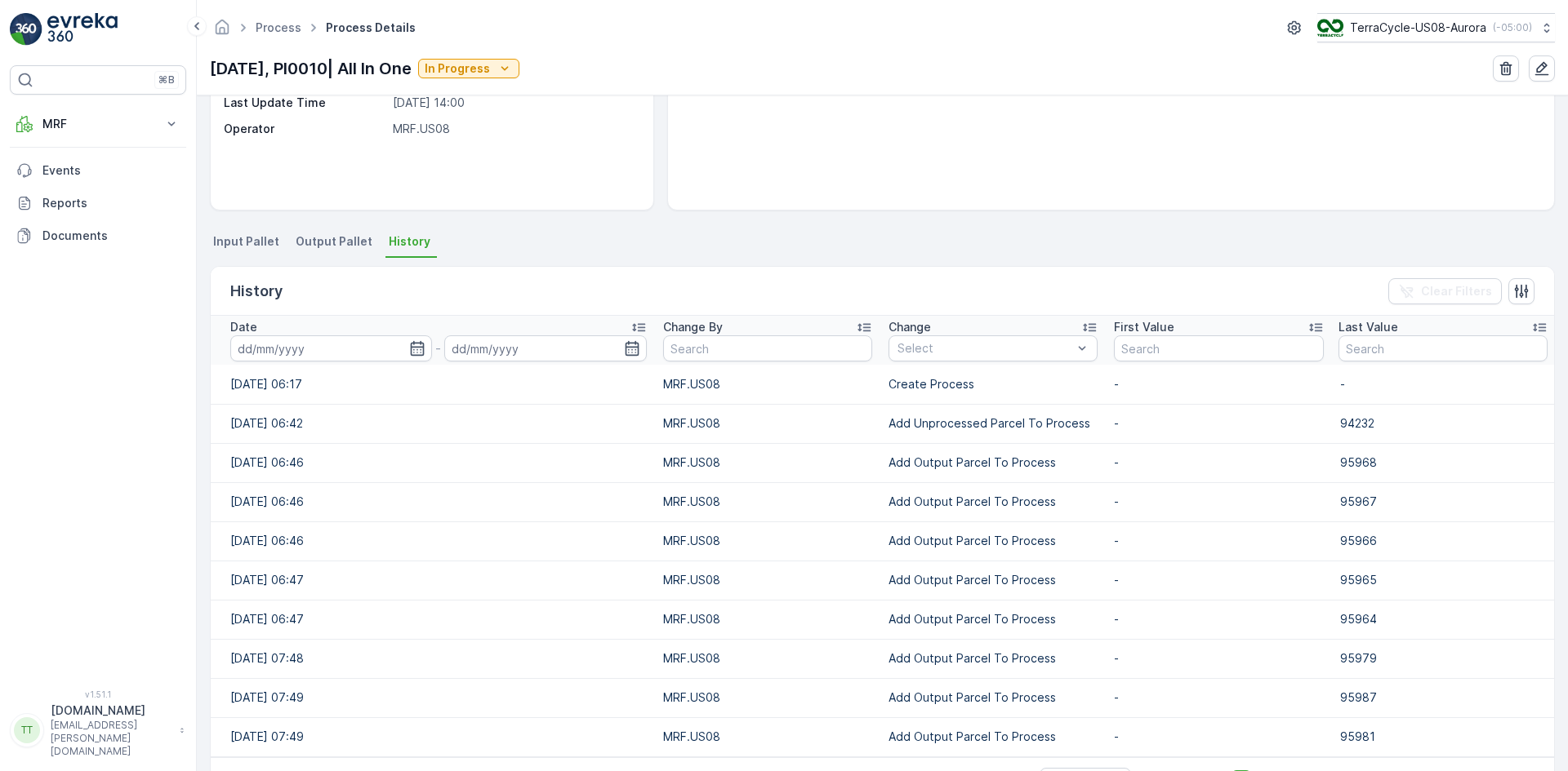
scroll to position [245, 0]
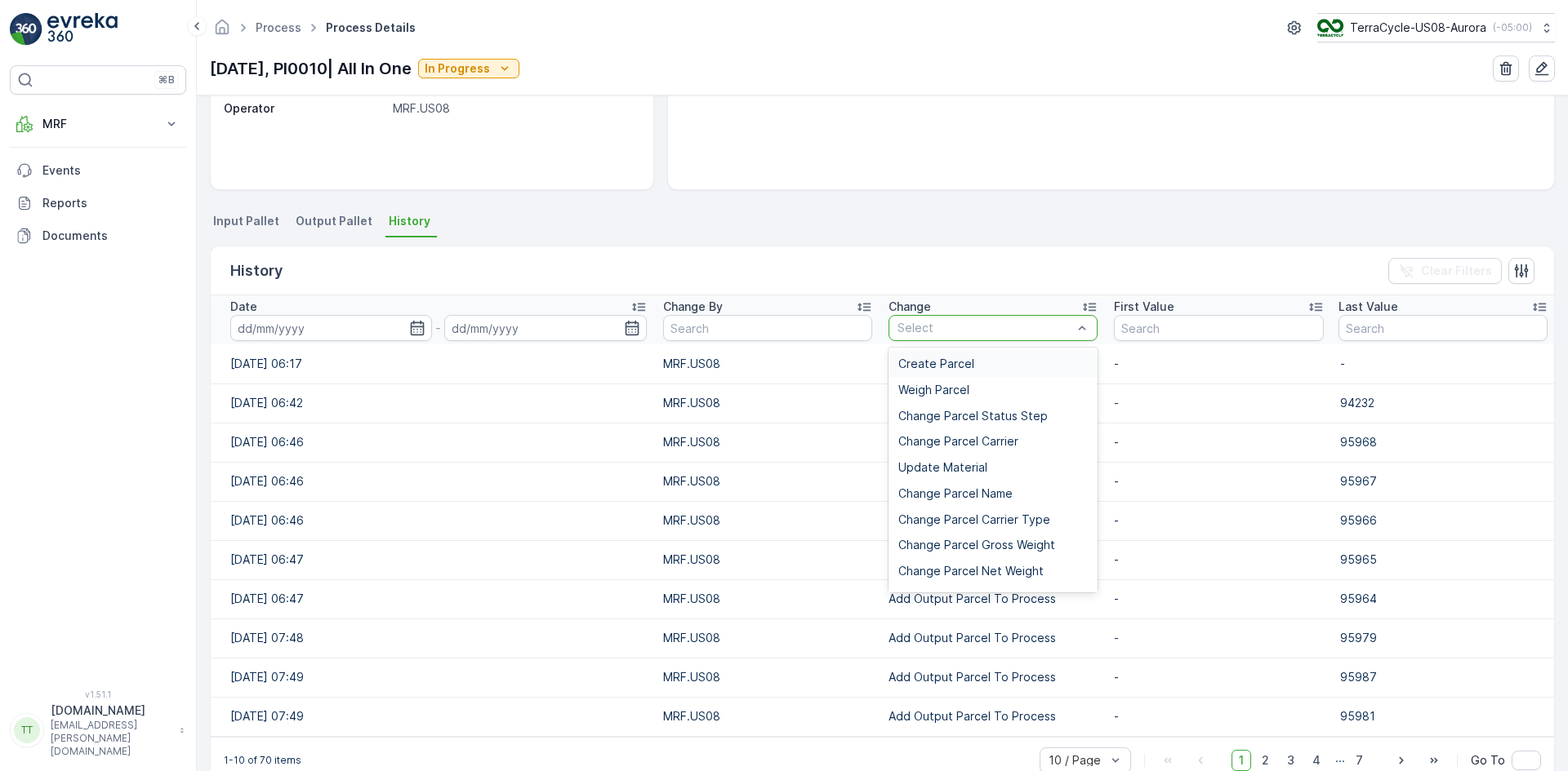
type input "Add Unprocessed Parcel To Process"
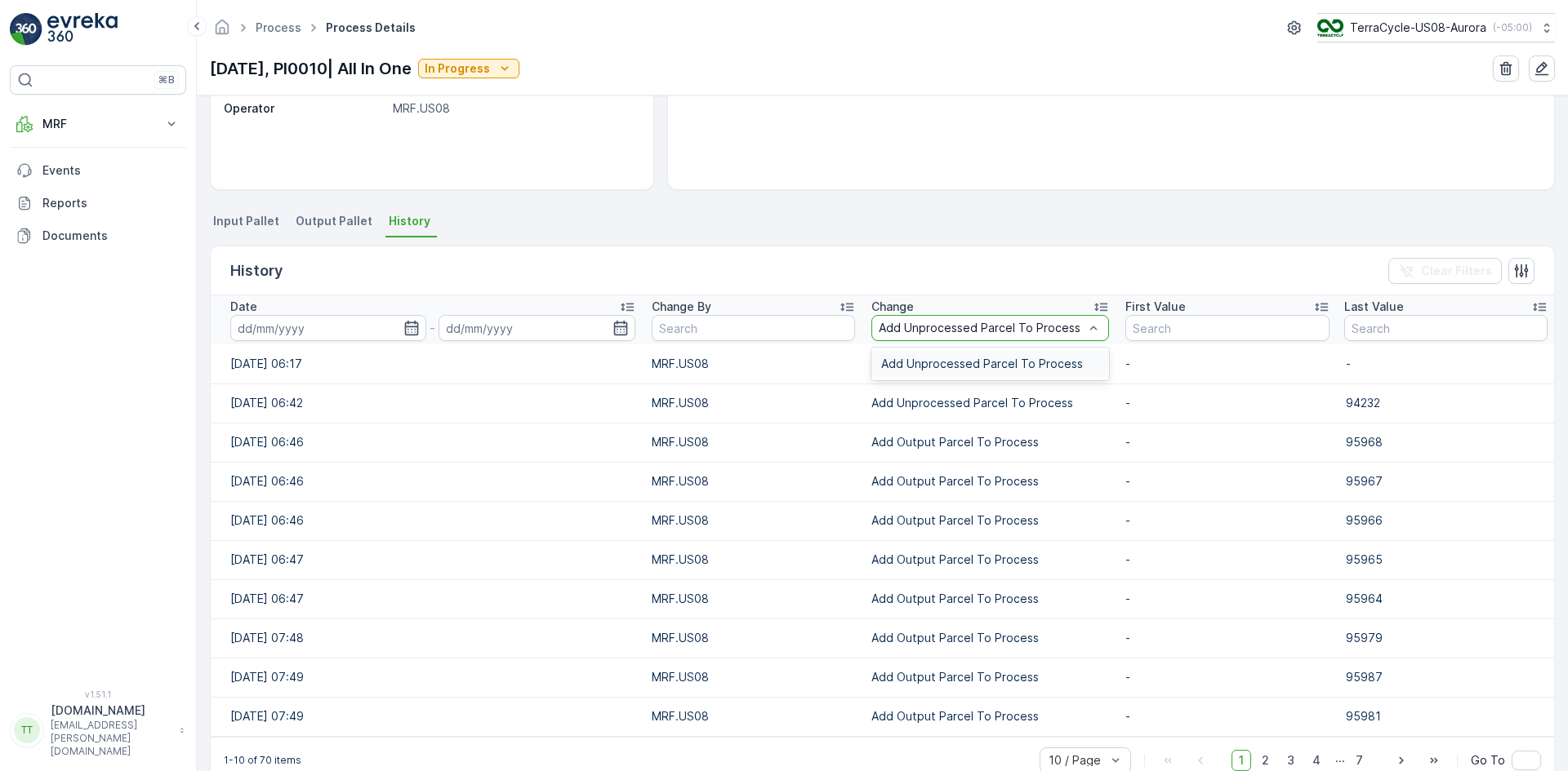
click at [907, 358] on span "Add Unprocessed Parcel To Process" at bounding box center [982, 364] width 202 height 13
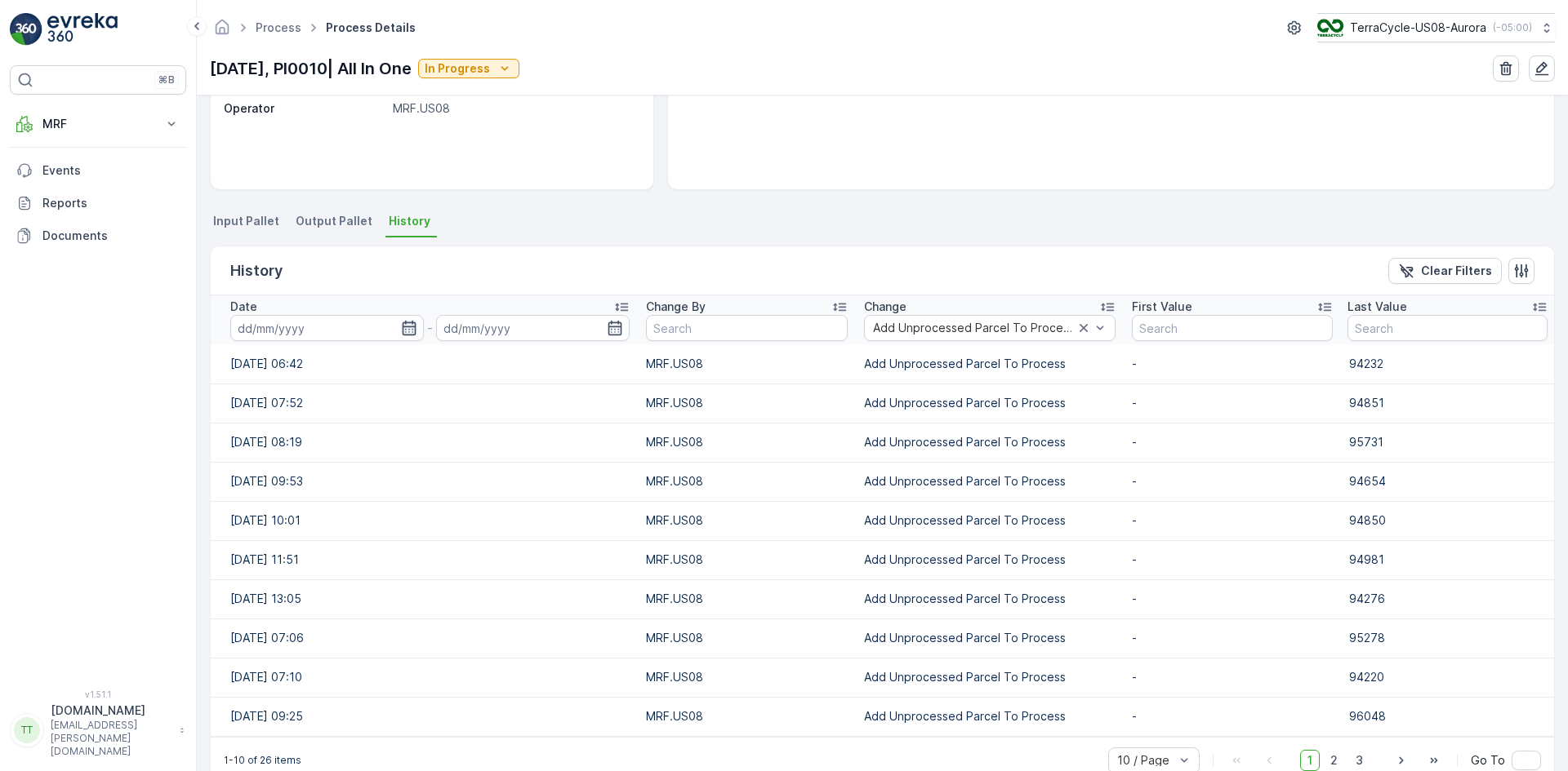
click at [402, 331] on icon "button" at bounding box center [409, 328] width 16 height 16
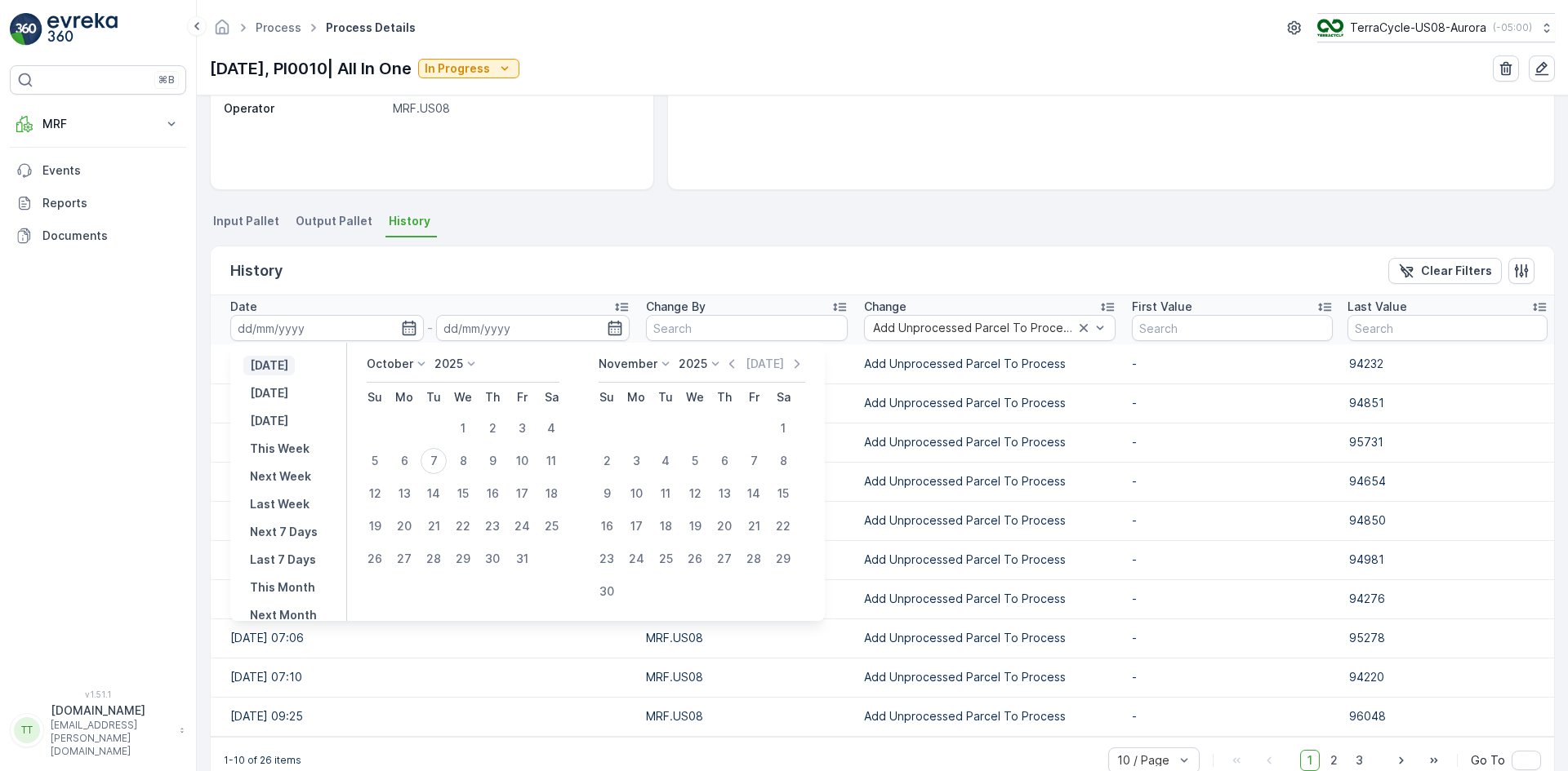
click at [288, 367] on p "[DATE]" at bounding box center [269, 366] width 38 height 16
type input "[DATE]"
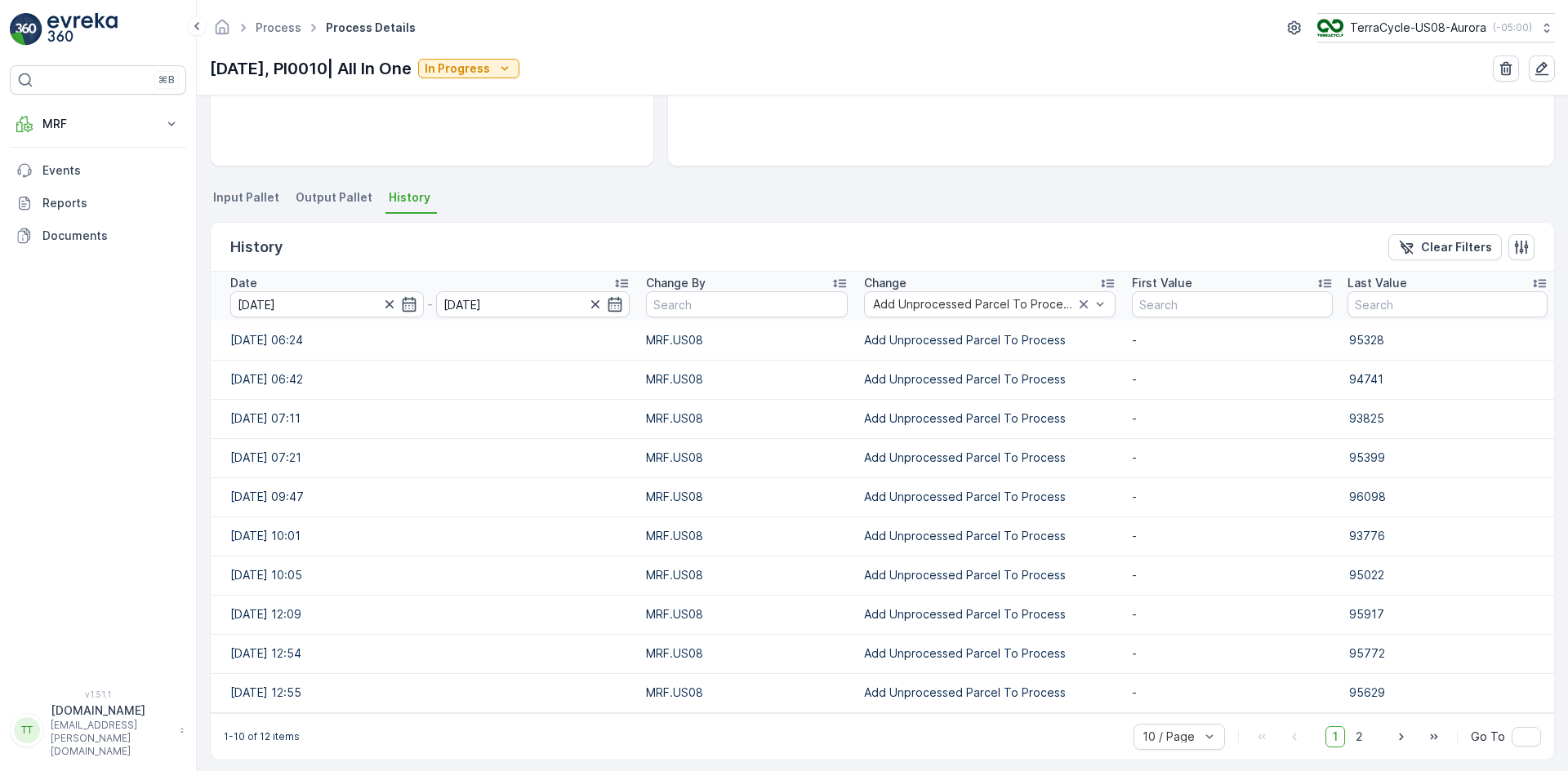
scroll to position [279, 0]
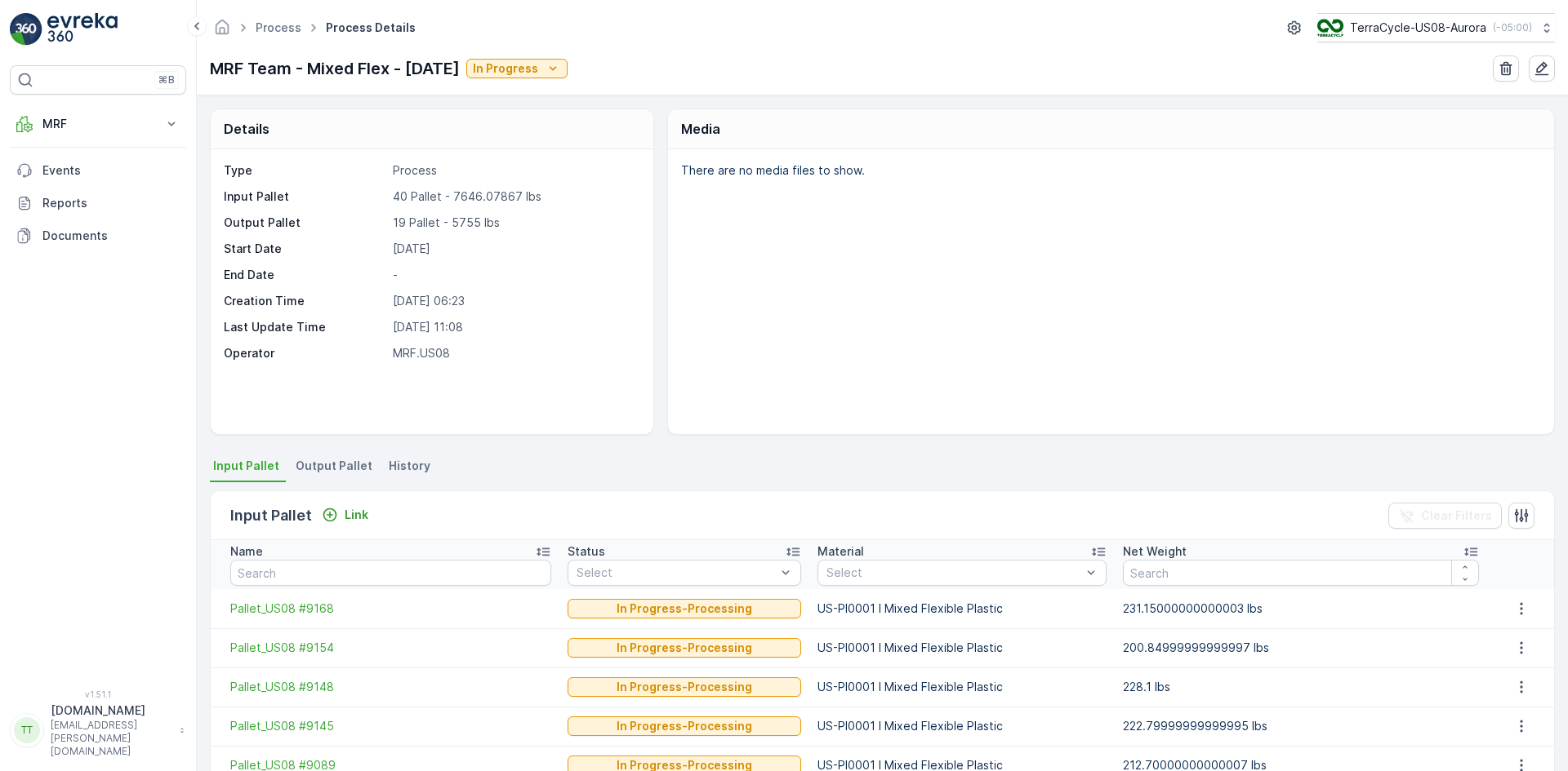
click at [400, 463] on span "History" at bounding box center [409, 466] width 42 height 16
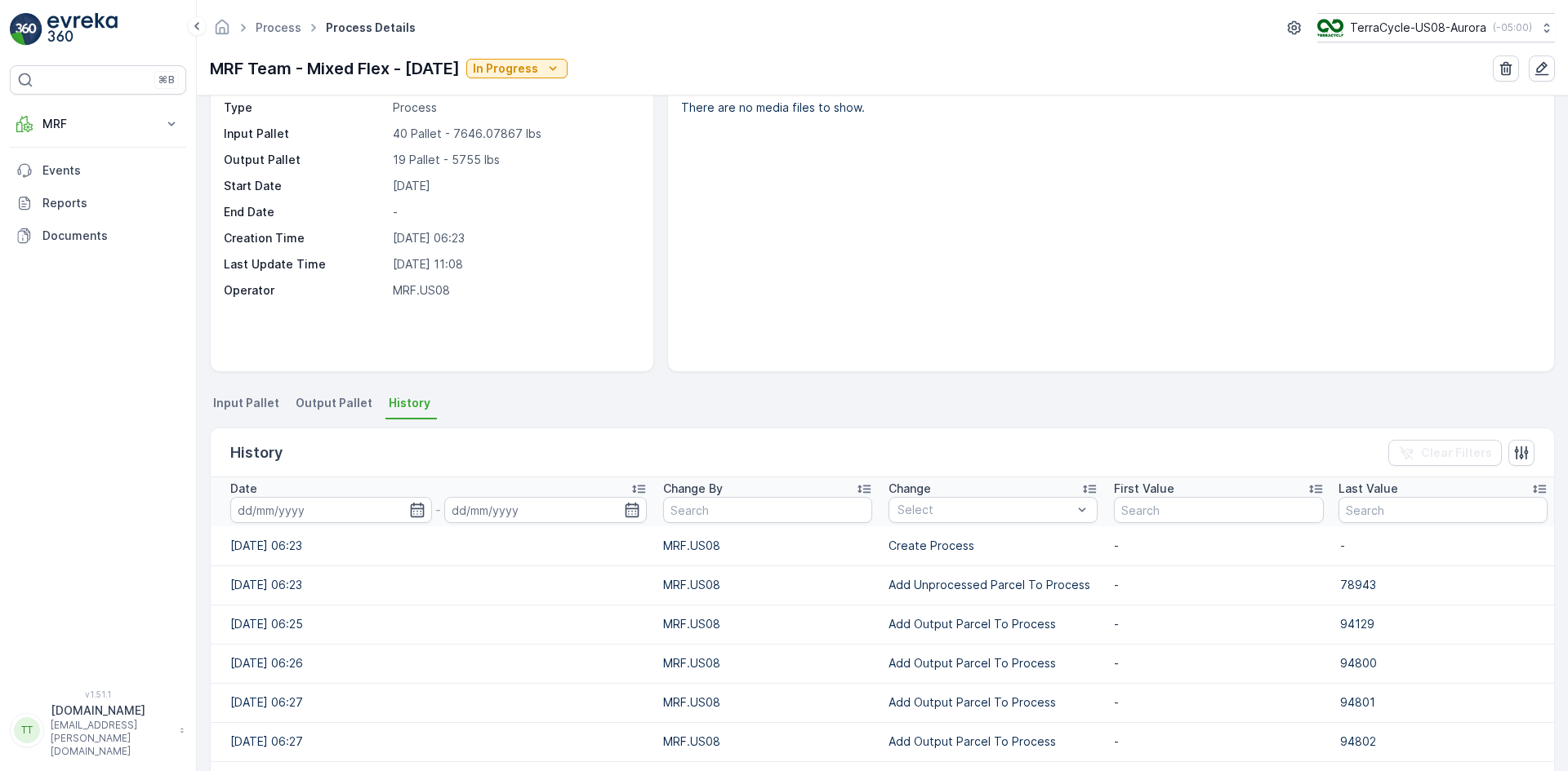
scroll to position [245, 0]
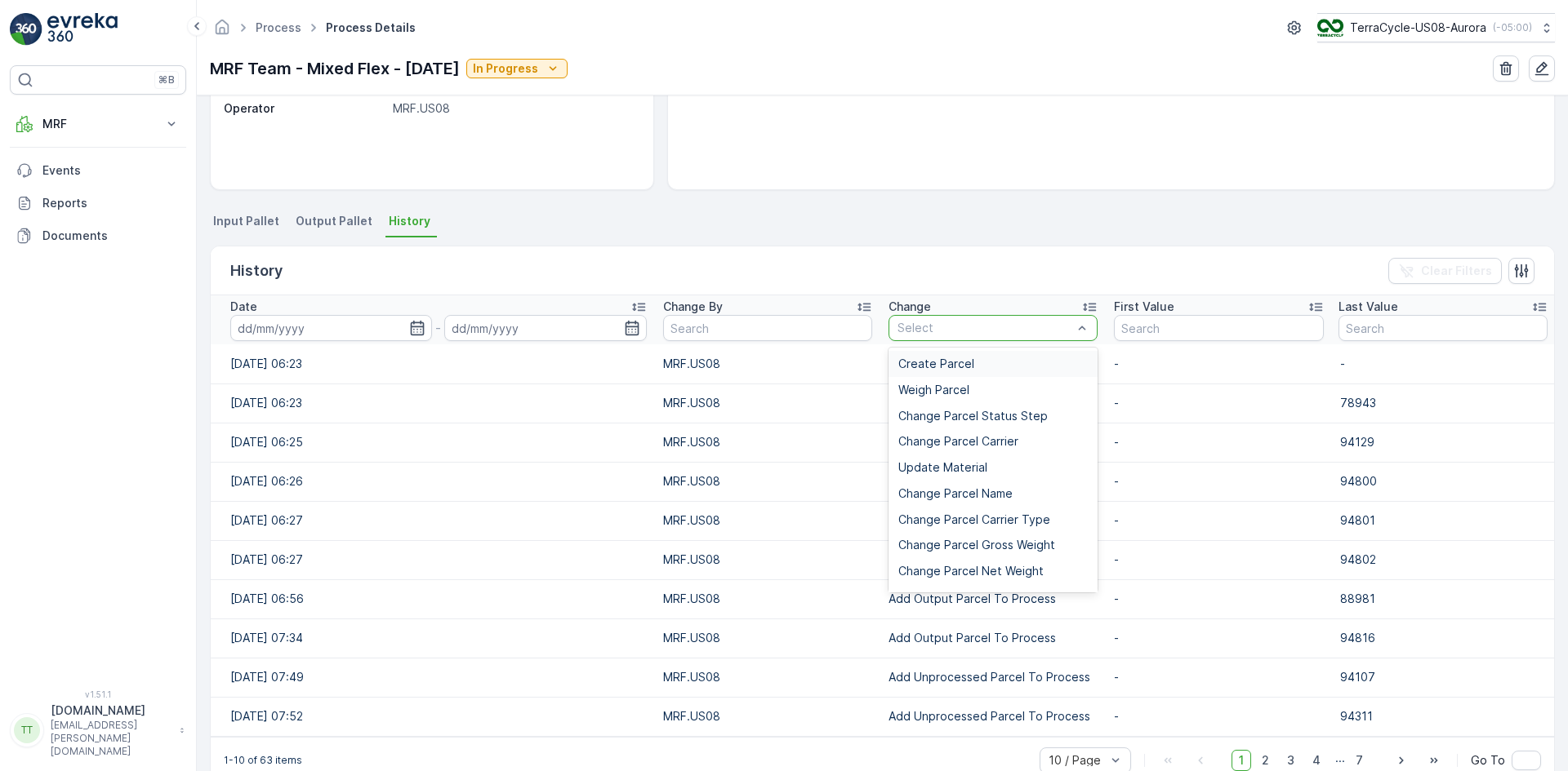
type input "Add Unprocessed Parcel To Process"
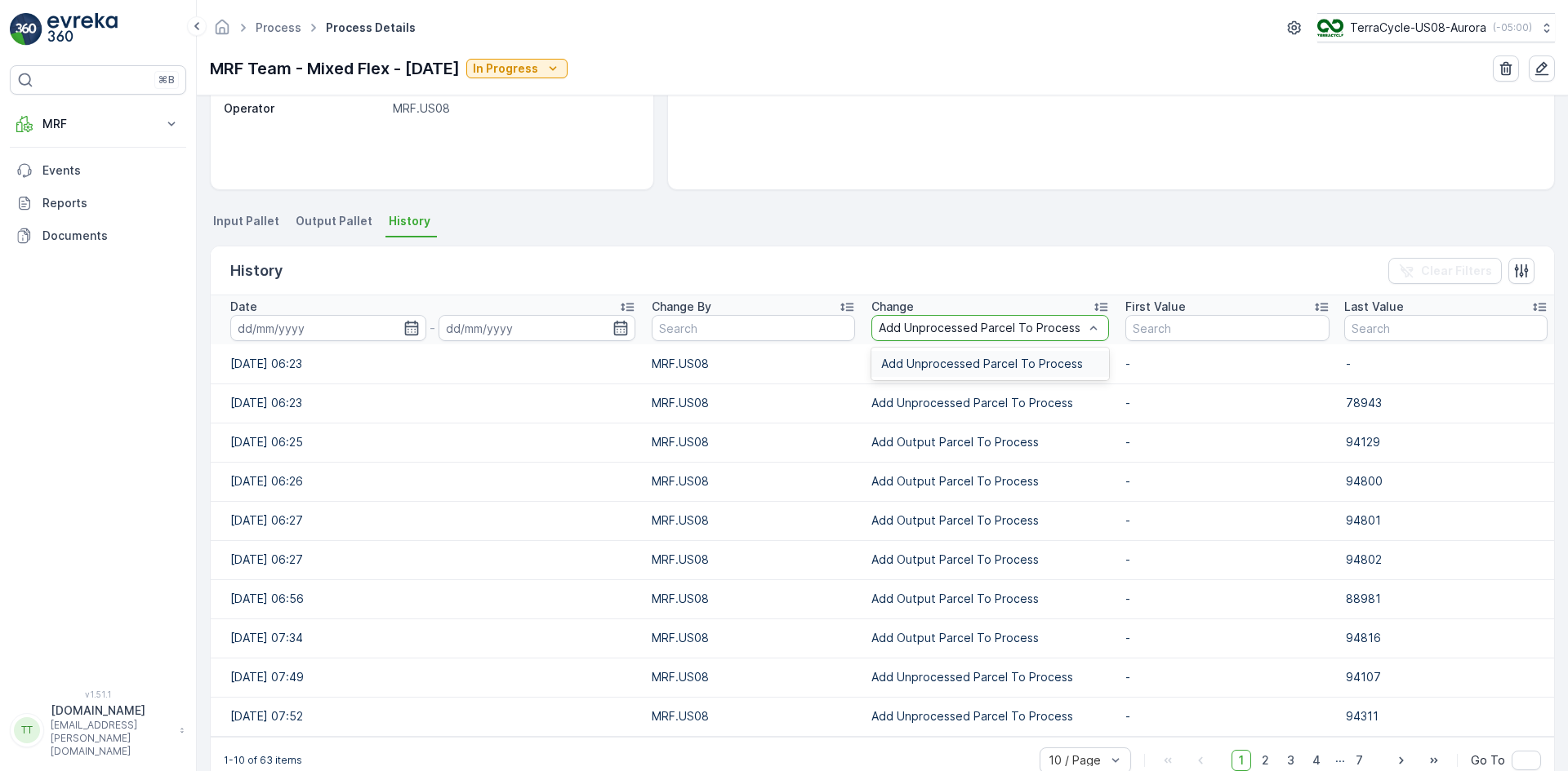
click at [938, 358] on span "Add Unprocessed Parcel To Process" at bounding box center [982, 364] width 202 height 13
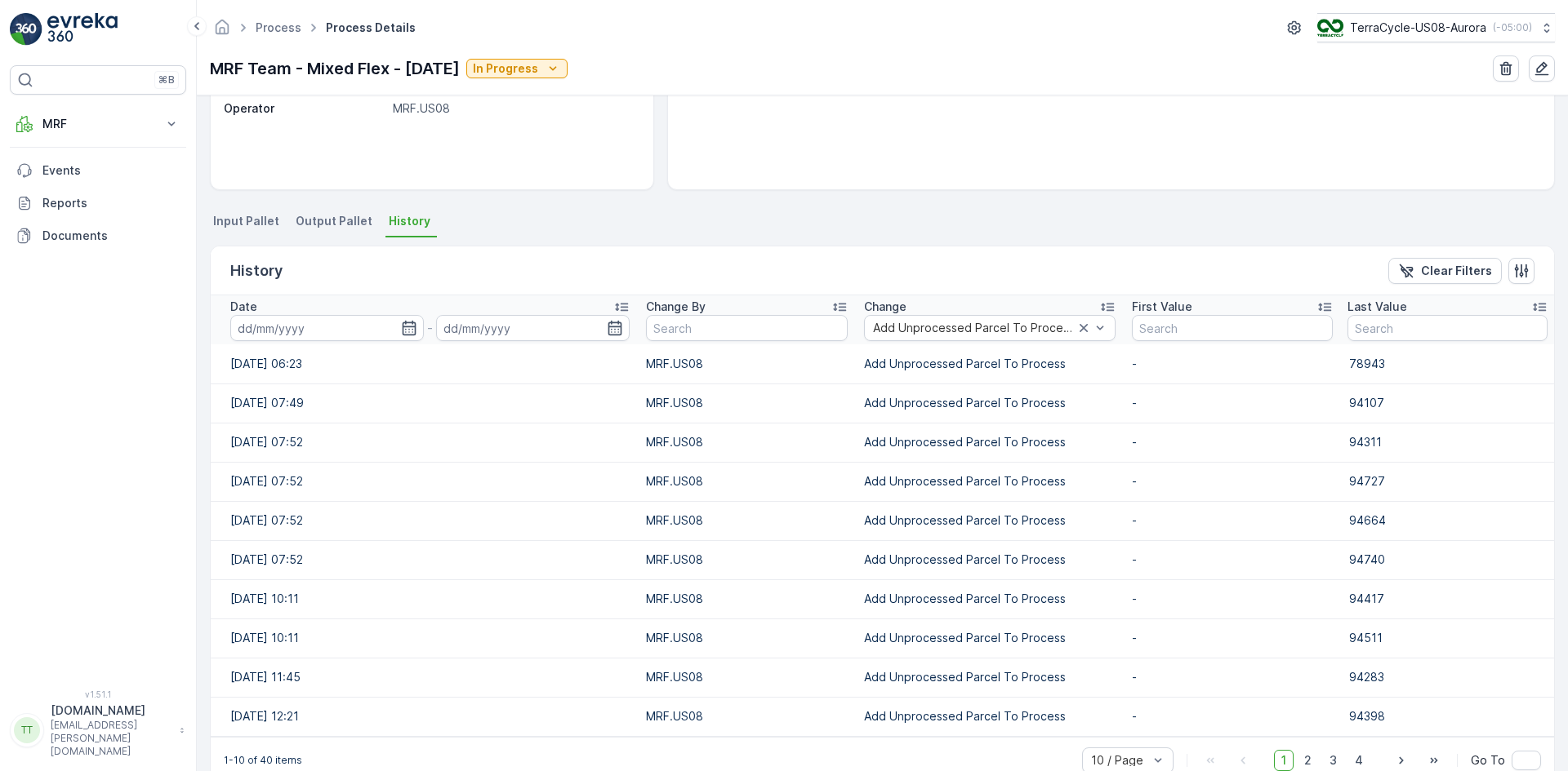
click at [403, 328] on icon "button" at bounding box center [409, 328] width 14 height 15
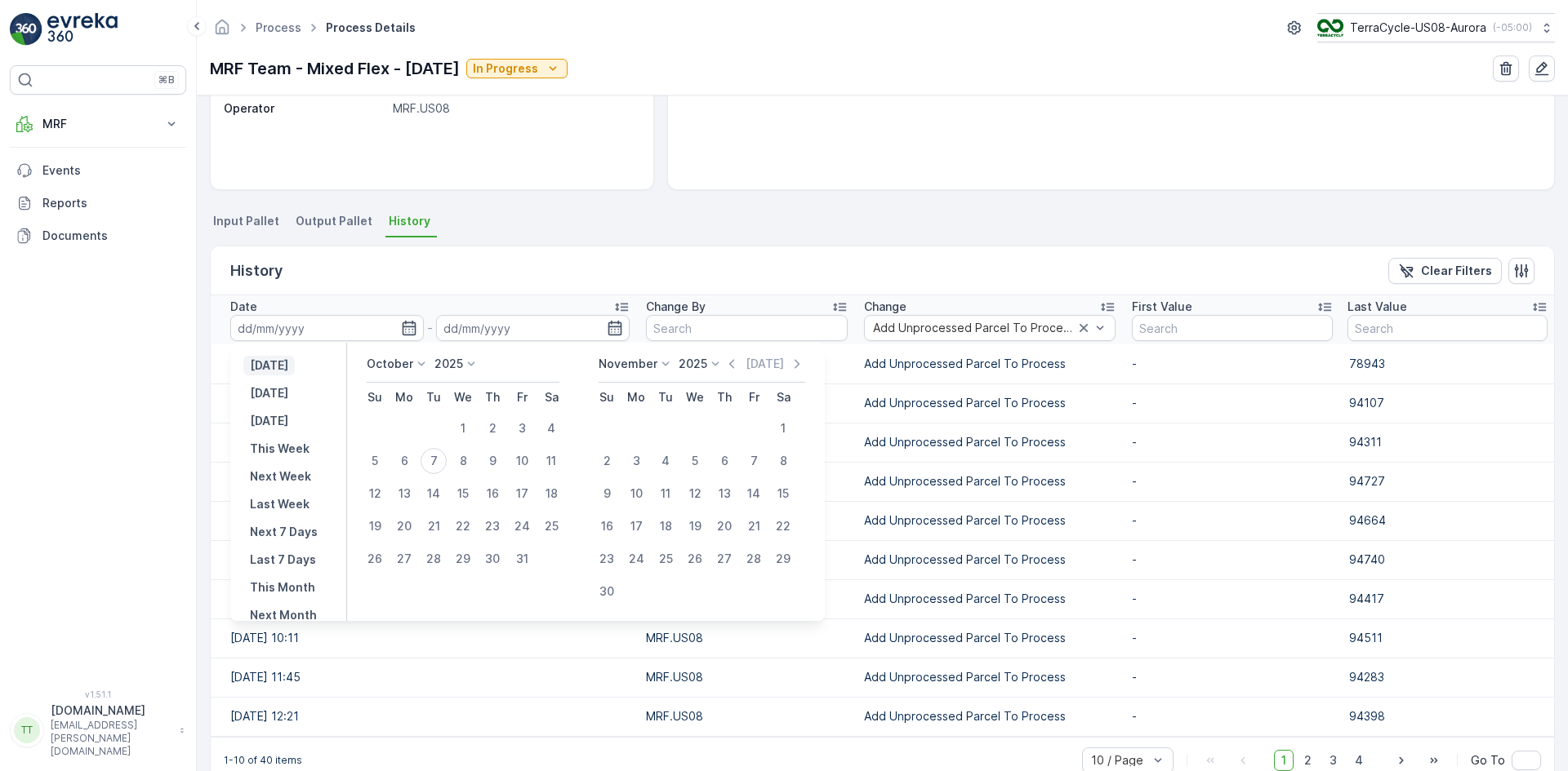
click at [288, 358] on p "Yesterday" at bounding box center [269, 366] width 38 height 16
type input "06.10.2025"
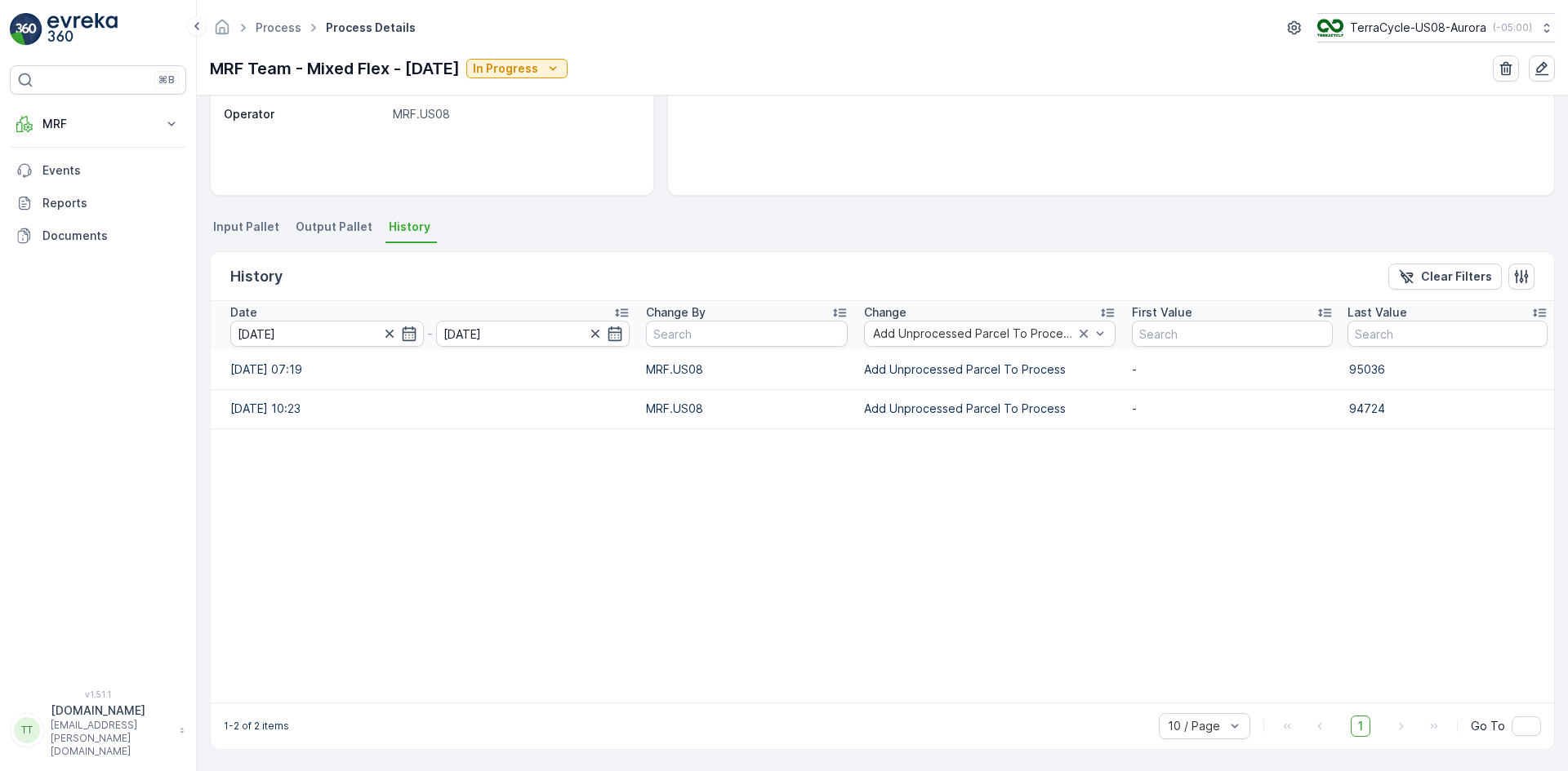
scroll to position [239, 0]
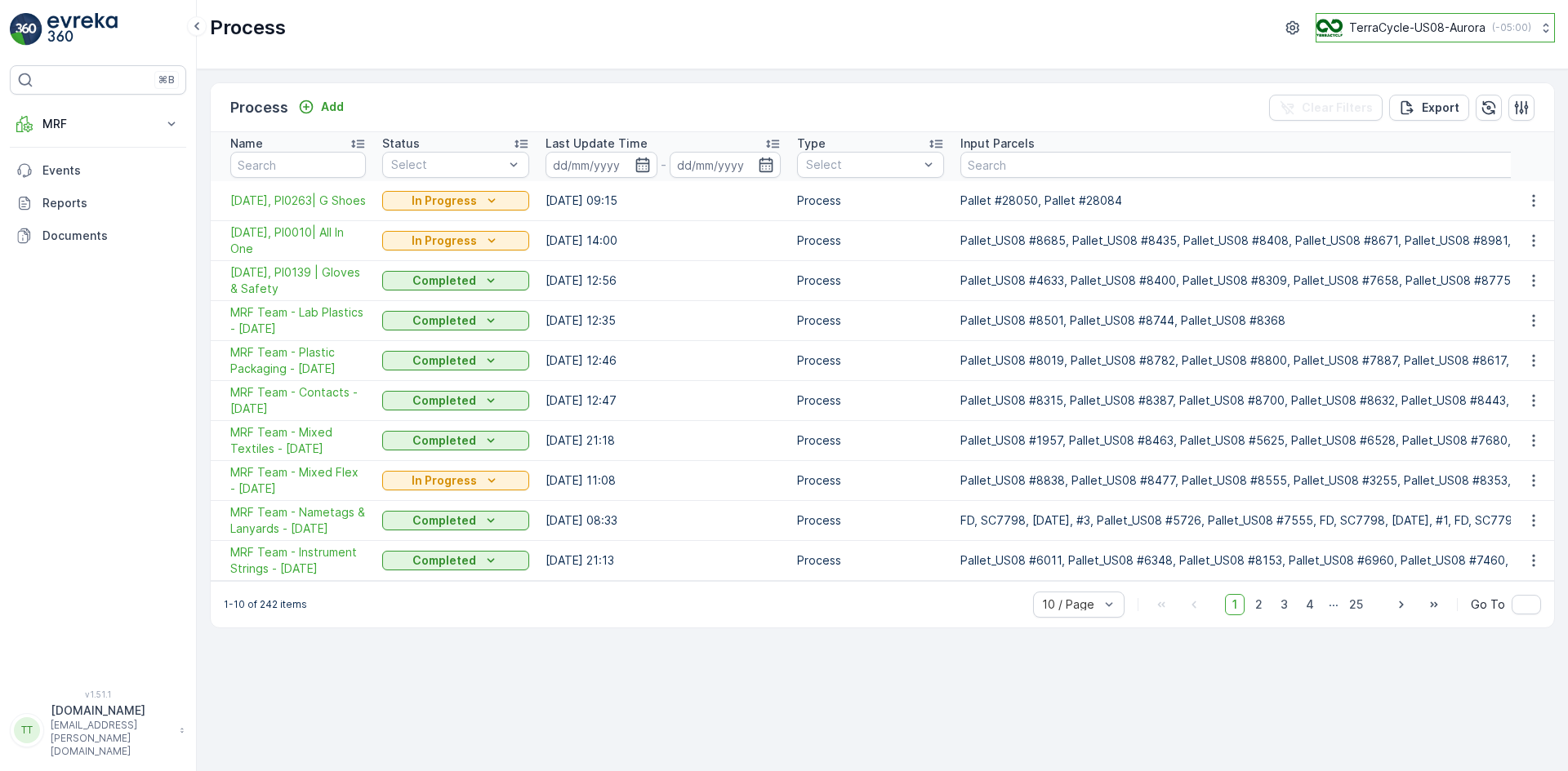
click at [1370, 33] on p "TerraCycle-US08-Aurora" at bounding box center [1418, 28] width 137 height 16
click at [1426, 22] on p "TerraCycle-US08-Aurora" at bounding box center [1418, 28] width 137 height 16
type input "fr"
click at [1424, 93] on span "TerraCycle- FR02 -MRF" at bounding box center [1418, 100] width 182 height 16
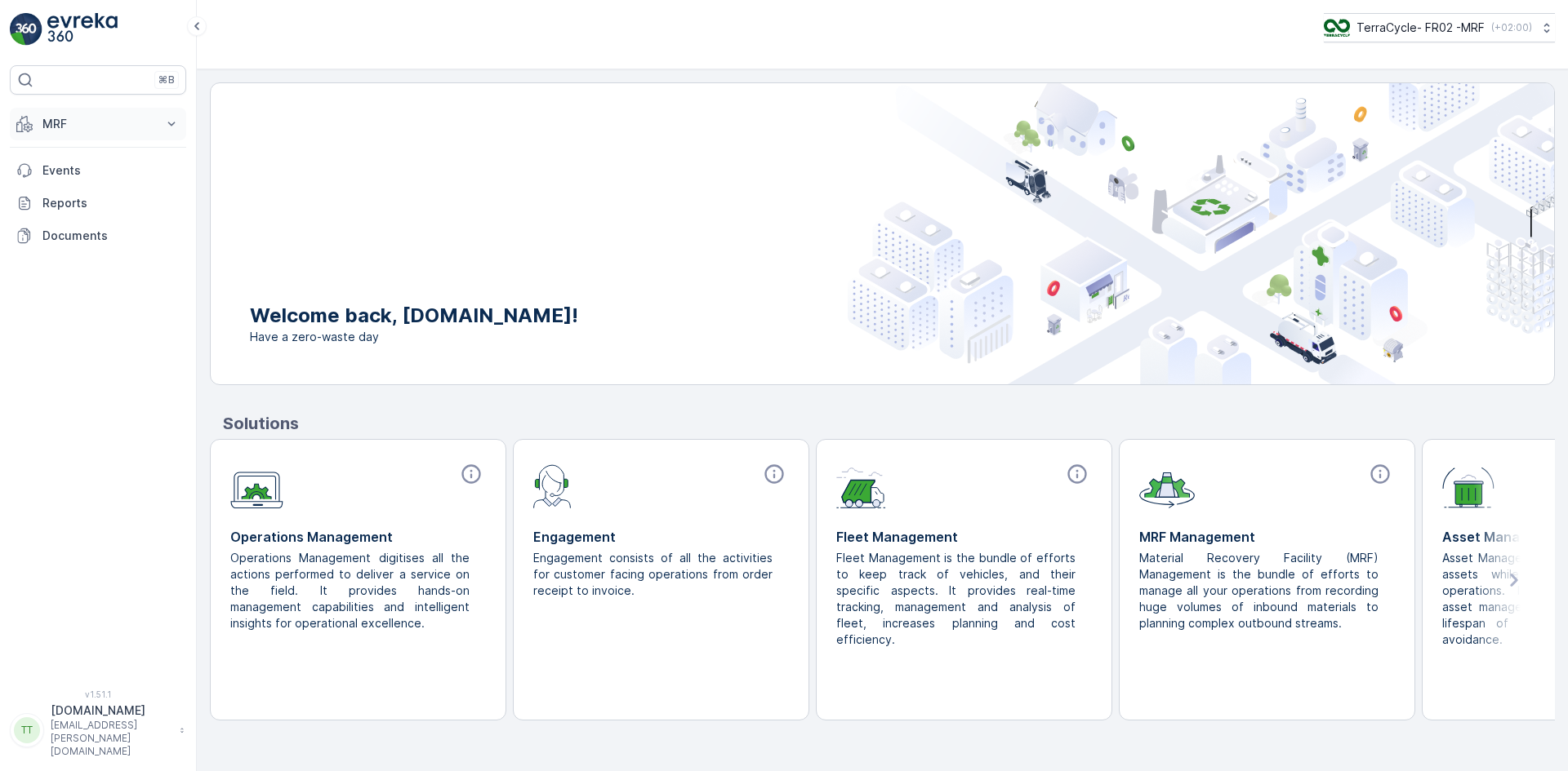
click at [79, 120] on p "MRF" at bounding box center [98, 124] width 111 height 16
click at [74, 222] on p "Triage" at bounding box center [59, 220] width 35 height 16
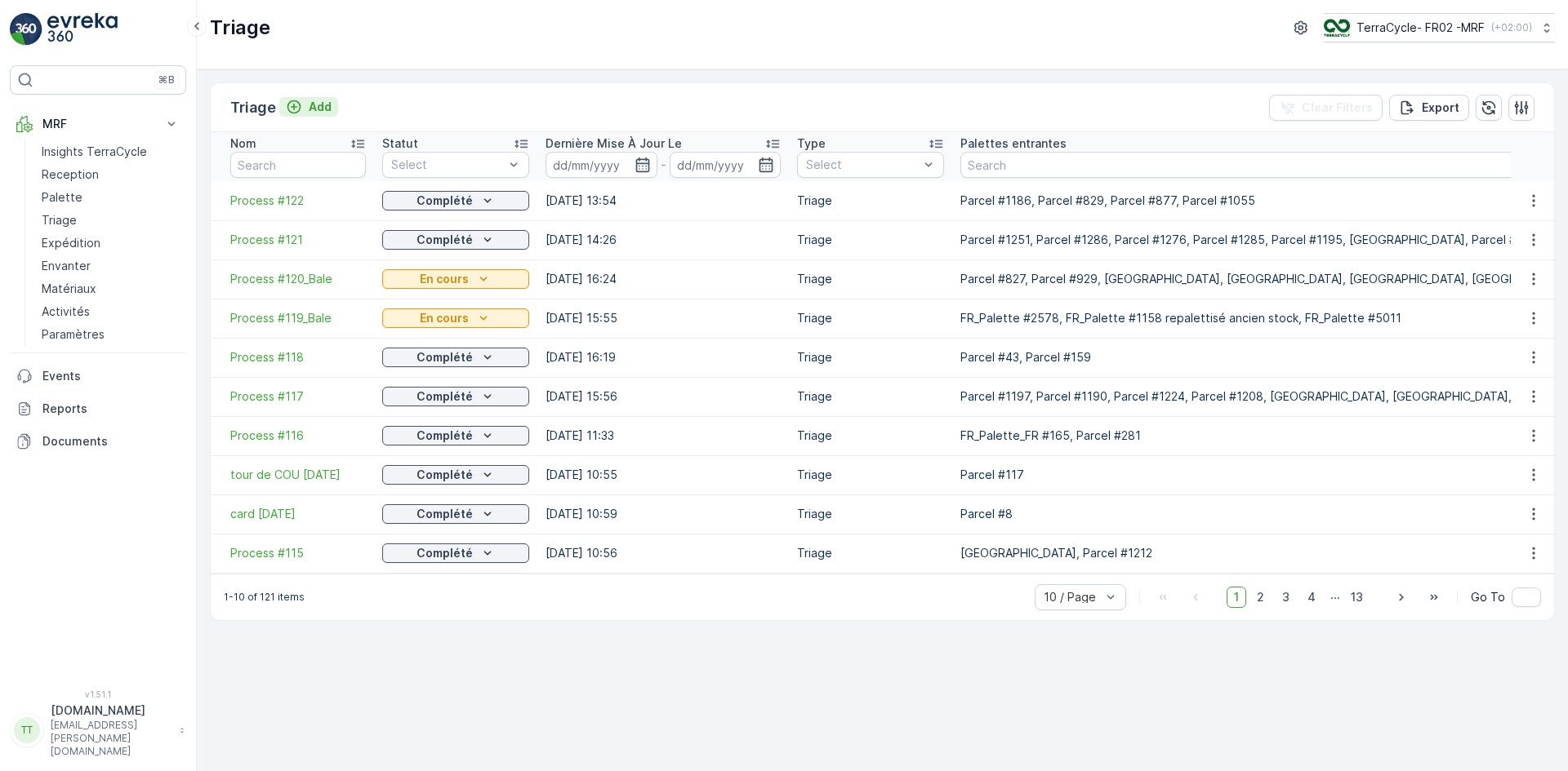
click at [310, 108] on p "Add" at bounding box center [320, 106] width 22 height 16
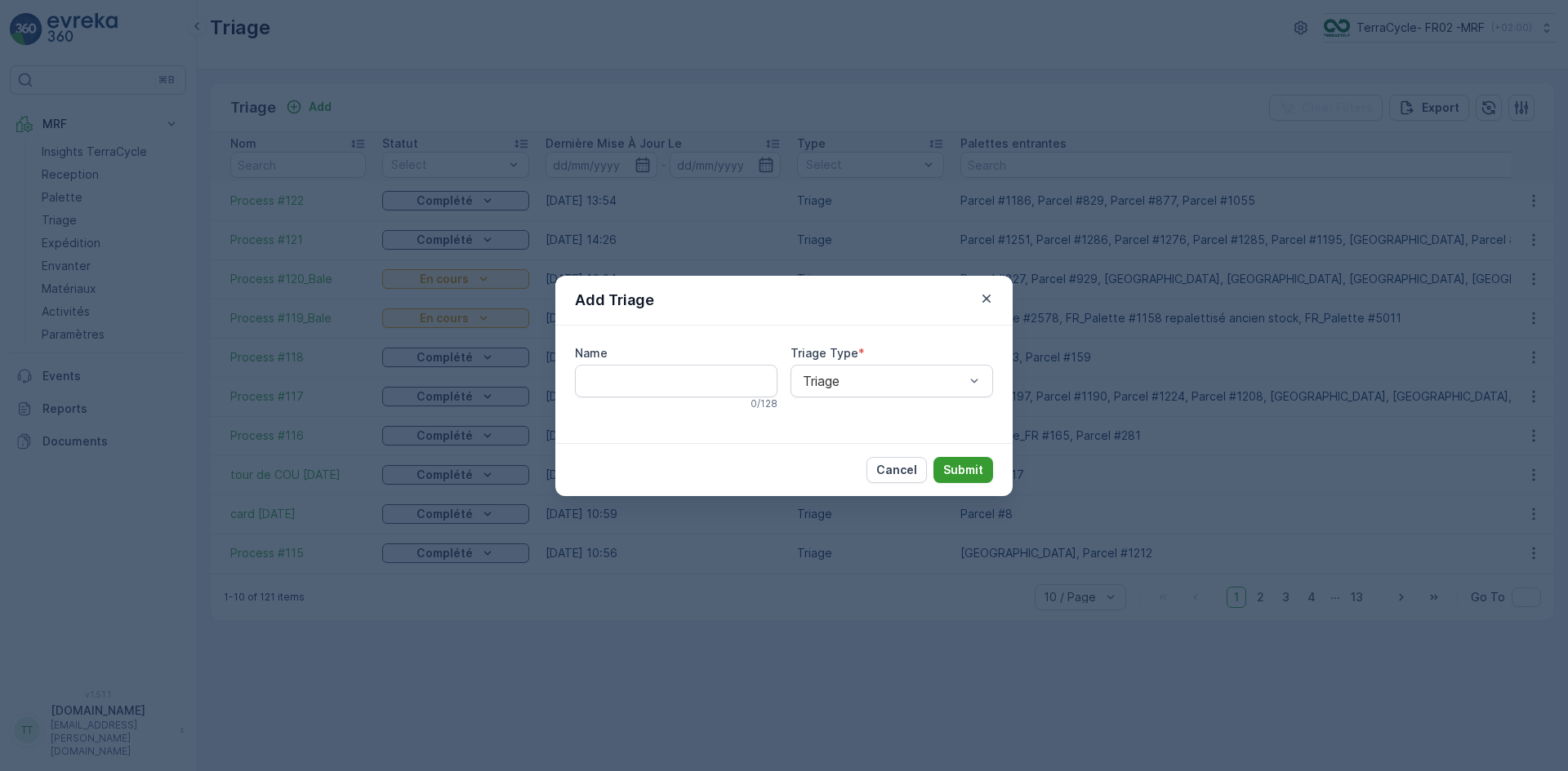
click at [961, 472] on p "Submit" at bounding box center [963, 469] width 40 height 16
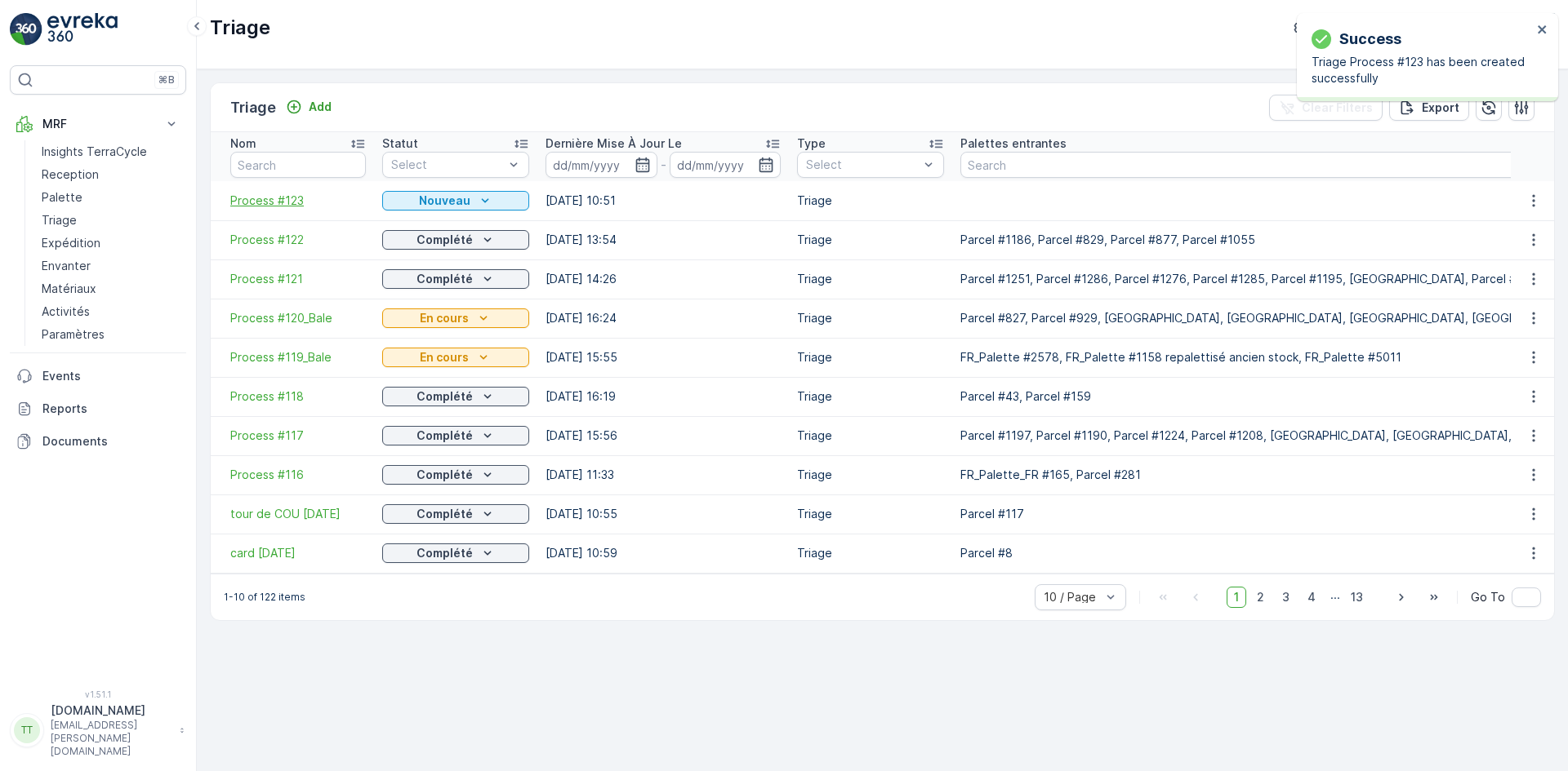
click at [290, 205] on span "Process #123" at bounding box center [298, 201] width 136 height 16
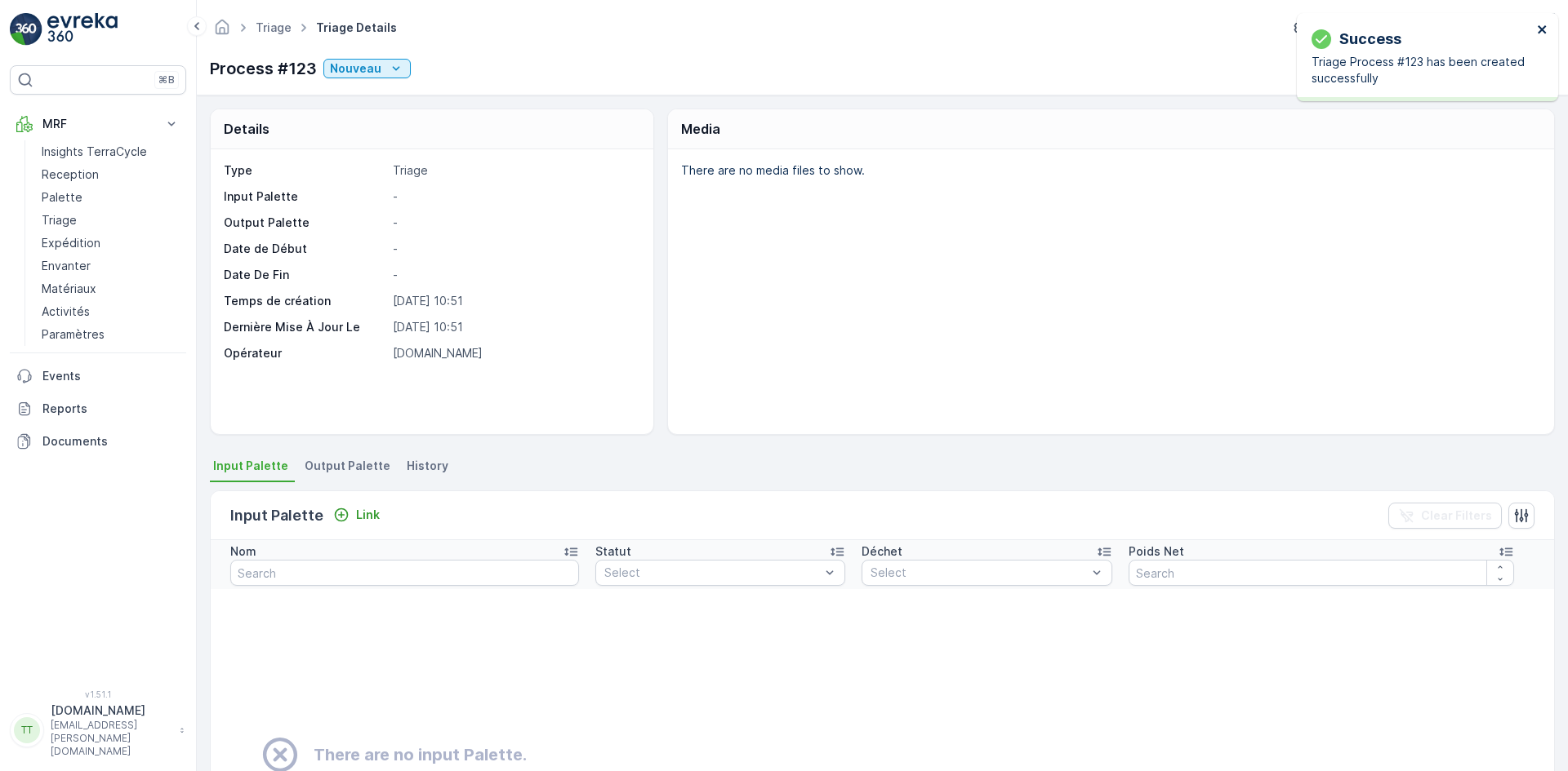
click at [1546, 31] on icon "close" at bounding box center [1542, 29] width 11 height 13
click at [1545, 73] on icon "button" at bounding box center [1541, 68] width 16 height 16
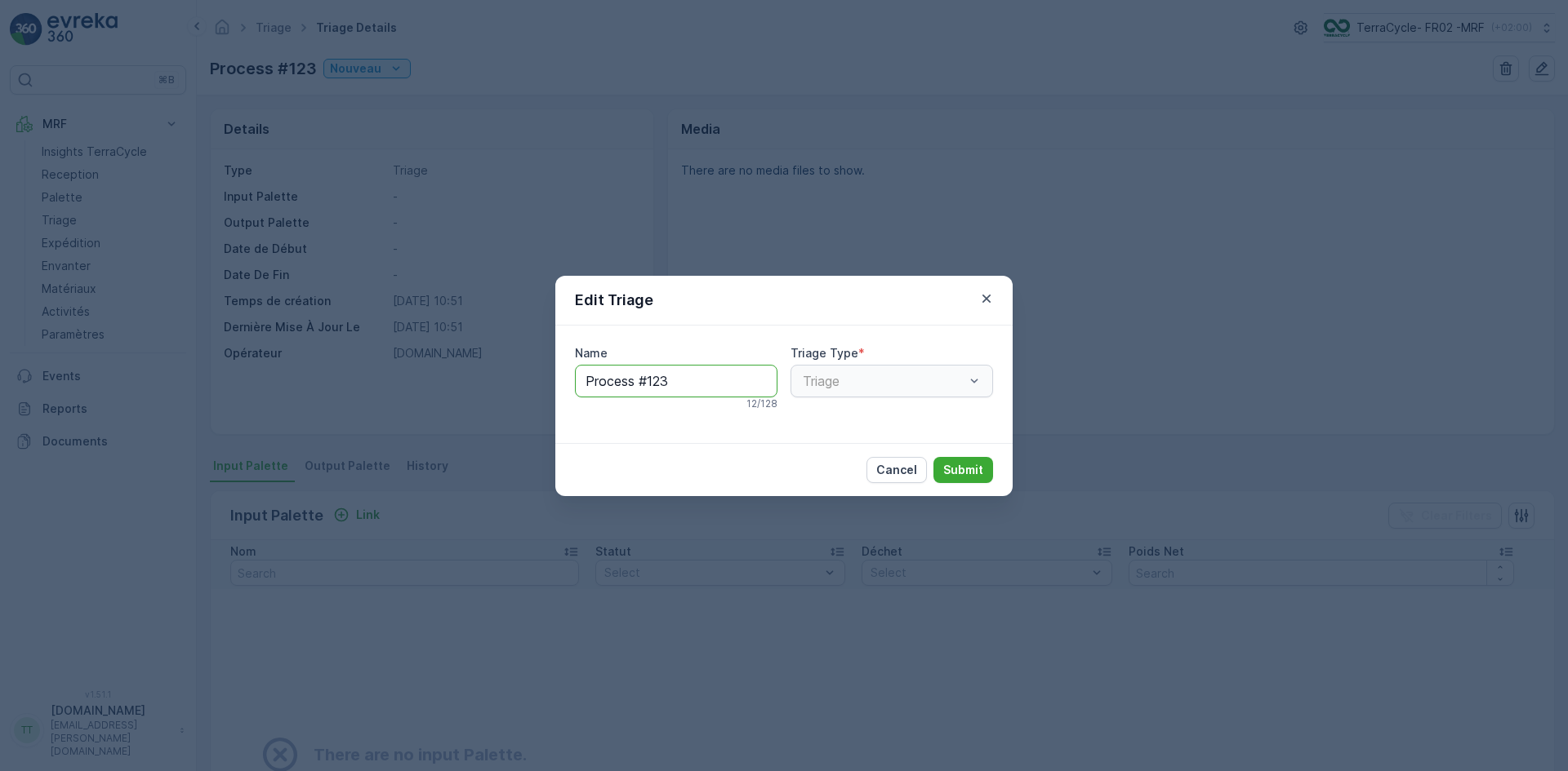
click at [699, 391] on input "Process #123" at bounding box center [676, 381] width 202 height 33
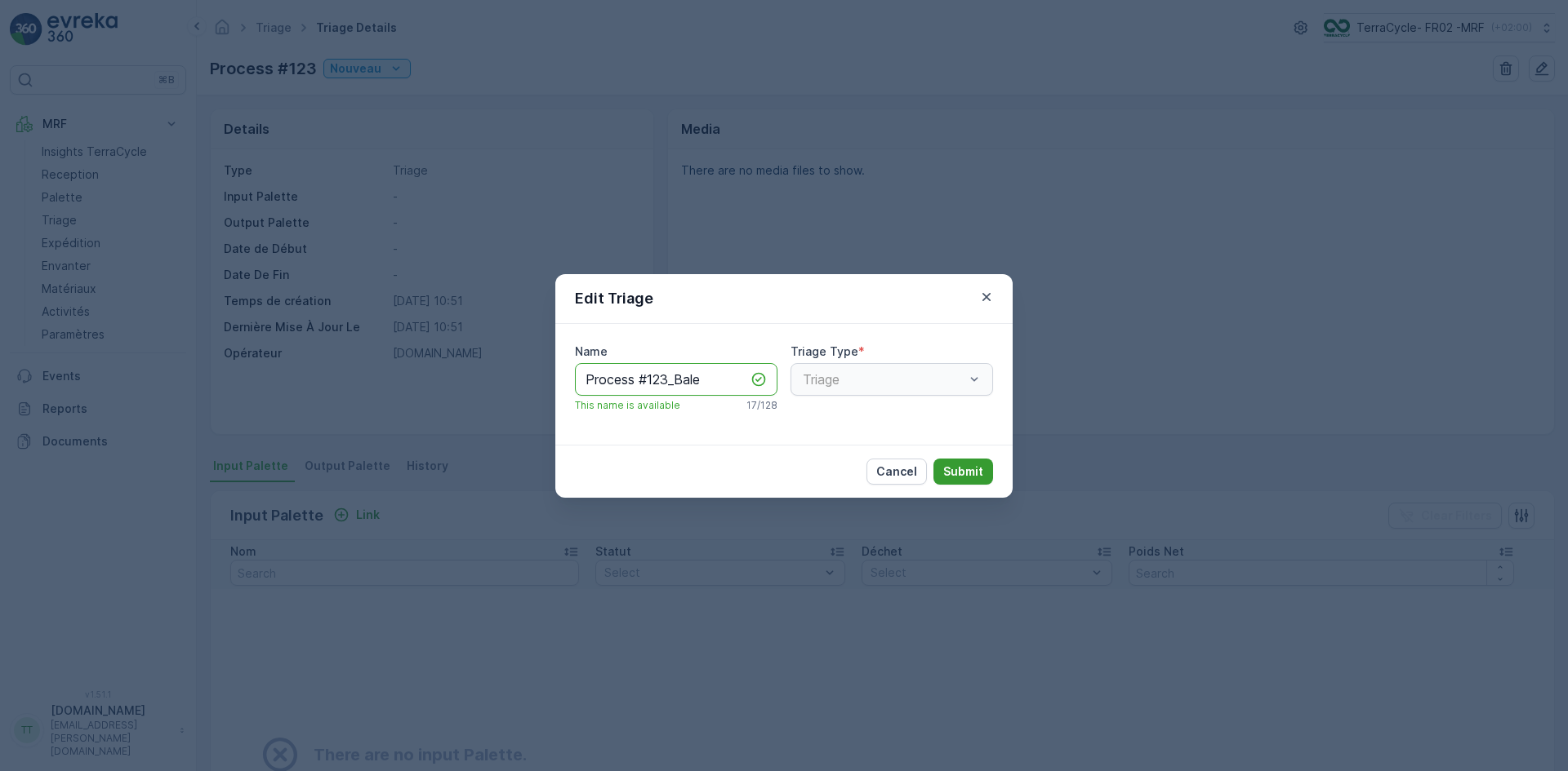
type input "Process #123_Bale"
click at [969, 475] on p "Submit" at bounding box center [963, 471] width 40 height 16
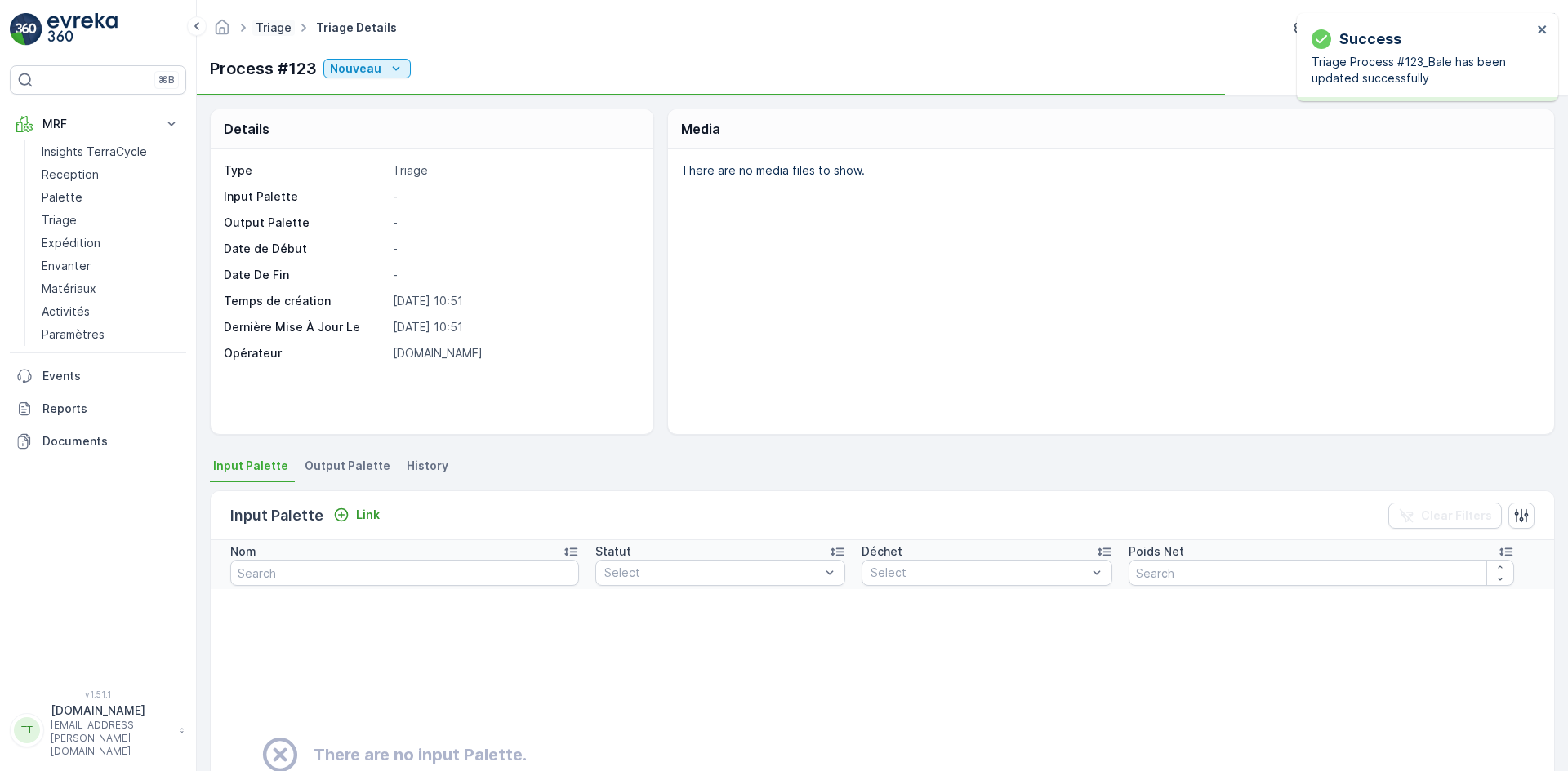
click at [273, 28] on link "Triage" at bounding box center [274, 28] width 36 height 14
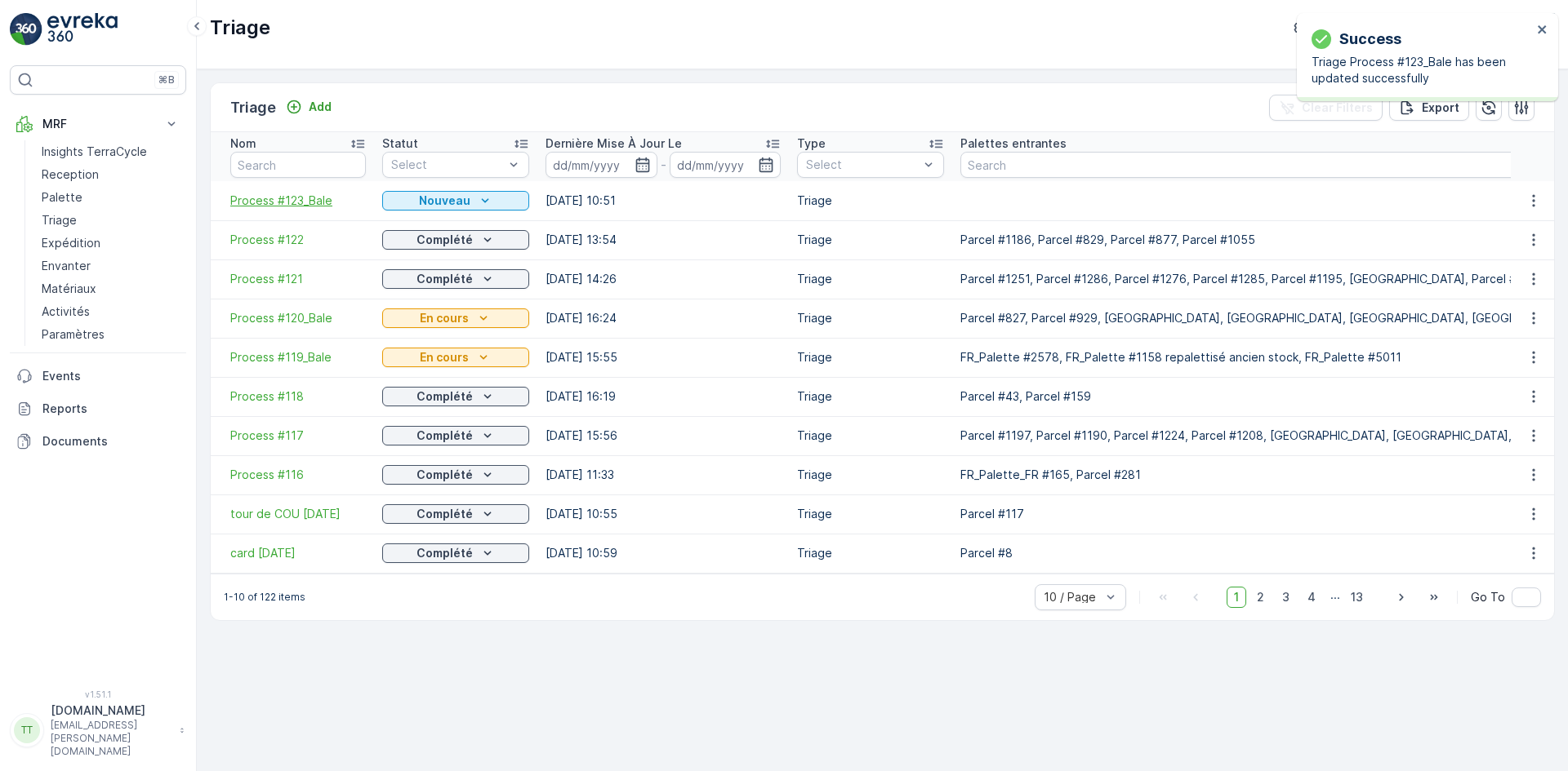
click at [314, 198] on span "Process #123_Bale" at bounding box center [298, 201] width 136 height 16
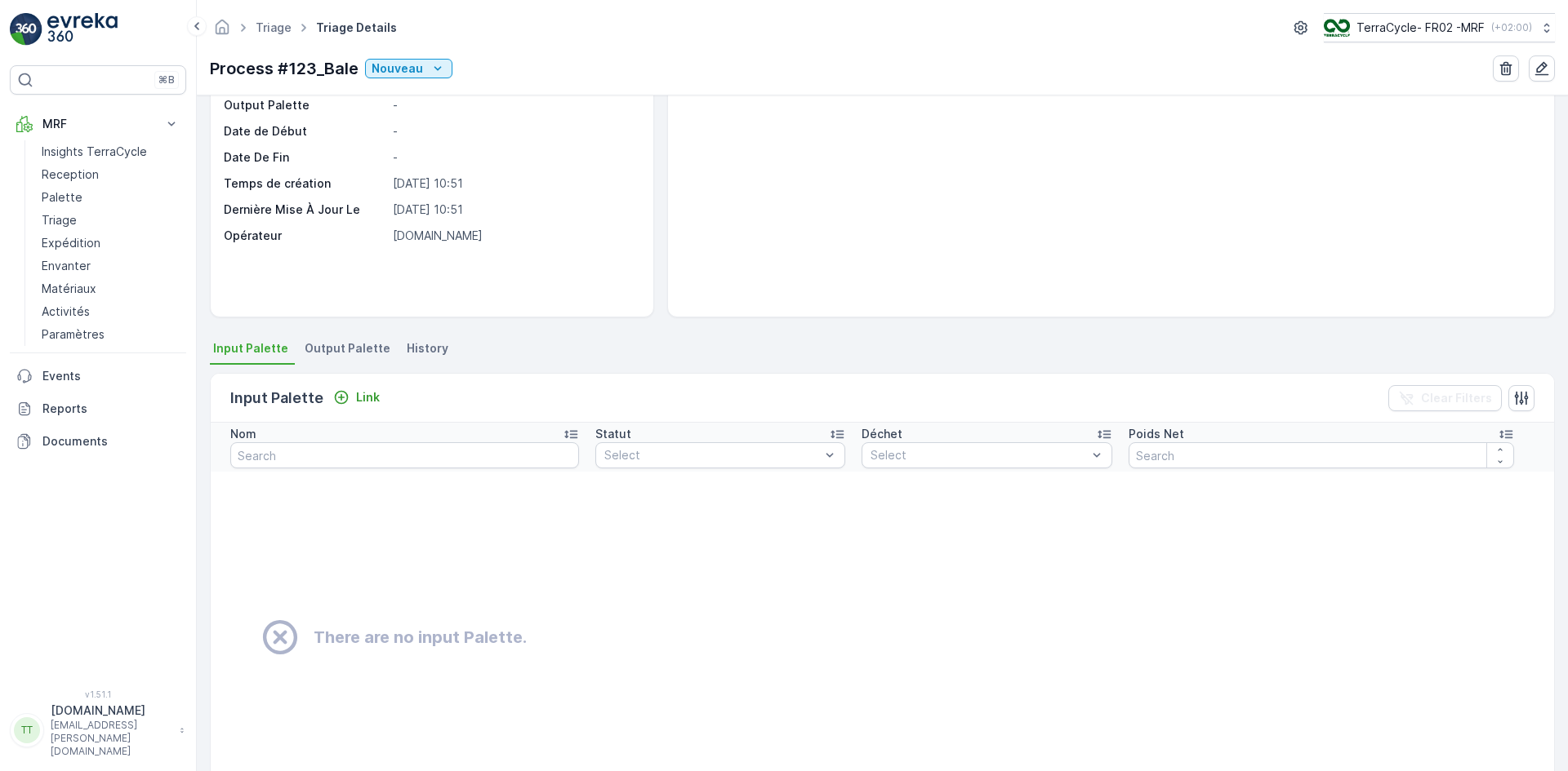
scroll to position [220, 0]
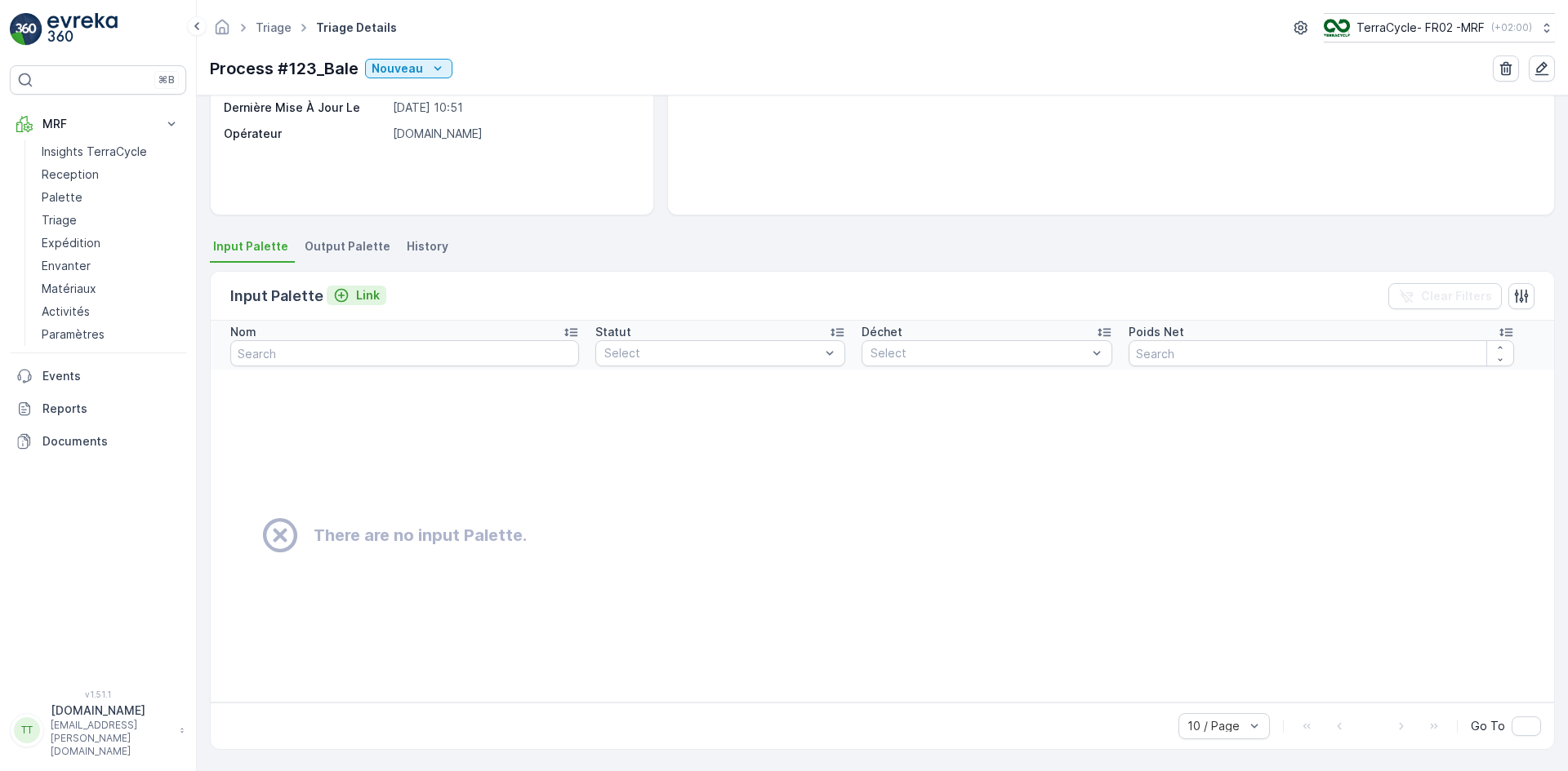
click at [372, 292] on p "Link" at bounding box center [368, 295] width 23 height 16
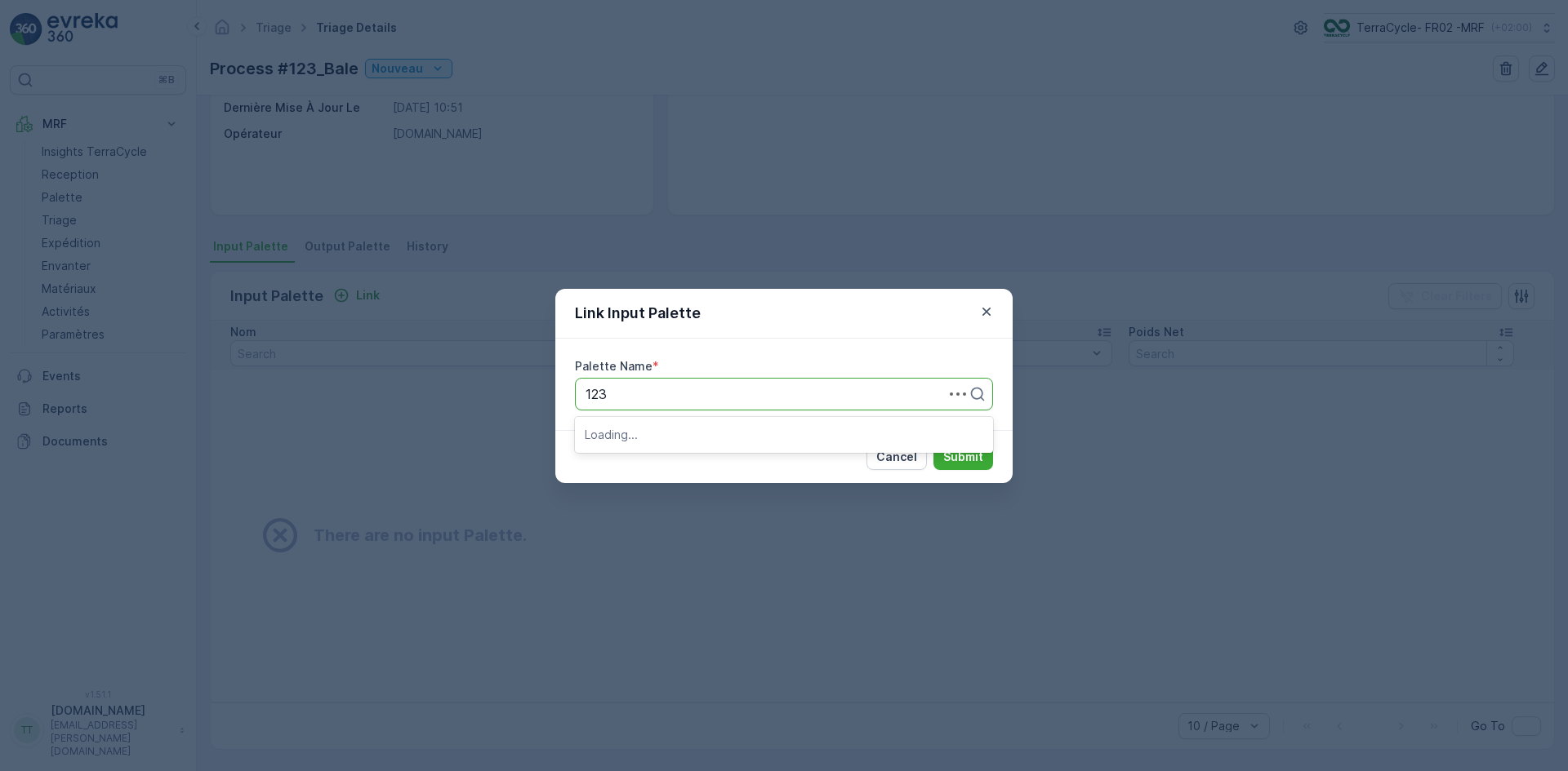
type input "1237"
click at [702, 436] on div "Parcel #1237" at bounding box center [784, 434] width 399 height 15
click at [942, 455] on button "Submit" at bounding box center [963, 457] width 60 height 26
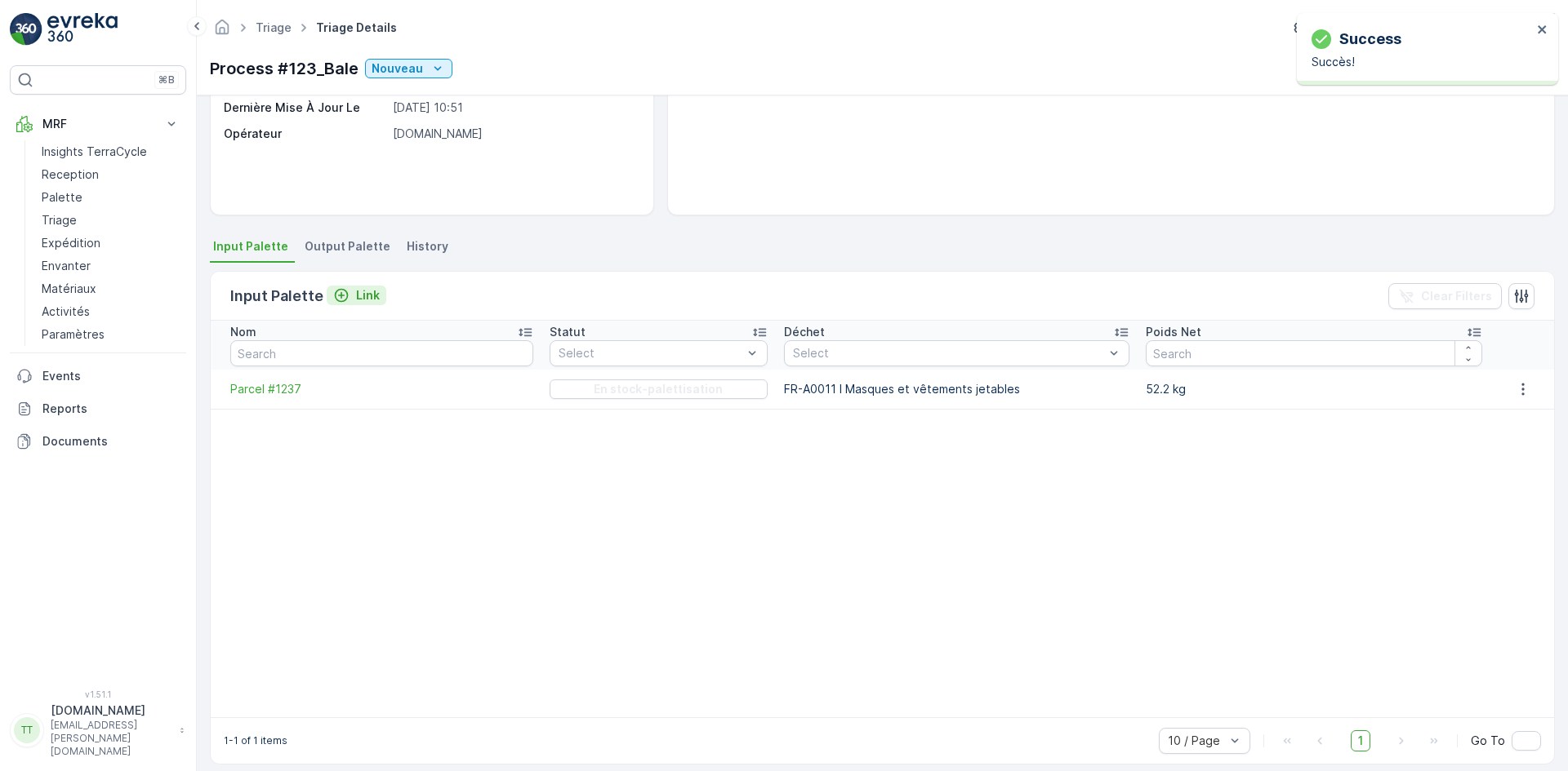
click at [358, 301] on p "Link" at bounding box center [368, 295] width 23 height 16
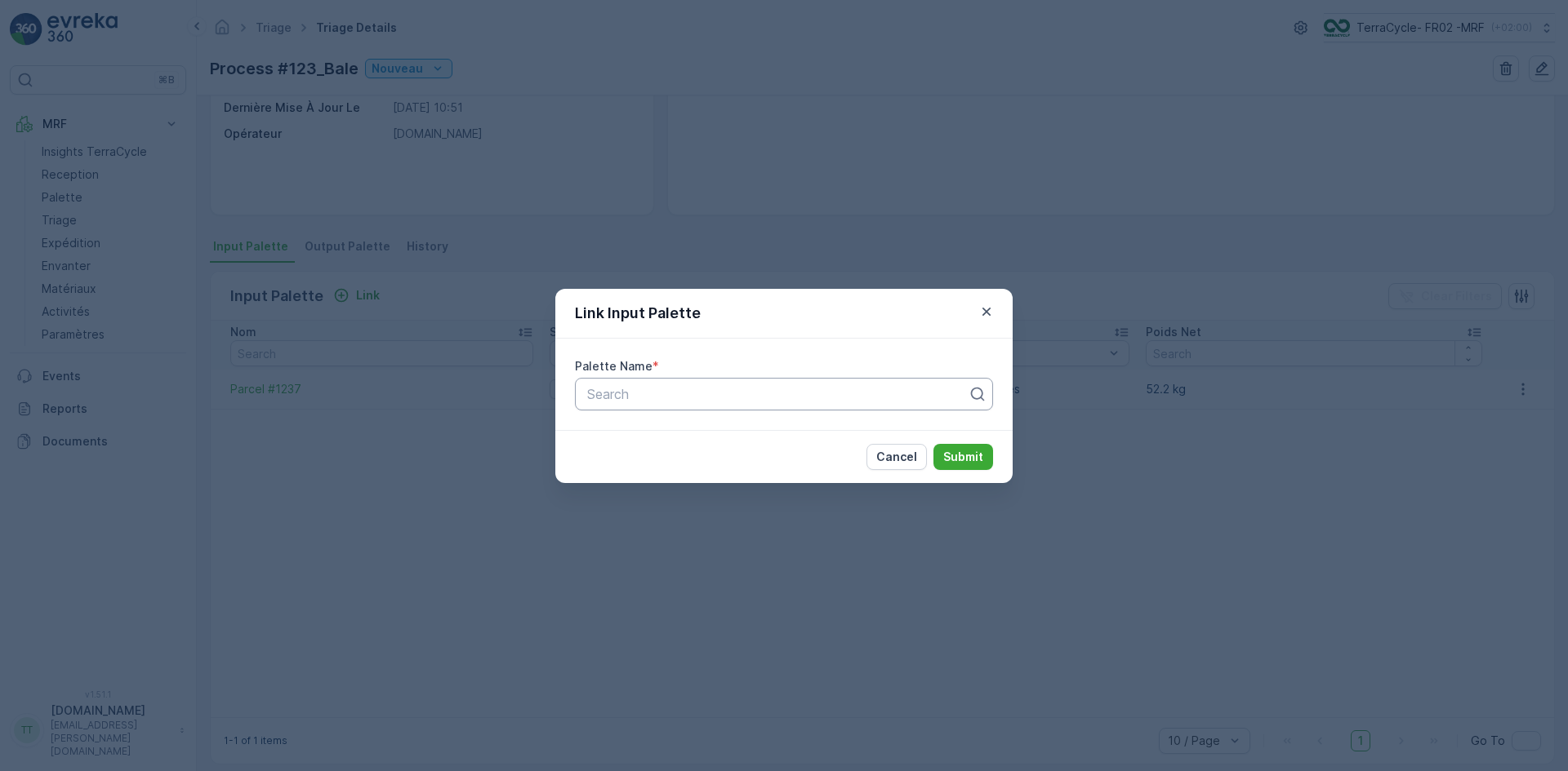
click at [646, 389] on div at bounding box center [778, 394] width 384 height 15
type input "983"
click at [669, 436] on div "Parcel #983" at bounding box center [784, 434] width 399 height 15
click at [962, 456] on p "Submit" at bounding box center [963, 456] width 40 height 16
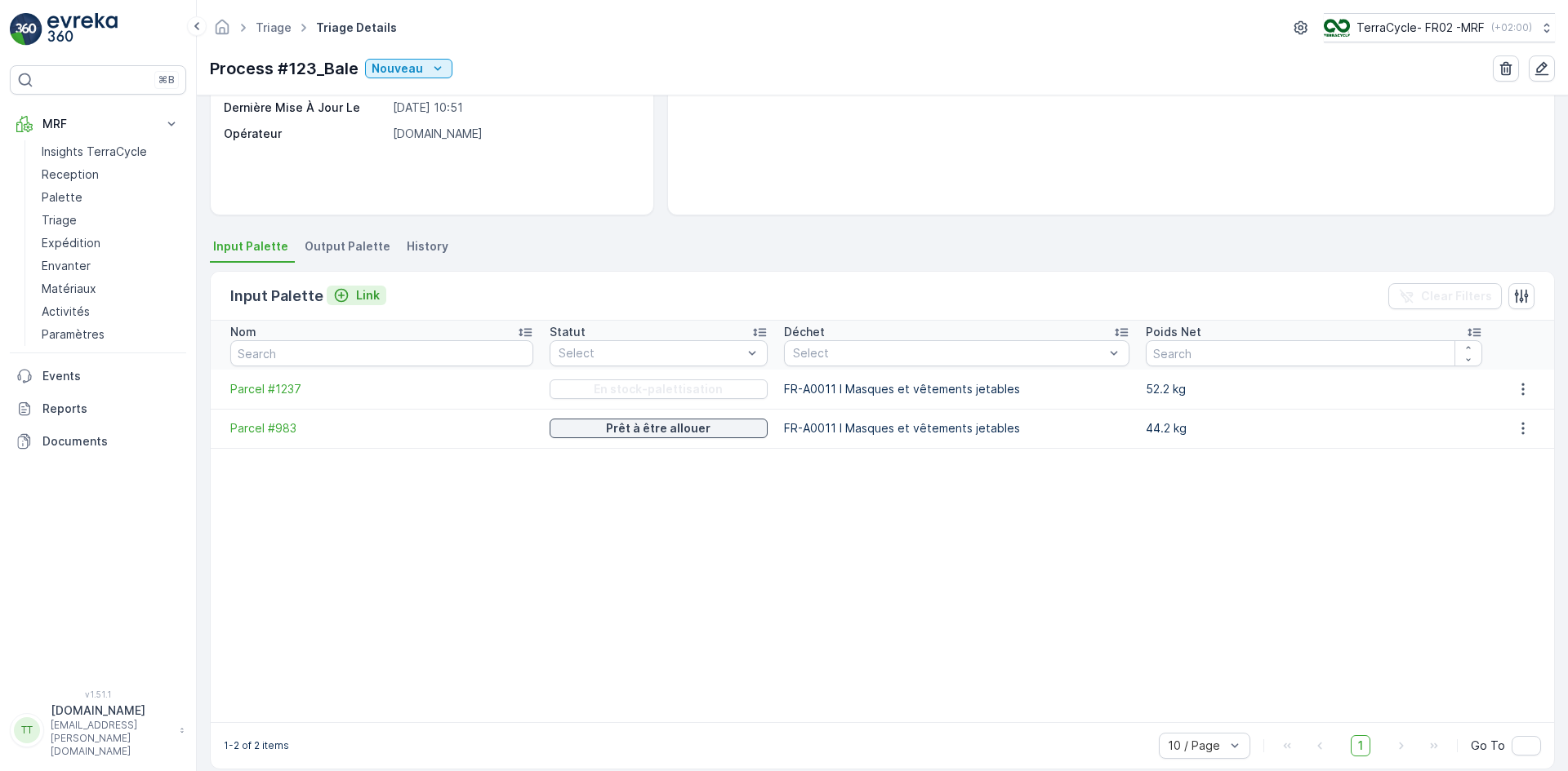
click at [362, 294] on p "Link" at bounding box center [368, 295] width 23 height 16
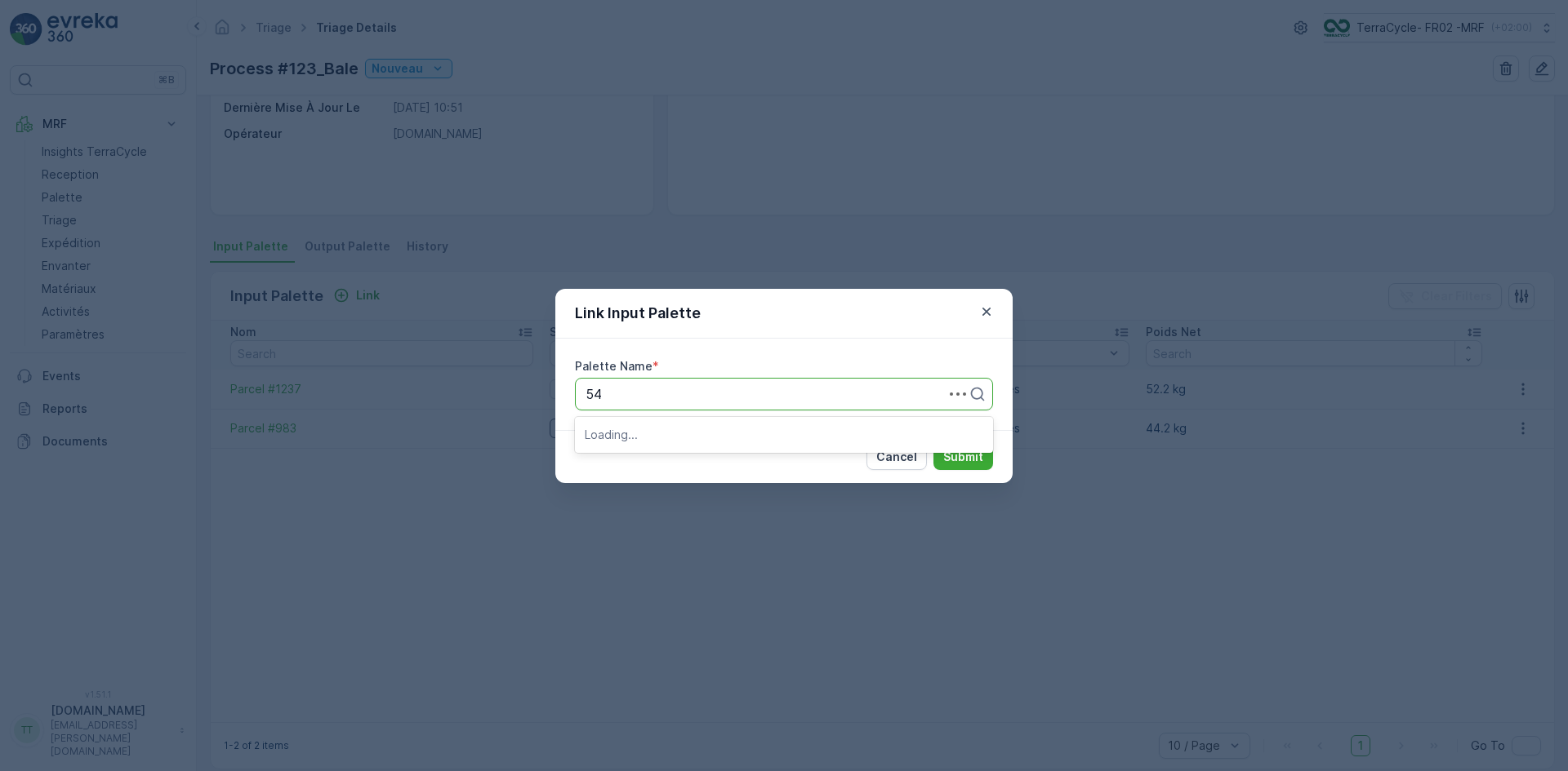
type input "543"
click at [663, 435] on div "Parcel #543" at bounding box center [784, 434] width 399 height 15
click at [970, 460] on p "Submit" at bounding box center [963, 456] width 40 height 16
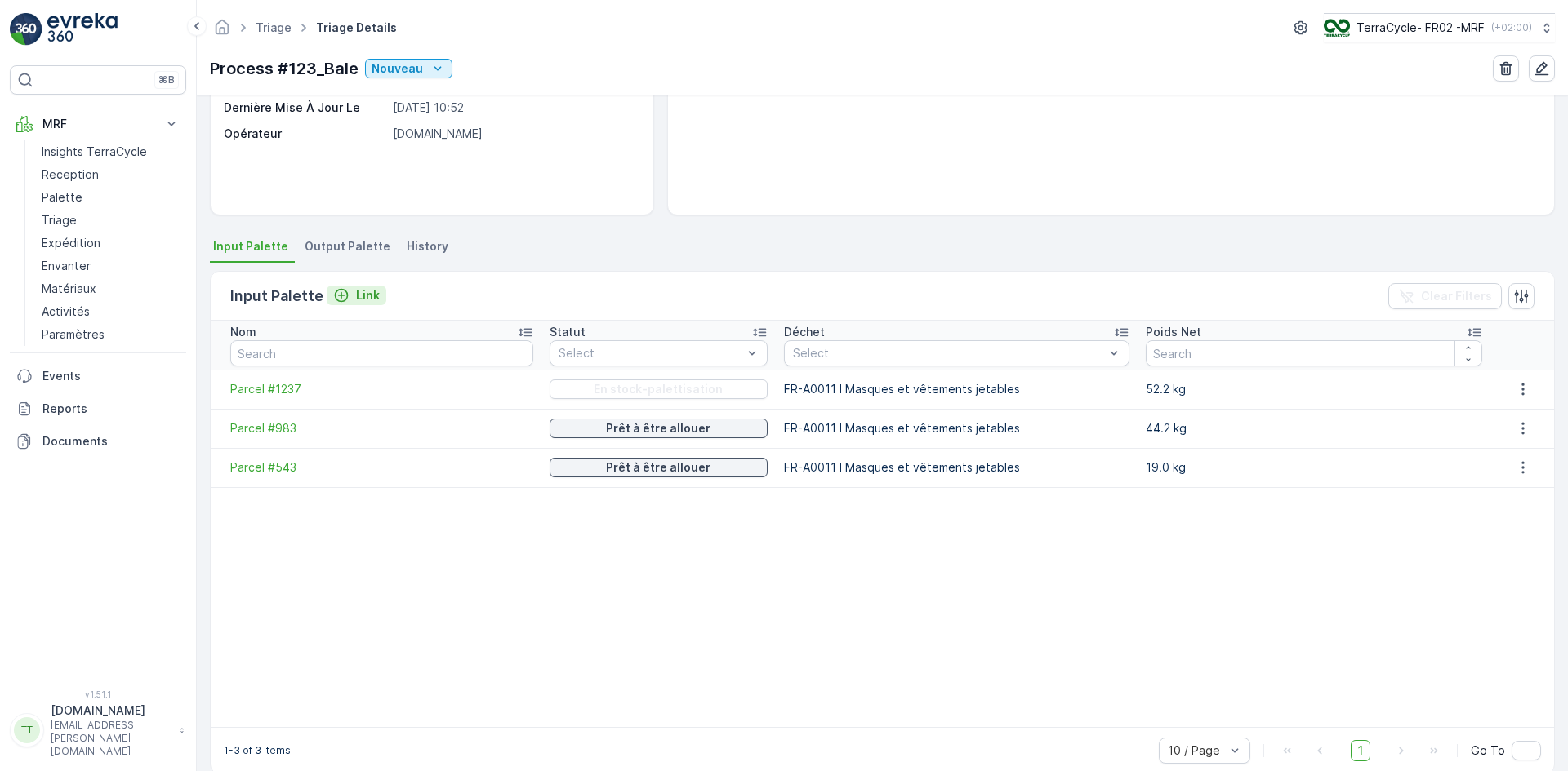
click at [360, 298] on p "Link" at bounding box center [368, 295] width 23 height 16
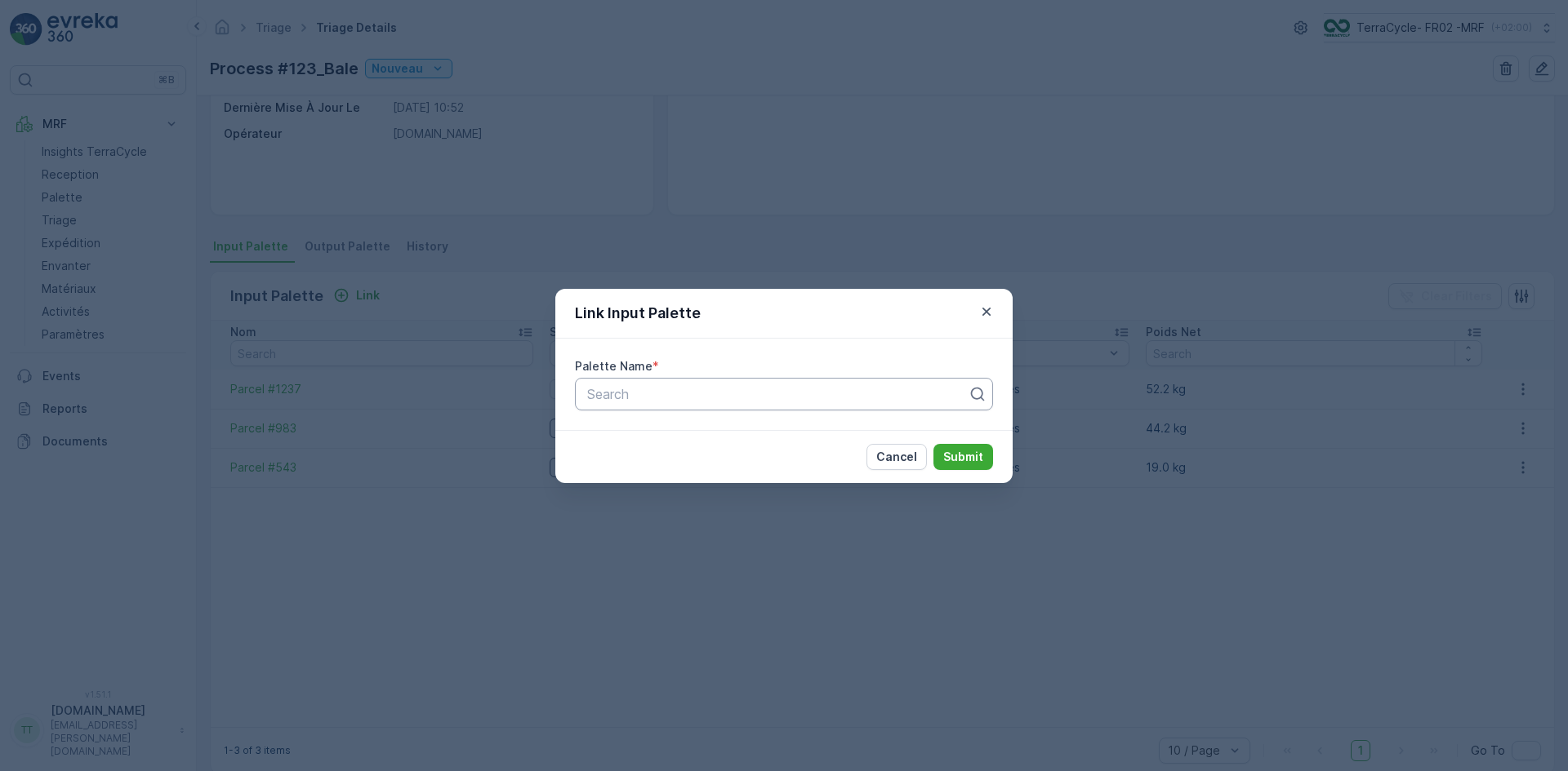
click at [620, 396] on div at bounding box center [778, 394] width 384 height 15
type input "823"
click at [669, 435] on div "Parcel #823" at bounding box center [784, 434] width 399 height 15
click at [955, 459] on p "Submit" at bounding box center [963, 456] width 40 height 16
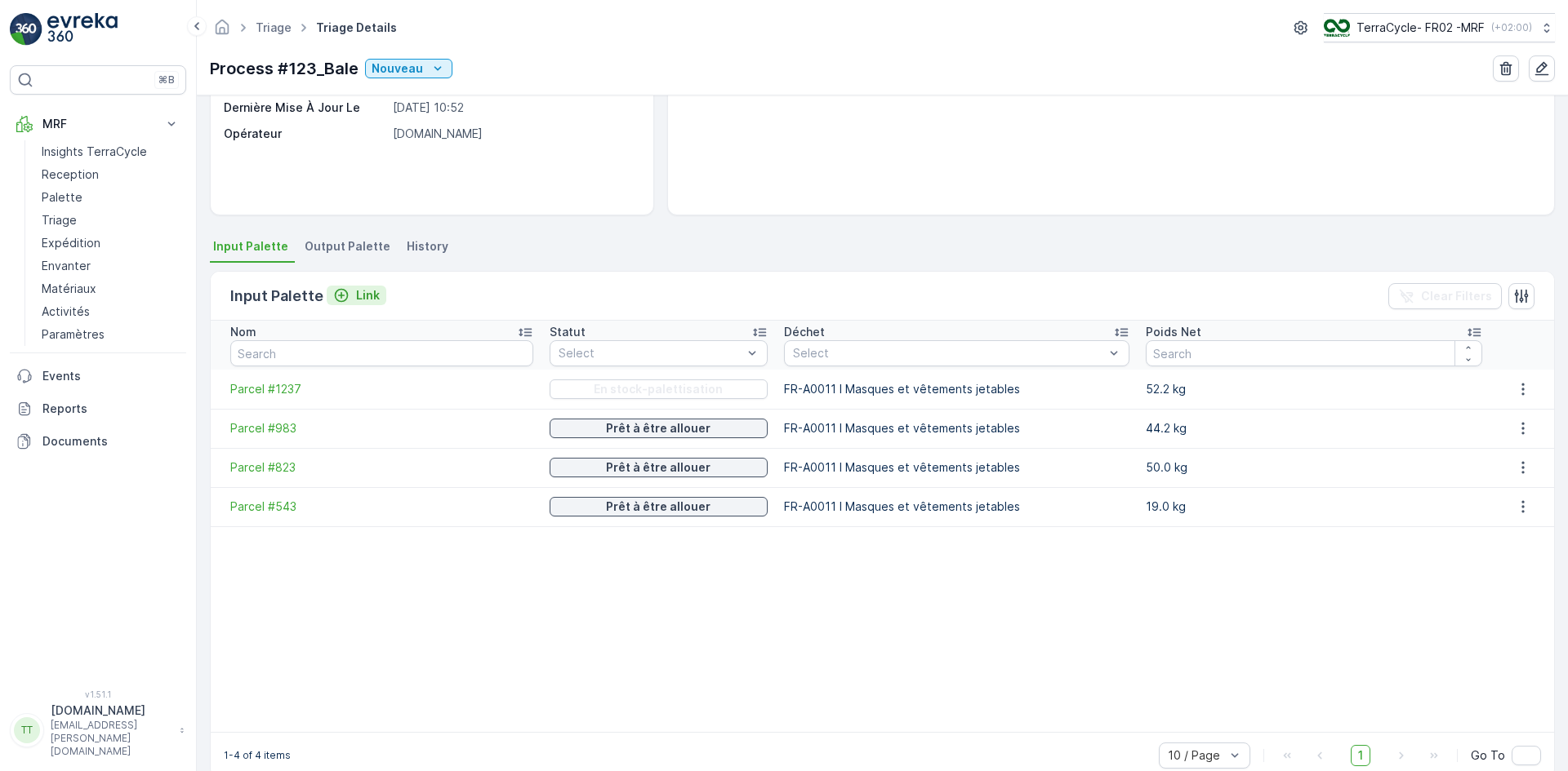
click at [351, 290] on div "Link" at bounding box center [356, 295] width 47 height 16
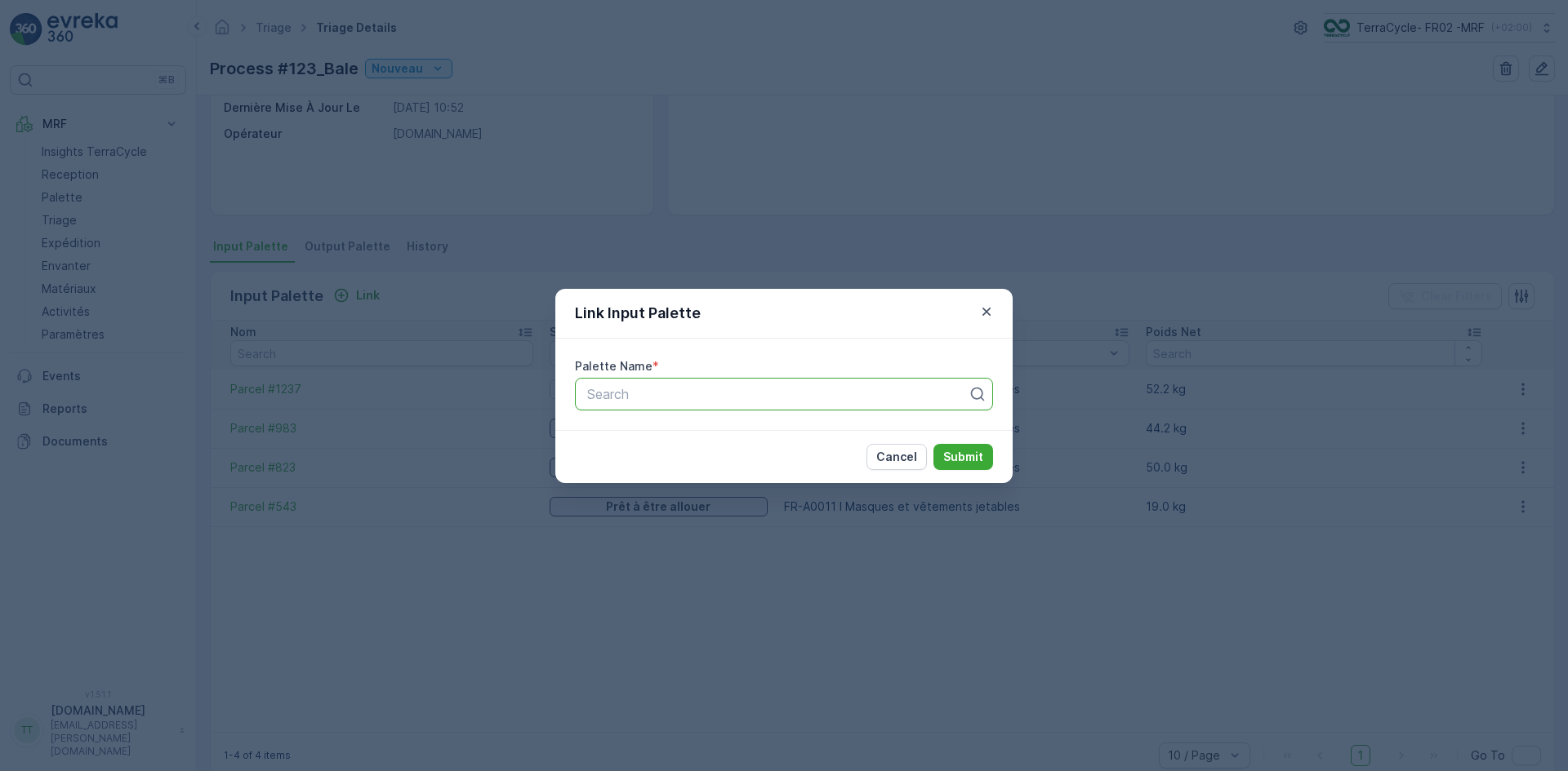
click at [662, 397] on div at bounding box center [778, 394] width 384 height 15
type input "822"
click at [650, 442] on span "Parcel #822" at bounding box center [621, 434] width 73 height 15
click at [963, 456] on p "Submit" at bounding box center [963, 456] width 40 height 16
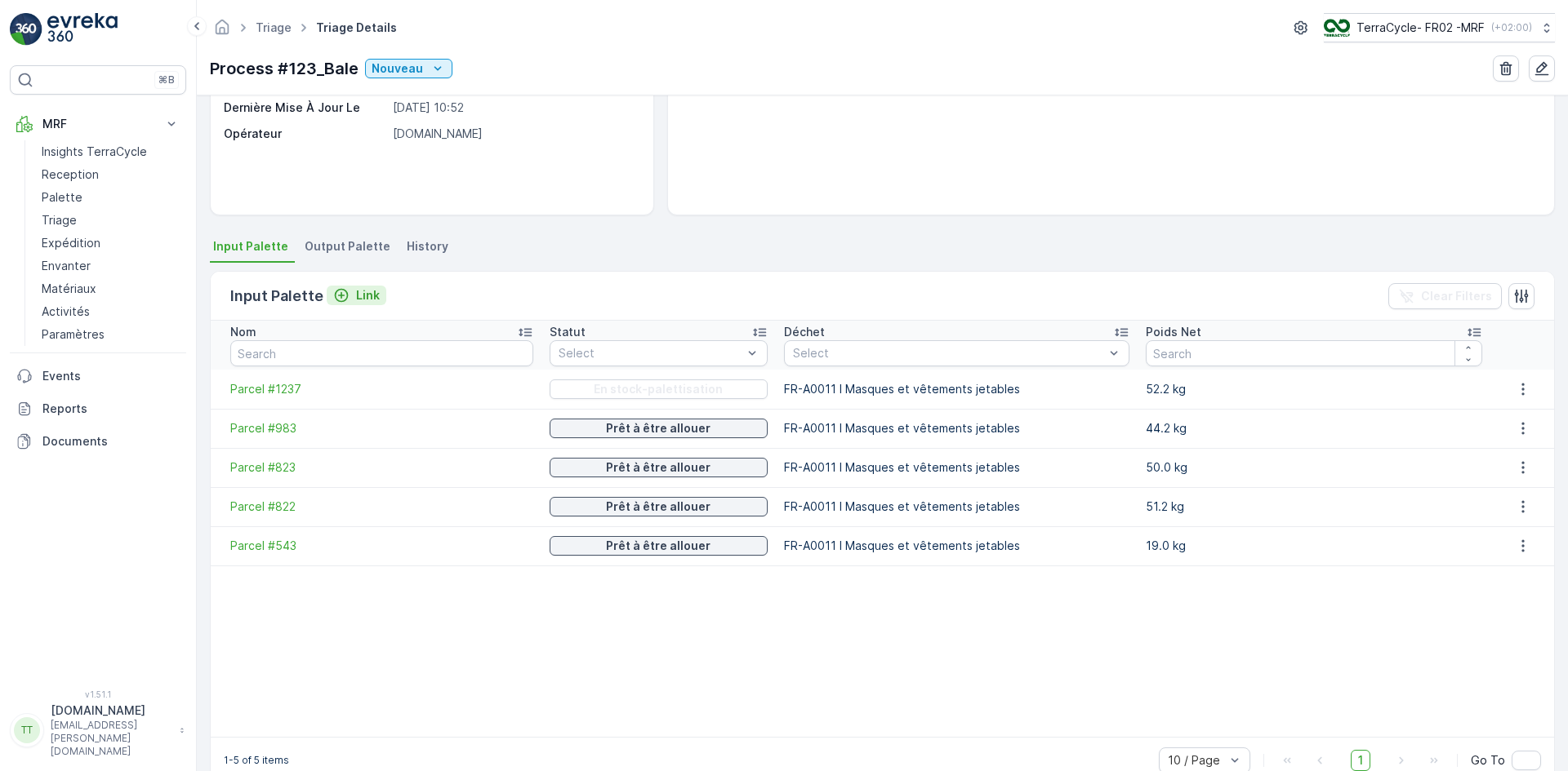
click at [356, 296] on p "Link" at bounding box center [368, 295] width 23 height 16
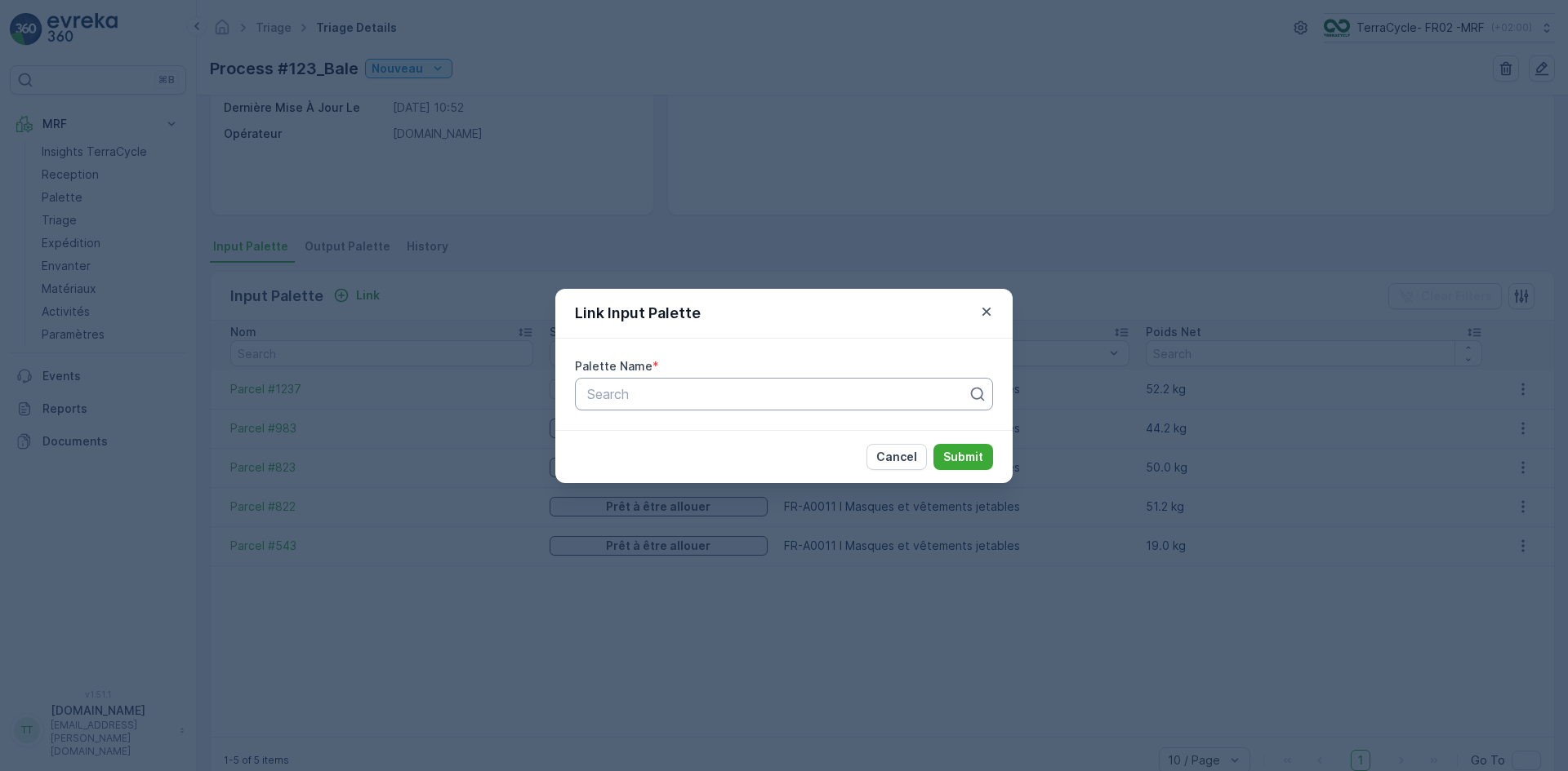
click at [622, 389] on div at bounding box center [778, 394] width 384 height 15
type input "1238"
click at [639, 427] on span "Parcel #1238" at bounding box center [624, 434] width 80 height 15
click at [962, 456] on p "Submit" at bounding box center [963, 456] width 40 height 16
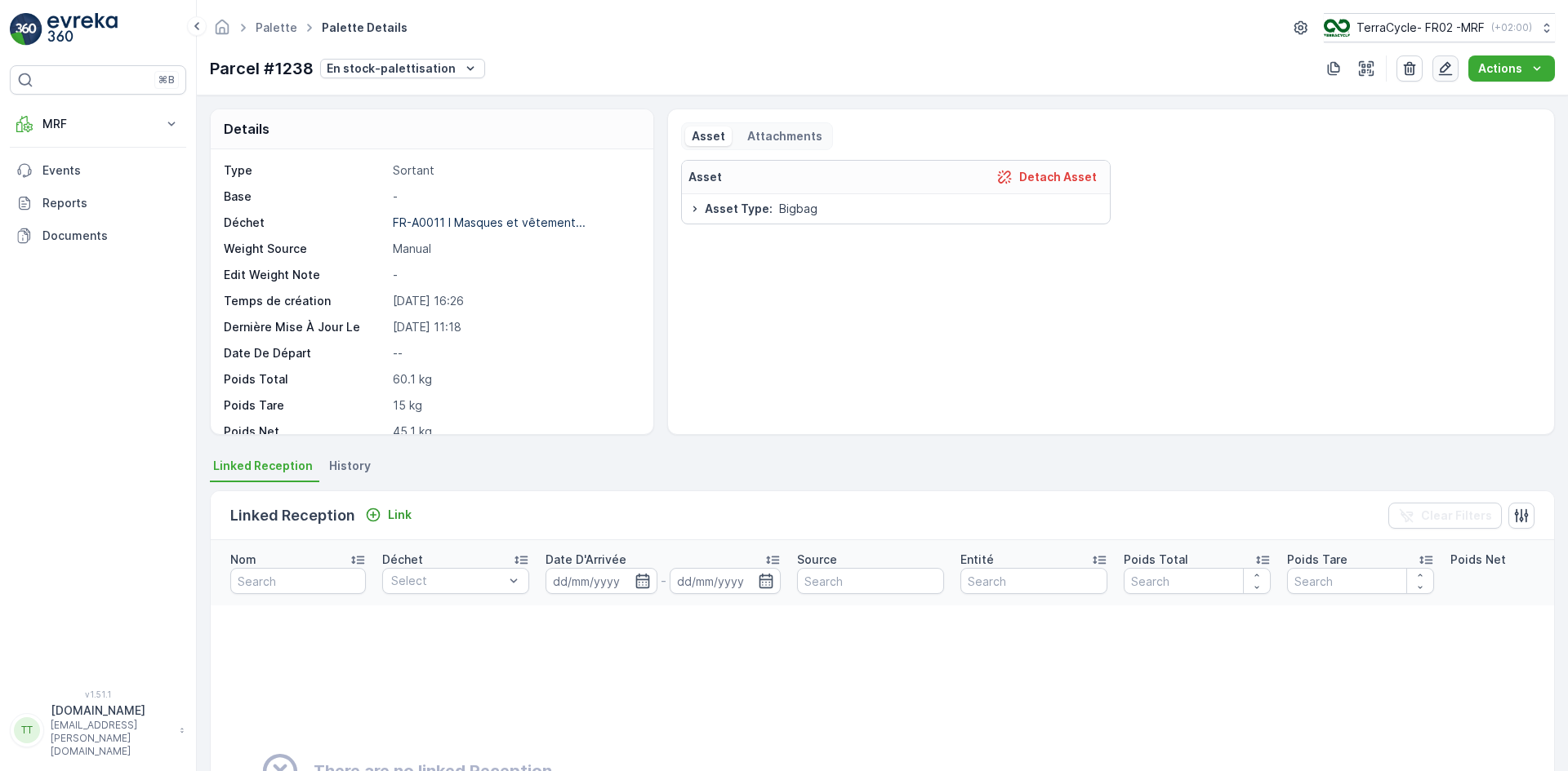
click at [1443, 74] on icon "button" at bounding box center [1446, 69] width 14 height 14
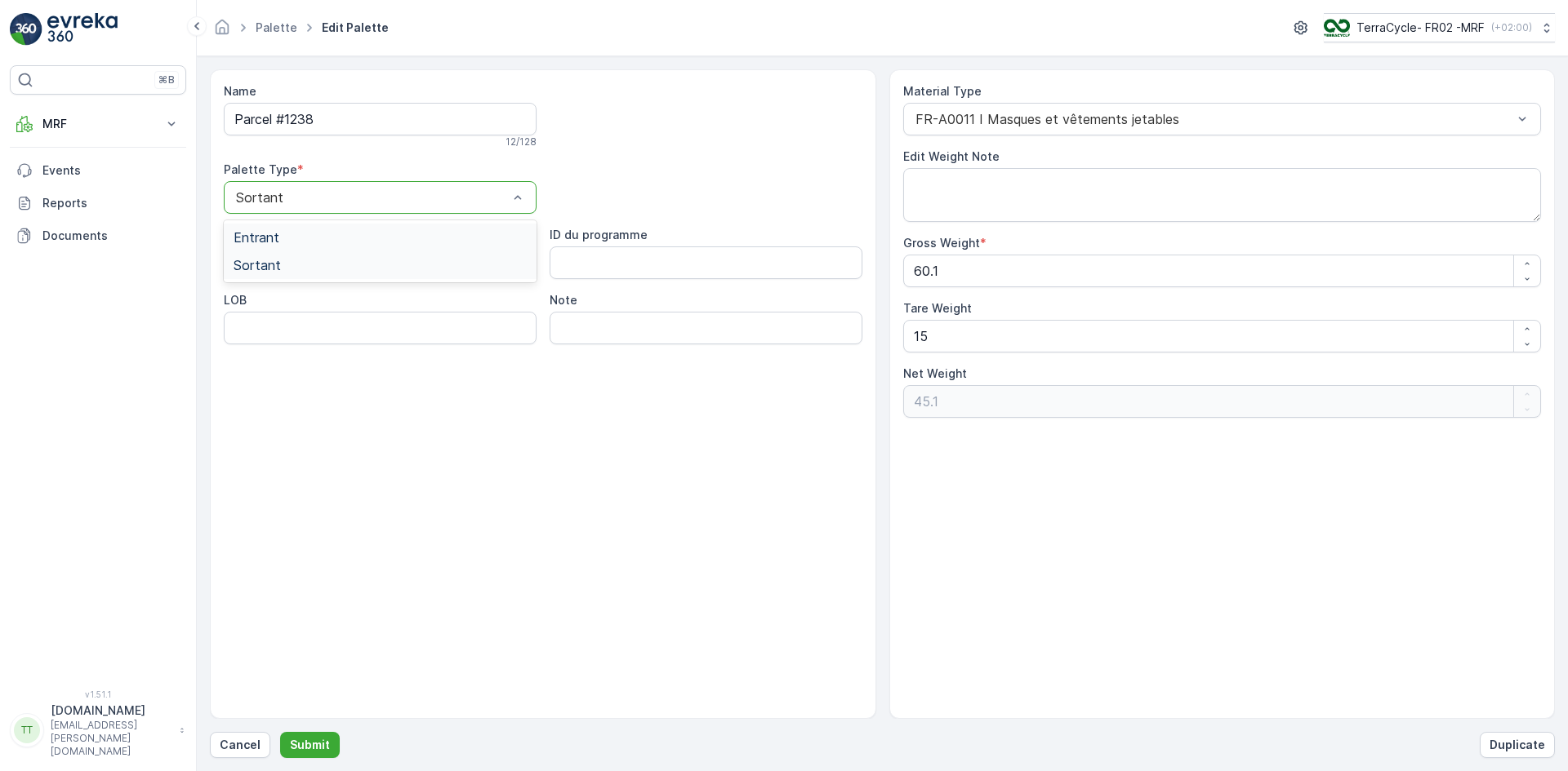
click at [271, 235] on span "Entrant" at bounding box center [256, 237] width 46 height 15
click at [336, 124] on input "Parcel #1238" at bounding box center [381, 119] width 313 height 33
click at [316, 739] on p "Submit" at bounding box center [310, 745] width 40 height 16
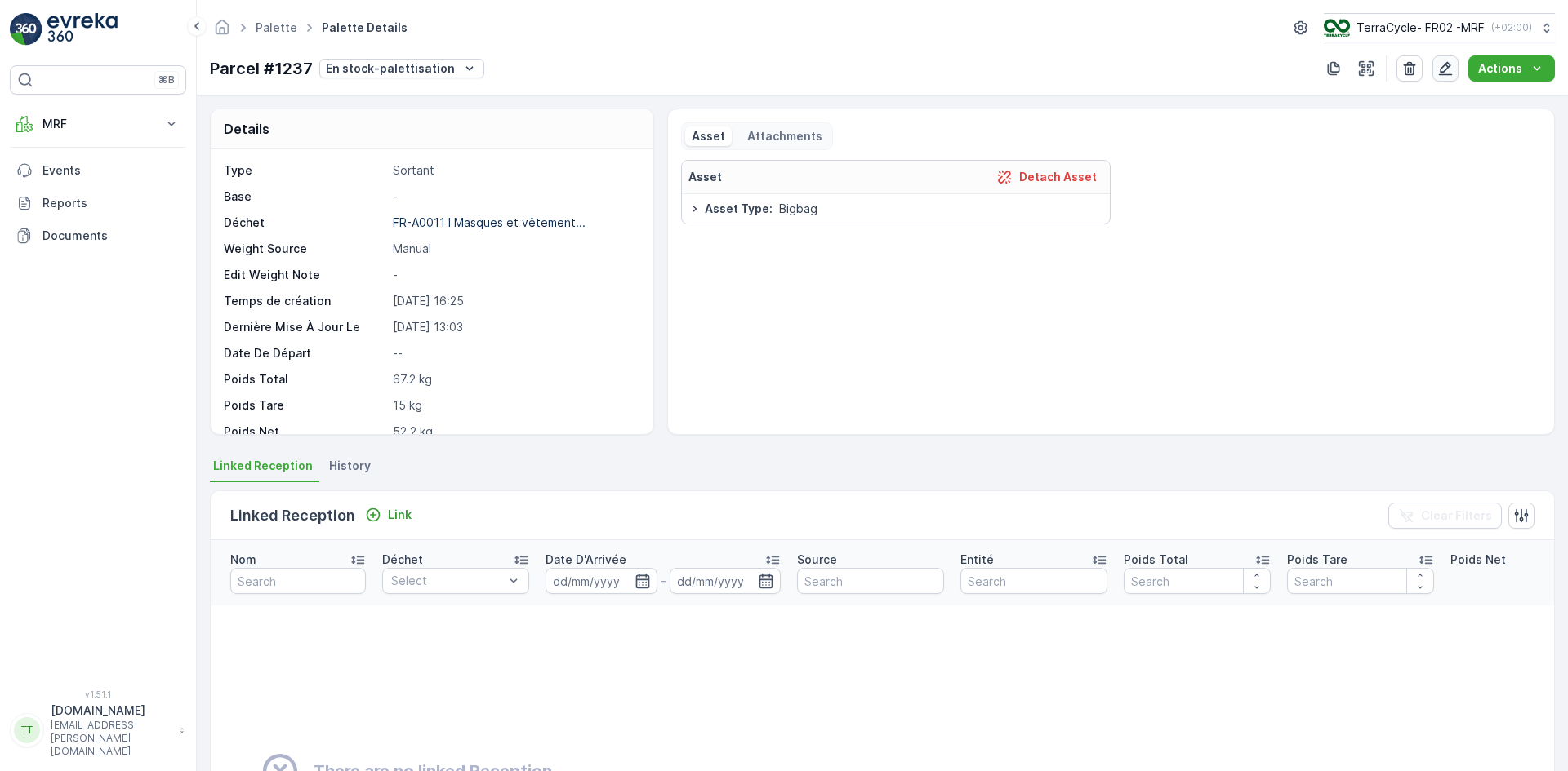
click at [1448, 66] on icon "button" at bounding box center [1445, 68] width 16 height 16
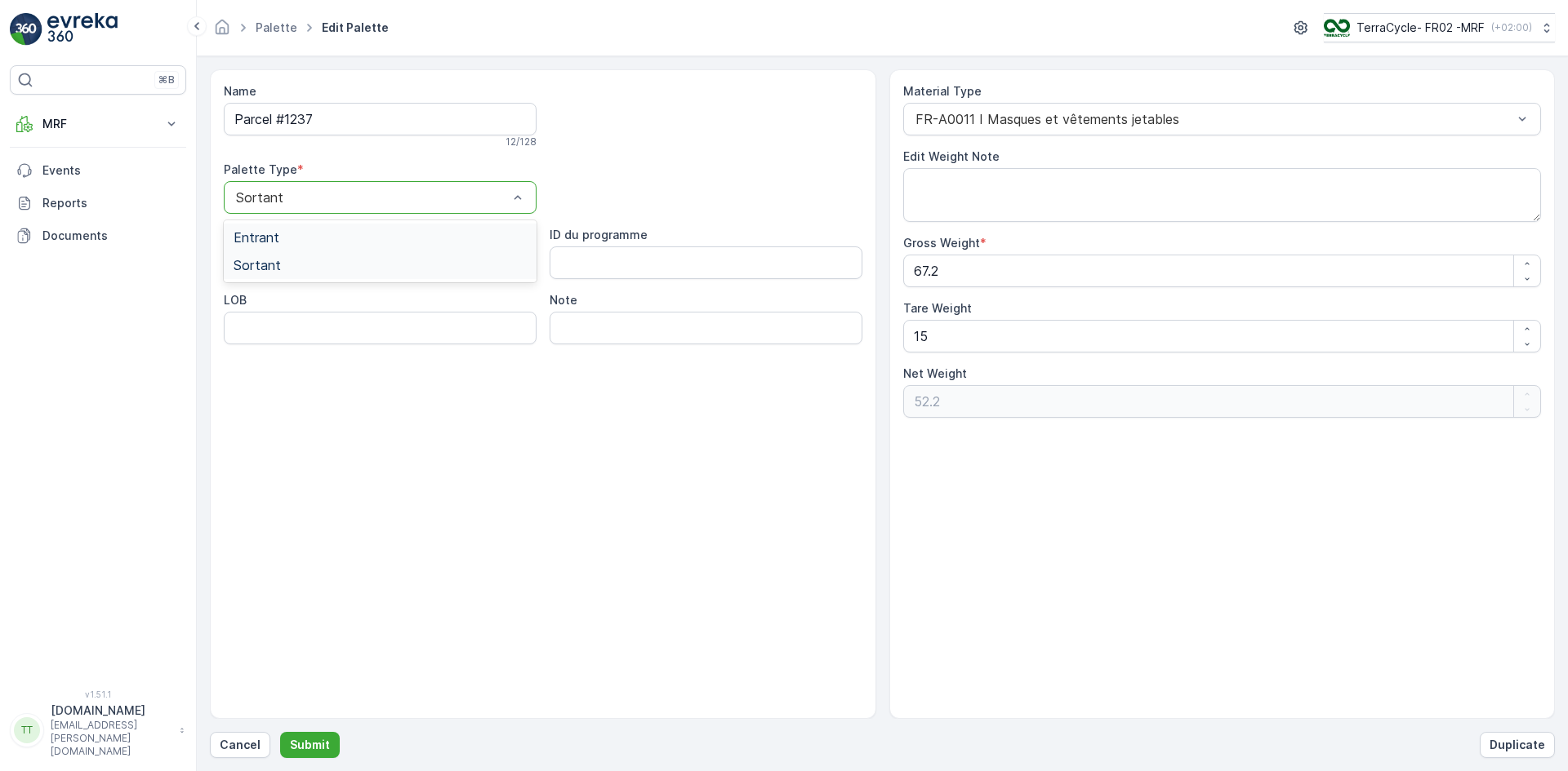
click at [263, 239] on span "Entrant" at bounding box center [256, 237] width 46 height 15
click at [334, 119] on input "Parcel #1237" at bounding box center [381, 119] width 313 height 33
click at [315, 737] on p "Submit" at bounding box center [310, 745] width 40 height 16
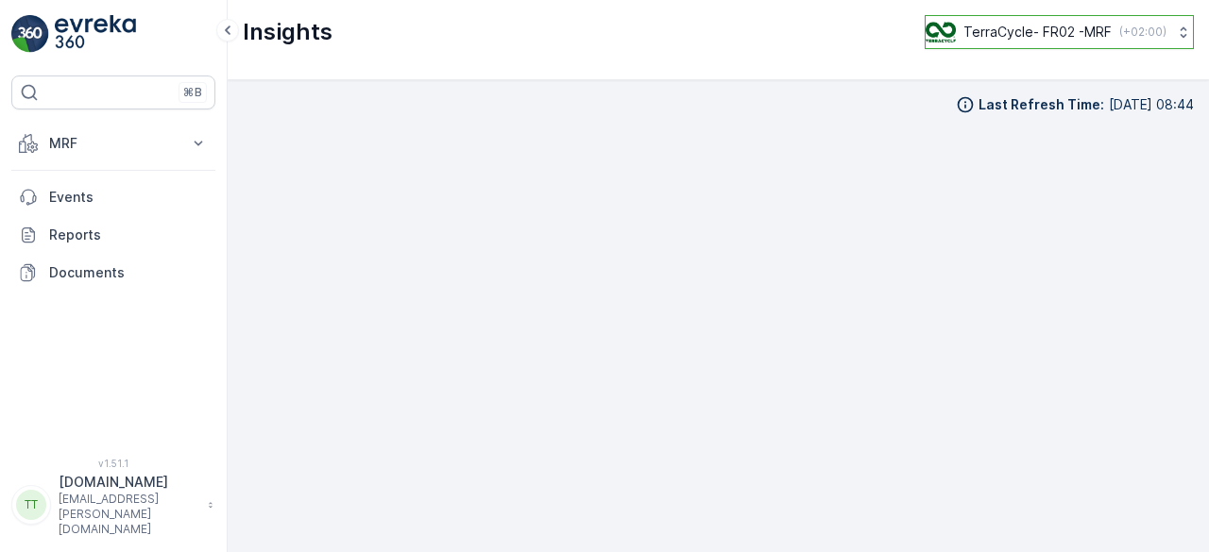
click at [1023, 34] on p "TerraCycle- FR02 -MRF" at bounding box center [1037, 32] width 148 height 19
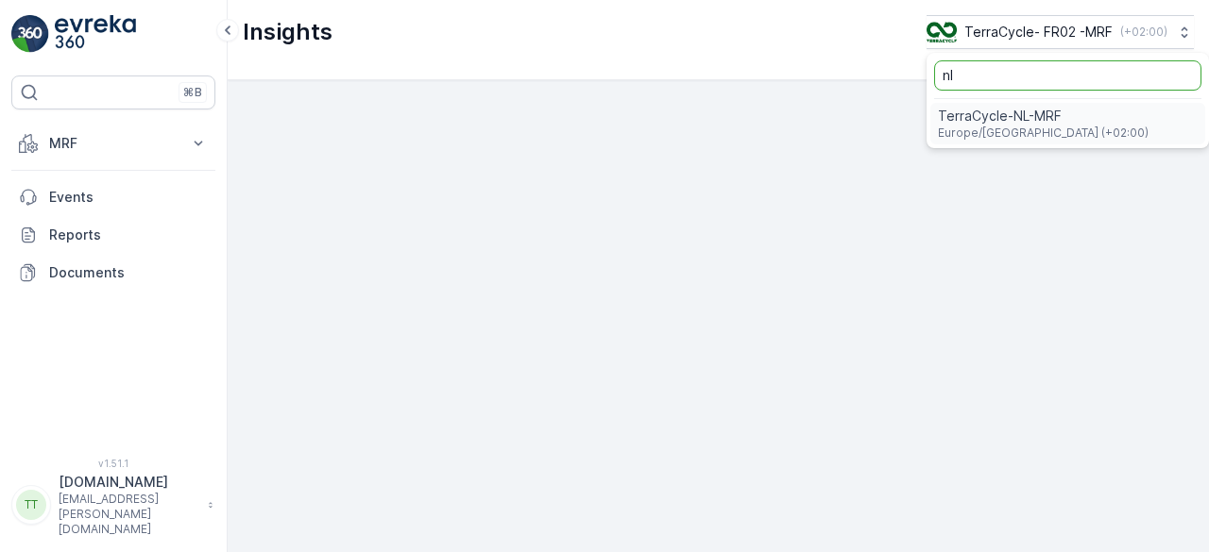
type input "nl"
click at [984, 109] on span "TerraCycle-NL-MRF" at bounding box center [1043, 116] width 211 height 19
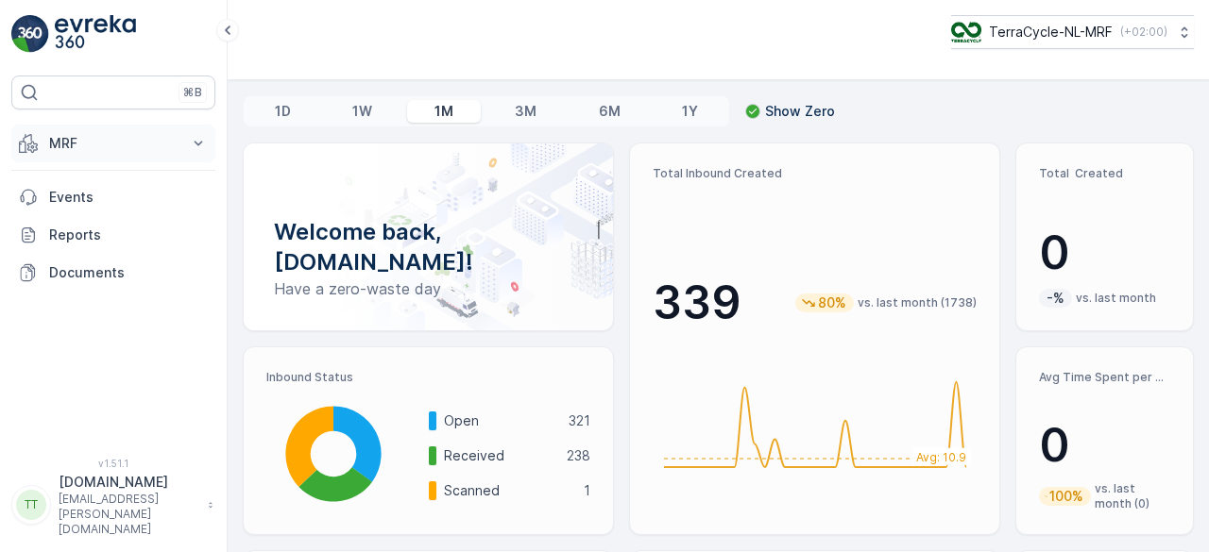
click at [64, 151] on p "MRF" at bounding box center [113, 143] width 128 height 19
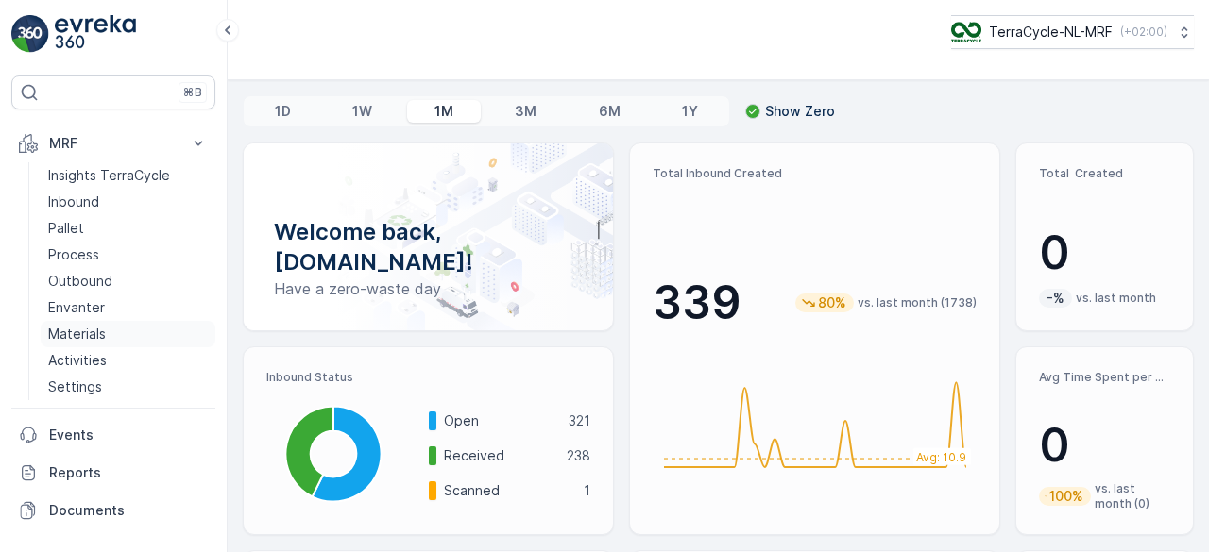
click at [77, 329] on p "Materials" at bounding box center [77, 334] width 58 height 19
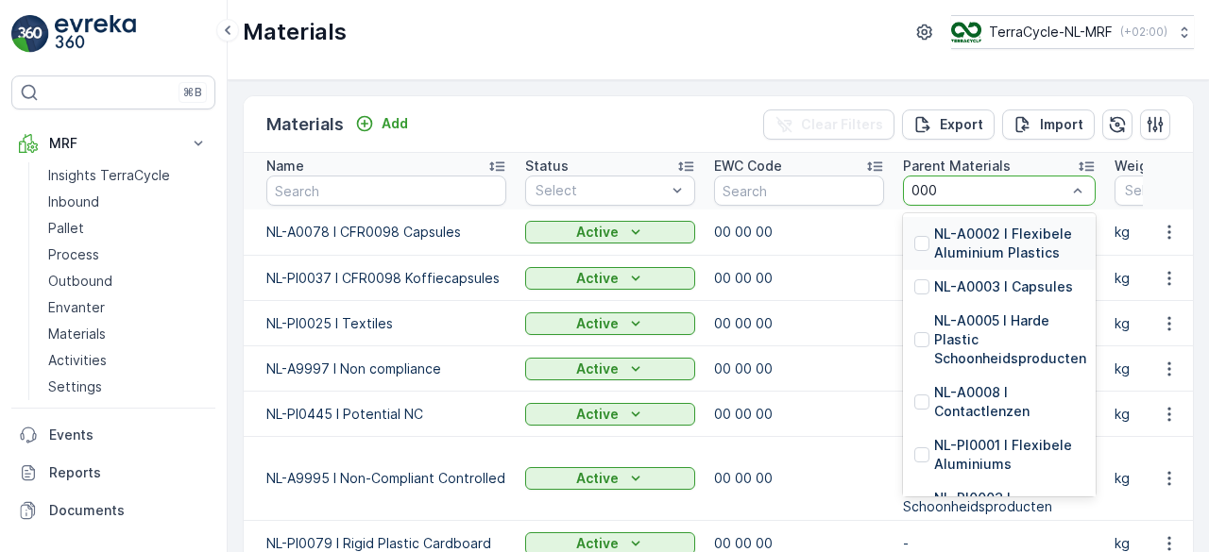
type input "0006"
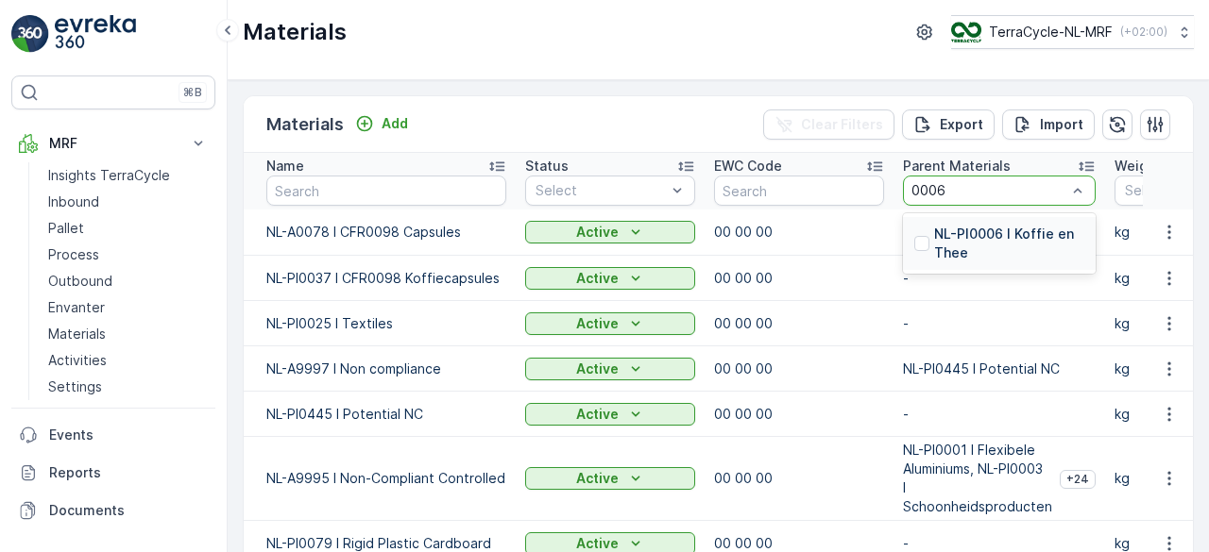
click at [954, 237] on p "NL-PI0006 I Koffie en Thee" at bounding box center [1009, 244] width 150 height 38
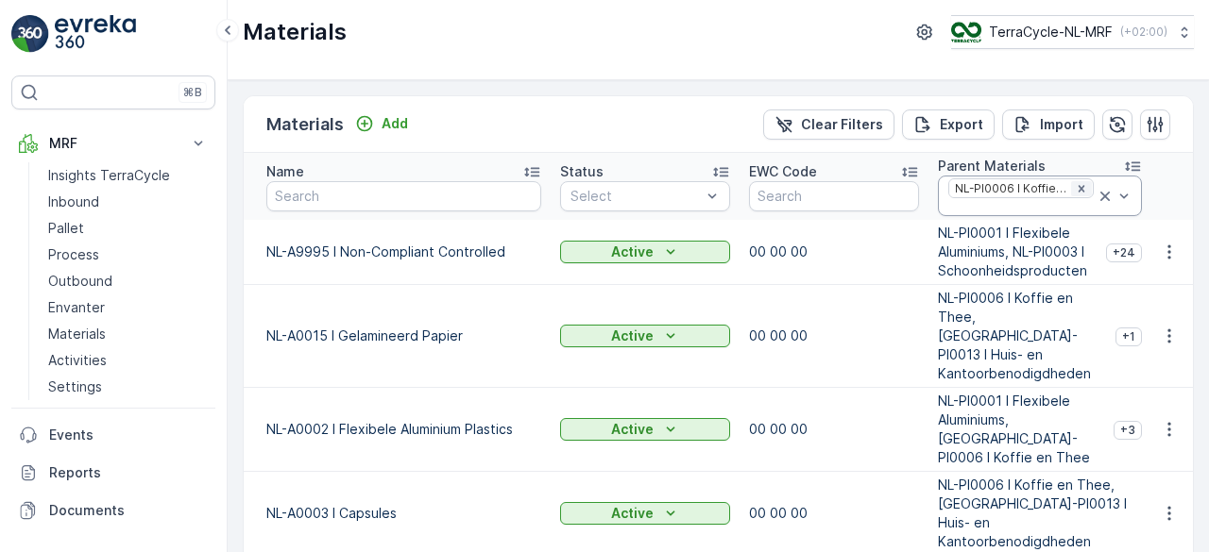
click at [1079, 185] on icon "Remove NL-PI0006 I Koffie en Thee" at bounding box center [1080, 188] width 13 height 13
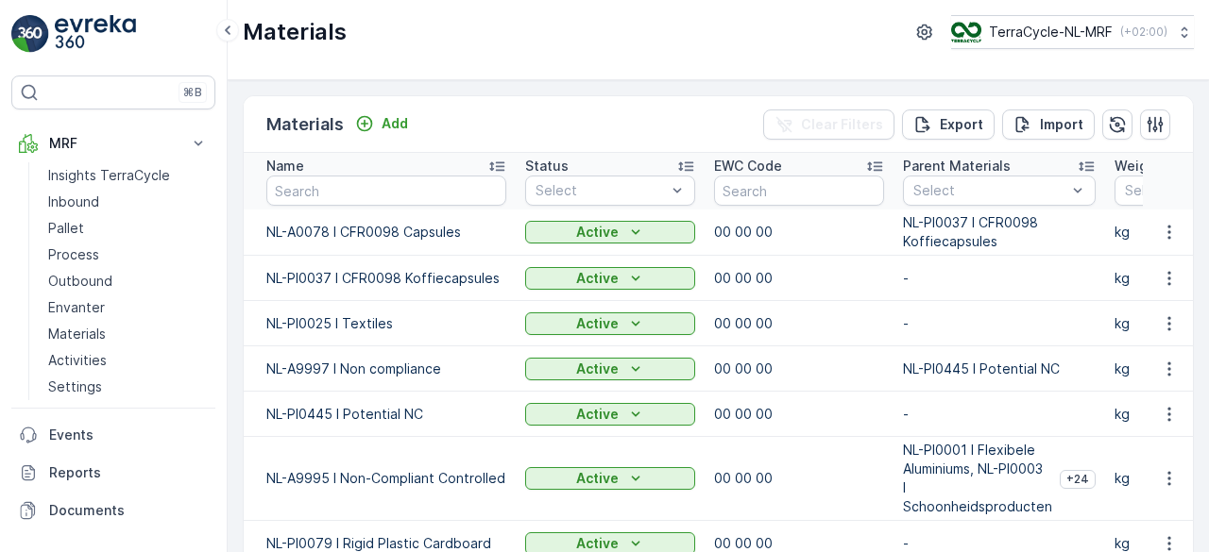
click at [491, 161] on icon at bounding box center [496, 166] width 19 height 19
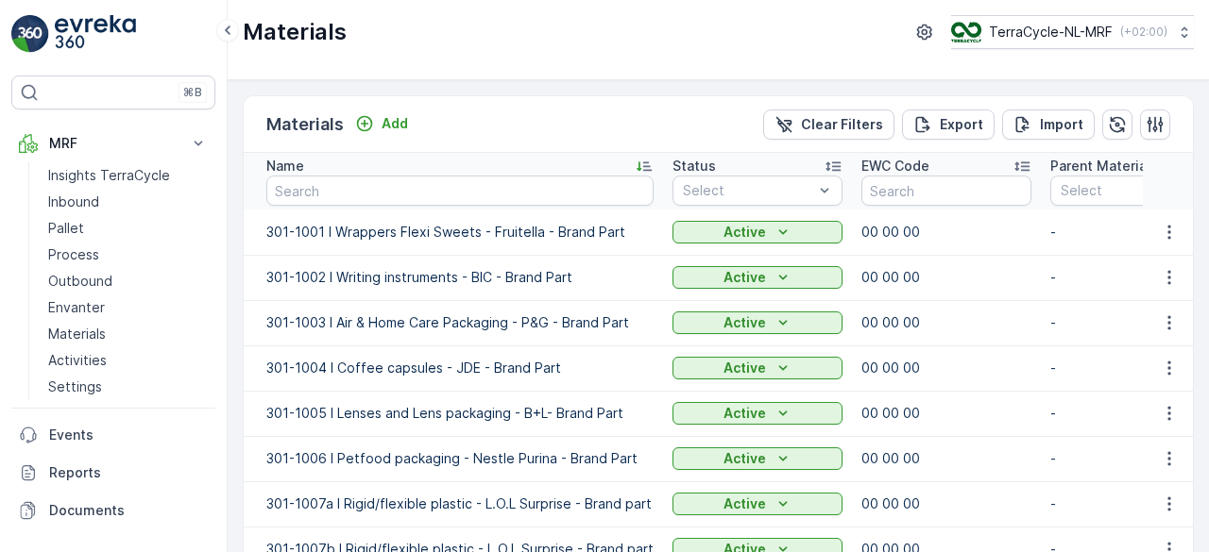
scroll to position [188, 0]
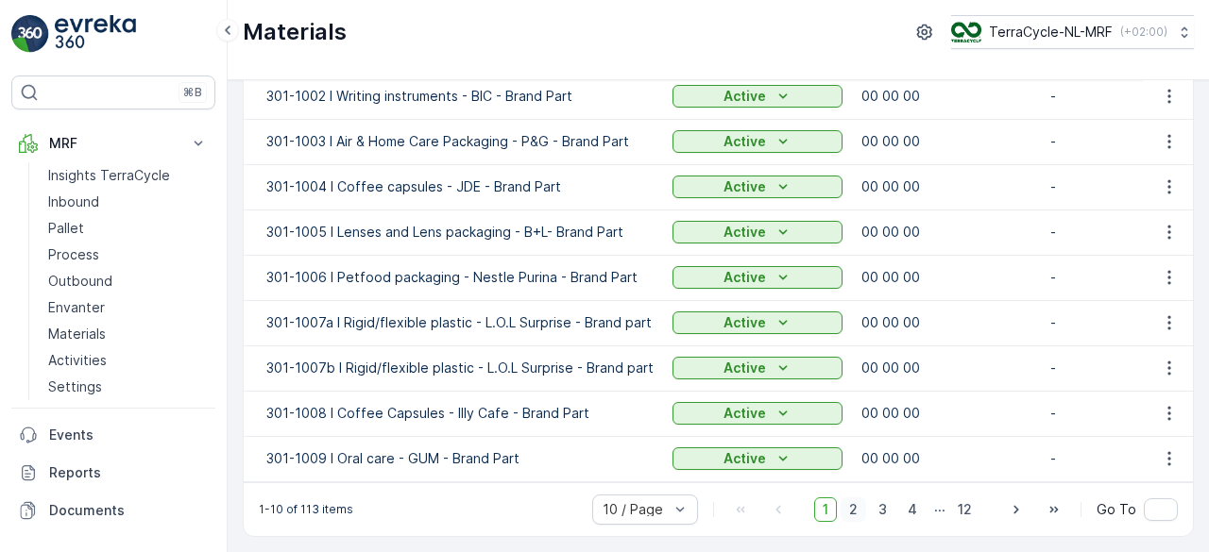
click at [854, 513] on span "2" at bounding box center [852, 510] width 25 height 25
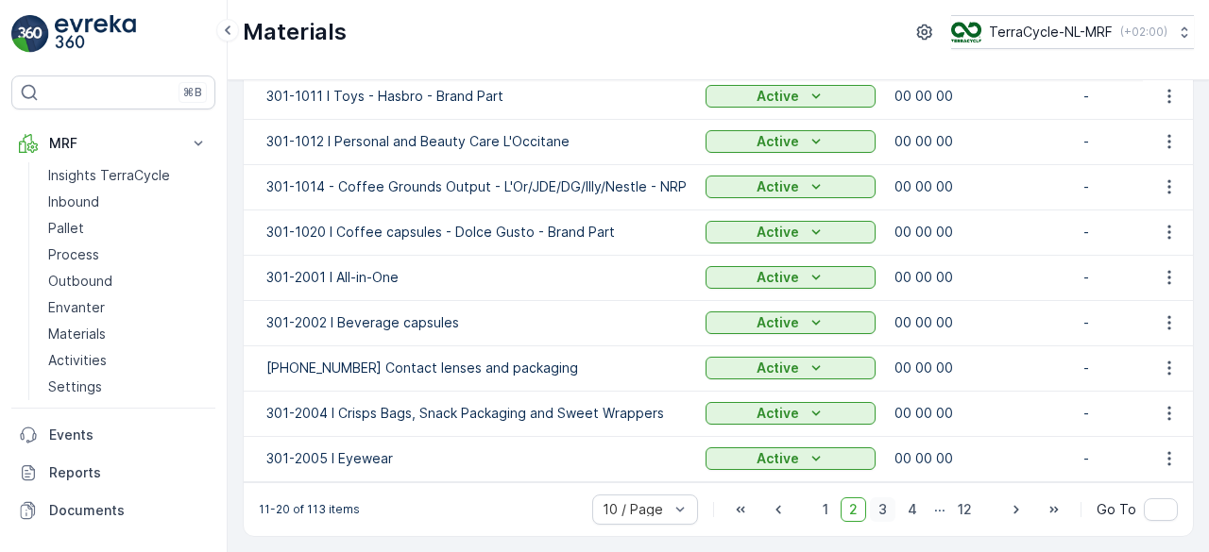
click at [882, 507] on span "3" at bounding box center [882, 510] width 25 height 25
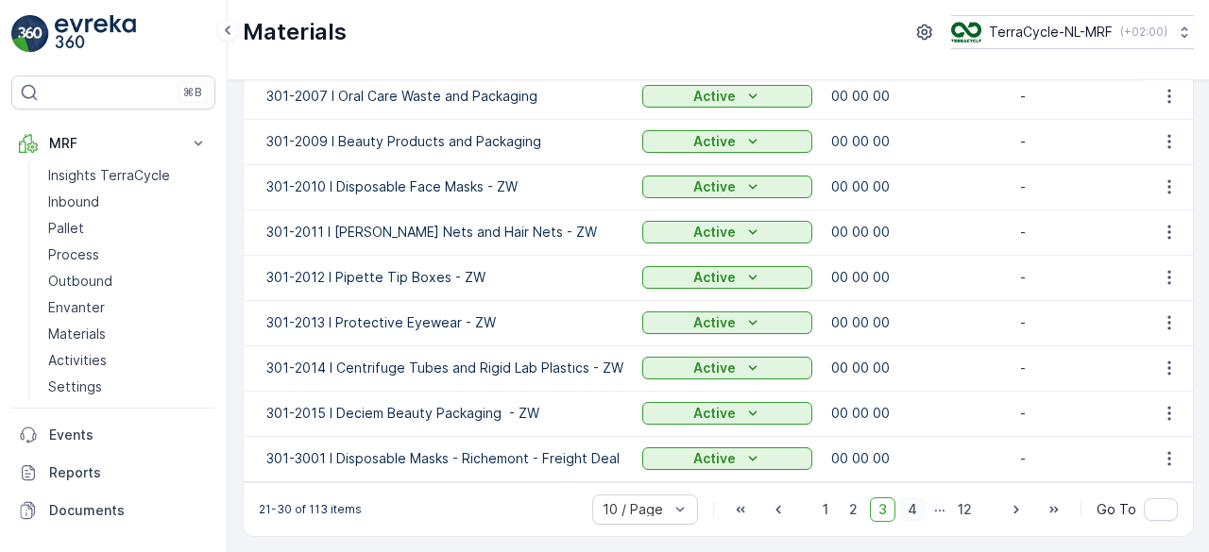
click at [916, 515] on span "4" at bounding box center [912, 510] width 26 height 25
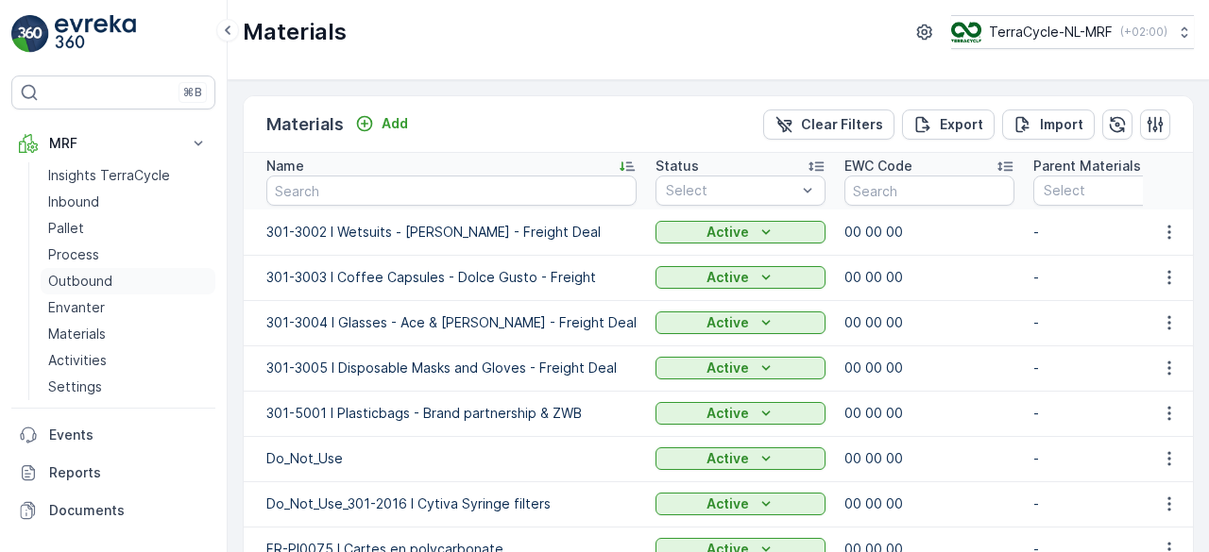
click at [70, 282] on p "Outbound" at bounding box center [80, 281] width 64 height 19
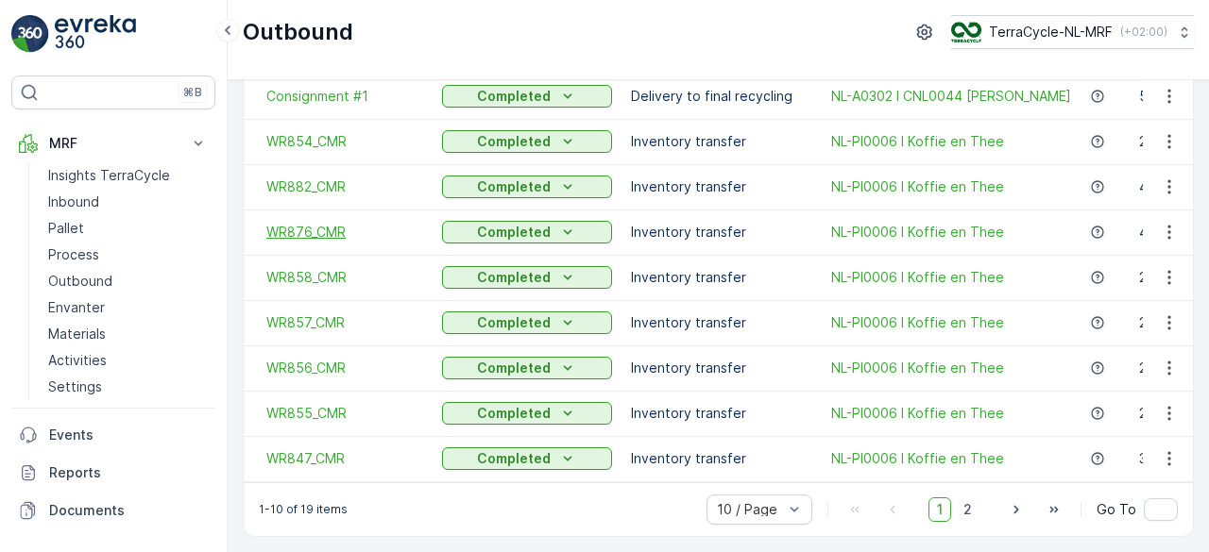
scroll to position [188, 0]
click at [965, 506] on span "2" at bounding box center [967, 510] width 25 height 25
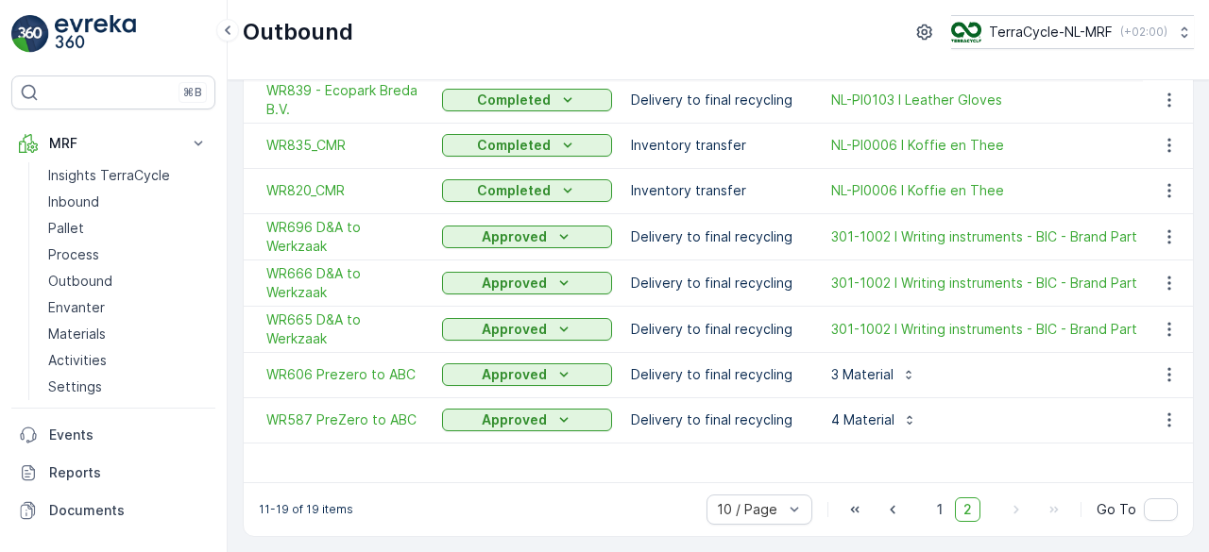
scroll to position [184, 0]
click at [325, 190] on span "WR820_CMR" at bounding box center [344, 190] width 157 height 19
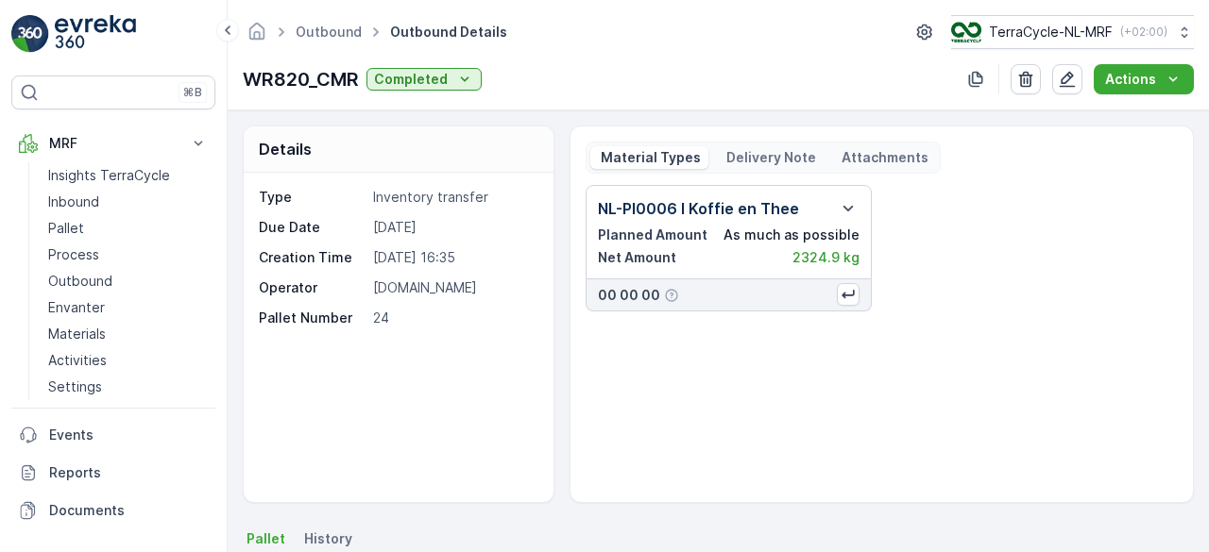
scroll to position [195, 0]
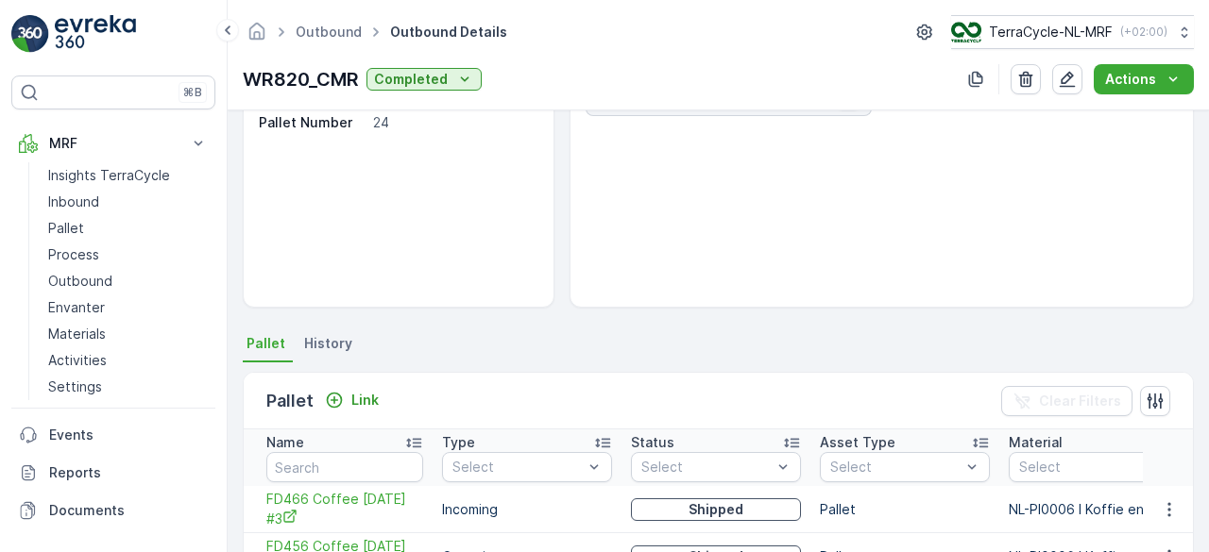
click at [336, 344] on span "History" at bounding box center [328, 343] width 48 height 19
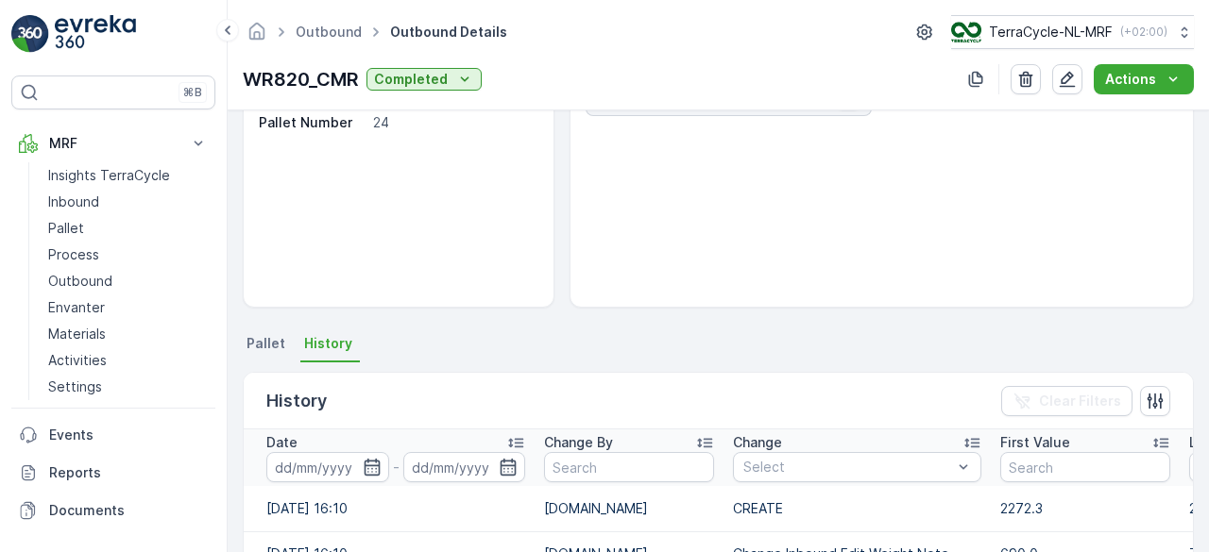
click at [267, 341] on span "Pallet" at bounding box center [265, 343] width 39 height 19
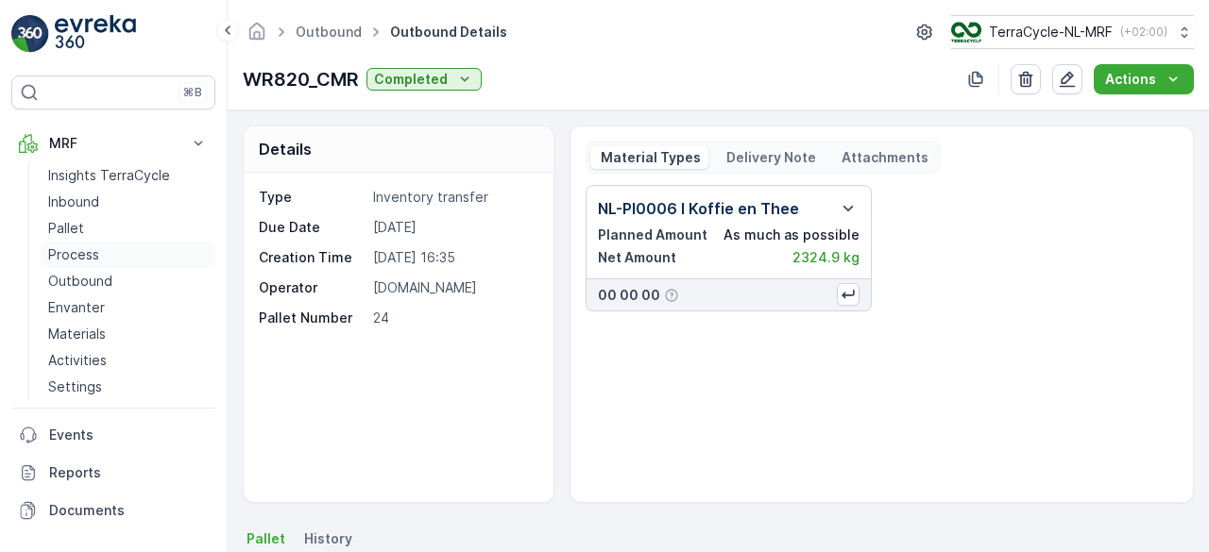
click at [70, 251] on p "Process" at bounding box center [73, 254] width 51 height 19
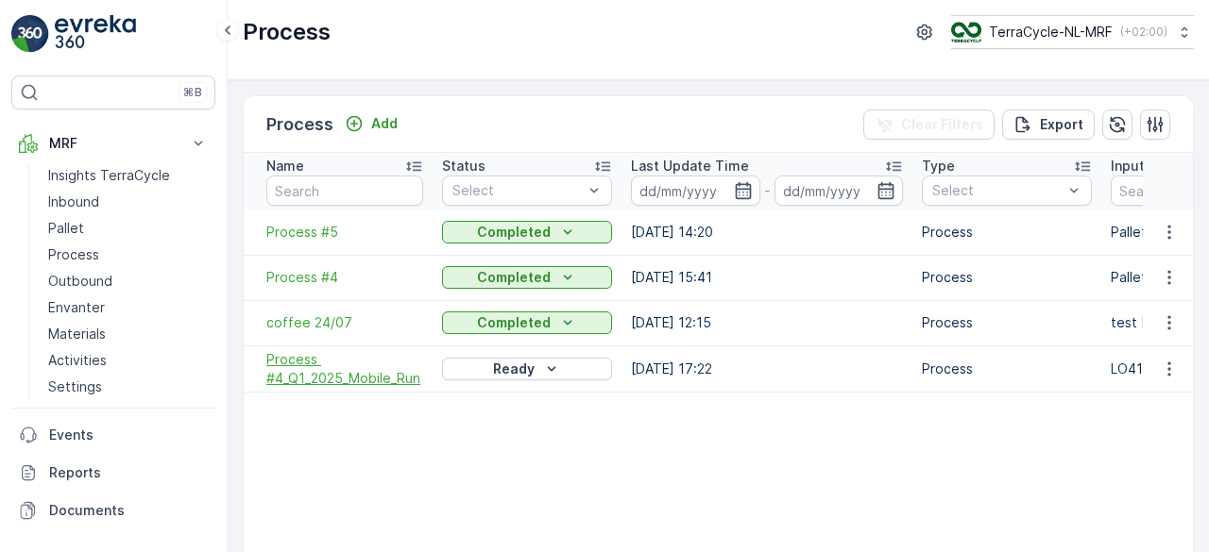
click at [296, 360] on span "Process #4_Q1_2025_Mobile_Run" at bounding box center [344, 369] width 157 height 38
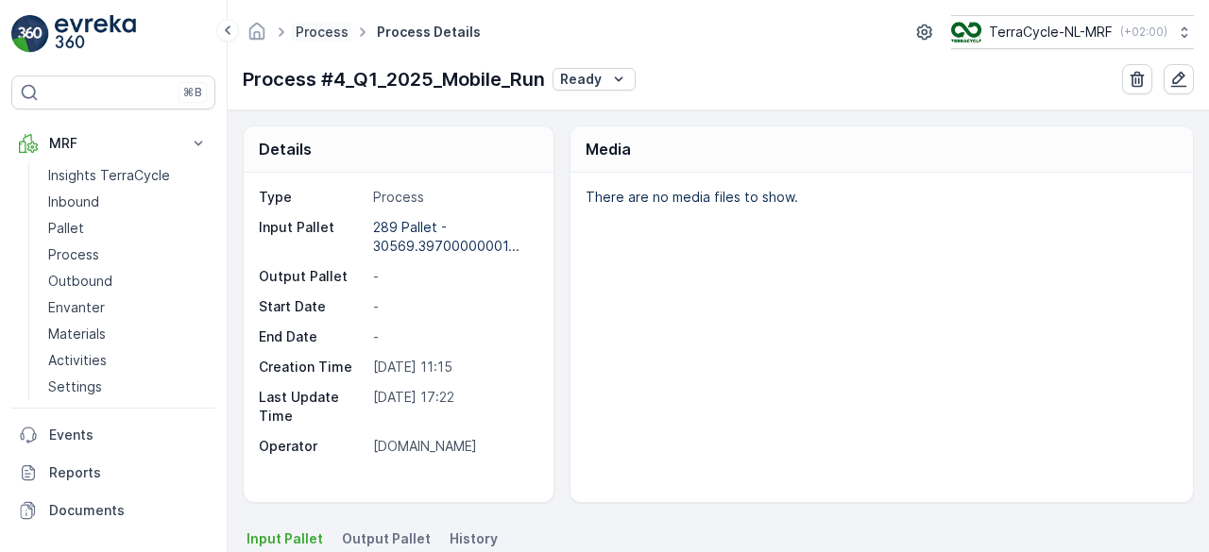
click at [322, 27] on link "Process" at bounding box center [322, 32] width 53 height 16
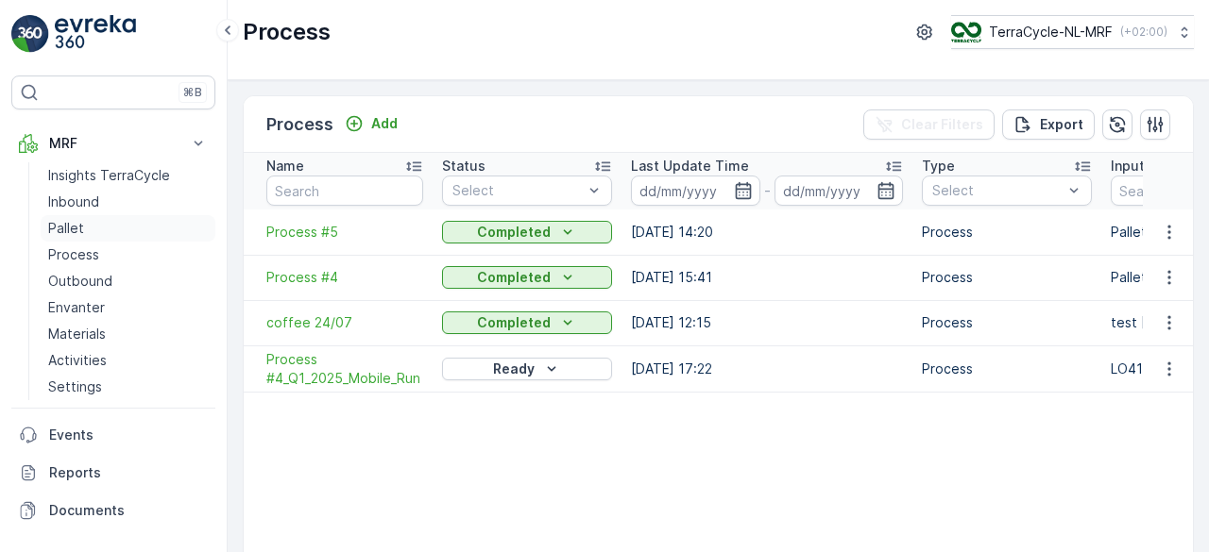
click at [70, 227] on p "Pallet" at bounding box center [66, 228] width 36 height 19
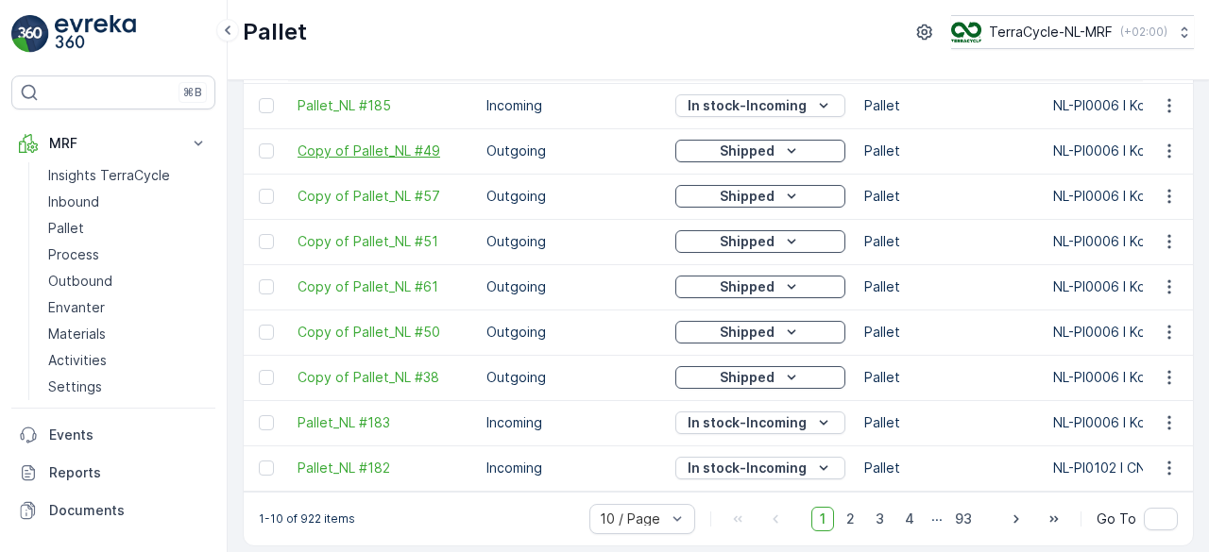
scroll to position [188, 0]
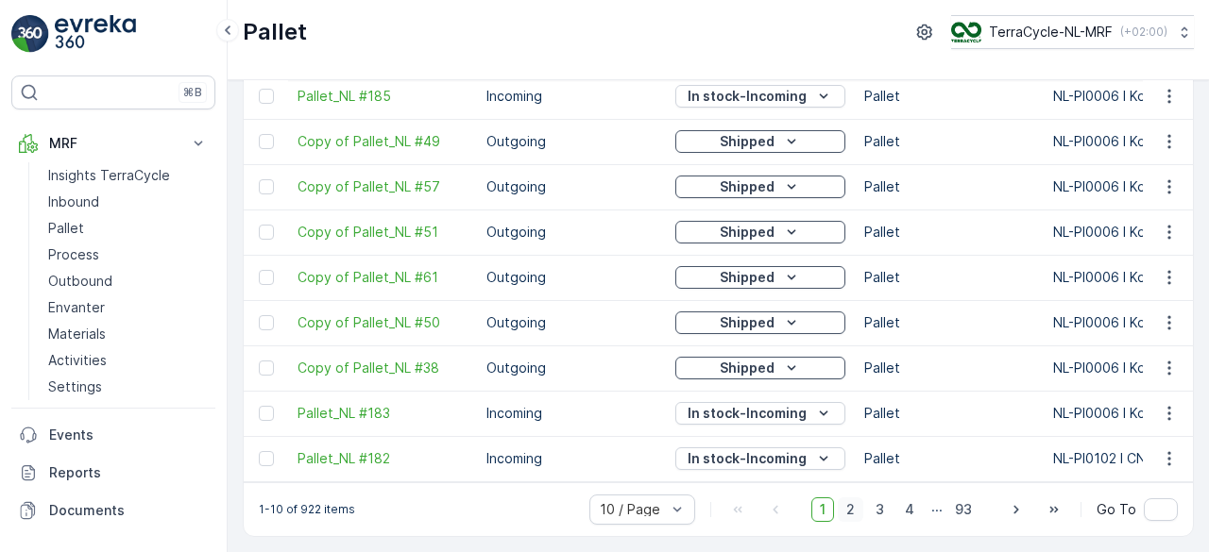
click at [857, 509] on span "2" at bounding box center [849, 510] width 25 height 25
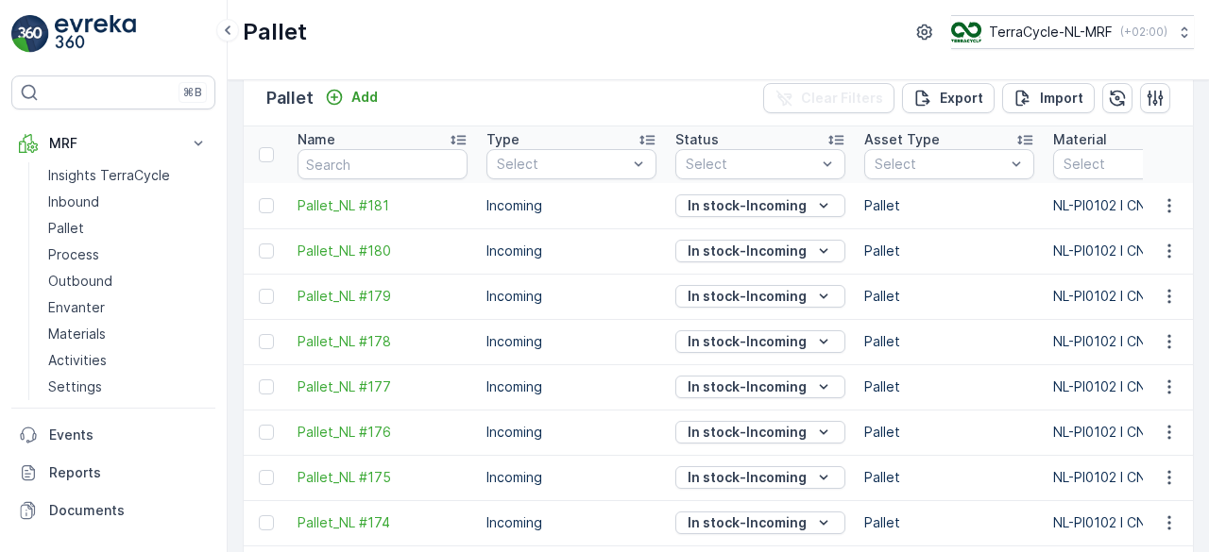
scroll to position [188, 0]
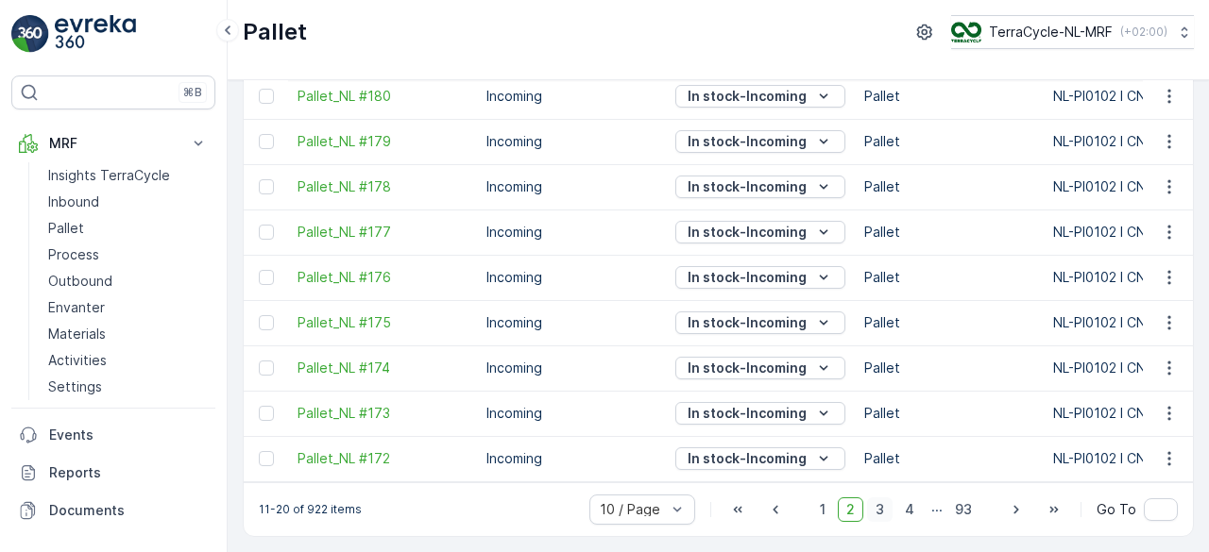
click at [886, 513] on span "3" at bounding box center [879, 510] width 25 height 25
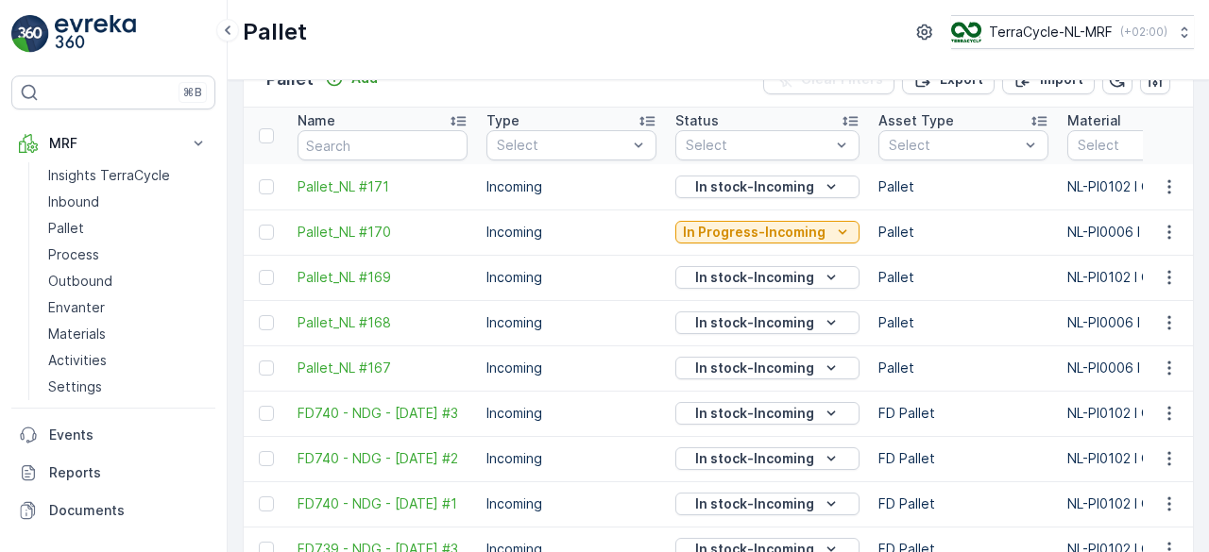
scroll to position [191, 0]
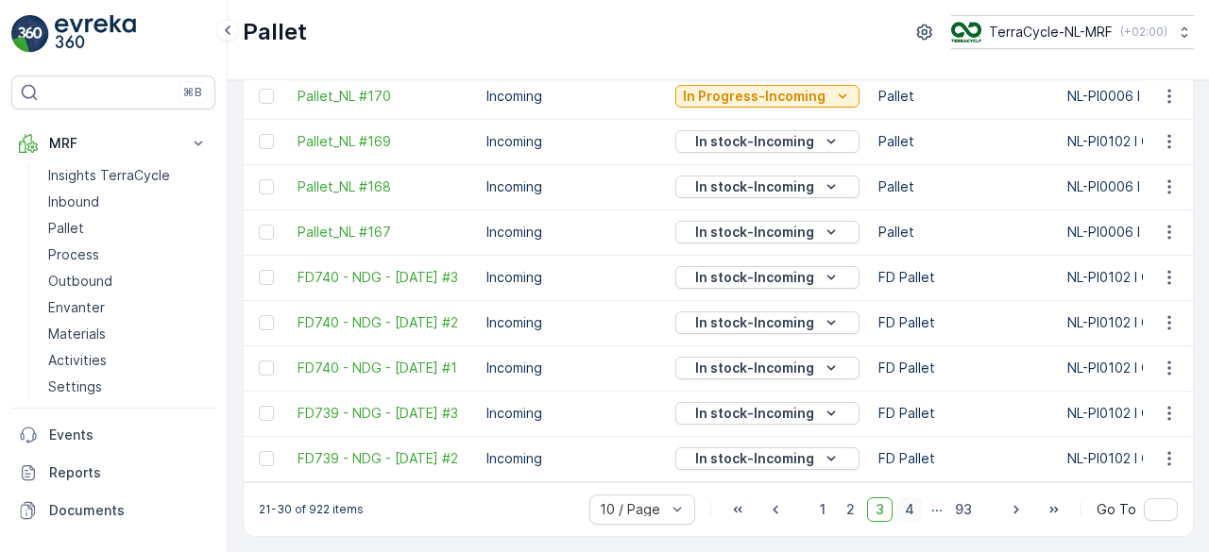
click at [905, 503] on span "4" at bounding box center [909, 510] width 26 height 25
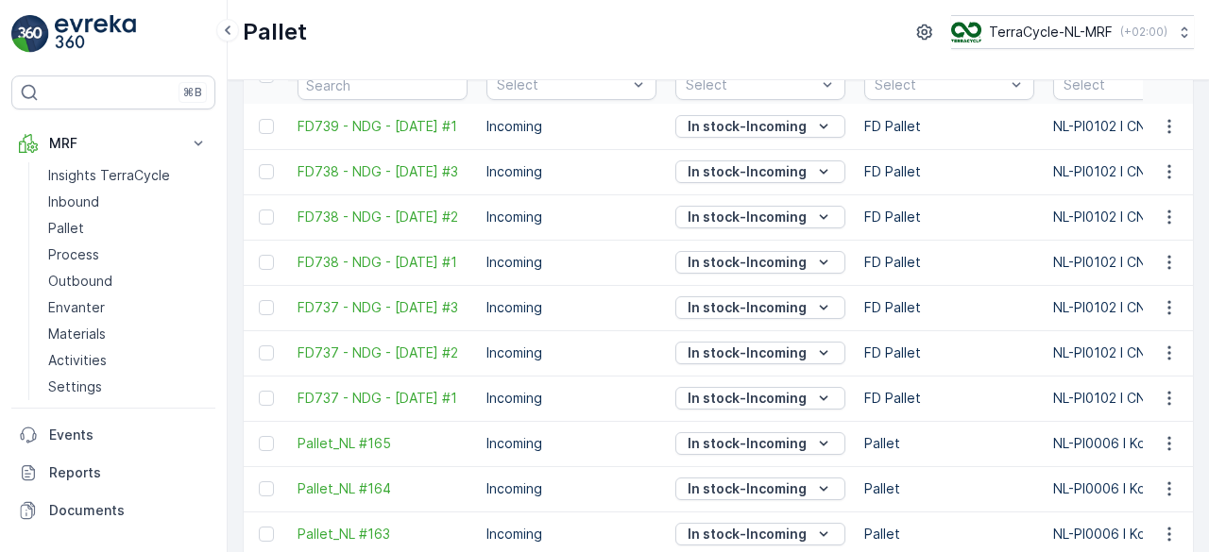
scroll to position [192, 0]
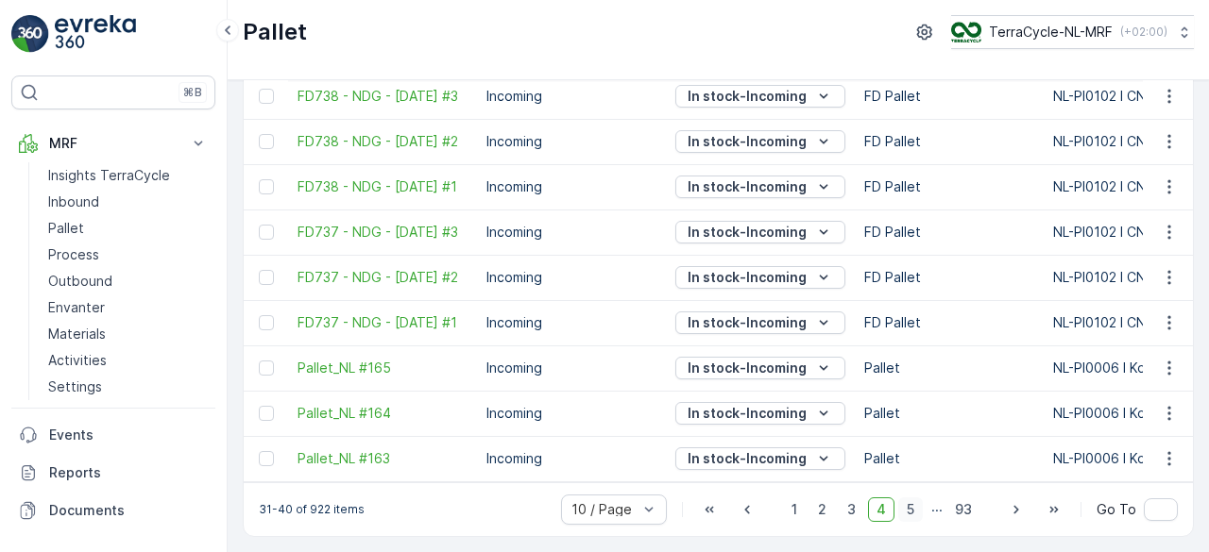
click at [905, 515] on span "5" at bounding box center [910, 510] width 25 height 25
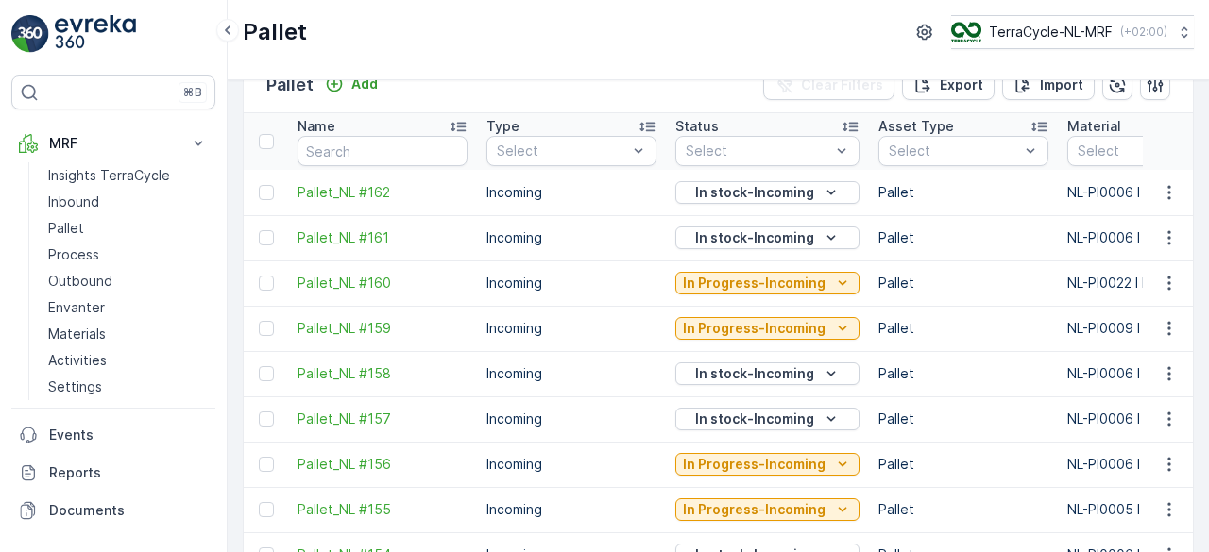
scroll to position [188, 0]
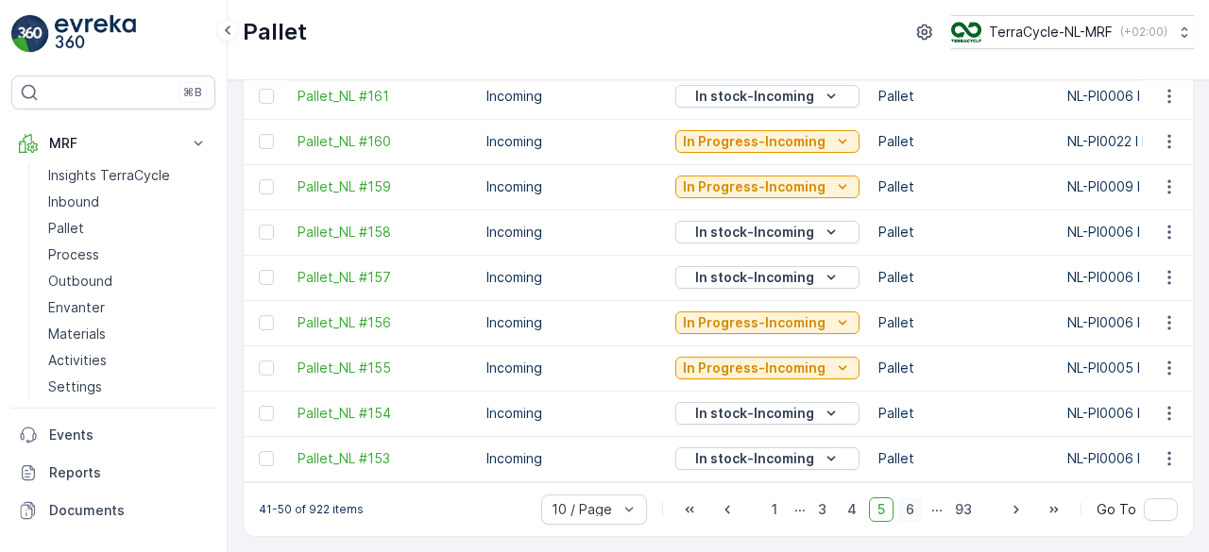
click at [905, 515] on span "6" at bounding box center [909, 510] width 25 height 25
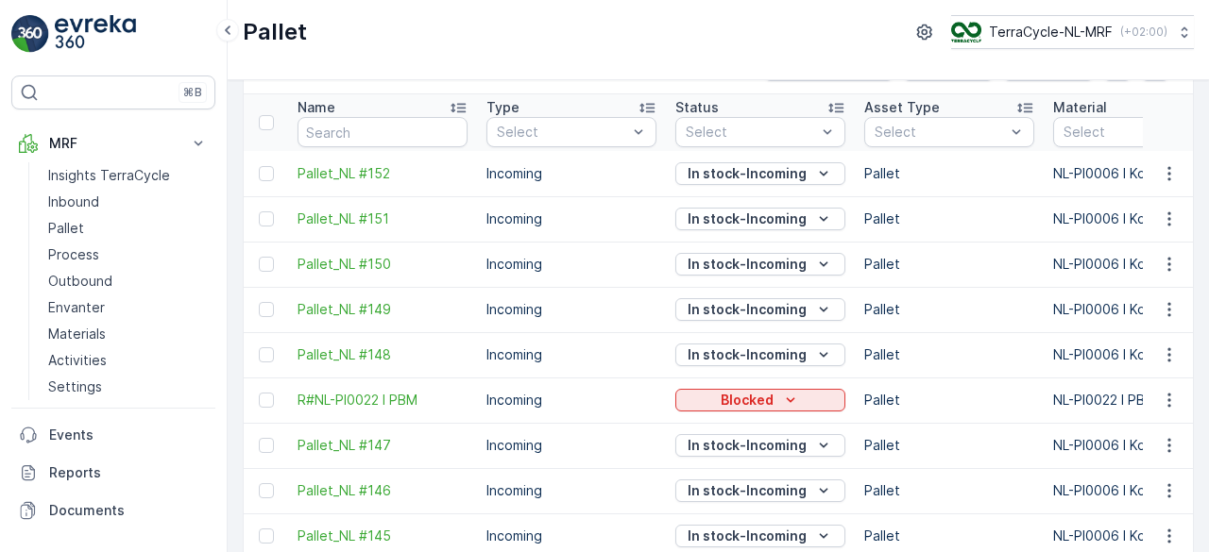
scroll to position [188, 0]
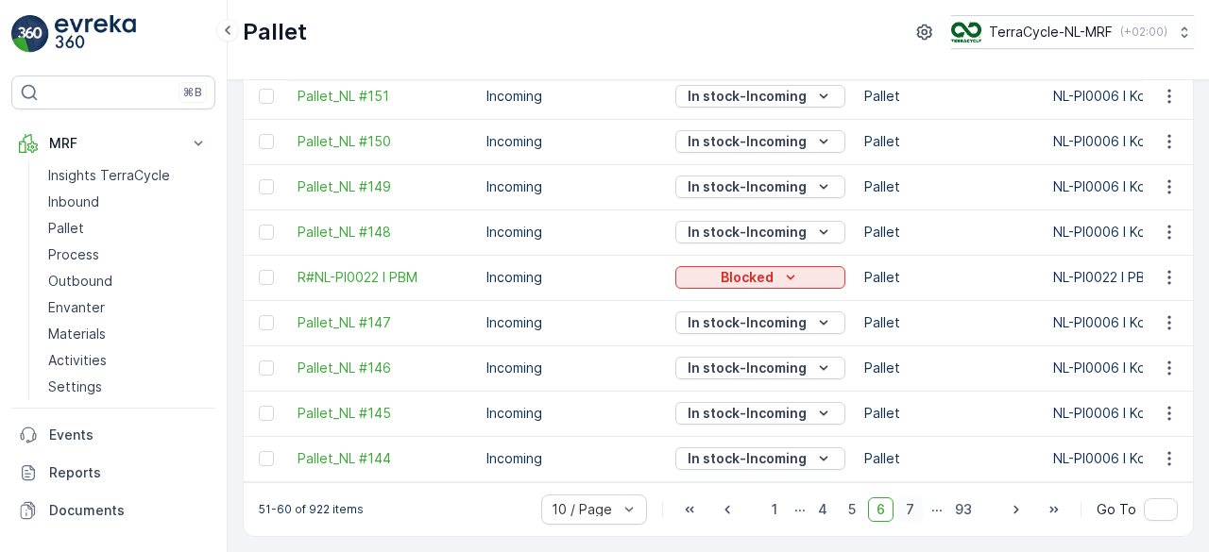
click at [918, 514] on span "7" at bounding box center [909, 510] width 25 height 25
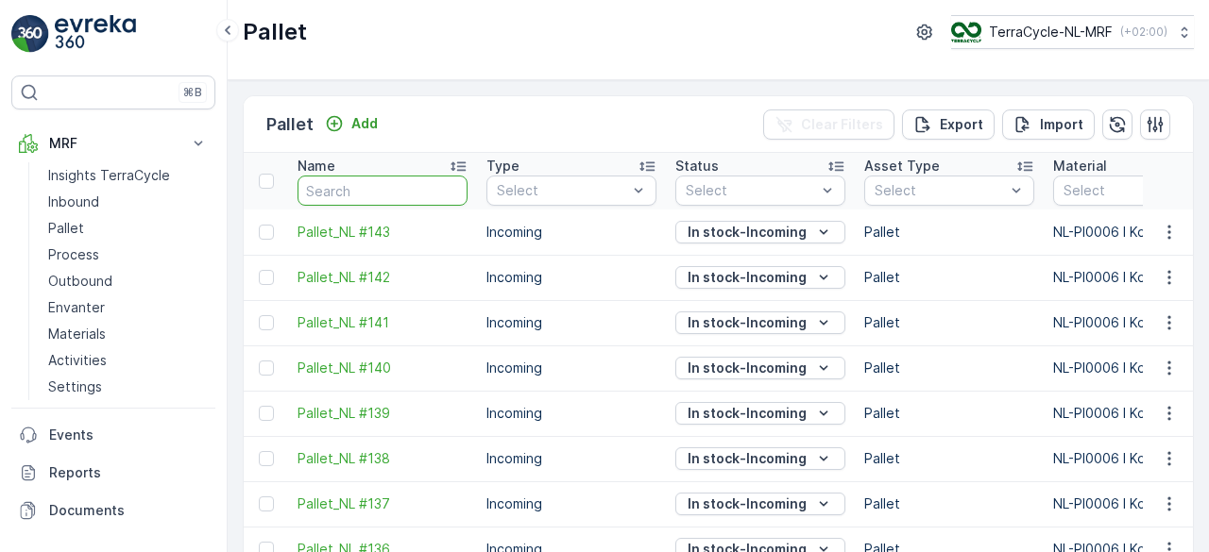
click at [330, 192] on input "text" at bounding box center [382, 191] width 170 height 30
type input "fd404"
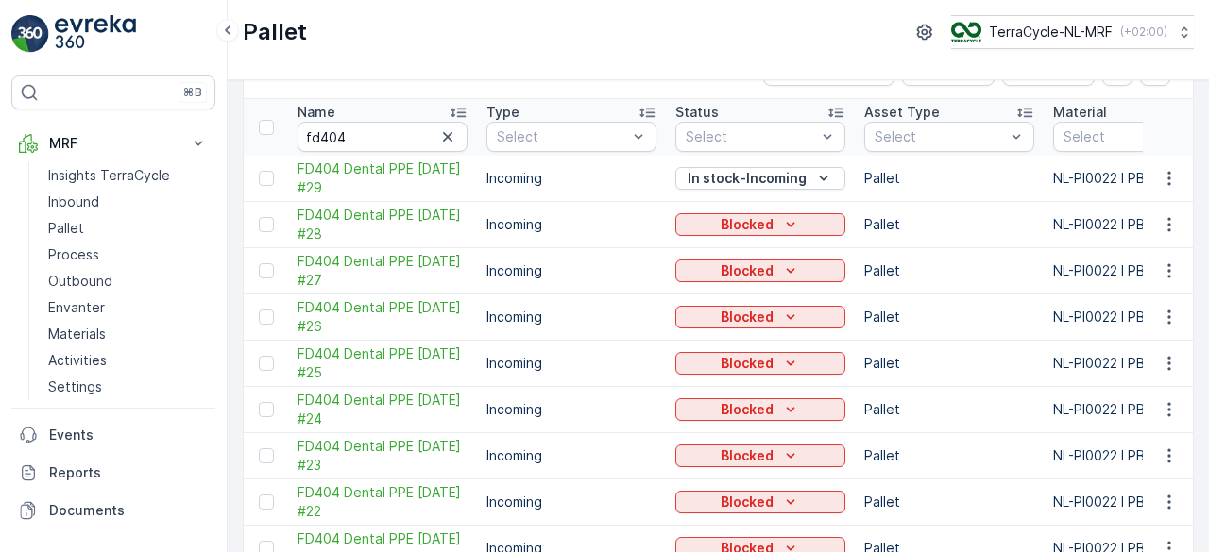
scroll to position [194, 0]
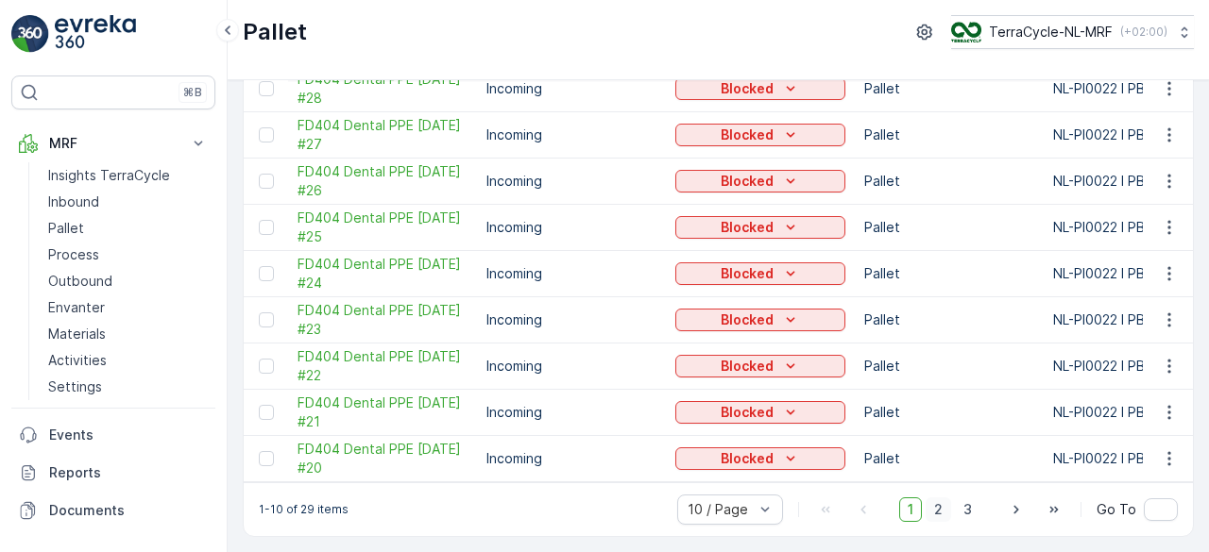
click at [939, 508] on span "2" at bounding box center [937, 510] width 25 height 25
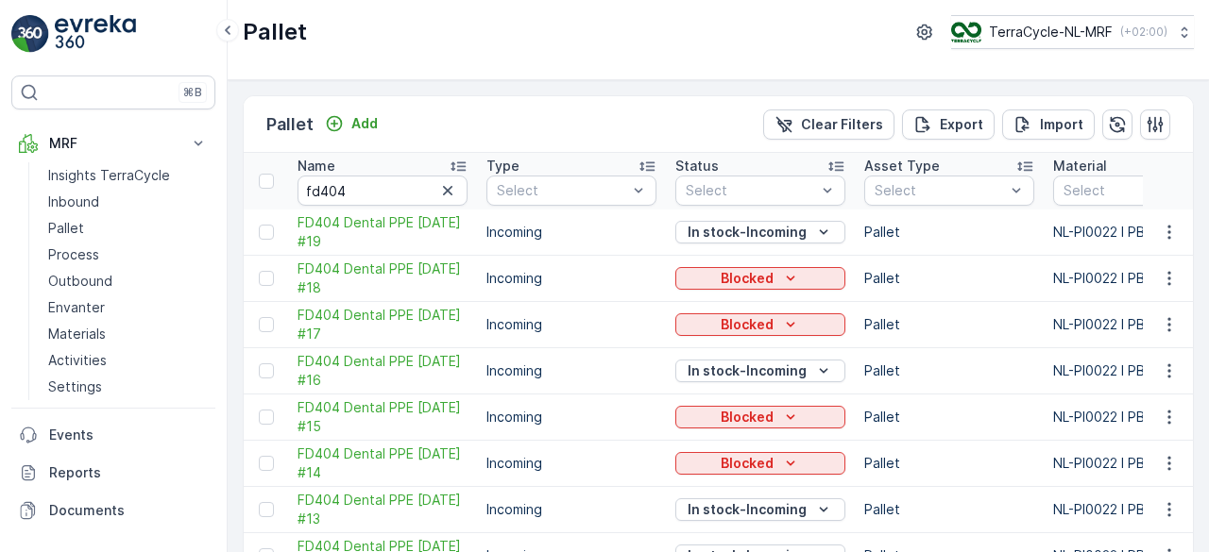
scroll to position [194, 0]
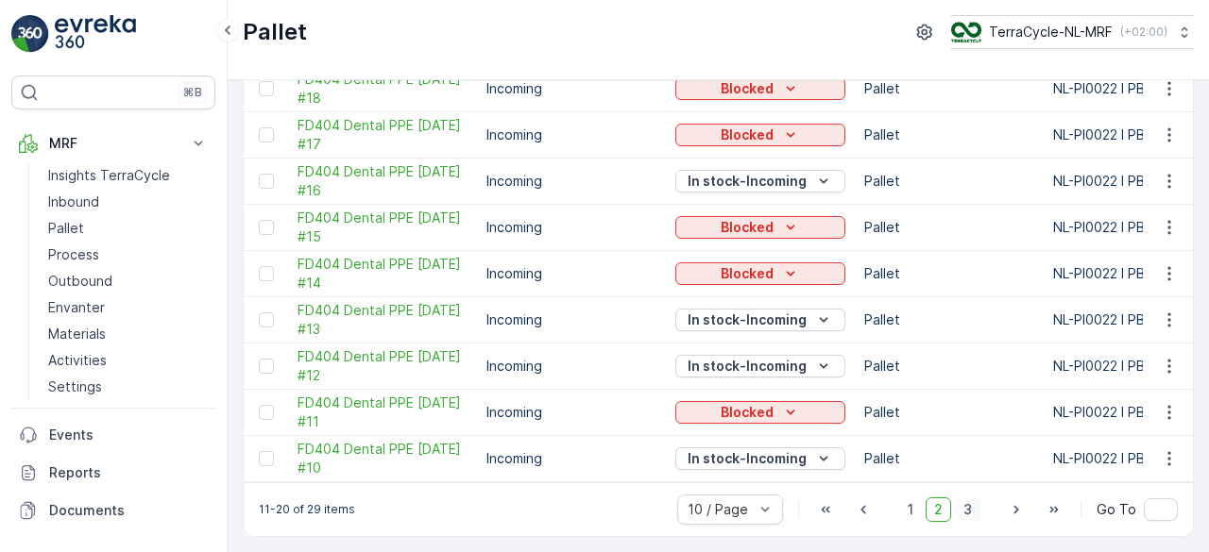
click at [965, 515] on span "3" at bounding box center [967, 510] width 25 height 25
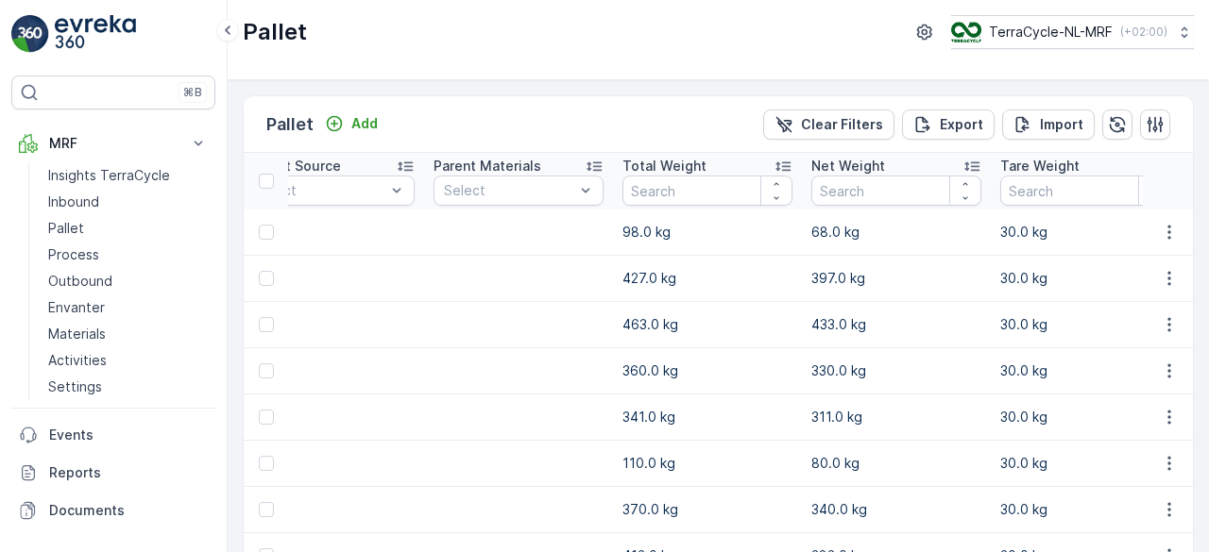
scroll to position [0, 998]
click at [783, 165] on icon at bounding box center [781, 166] width 15 height 9
click at [972, 162] on icon at bounding box center [970, 166] width 19 height 19
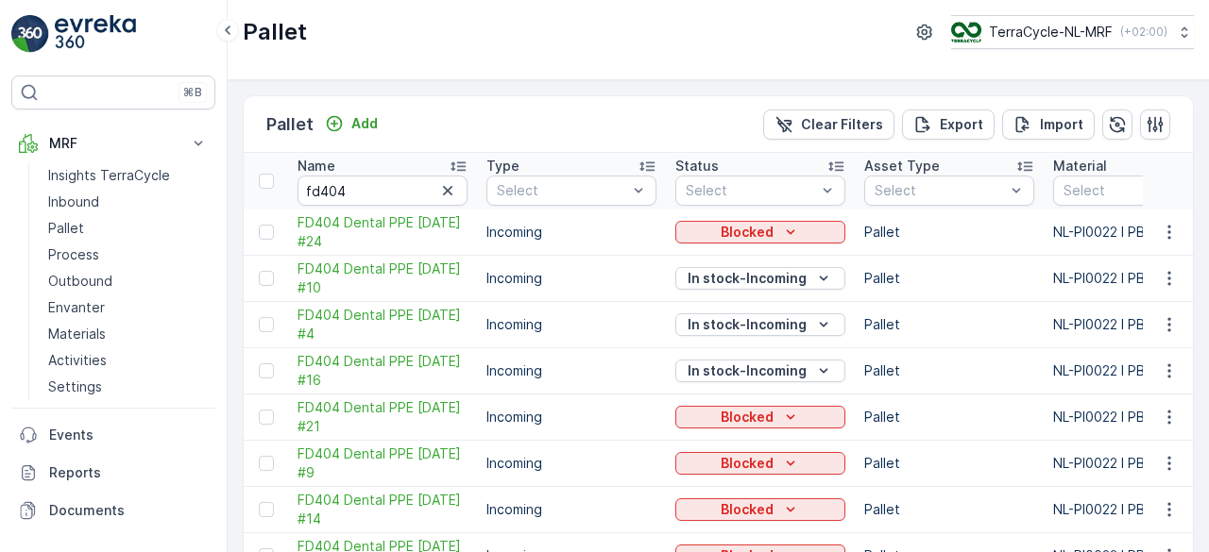
click at [285, 216] on td at bounding box center [266, 233] width 44 height 46
drag, startPoint x: 285, startPoint y: 216, endPoint x: 397, endPoint y: 231, distance: 112.4
copy span "FD404 Dental PPE 27.05.24 #24"
click at [364, 190] on input "fd404" at bounding box center [382, 191] width 170 height 30
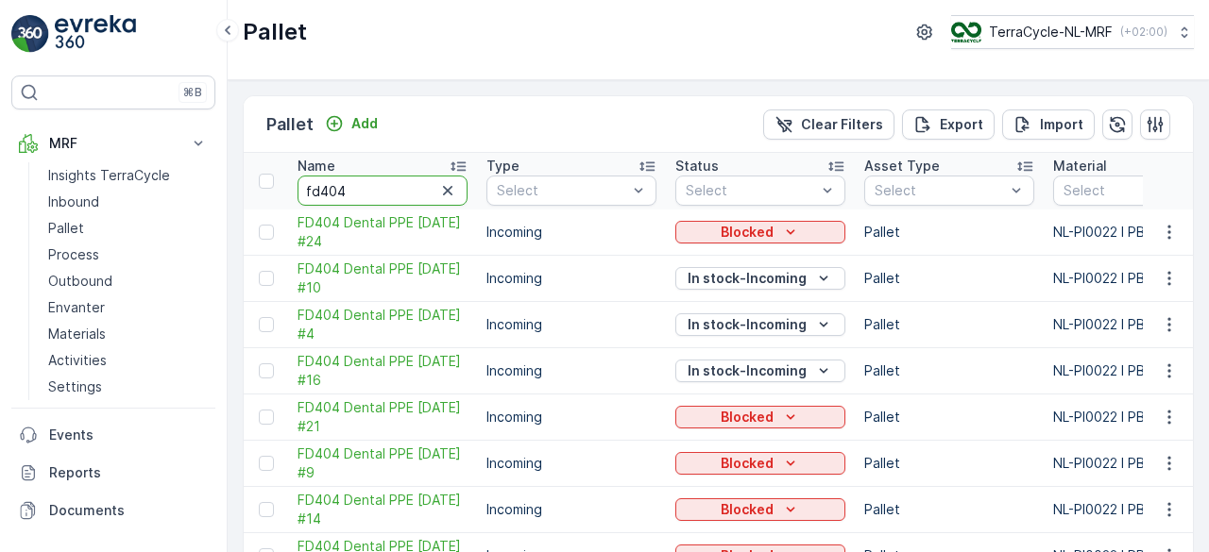
paste input "FD404 Dental PPE 27.05.24 #2"
type input "FD404 Dental PPE 27.05.24 #24"
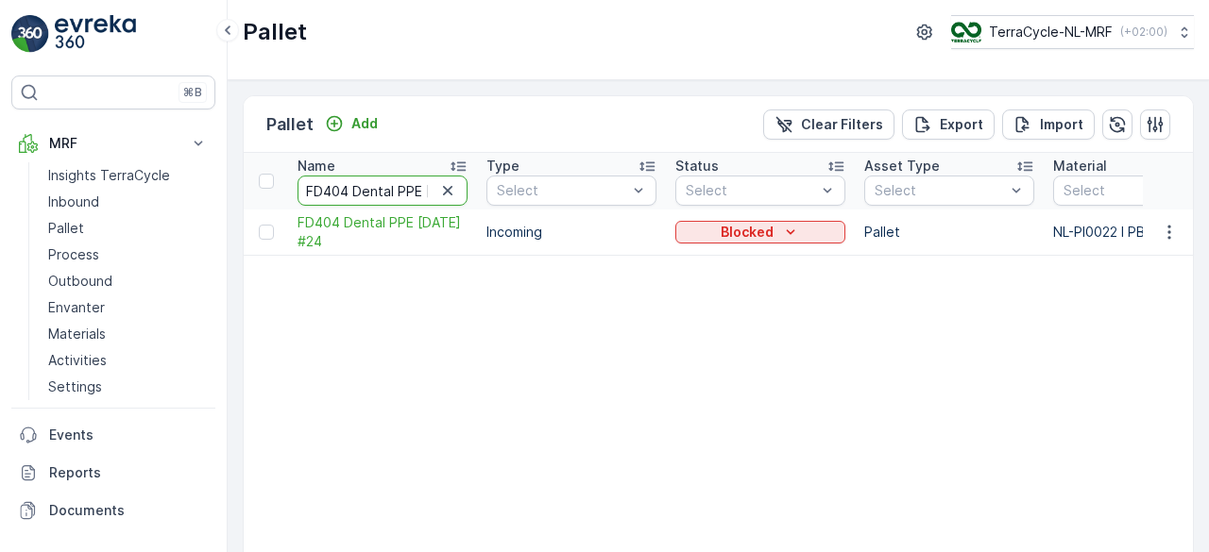
click at [390, 190] on input "FD404 Dental PPE 27.05.24 #24" at bounding box center [382, 191] width 170 height 30
type input "FD404 Dental PPE 27.05.24 #28"
click at [390, 190] on input "FD404 Dental PPE 27.05.24 #28" at bounding box center [382, 191] width 170 height 30
type input "FD404 Dental PPE 27.05.24 #9"
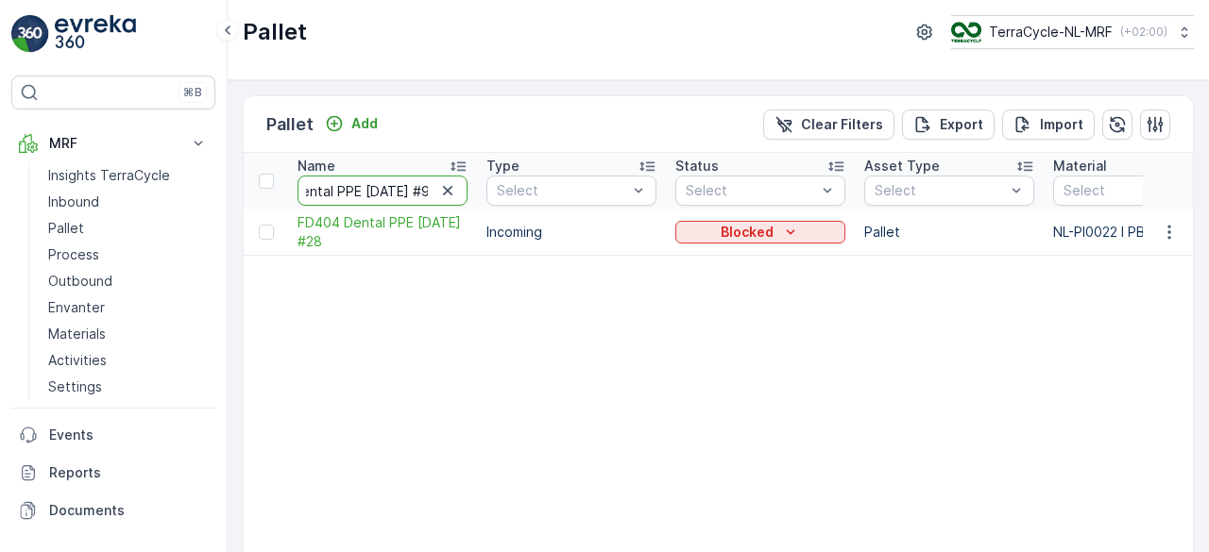
scroll to position [0, 69]
click at [325, 237] on span "FD404 Dental PPE 27.05.24 #9" at bounding box center [382, 232] width 170 height 38
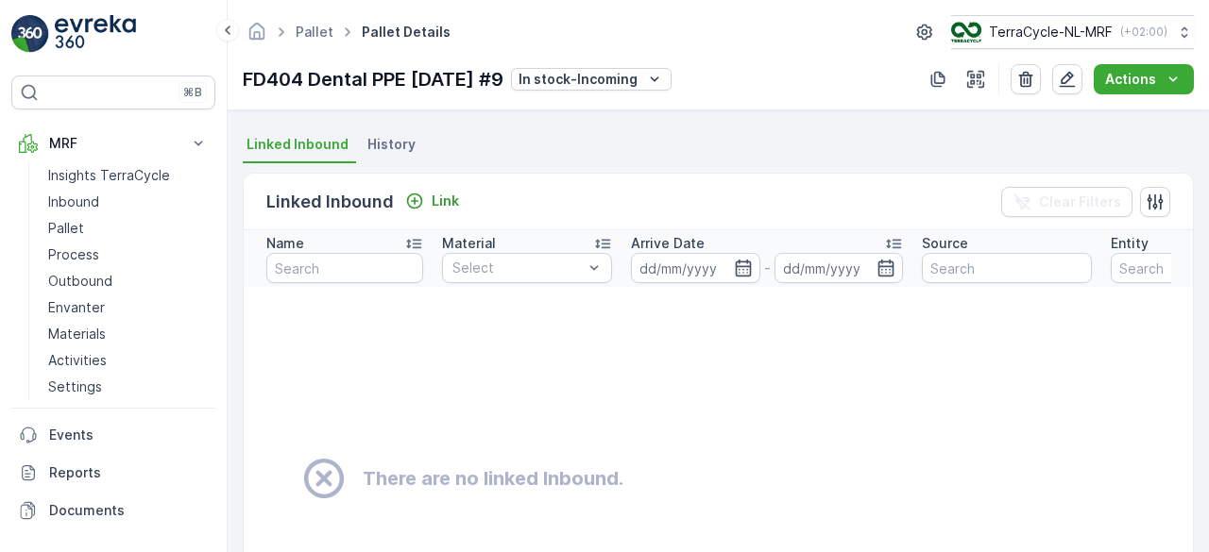
scroll to position [394, 0]
click at [400, 147] on span "History" at bounding box center [391, 145] width 48 height 19
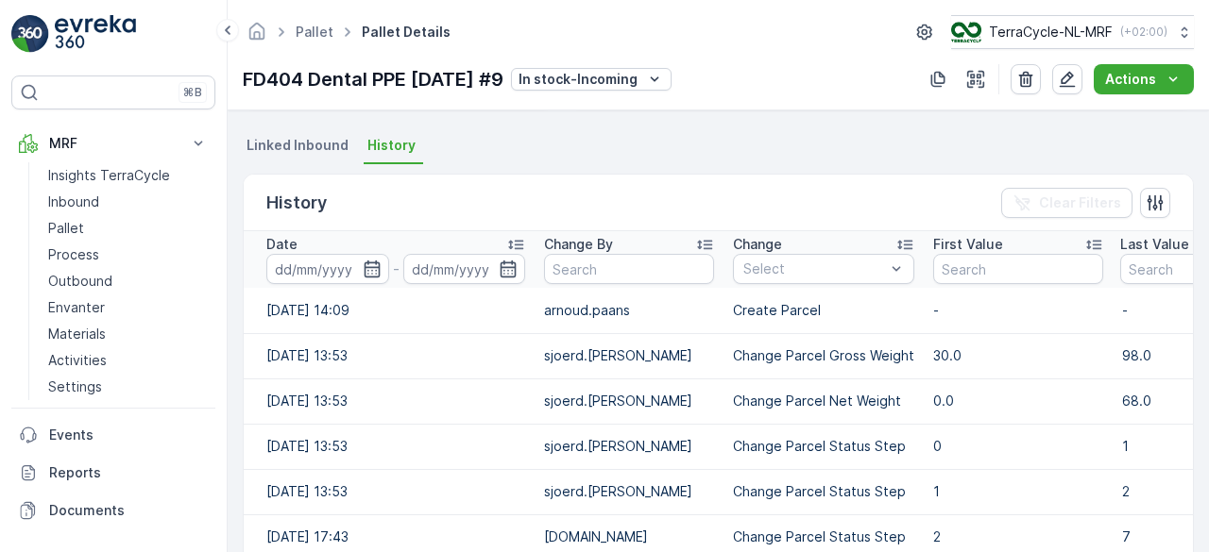
click at [524, 236] on icon at bounding box center [515, 244] width 19 height 19
click at [518, 241] on icon at bounding box center [515, 245] width 15 height 9
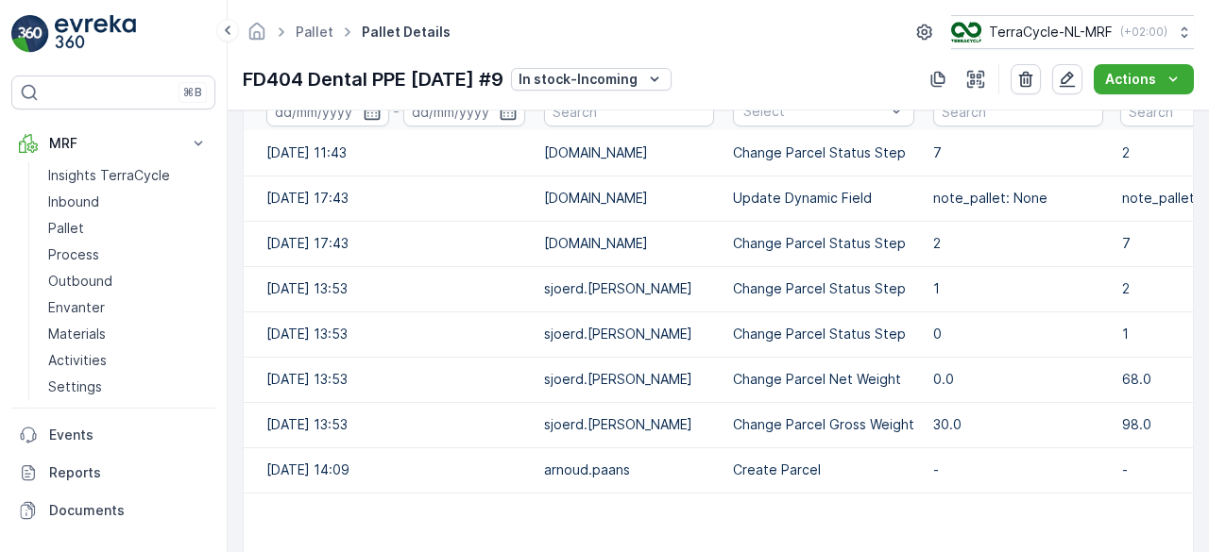
scroll to position [330, 0]
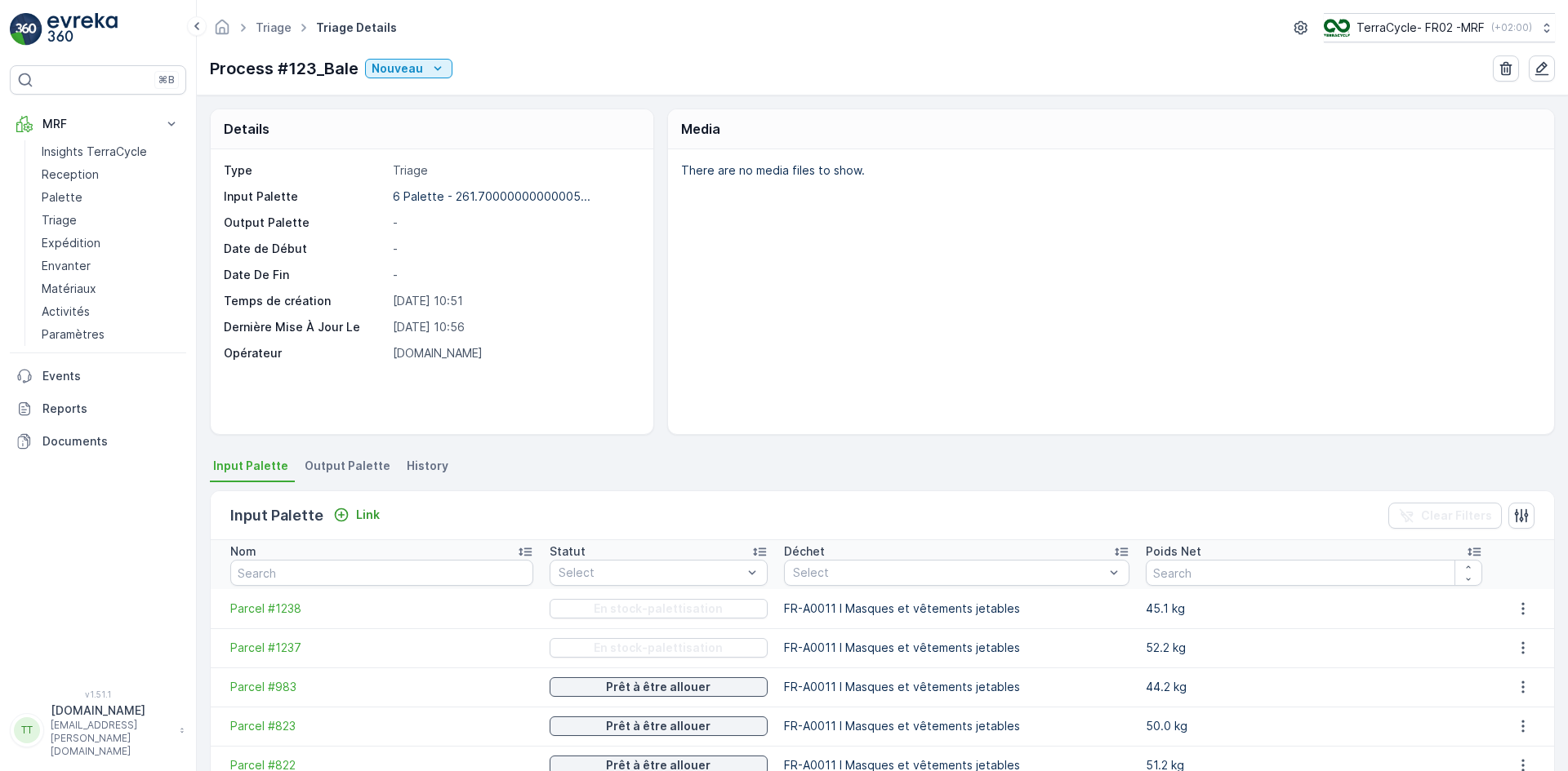
scroll to position [220, 0]
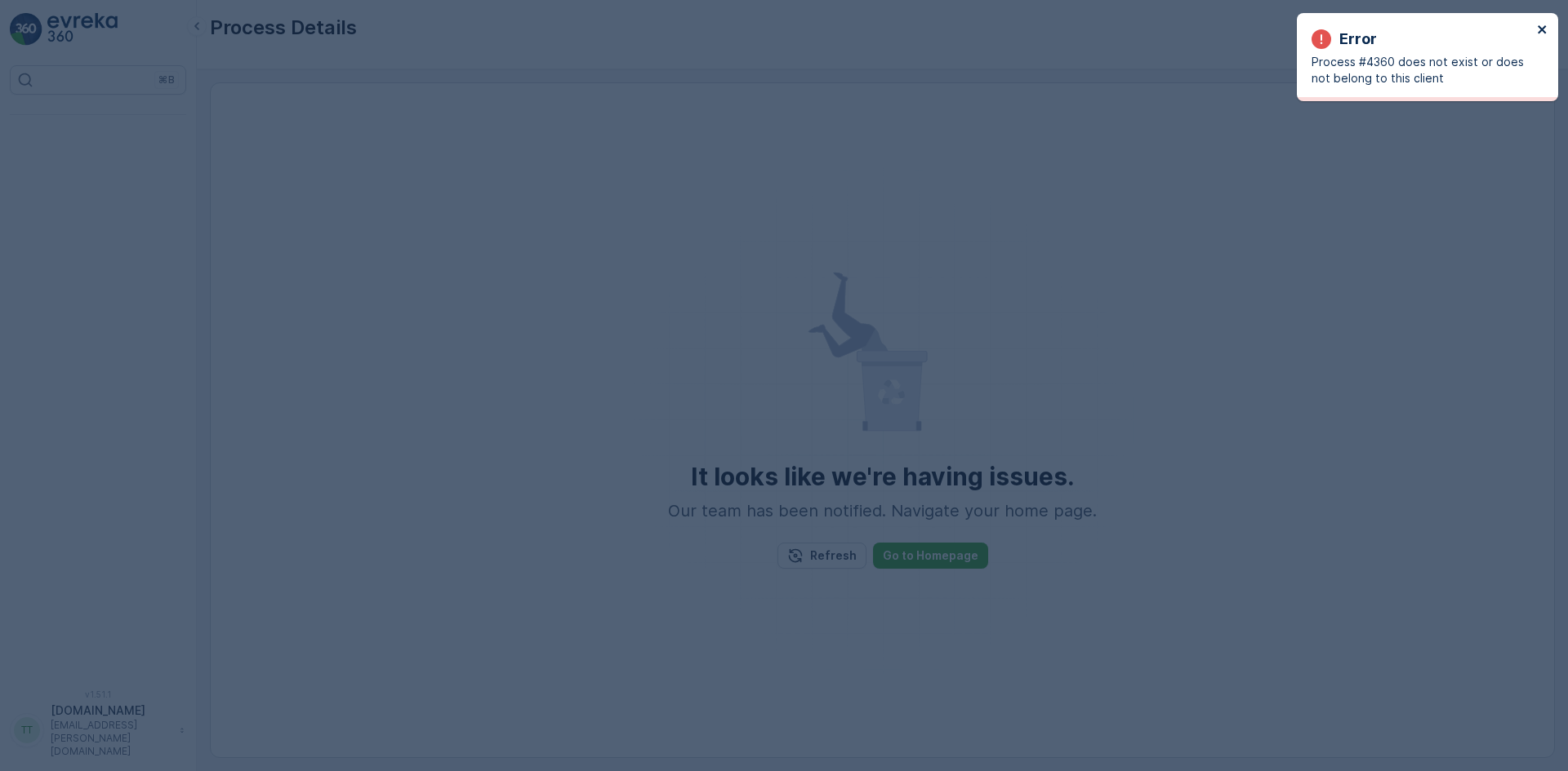
click at [1543, 28] on icon "close" at bounding box center [1541, 29] width 8 height 8
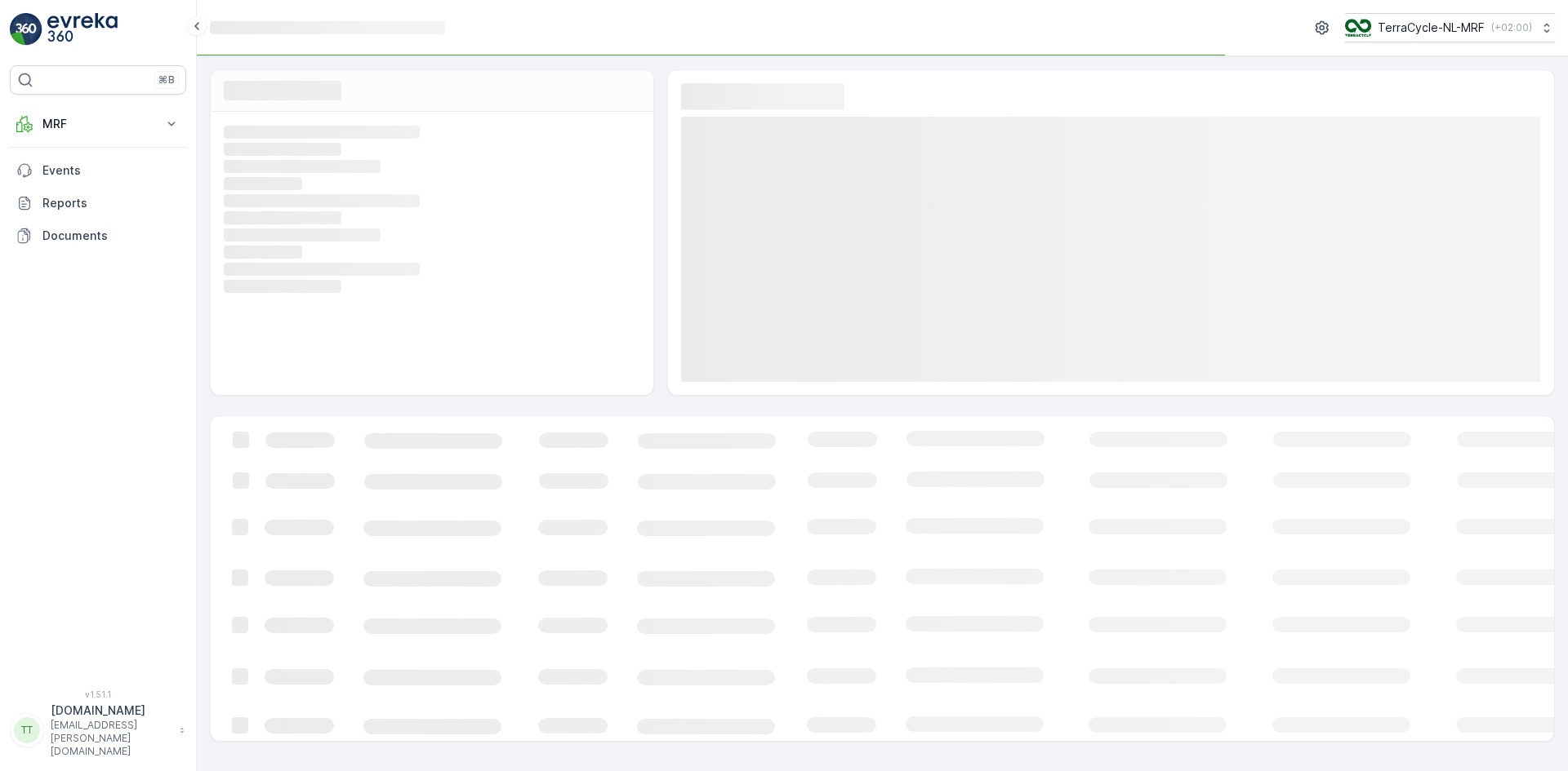
click at [1430, 22] on p "TerraCycle-NL-MRF" at bounding box center [1431, 28] width 107 height 16
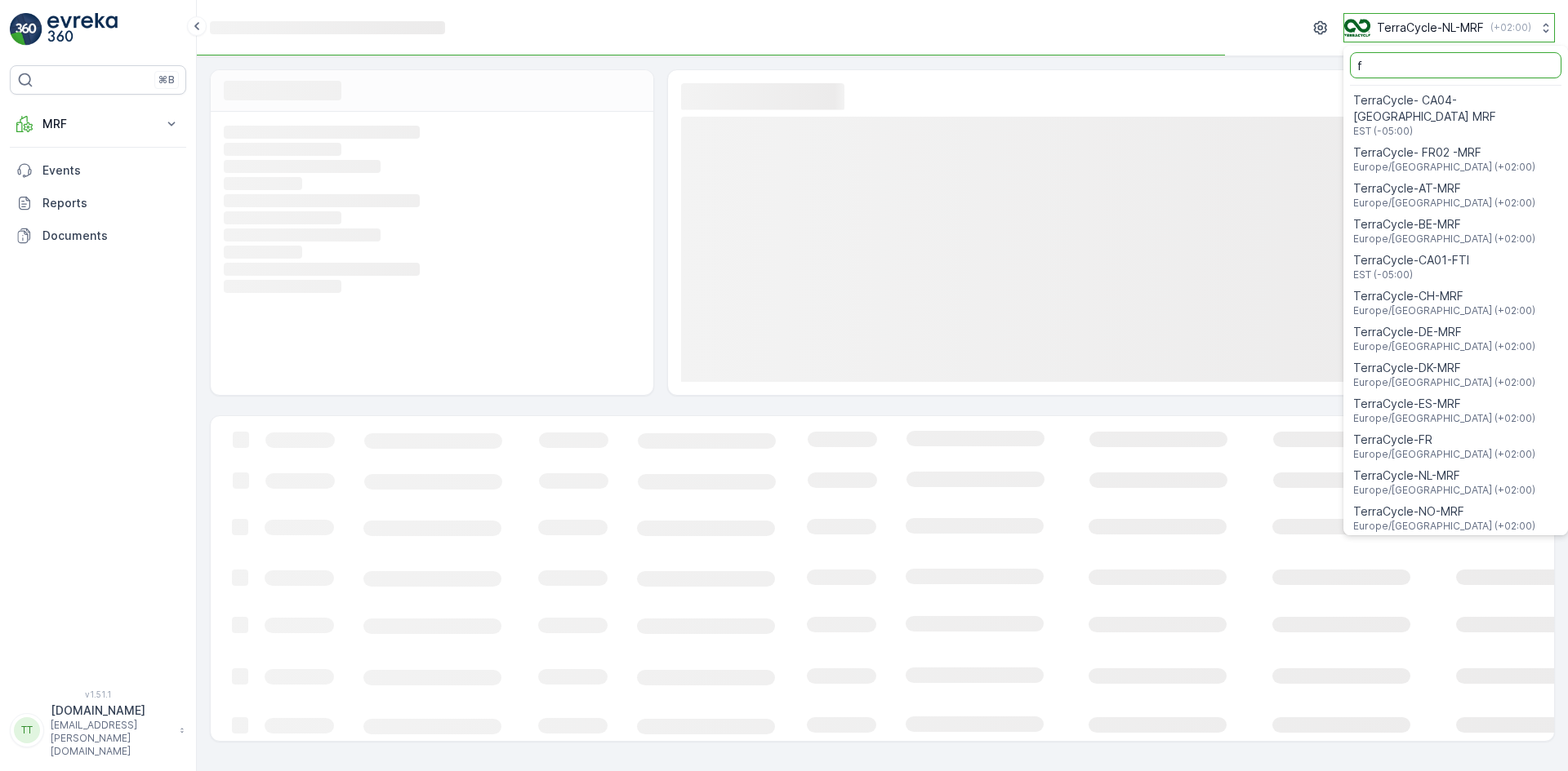
type input "fr"
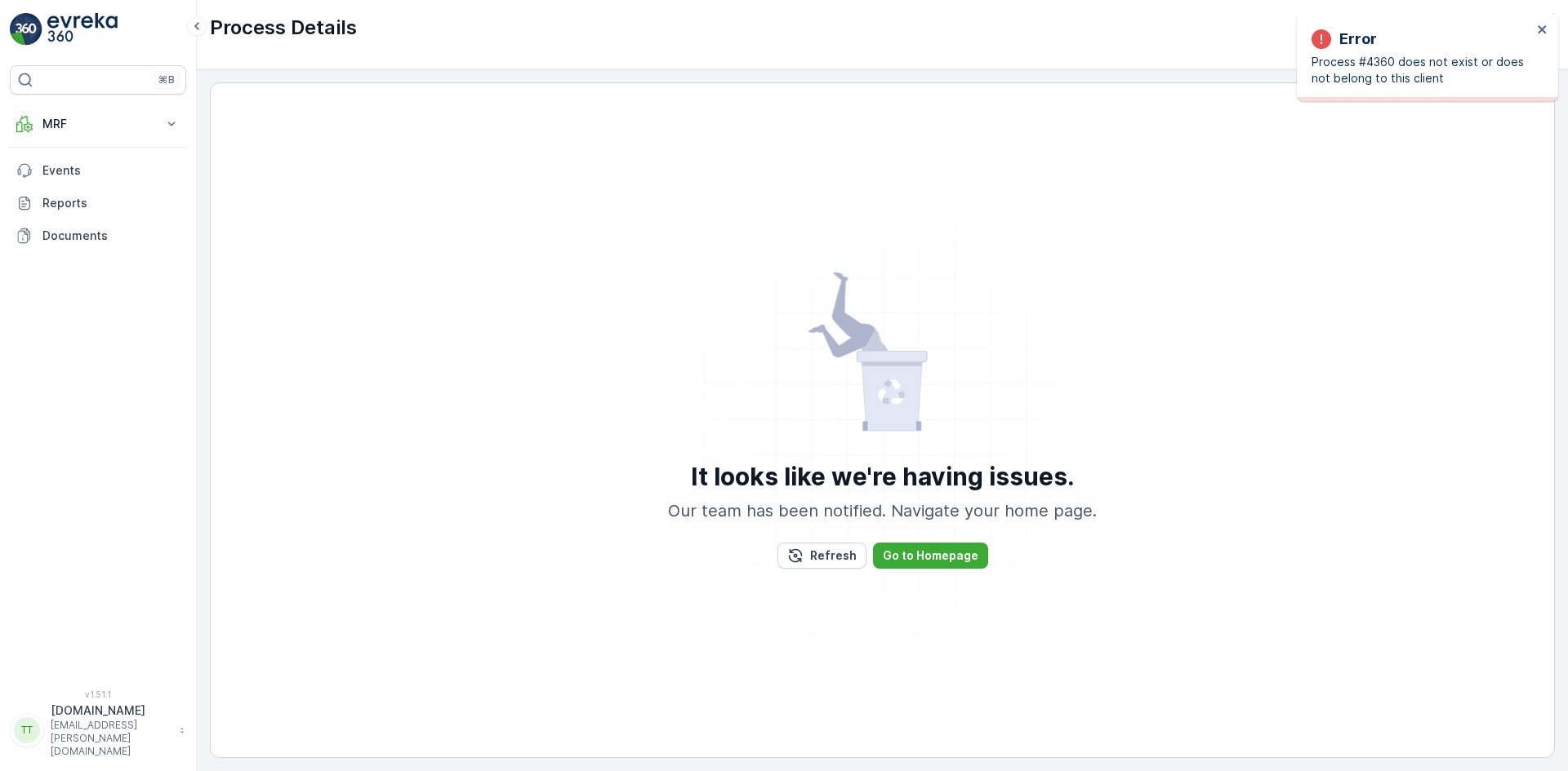
click at [1394, 24] on div "Error Process #4360 does not exist or does not belong to this client" at bounding box center [1422, 56] width 230 height 68
click at [1543, 24] on icon "close" at bounding box center [1542, 29] width 11 height 13
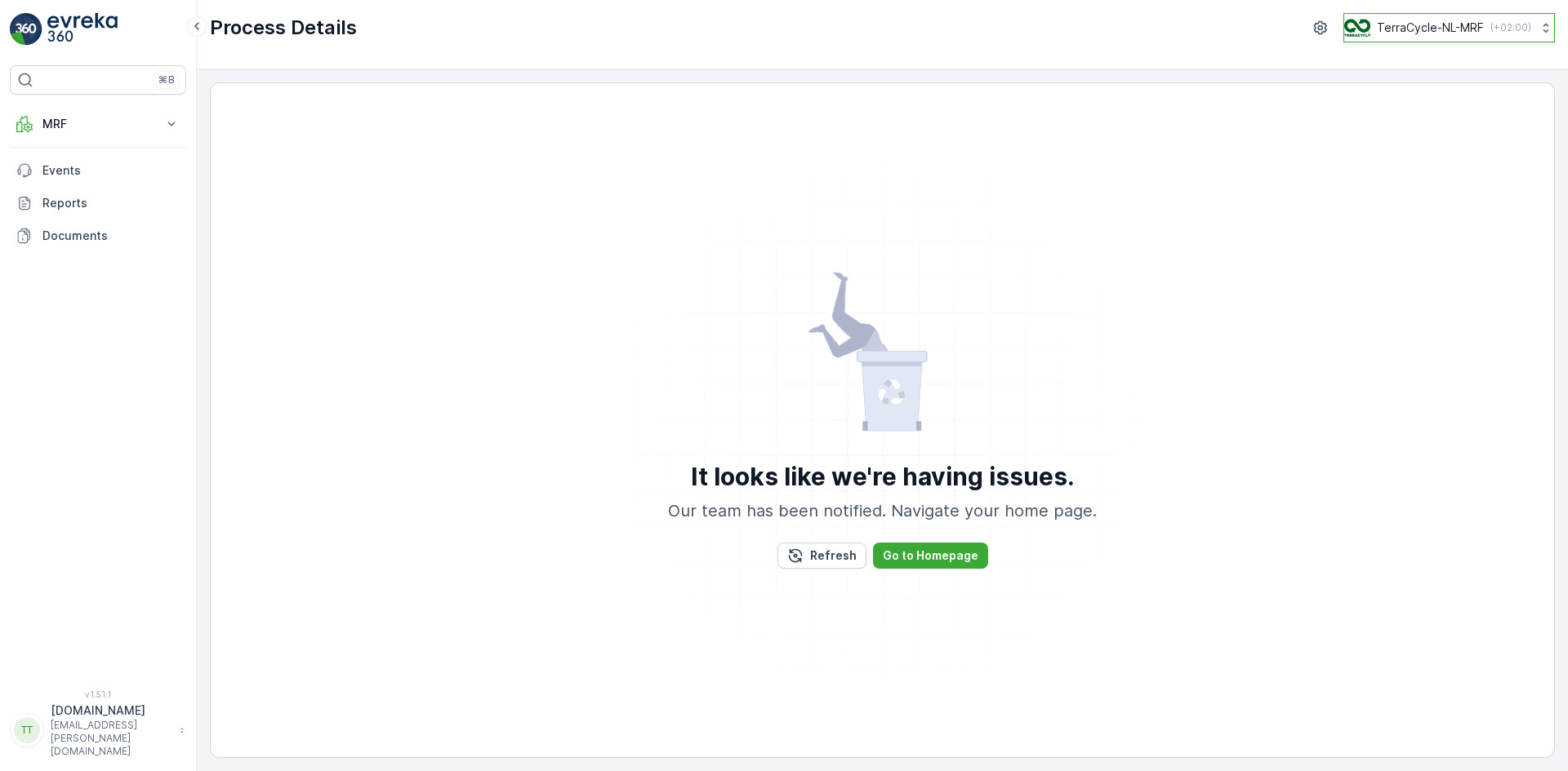
click at [1416, 26] on p "TerraCycle-NL-MRF" at bounding box center [1430, 28] width 107 height 16
type input "fr"
click at [1418, 106] on span "TerraCycle- FR02 -MRF" at bounding box center [1445, 100] width 182 height 16
